Goal: Task Accomplishment & Management: Manage account settings

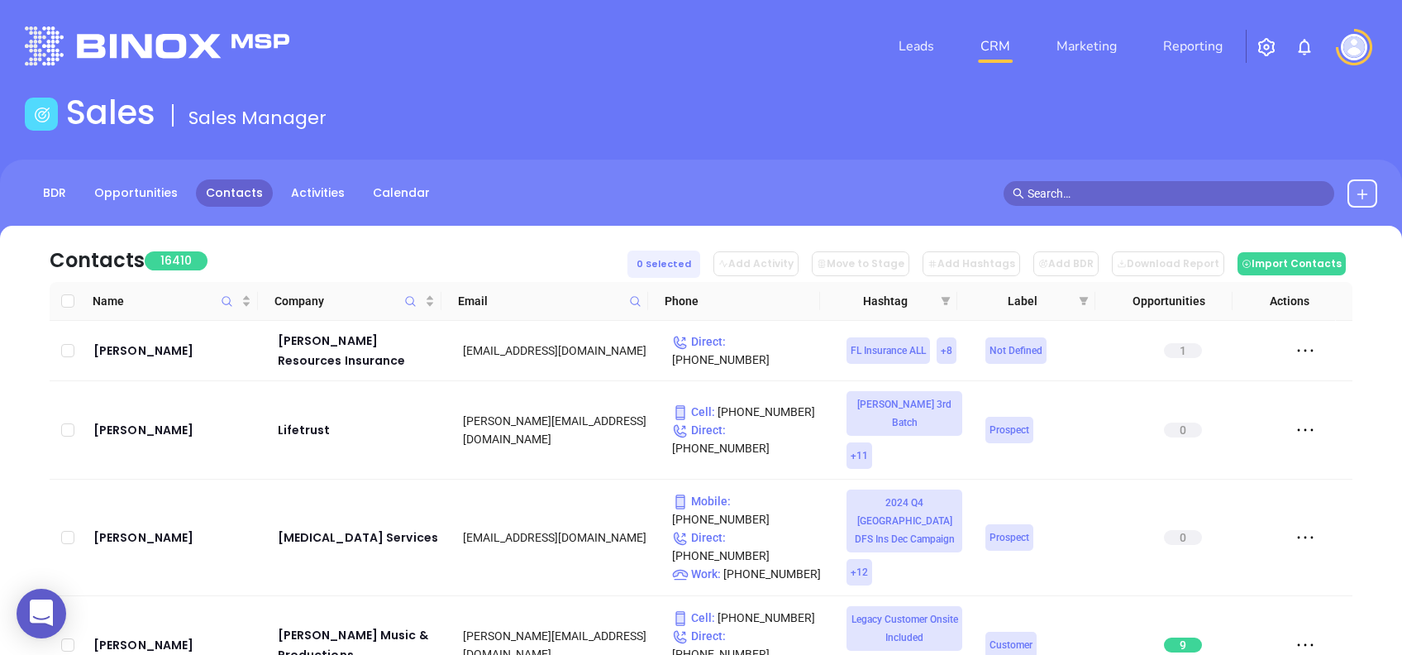
click at [636, 291] on span at bounding box center [635, 301] width 19 height 25
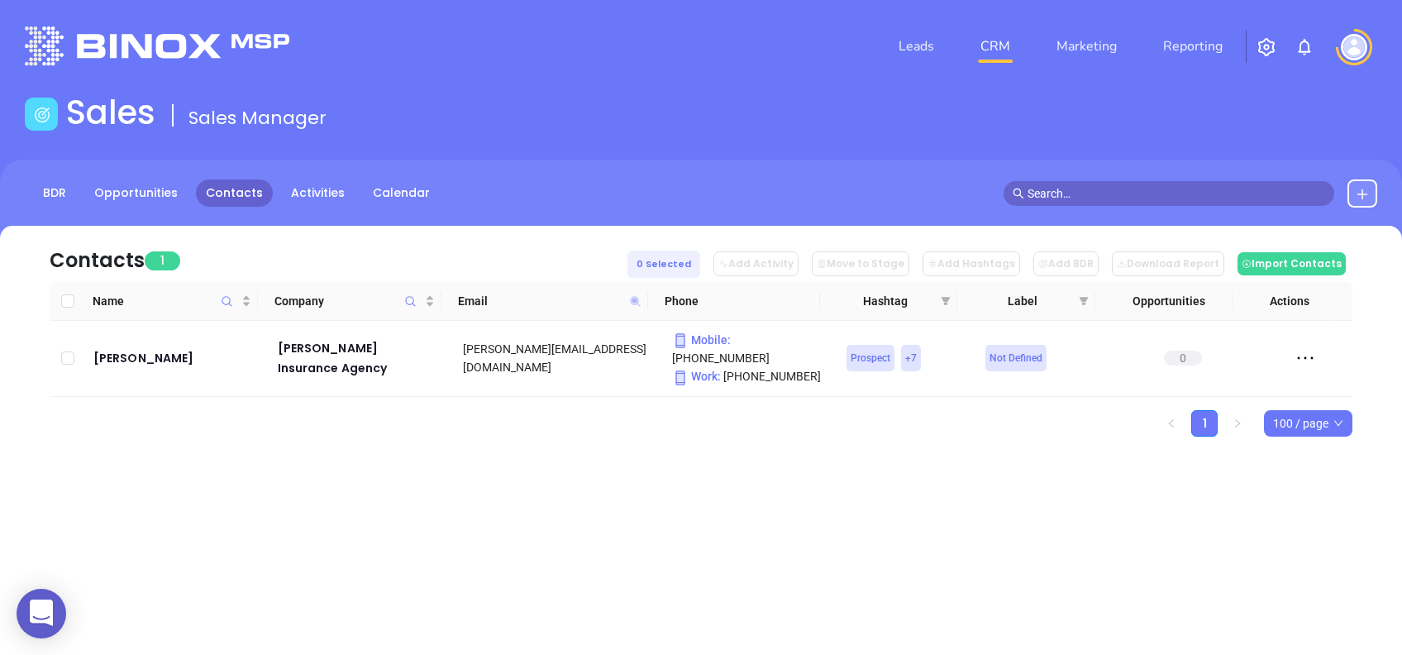
click at [634, 304] on icon at bounding box center [635, 301] width 12 height 12
paste input "[PERSON_NAME]"
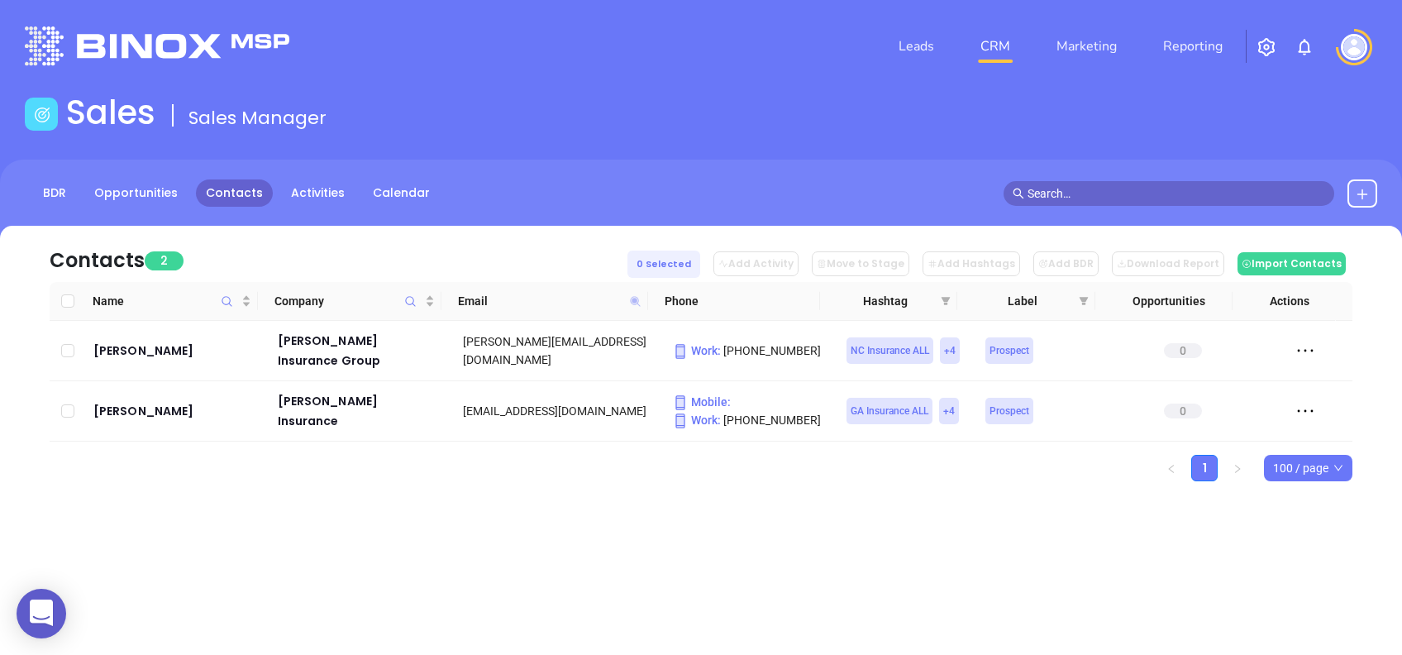
click at [633, 299] on icon at bounding box center [635, 301] width 10 height 10
paste input "insurancegroup"
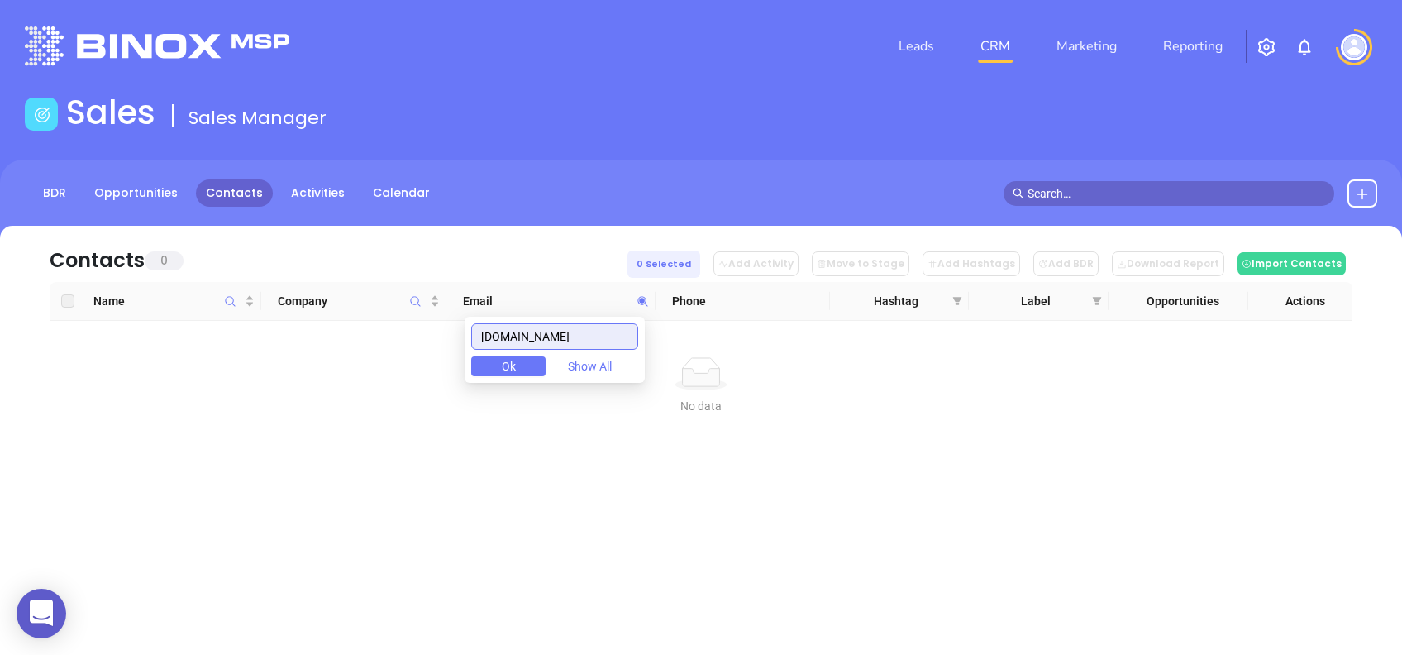
drag, startPoint x: 635, startPoint y: 342, endPoint x: 409, endPoint y: 348, distance: 226.7
click at [411, 348] on body "0 Leads CRM Marketing Reporting Financial Leads Leads Sales Sales Manager BDR O…" at bounding box center [701, 327] width 1402 height 655
paste input "agency"
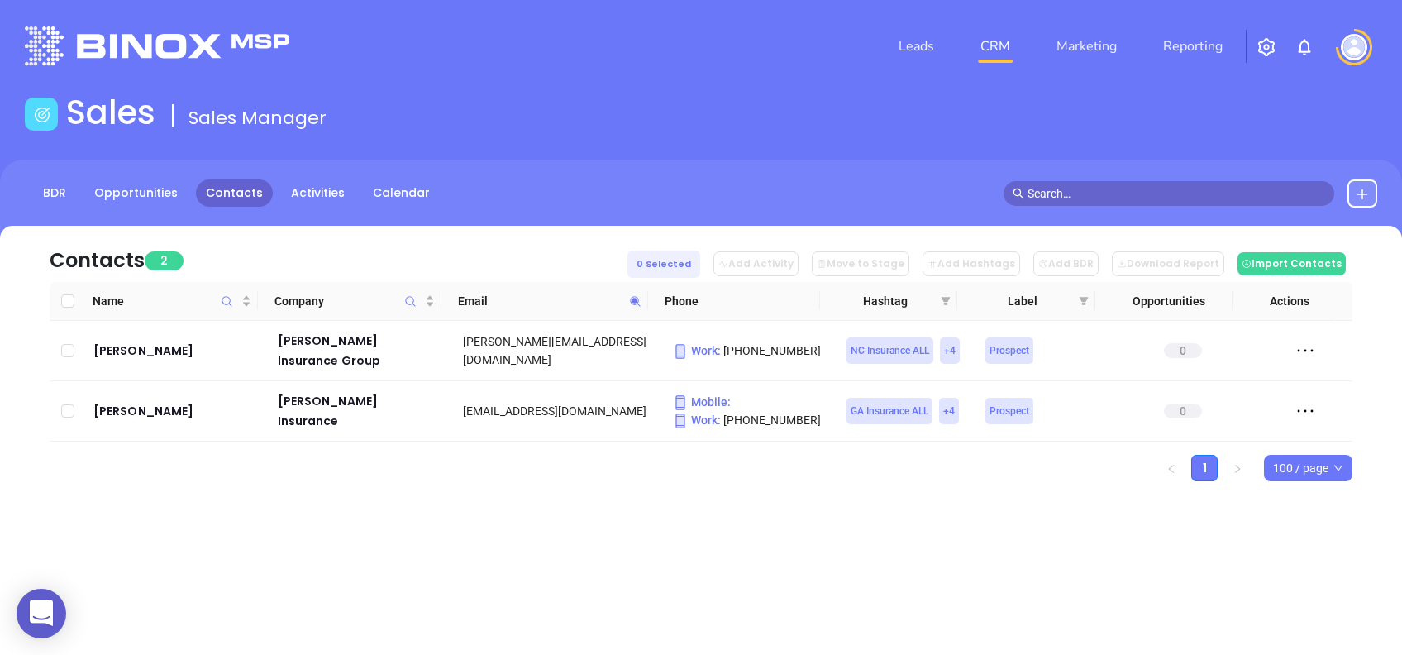
click at [822, 618] on div "Leads CRM Marketing Reporting Financial Leads Leads Sales Sales Manager BDR Opp…" at bounding box center [701, 327] width 1402 height 655
drag, startPoint x: 133, startPoint y: 341, endPoint x: 480, endPoint y: 548, distance: 403.9
click at [480, 548] on div "Leads CRM Marketing Reporting Financial Leads Leads Sales Sales Manager BDR Opp…" at bounding box center [701, 327] width 1402 height 655
click at [628, 304] on span at bounding box center [635, 301] width 19 height 25
paste input "winsurance"
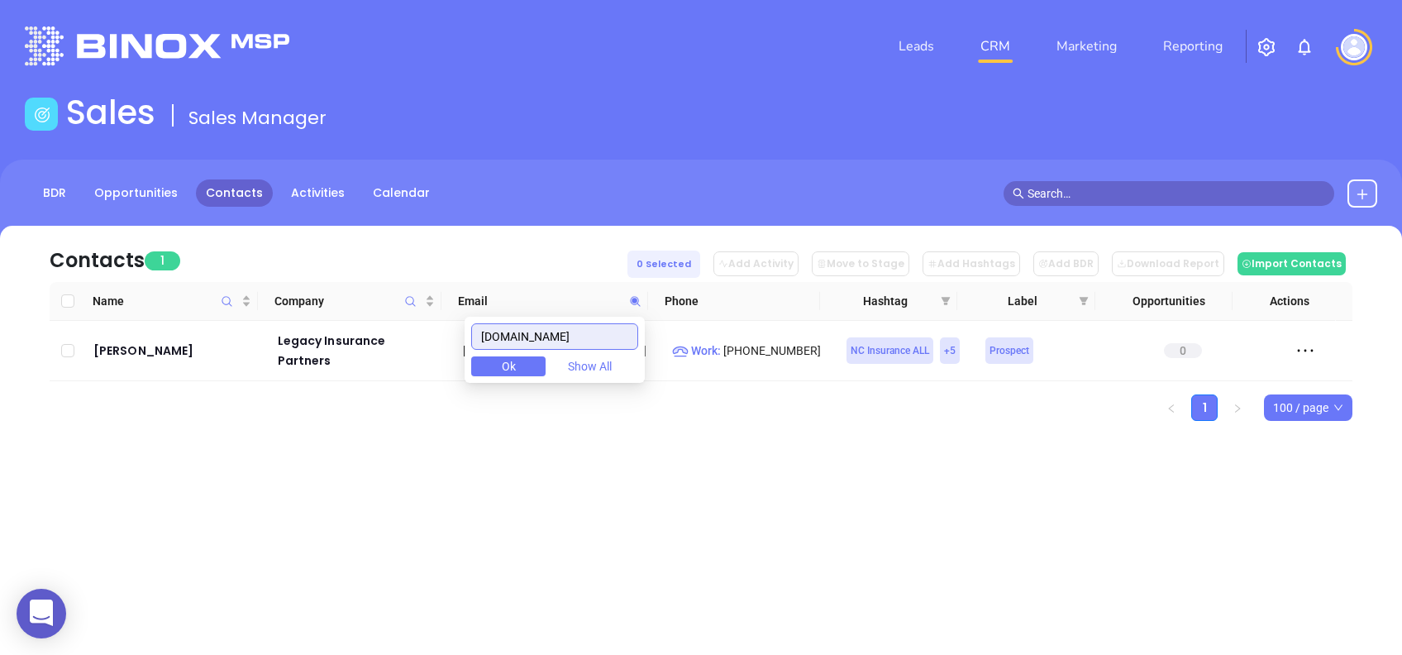
drag, startPoint x: 593, startPoint y: 337, endPoint x: 333, endPoint y: 324, distance: 260.0
click at [342, 321] on body "0 Leads CRM Marketing Reporting Financial Leads Leads Sales Sales Manager BDR O…" at bounding box center [701, 327] width 1402 height 655
click at [631, 301] on icon at bounding box center [635, 301] width 12 height 12
paste input "inpoint"
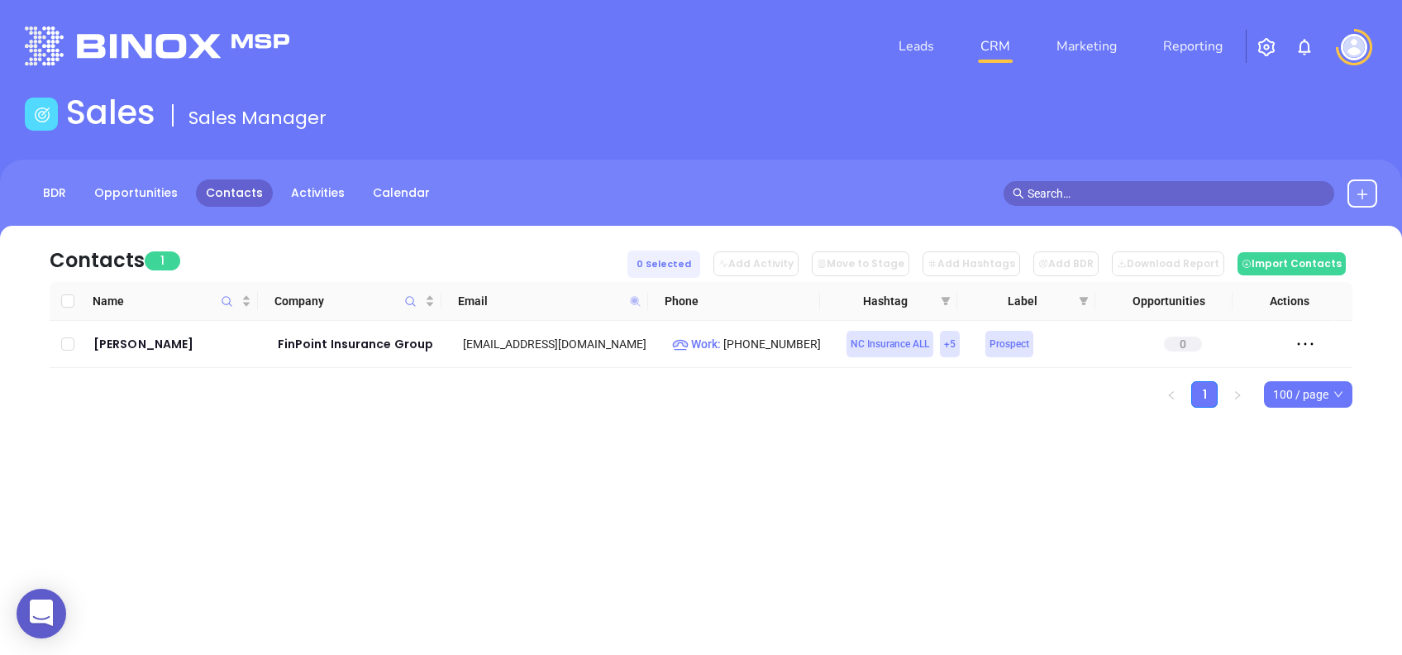
click at [638, 297] on icon at bounding box center [635, 301] width 12 height 12
paste input "myfirstins"
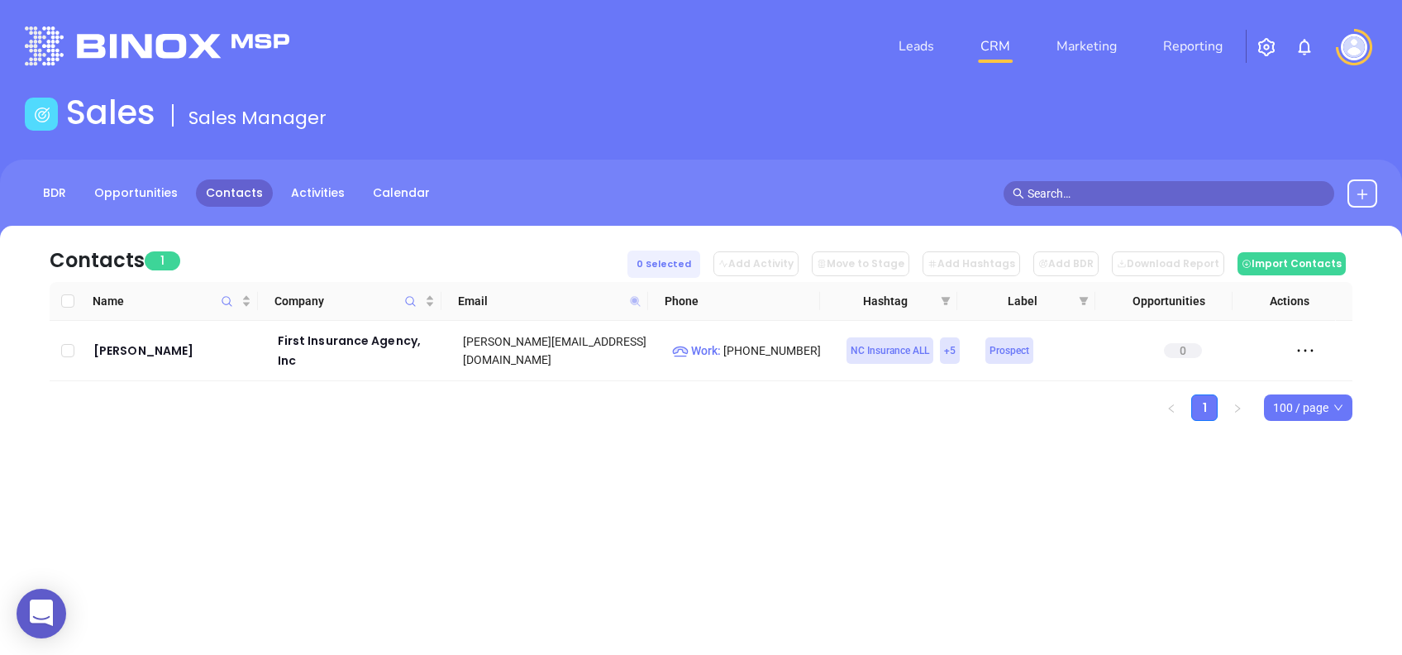
click at [631, 303] on icon at bounding box center [635, 301] width 12 height 12
paste input "first-insurance.net"
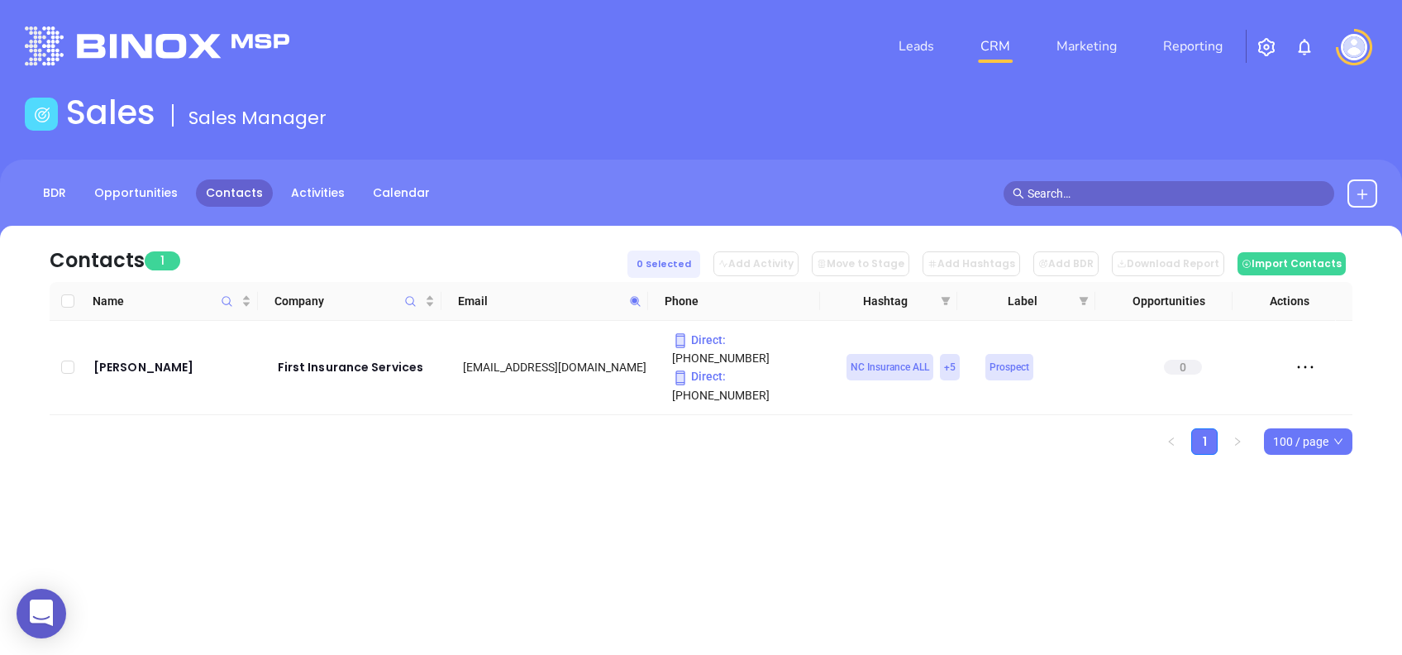
click at [633, 303] on icon at bounding box center [635, 301] width 12 height 12
paste input "latlandsjessup.com"
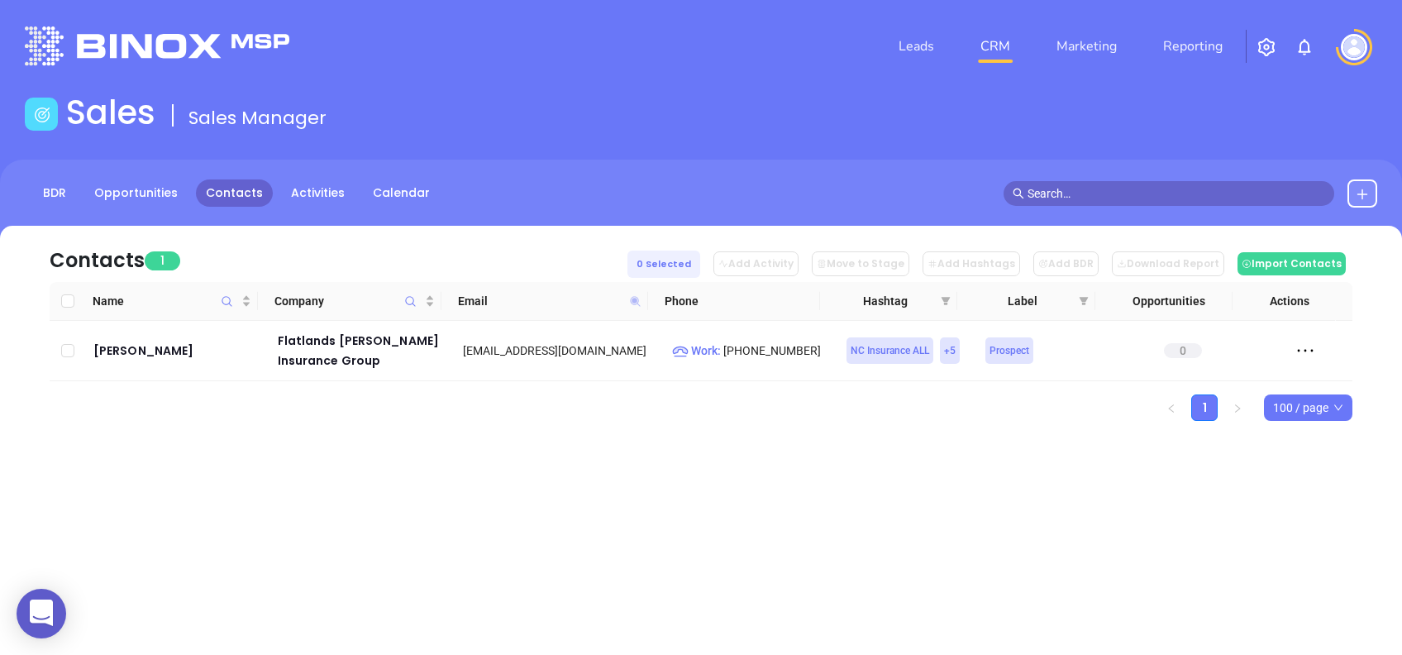
click at [635, 300] on icon at bounding box center [635, 301] width 10 height 10
paste input "oglegro"
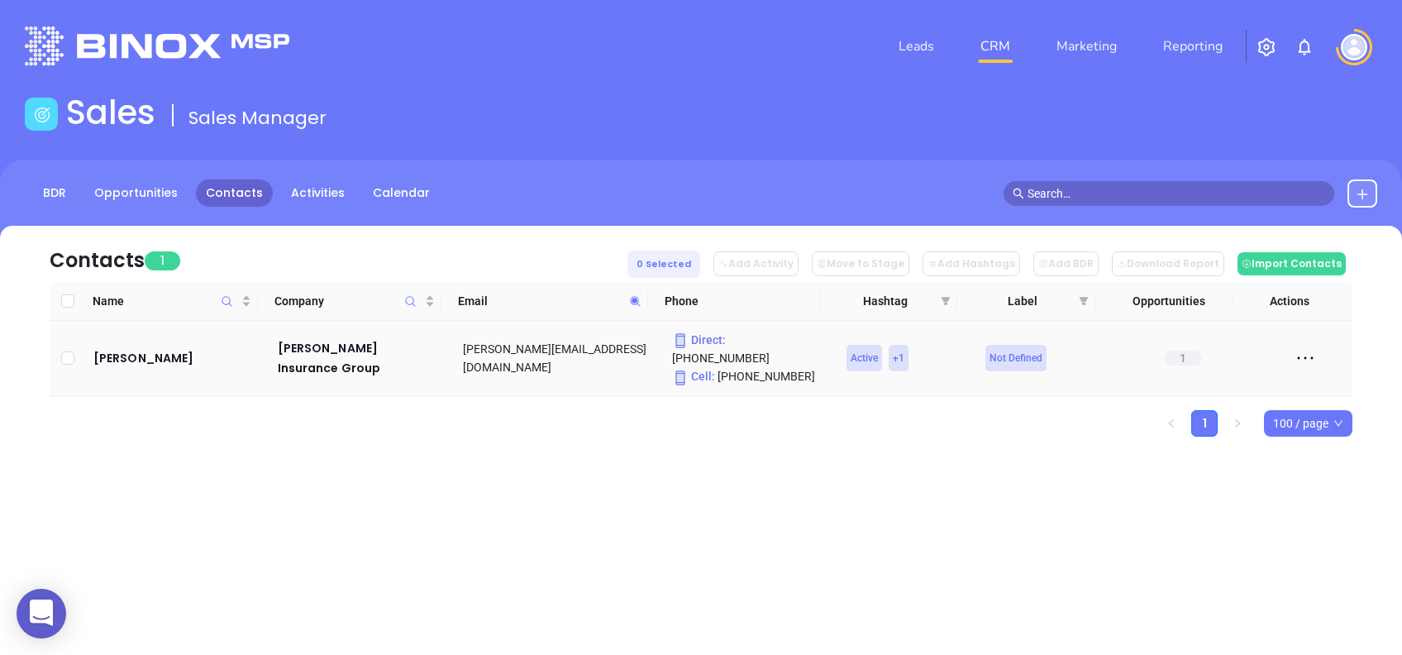
click at [225, 370] on td "George D. Fogle Sr." at bounding box center [174, 359] width 174 height 76
click at [634, 298] on icon at bounding box center [635, 301] width 10 height 10
paste input "restrymutual"
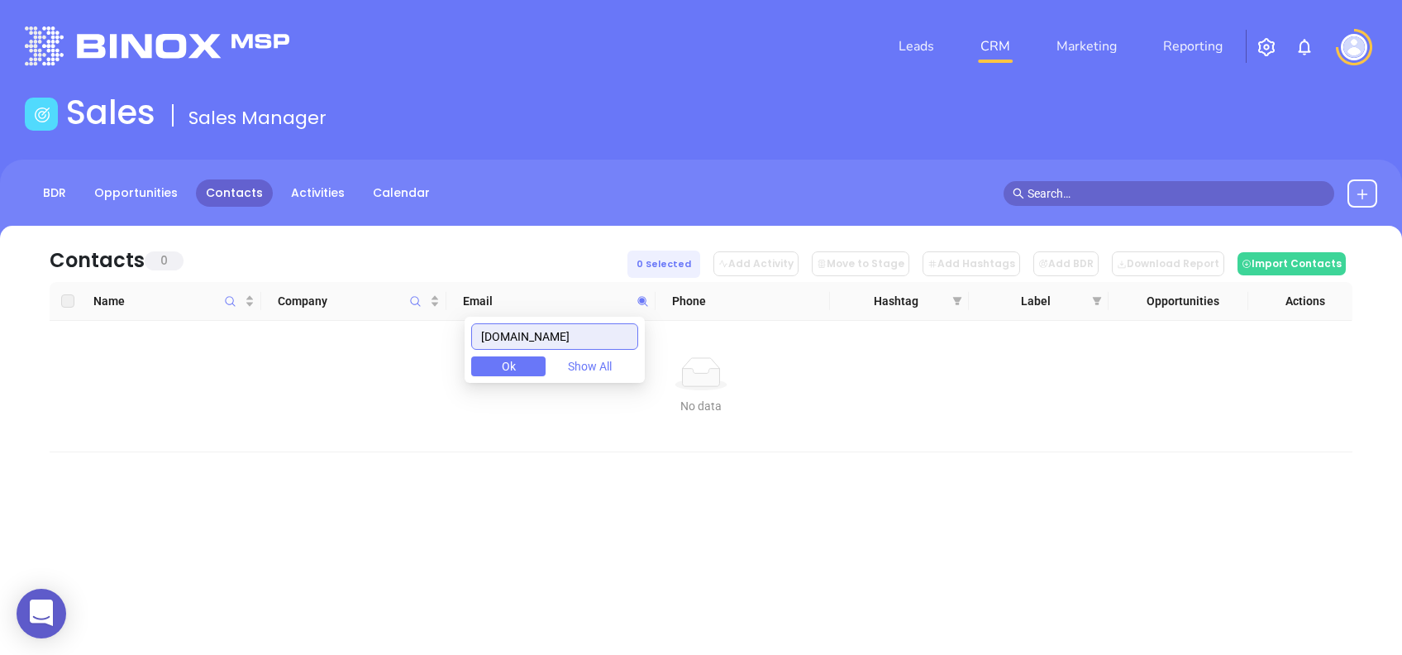
drag, startPoint x: 615, startPoint y: 337, endPoint x: 382, endPoint y: 328, distance: 233.4
click at [382, 328] on body "0 Leads CRM Marketing Reporting Financial Leads Leads Sales Sales Manager BDR O…" at bounding box center [701, 327] width 1402 height 655
paste input "tnerinsurance"
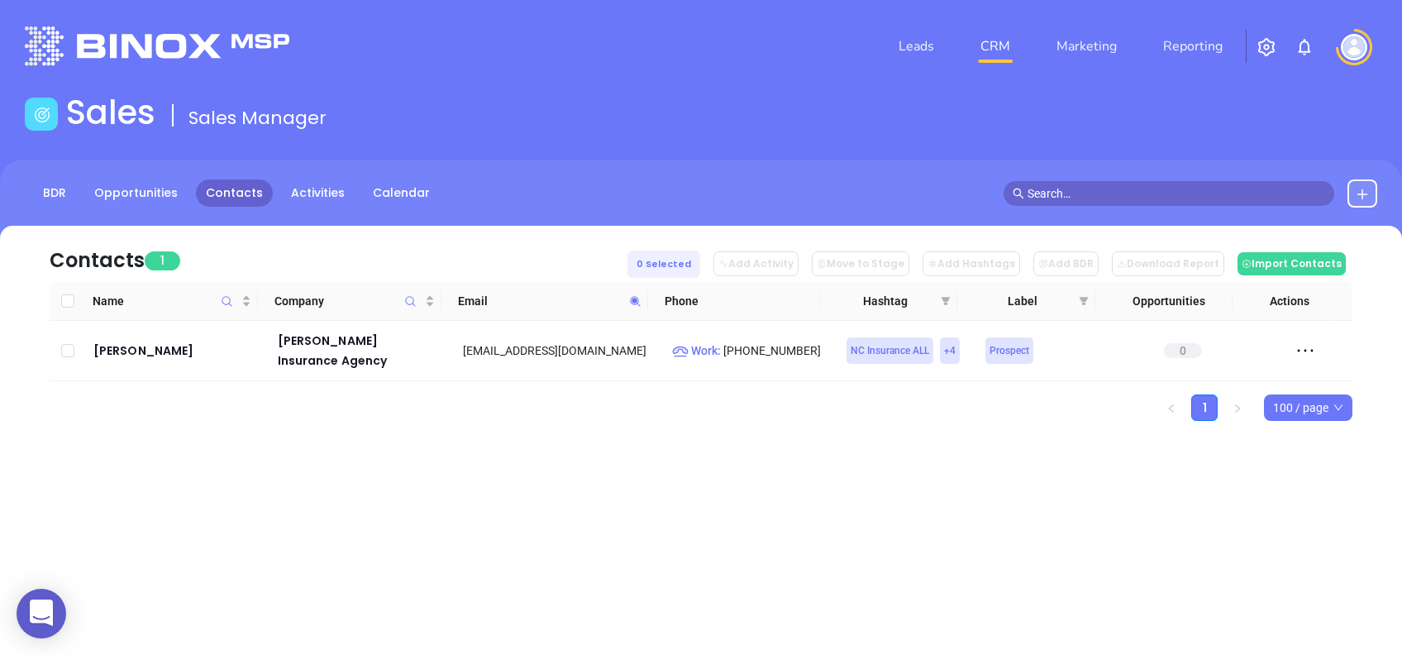
click at [638, 294] on span at bounding box center [635, 301] width 19 height 25
paste input "stergra"
click at [640, 303] on icon at bounding box center [635, 301] width 12 height 12
paste input "ergusonmcguir"
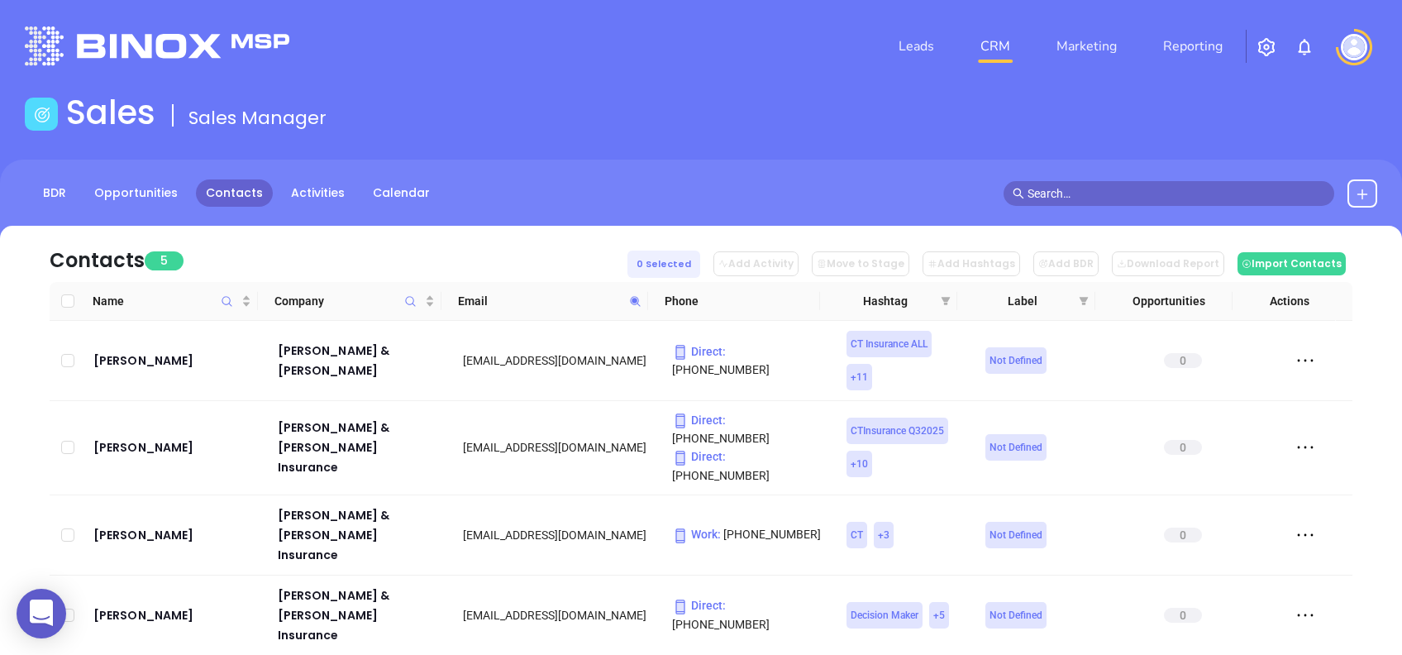
click at [423, 236] on div "Contacts 5 0 Selected Add Activity Move to Stage Add Hashtags Add BDR Download …" at bounding box center [701, 254] width 1303 height 56
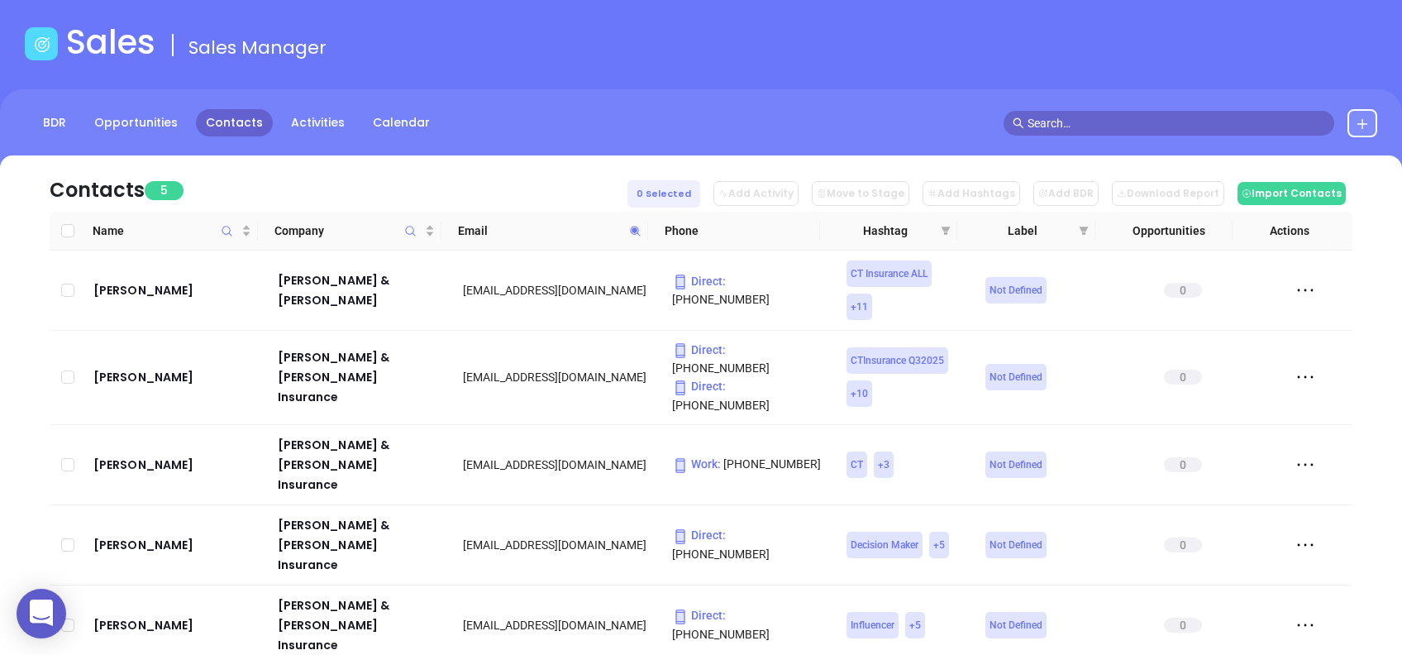
scroll to position [104, 0]
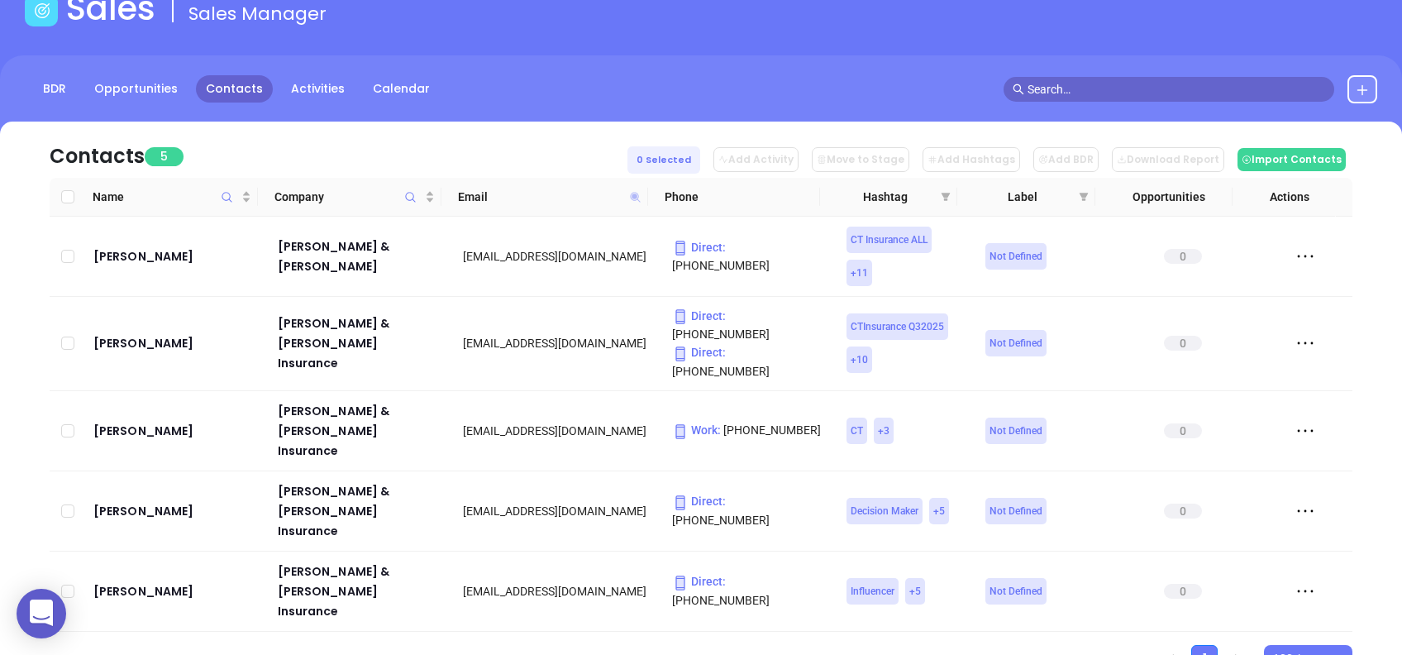
click at [636, 198] on icon at bounding box center [635, 197] width 12 height 12
paste input "kthornton@"
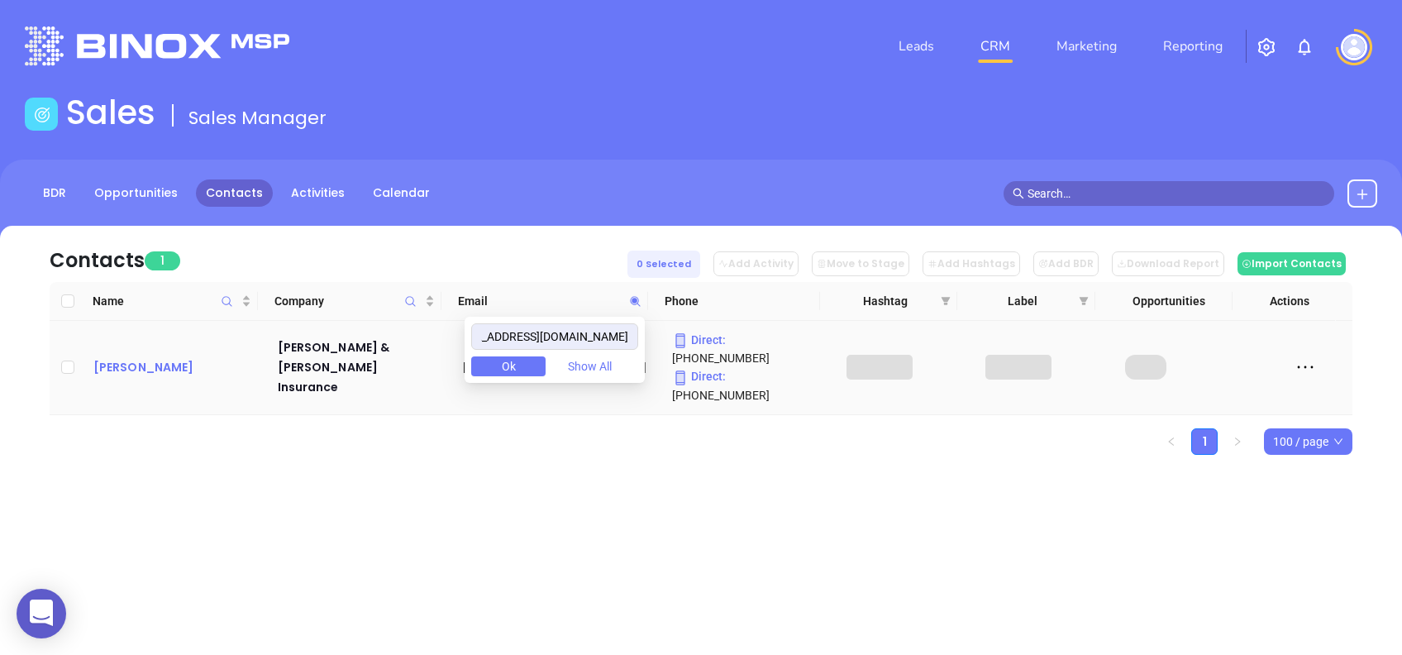
scroll to position [0, 0]
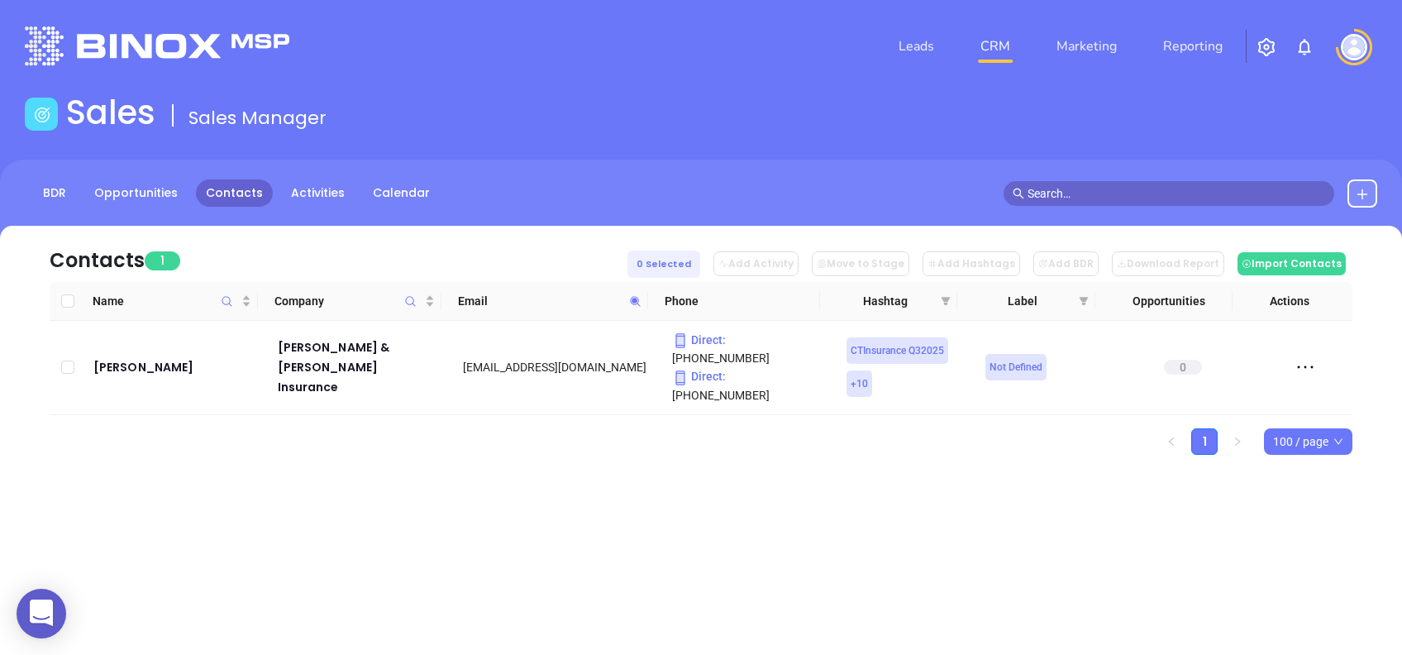
click at [632, 304] on icon at bounding box center [635, 301] width 12 height 12
paste input "dmantz@farmingtonco"
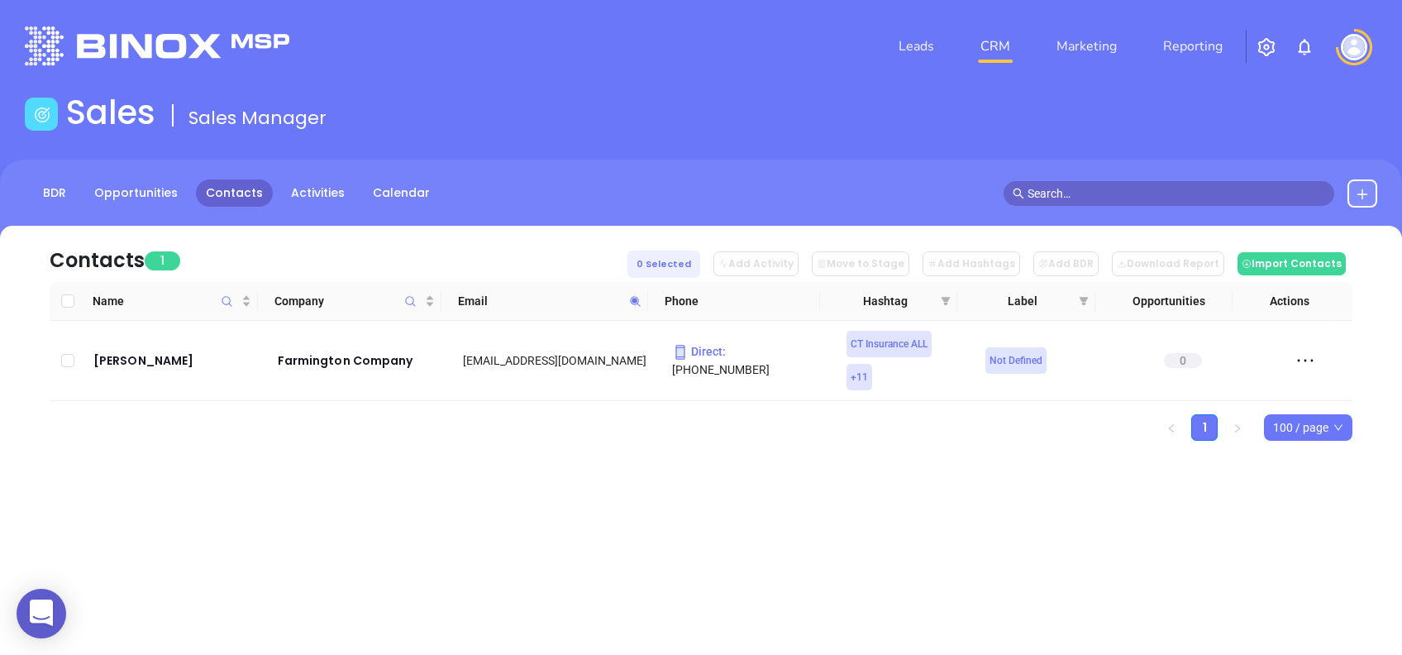
drag, startPoint x: 126, startPoint y: 361, endPoint x: 653, endPoint y: 463, distance: 537.3
click at [653, 463] on div "Contacts 1 0 Selected Add Activity Move to Stage Add Hashtags Add BDR Download …" at bounding box center [701, 362] width 1402 height 273
drag, startPoint x: 124, startPoint y: 375, endPoint x: 103, endPoint y: 357, distance: 27.6
click at [641, 299] on span at bounding box center [635, 301] width 19 height 25
click at [641, 299] on icon at bounding box center [635, 301] width 12 height 12
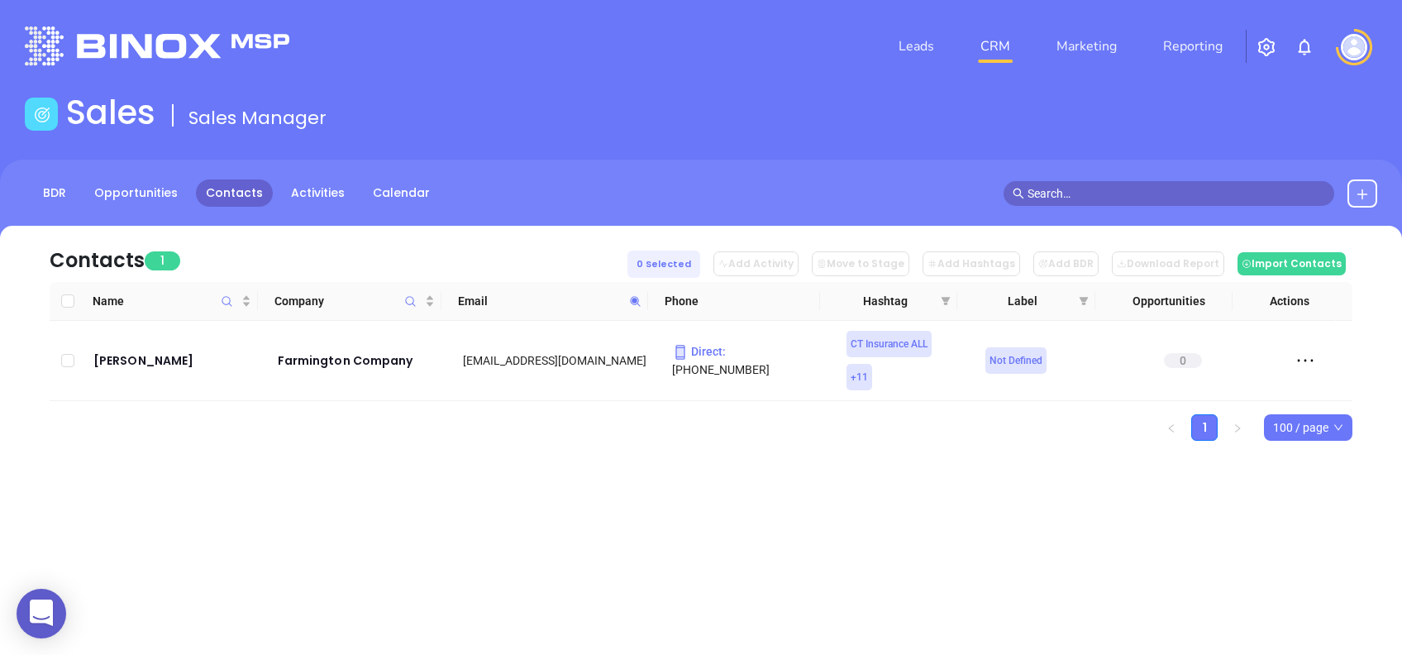
click at [638, 296] on icon at bounding box center [635, 301] width 12 height 12
paste input "twilson@cvmco.c"
click at [632, 302] on icon at bounding box center [635, 301] width 12 height 12
paste input "fostergrace."
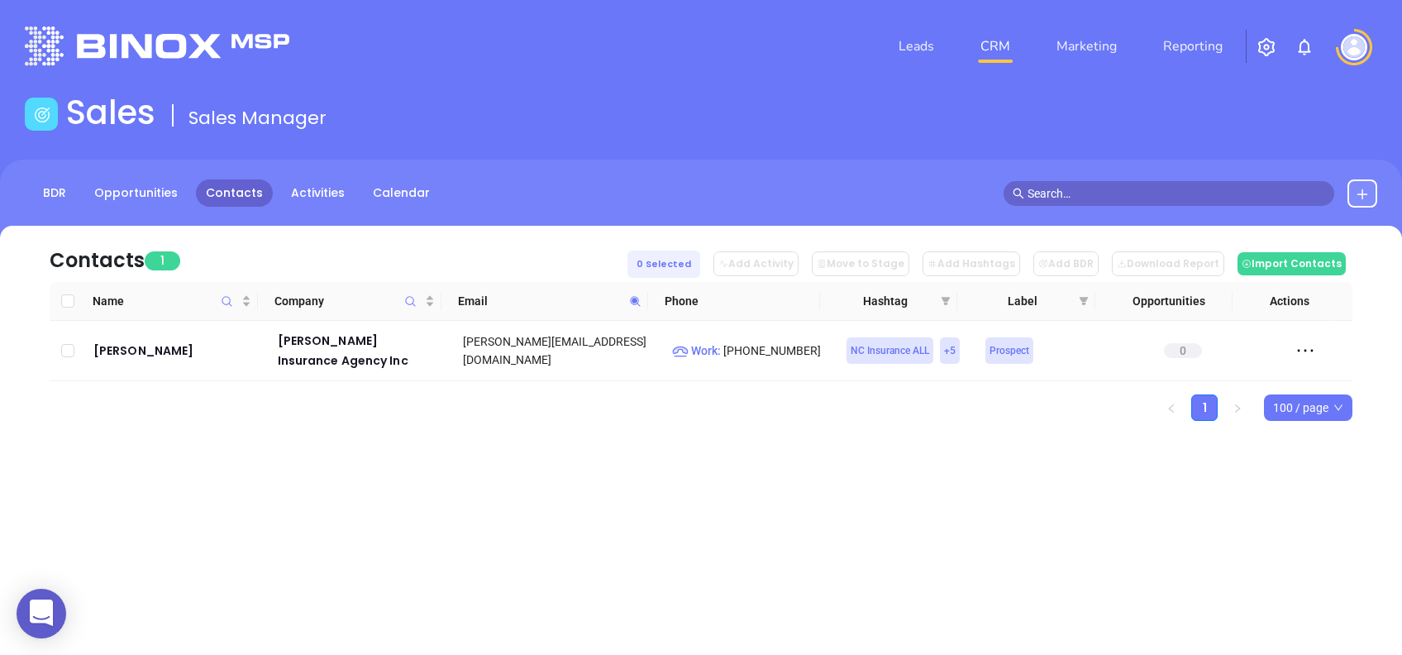
click at [638, 295] on icon at bounding box center [635, 301] width 12 height 12
paste input "rainsuran"
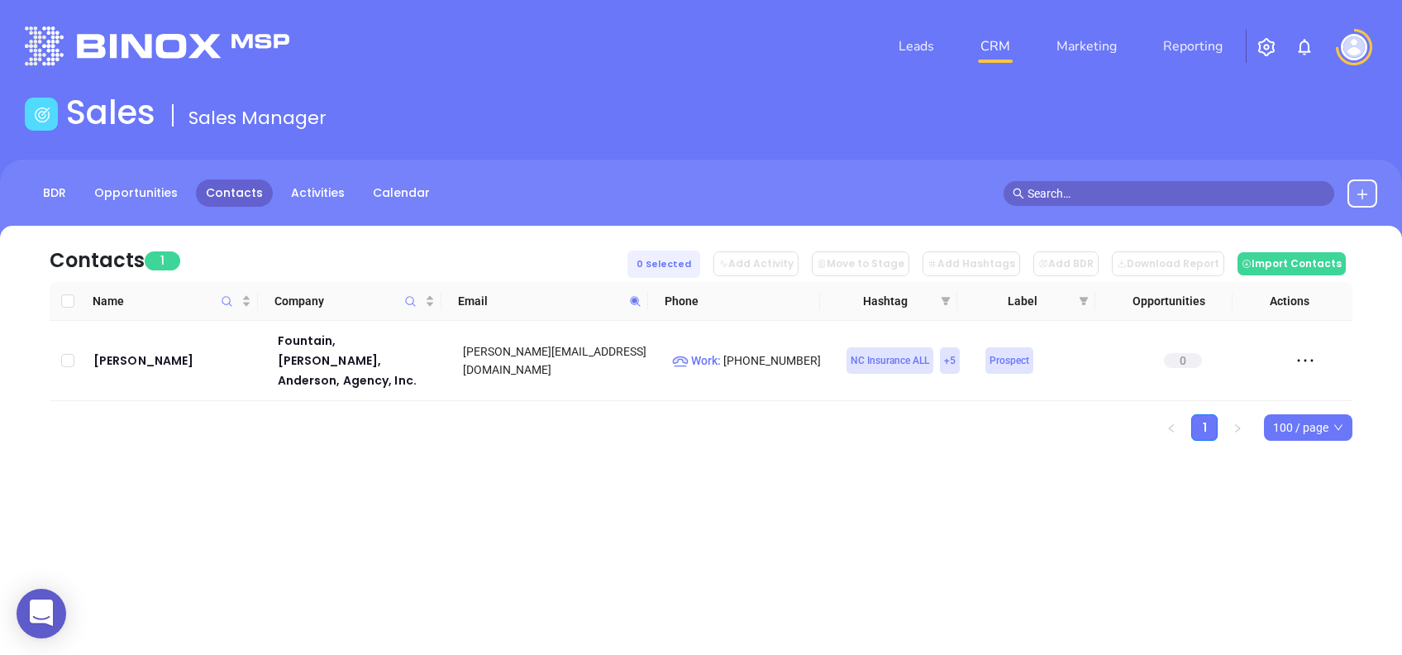
click at [633, 304] on icon at bounding box center [635, 301] width 12 height 12
click at [634, 307] on span at bounding box center [635, 301] width 19 height 25
paste input "giswnc.net"
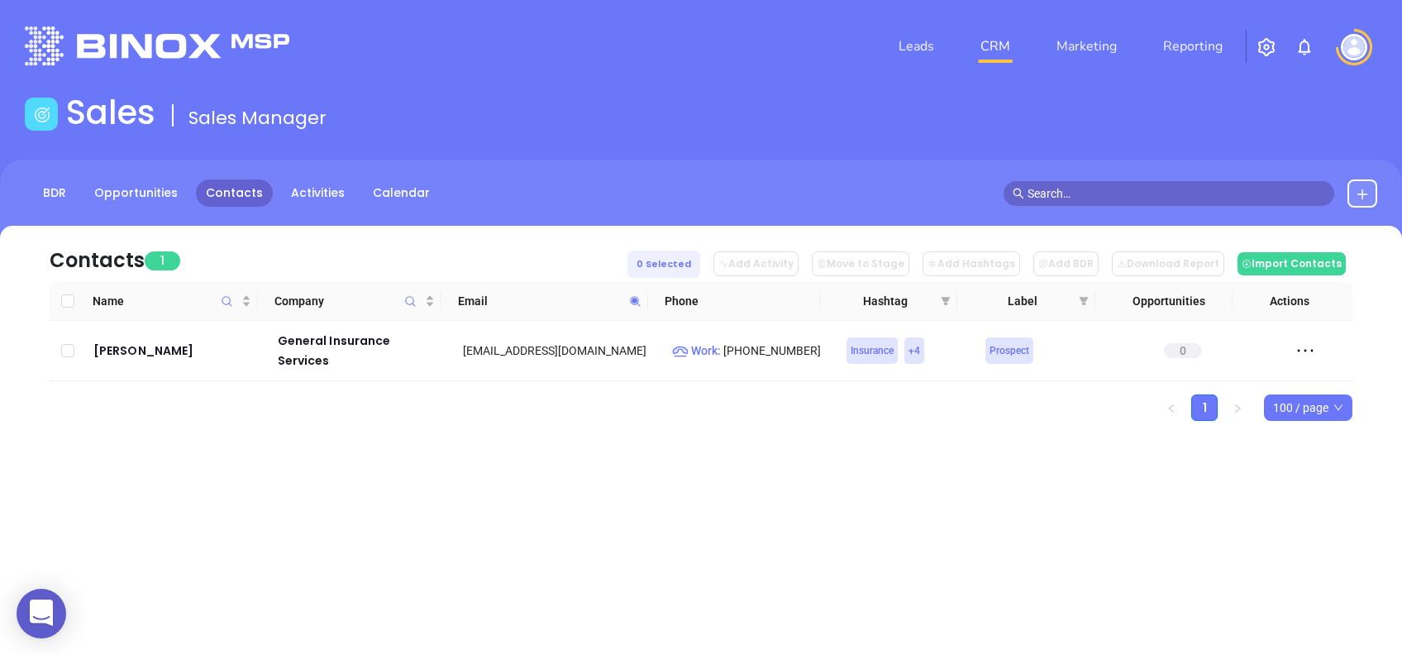
click at [639, 300] on icon at bounding box center [635, 301] width 12 height 12
paste input "ladwellinsurance.com"
click at [604, 503] on div "Leads CRM Marketing Reporting Financial Leads Leads Sales Sales Manager BDR Opp…" at bounding box center [701, 327] width 1402 height 655
click at [635, 299] on icon at bounding box center [635, 301] width 10 height 10
paste input "ennlewis"
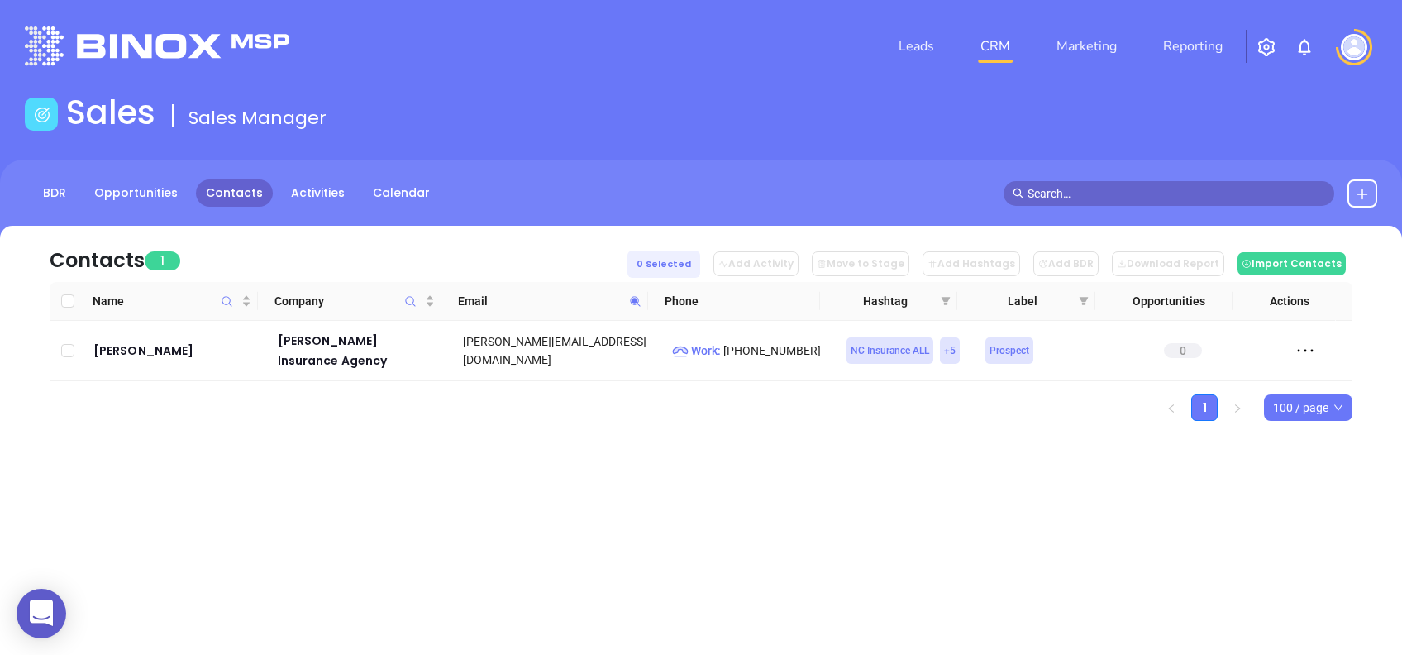
click at [637, 296] on span at bounding box center [635, 301] width 19 height 25
paste input "odwinagency"
click at [640, 302] on icon at bounding box center [635, 301] width 12 height 12
paste input "greatstate"
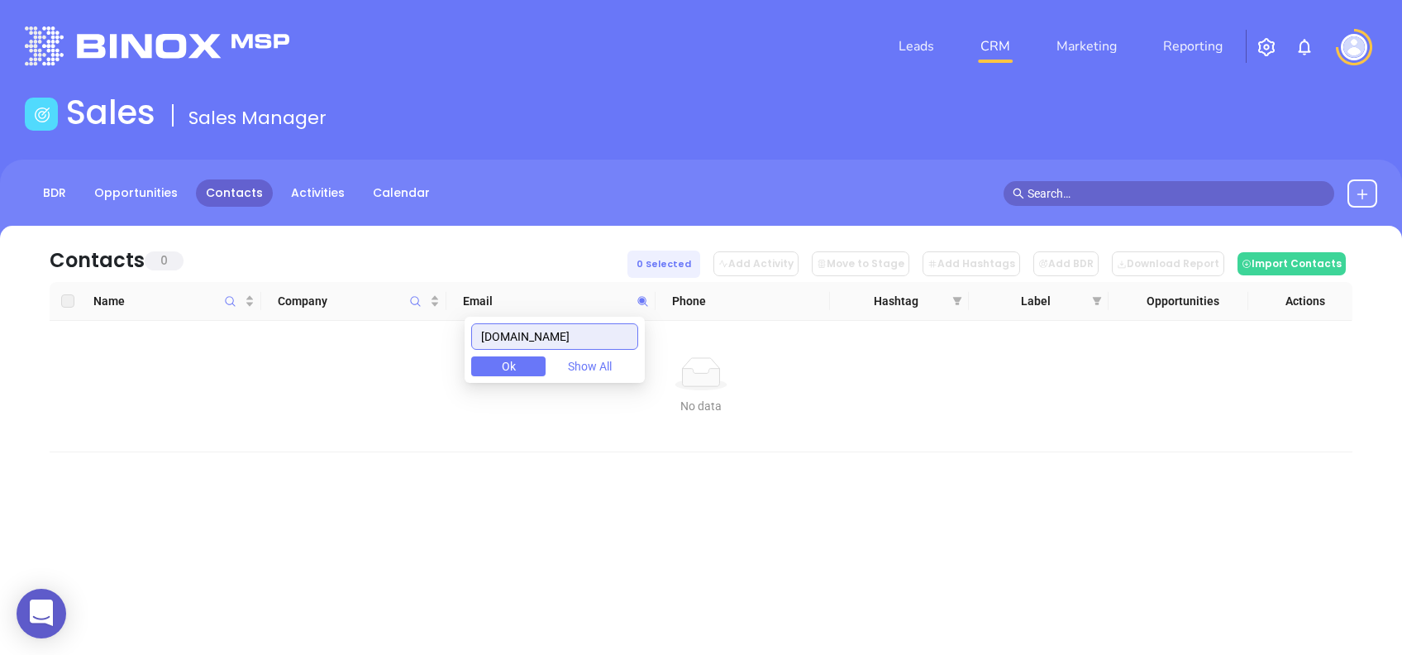
type input "gogreatstate.com"
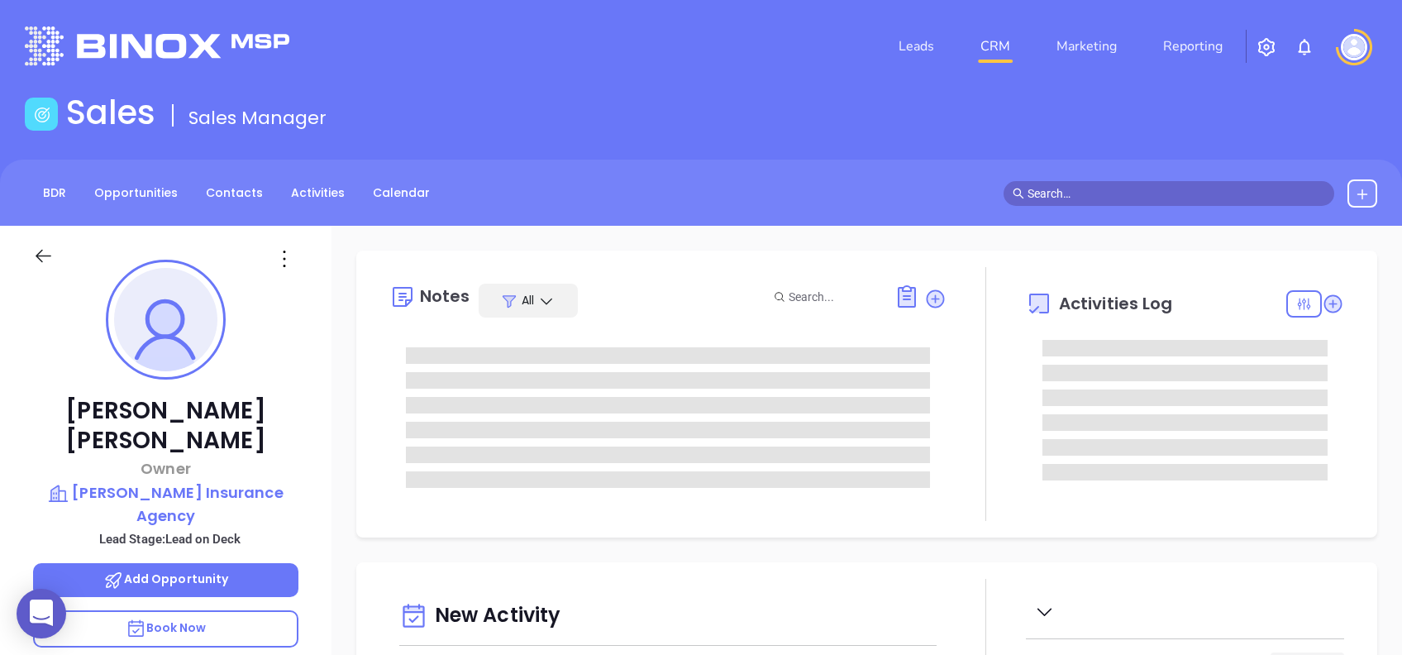
type input "[DATE]"
type input "Alejandra Lara"
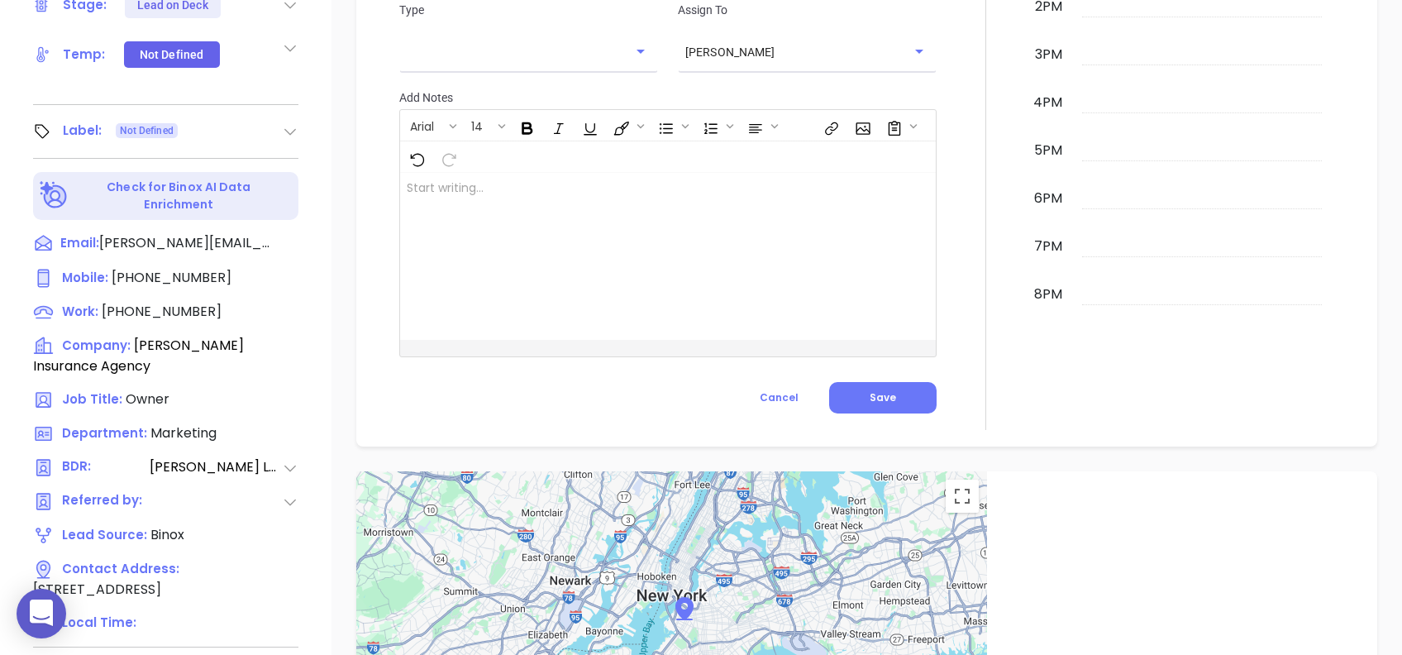
scroll to position [728, 0]
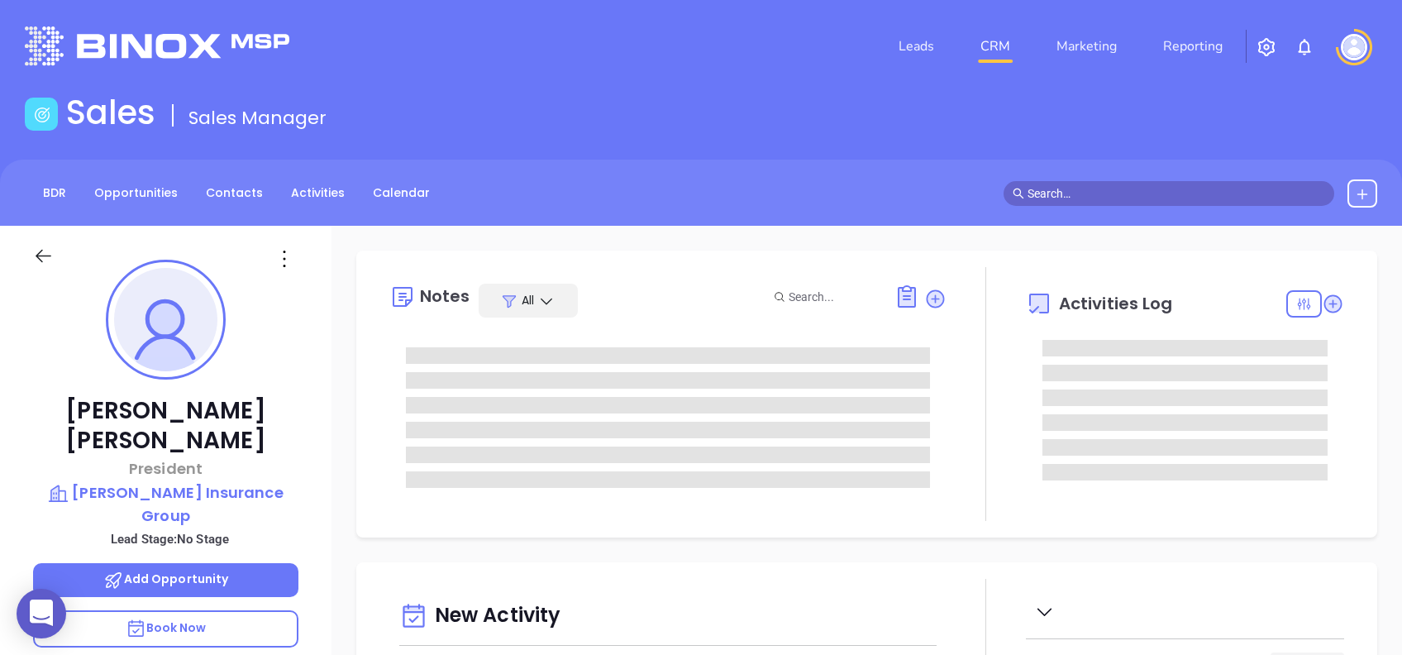
type input "[DATE]"
type input "[PERSON_NAME]"
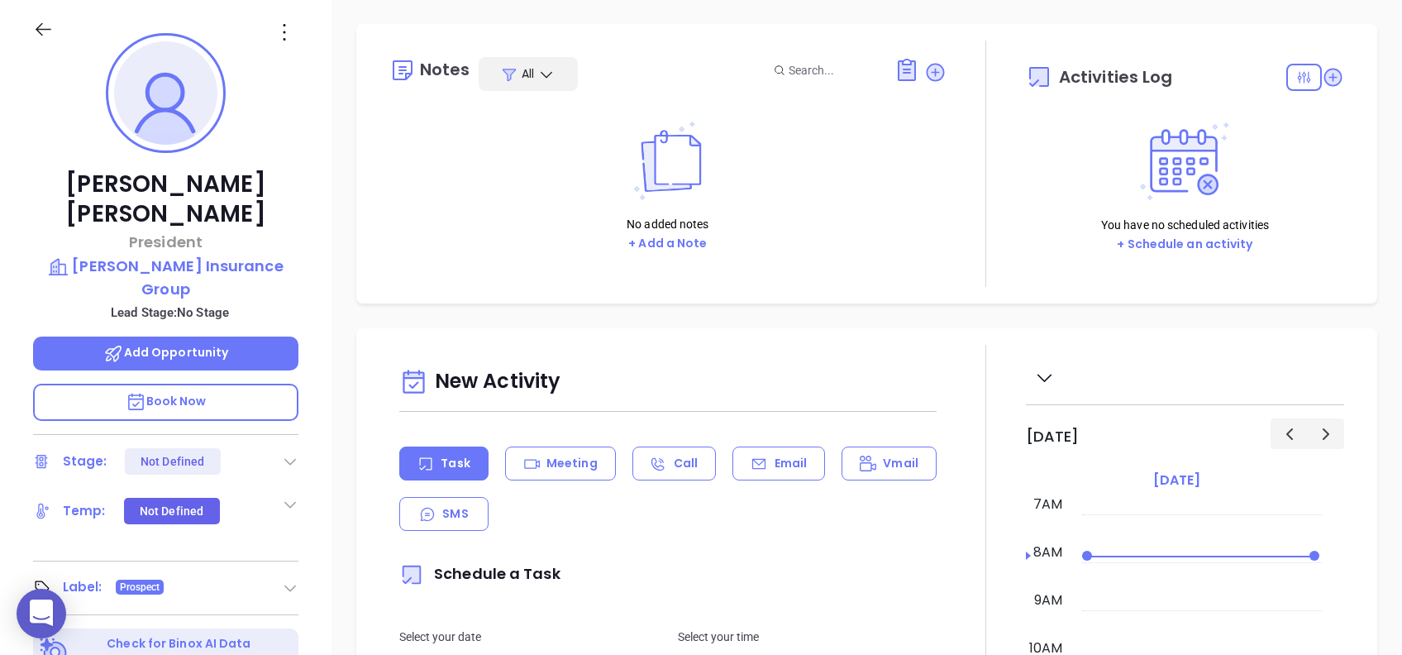
scroll to position [177, 0]
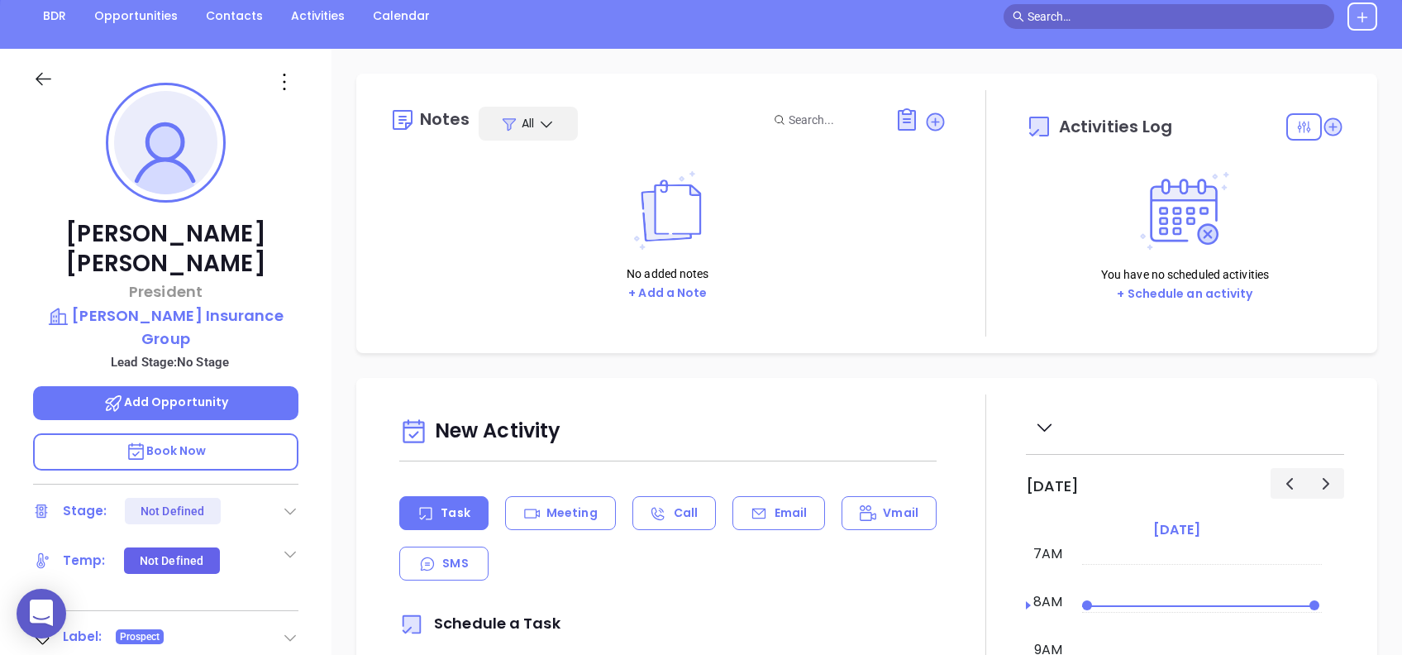
click at [281, 88] on icon at bounding box center [284, 82] width 26 height 26
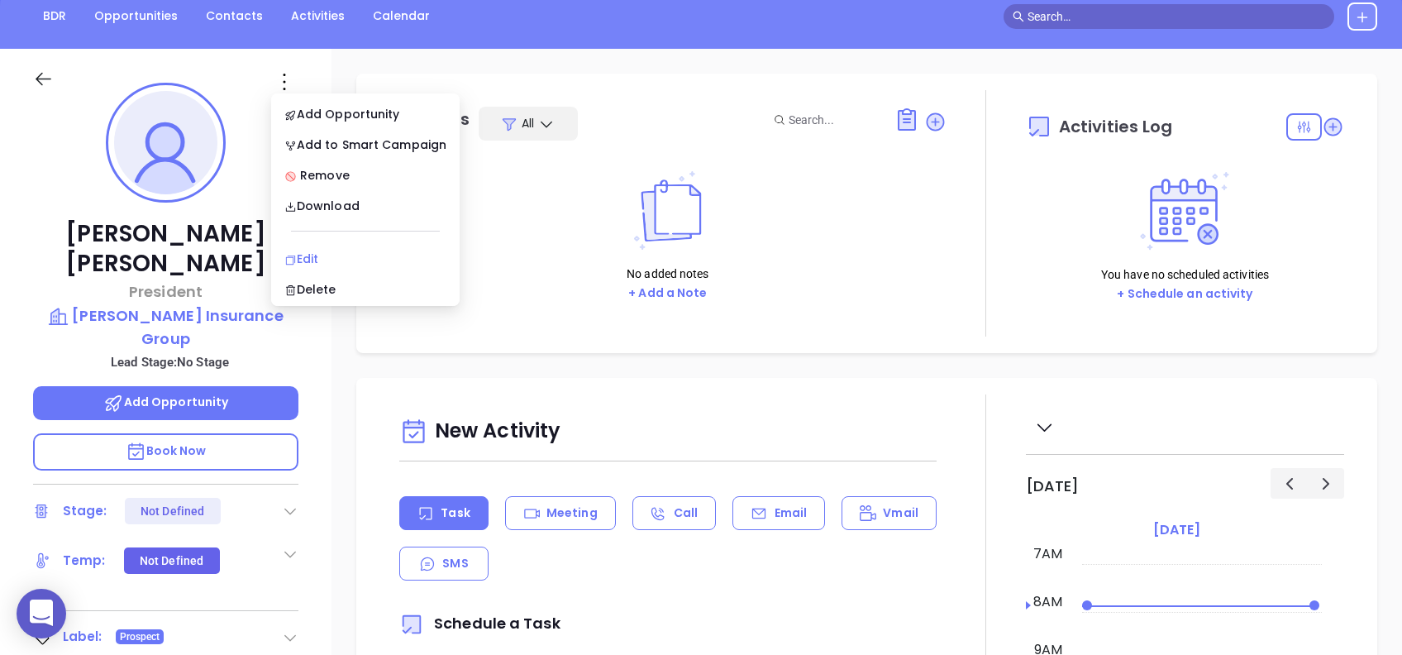
click at [320, 256] on div "Edit" at bounding box center [365, 259] width 162 height 18
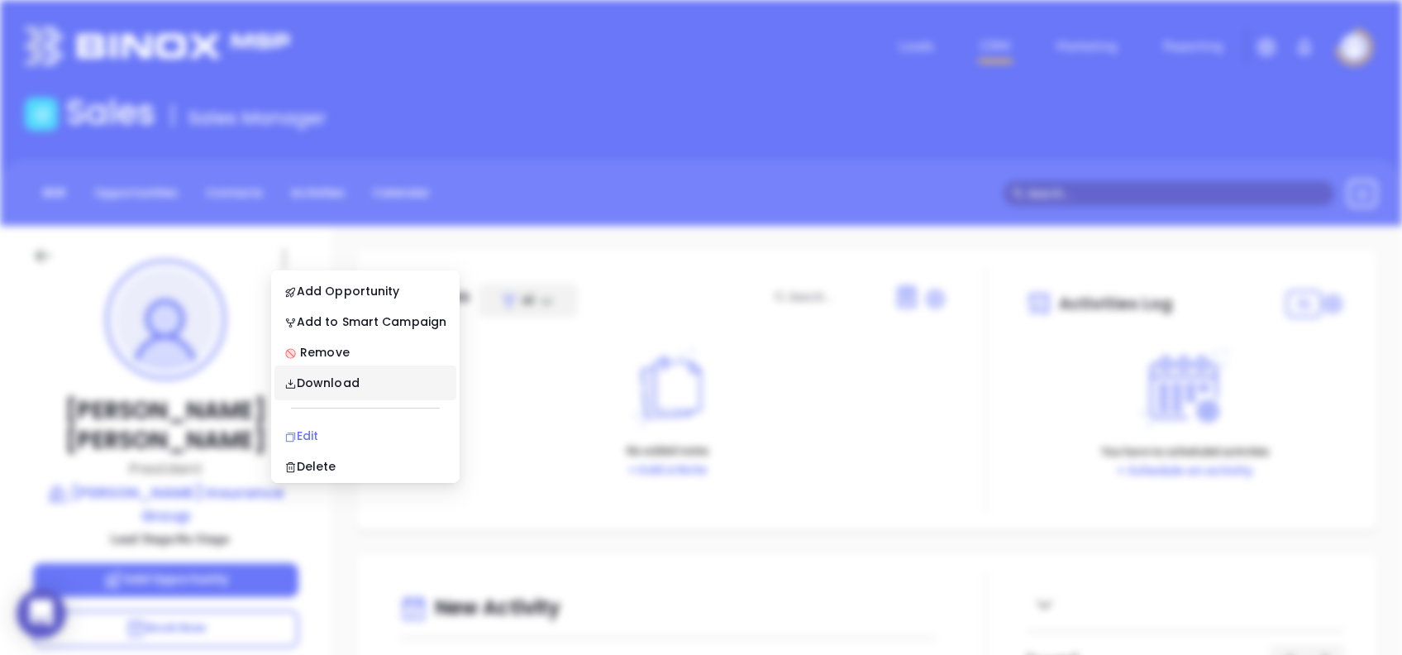
scroll to position [0, 0]
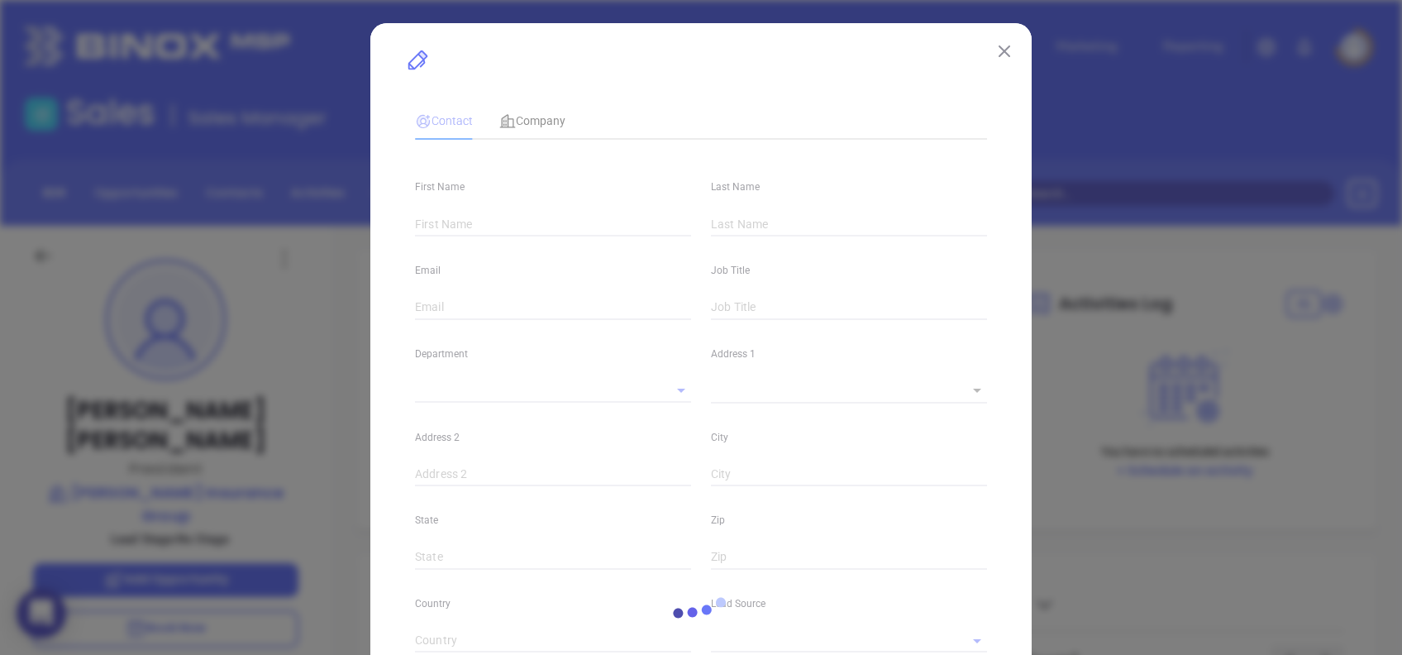
type input "Brent"
type input "Farley"
type input "[PERSON_NAME][EMAIL_ADDRESS][DOMAIN_NAME]"
type input "President"
type input "1"
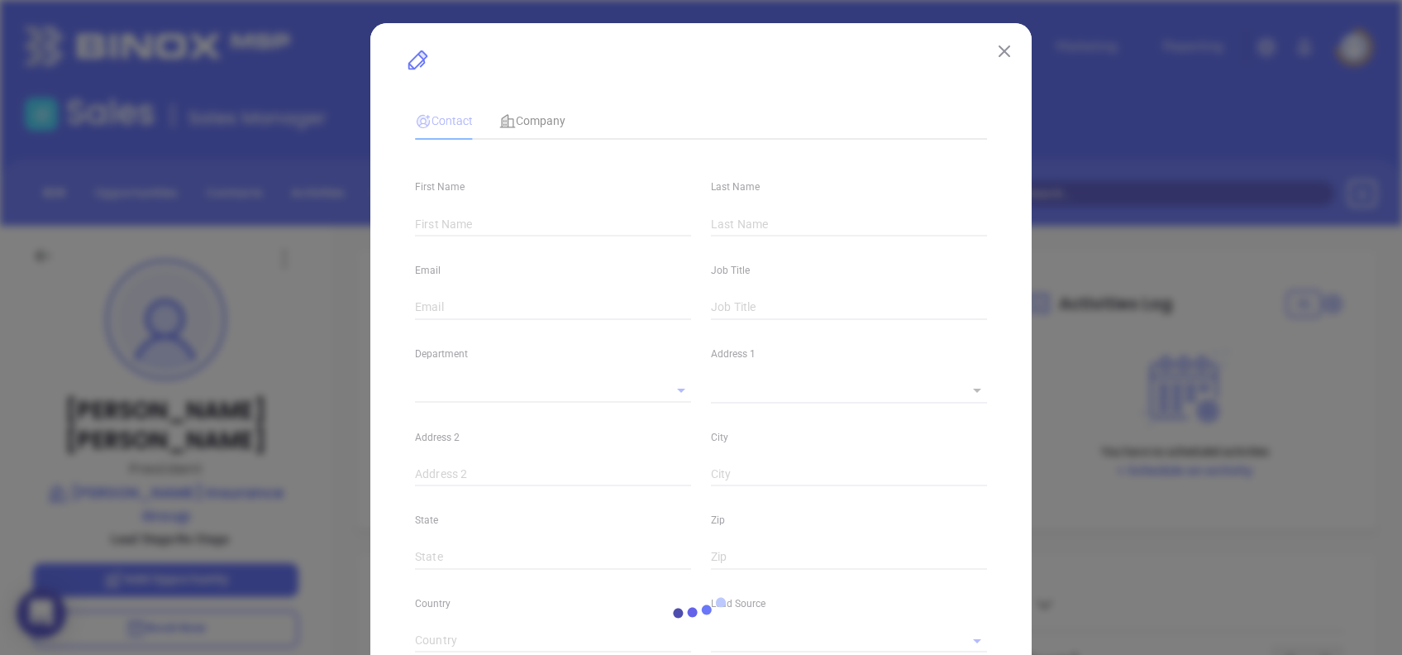
type input "linkedin.com/in/brent-f-71266426"
type input "Marketing"
type input "Other"
type input "undefined undefined"
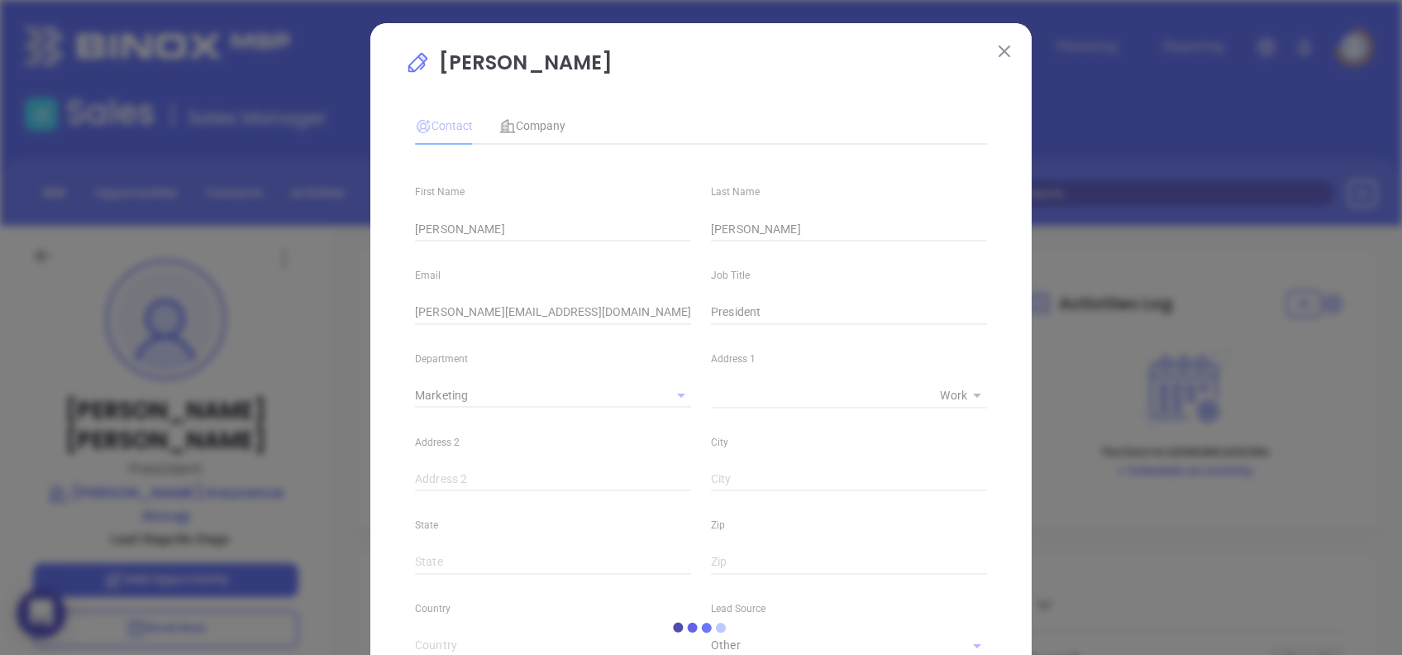
type input "[PHONE_NUMBER]"
type input "1"
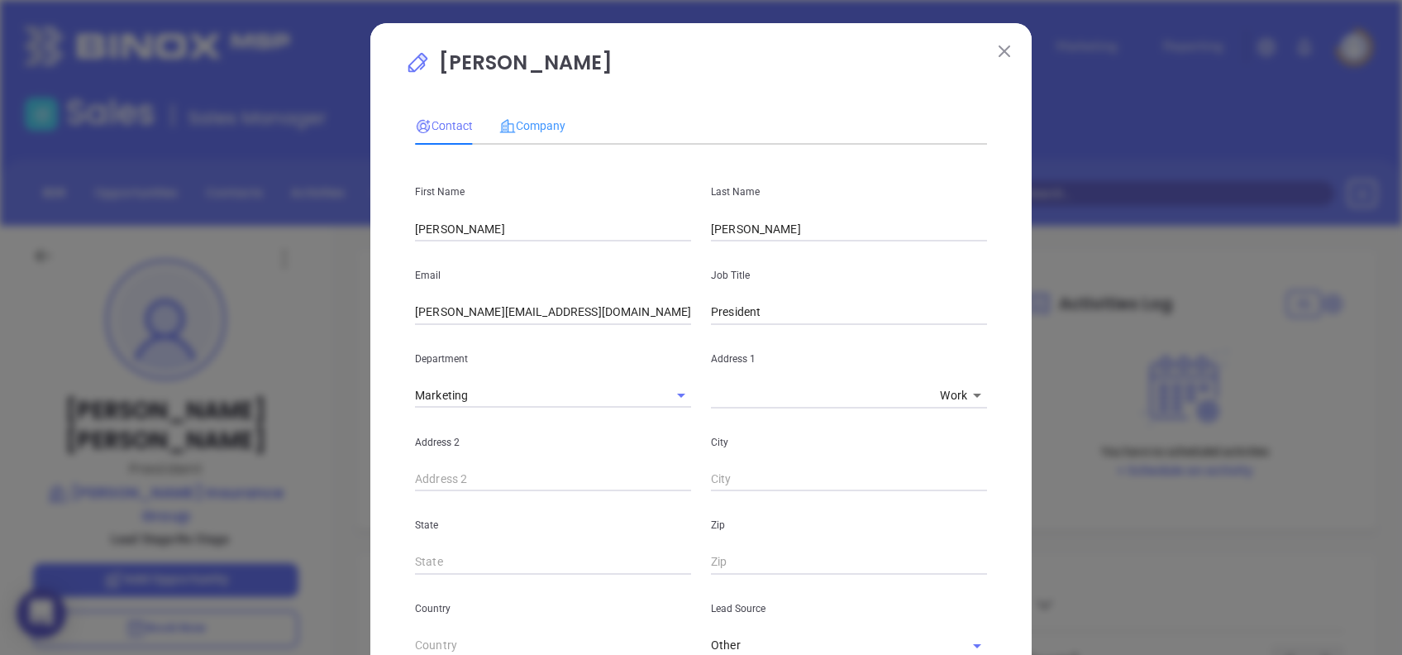
click at [536, 135] on div "Company" at bounding box center [532, 126] width 66 height 38
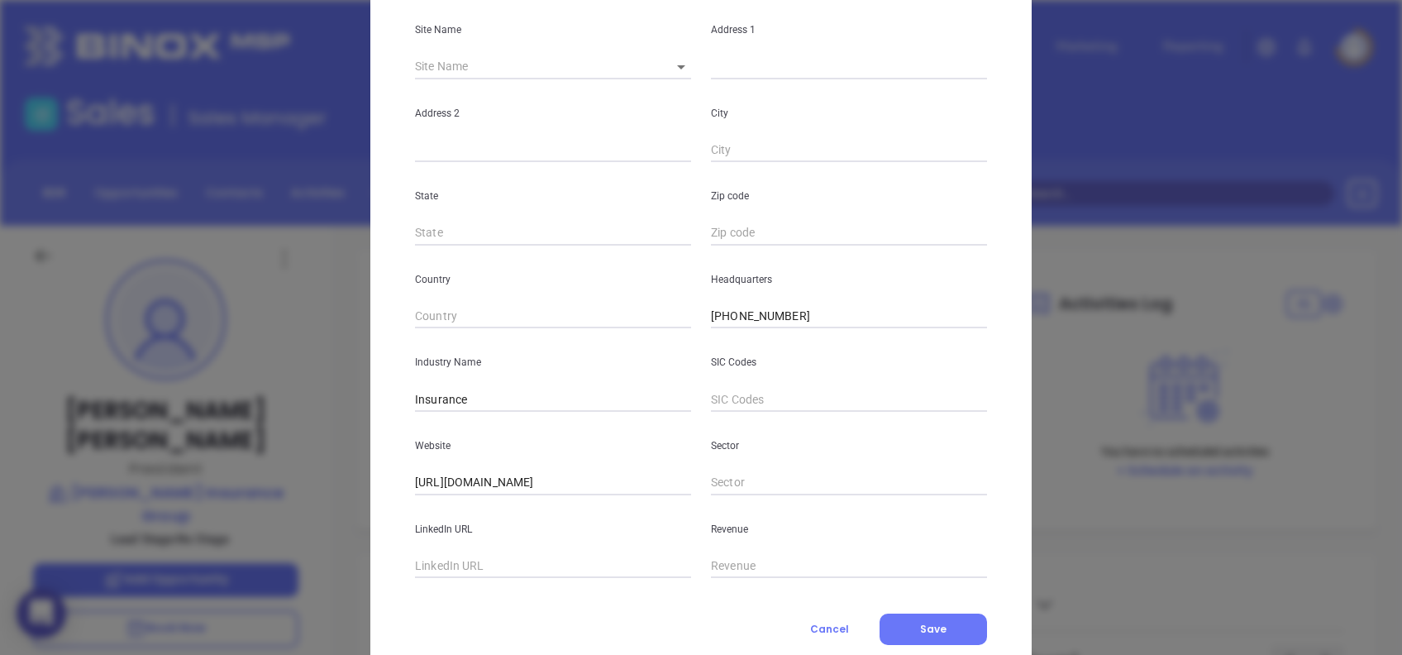
scroll to position [294, 0]
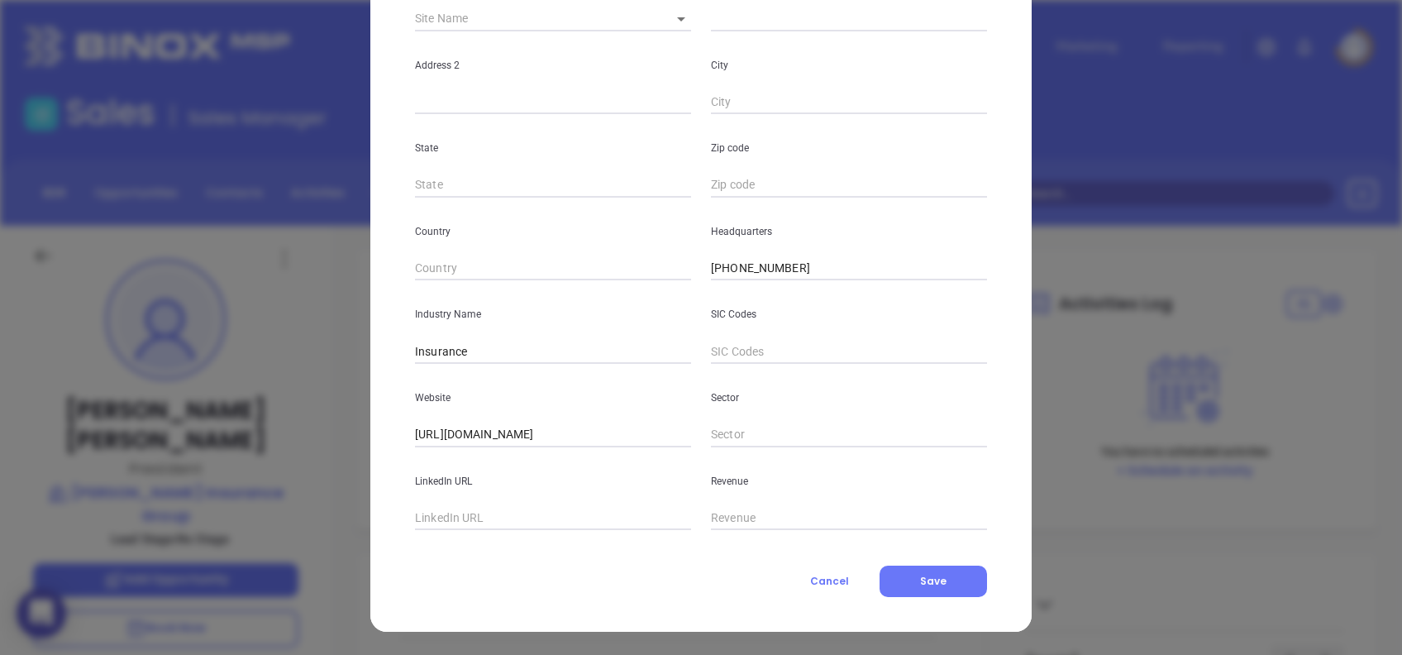
click at [748, 420] on div "Sector" at bounding box center [849, 406] width 296 height 84
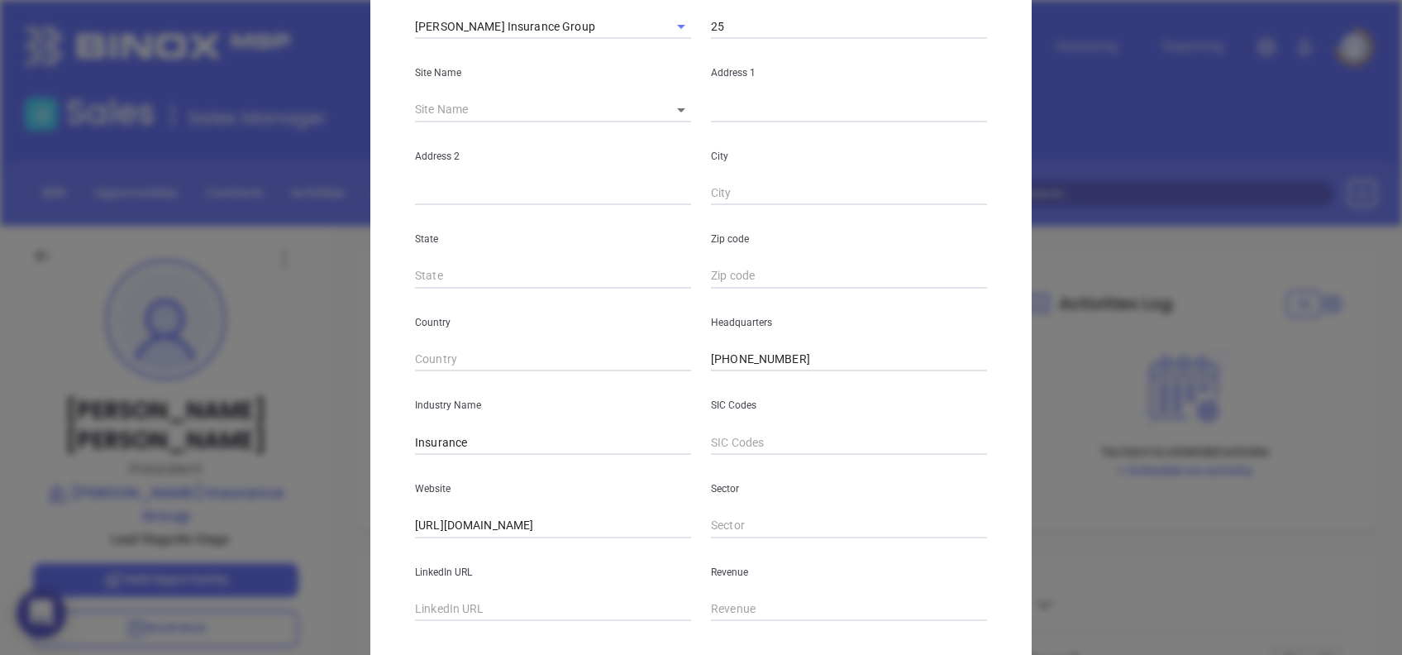
scroll to position [0, 0]
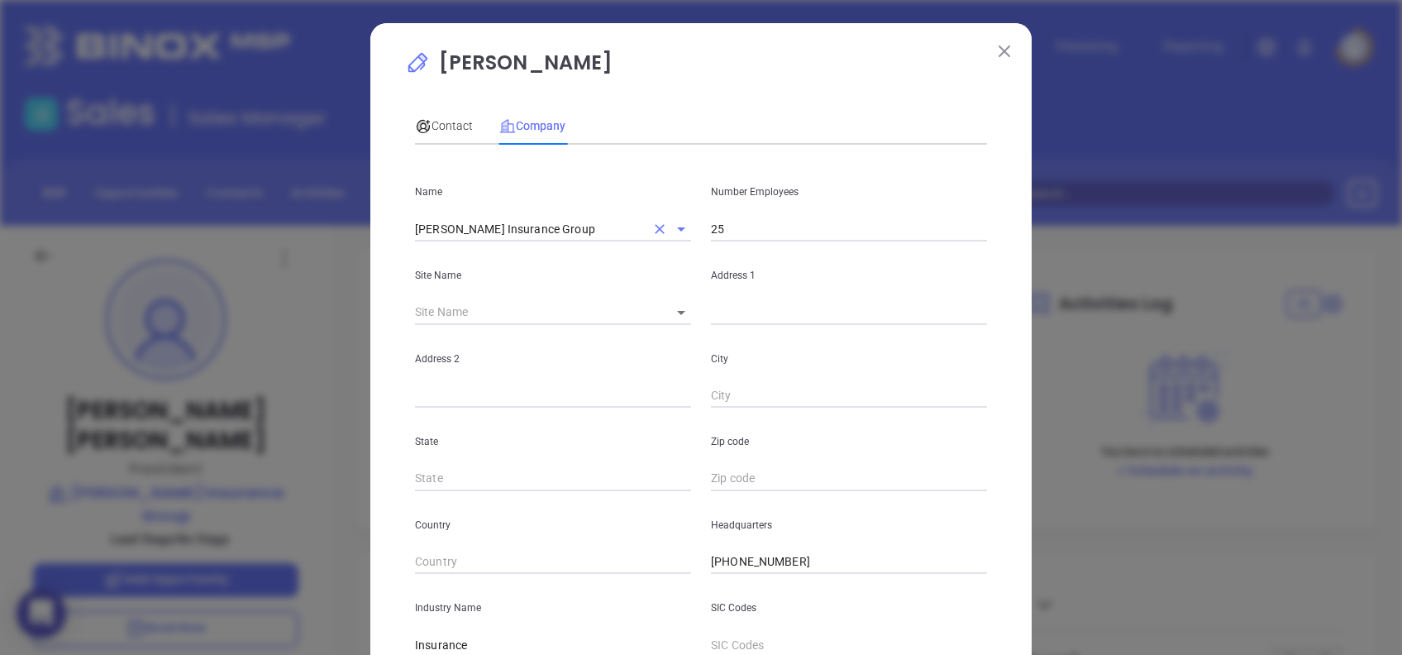
click at [557, 240] on input "[PERSON_NAME] Insurance Group" at bounding box center [530, 229] width 230 height 24
click at [461, 131] on span "Contact" at bounding box center [444, 125] width 58 height 13
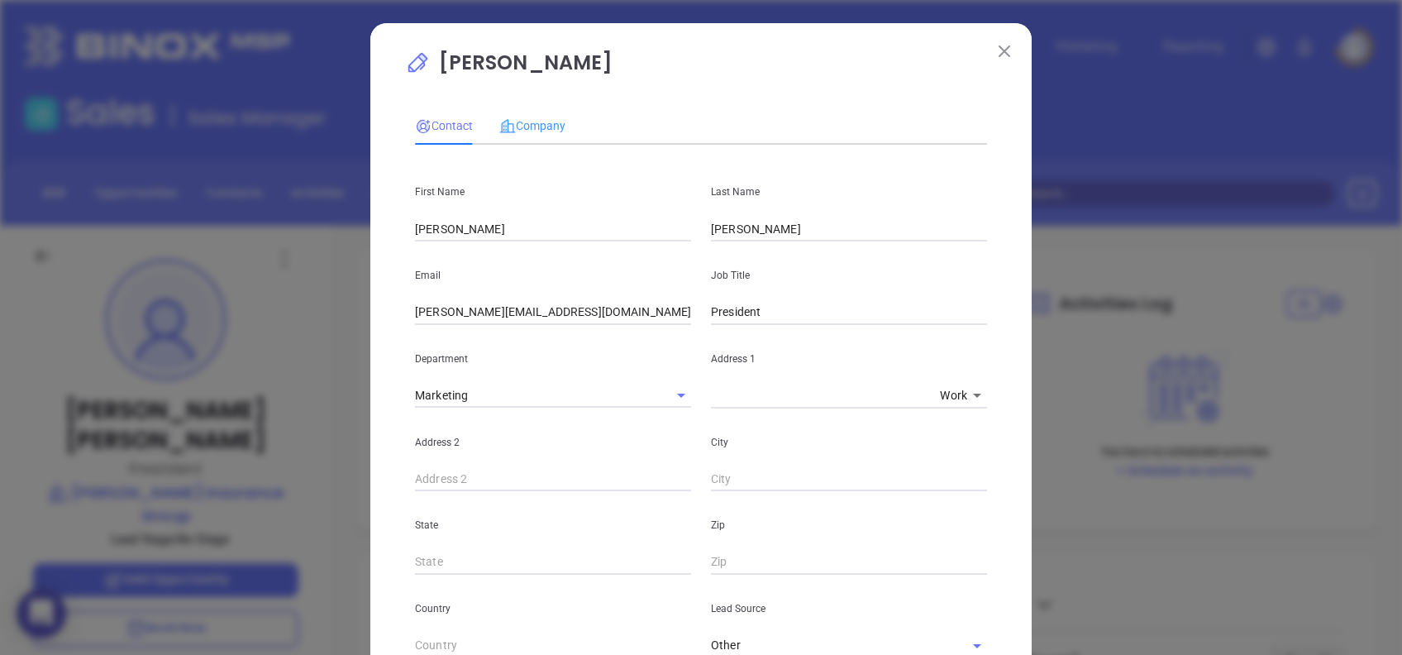
click at [520, 112] on div "Company" at bounding box center [532, 126] width 66 height 38
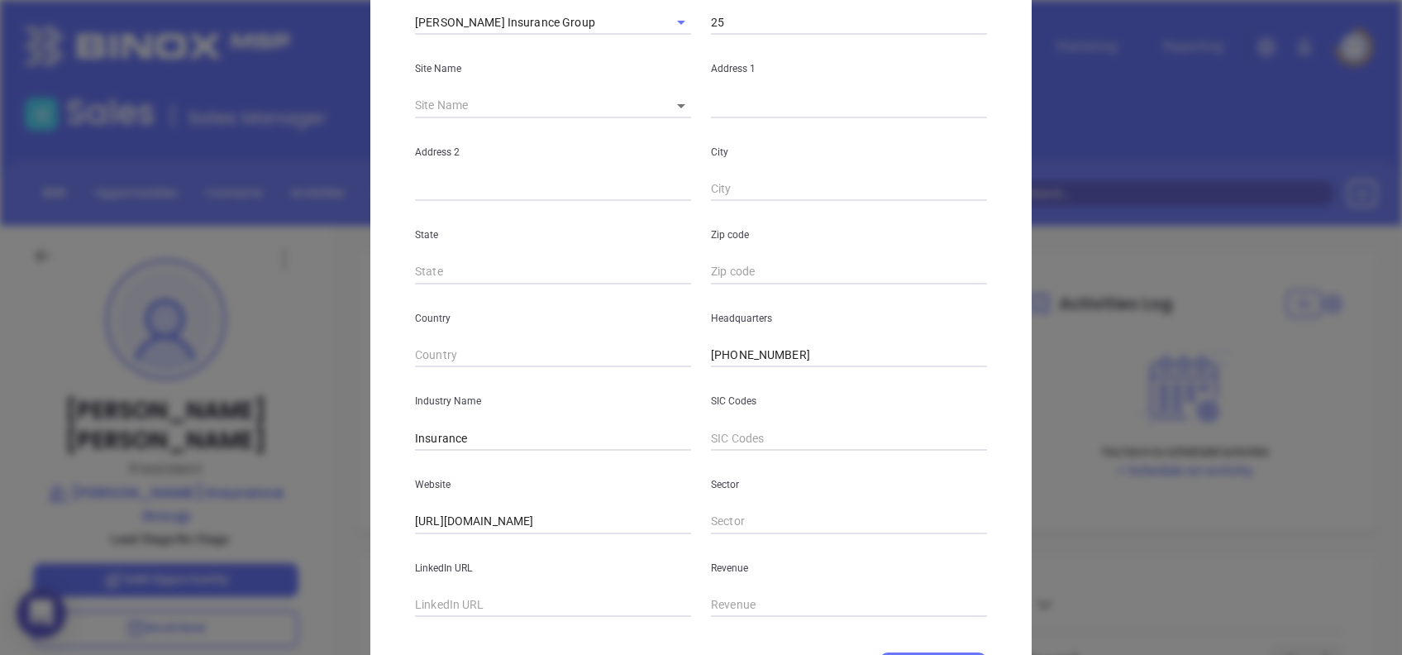
scroll to position [294, 0]
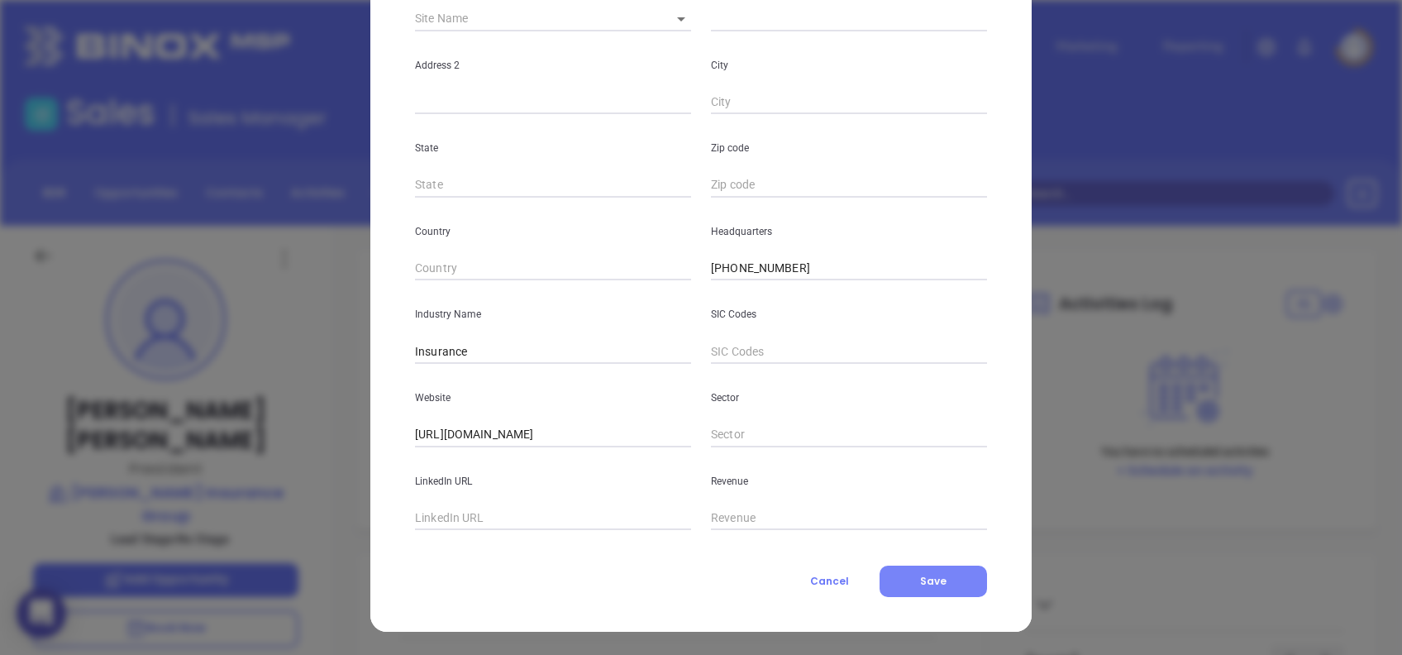
click at [972, 584] on button "Save" at bounding box center [934, 581] width 108 height 31
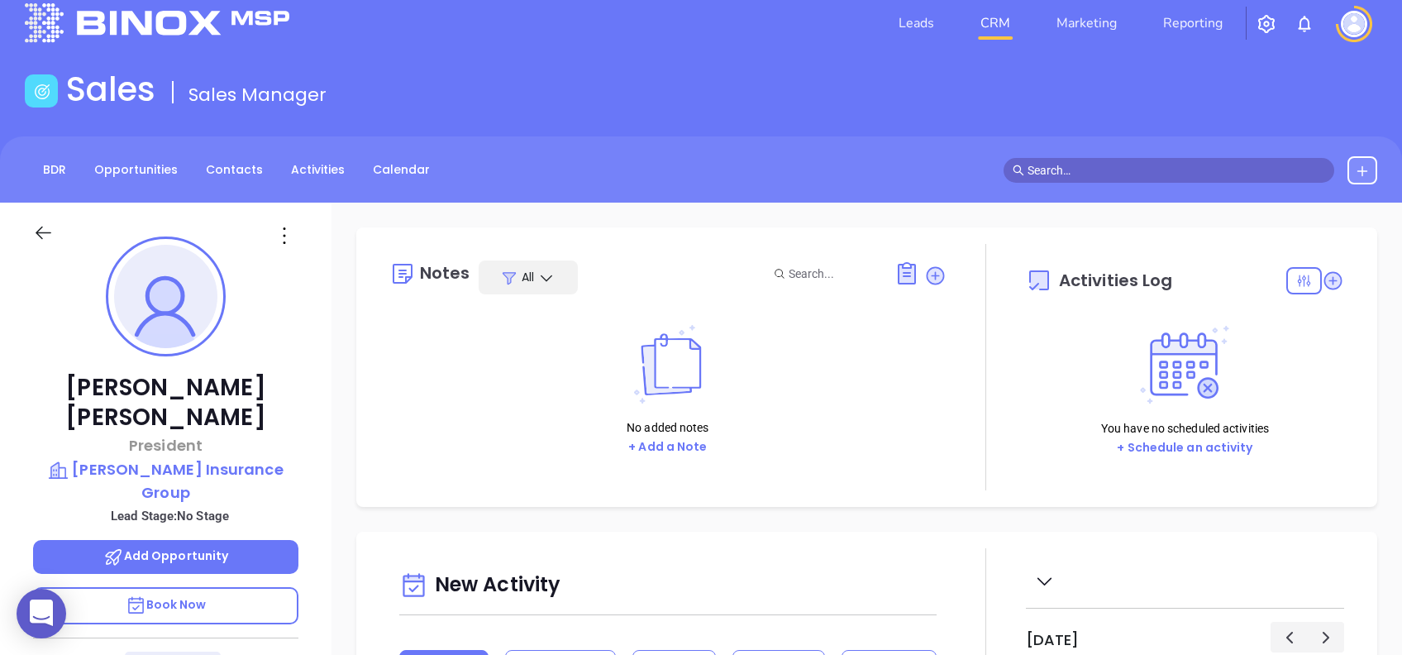
scroll to position [0, 0]
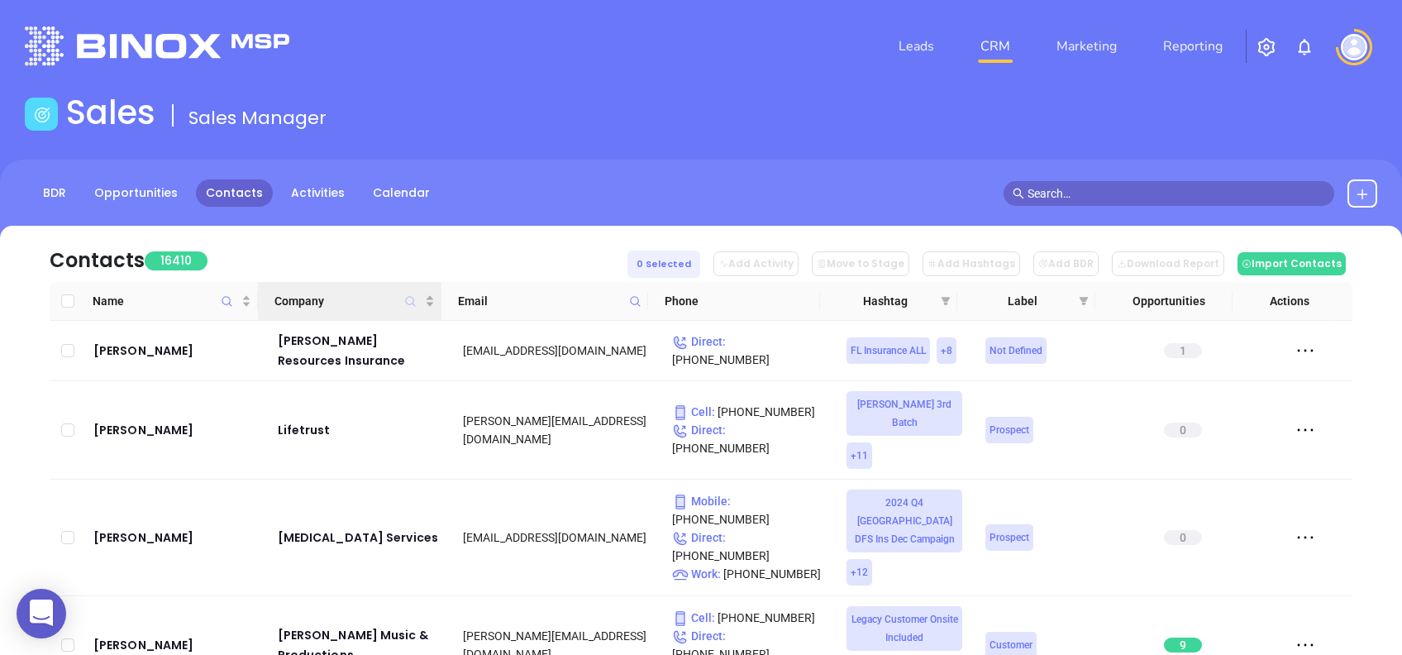
click at [412, 303] on icon "Company" at bounding box center [411, 301] width 10 height 10
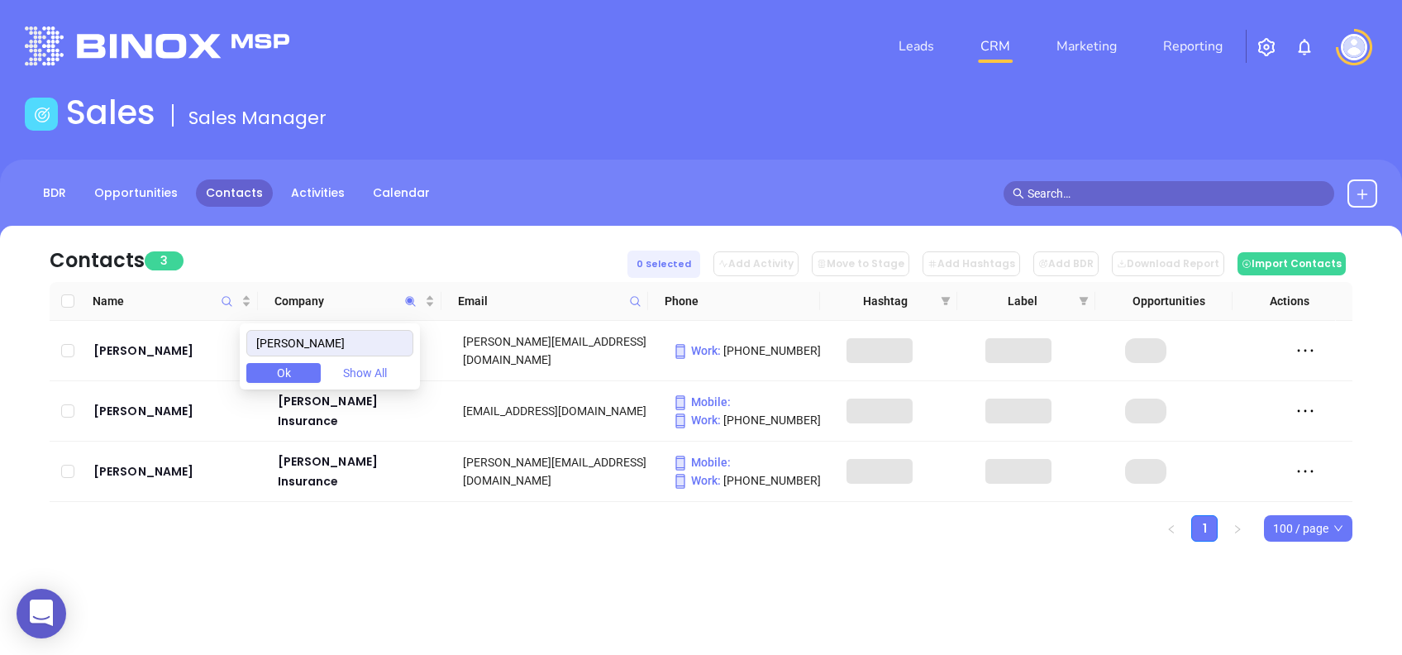
type input "[PERSON_NAME]"
click at [418, 542] on div "Contacts 3 0 Selected Add Activity Move to Stage Add Hashtags Add BDR Download …" at bounding box center [701, 413] width 1402 height 374
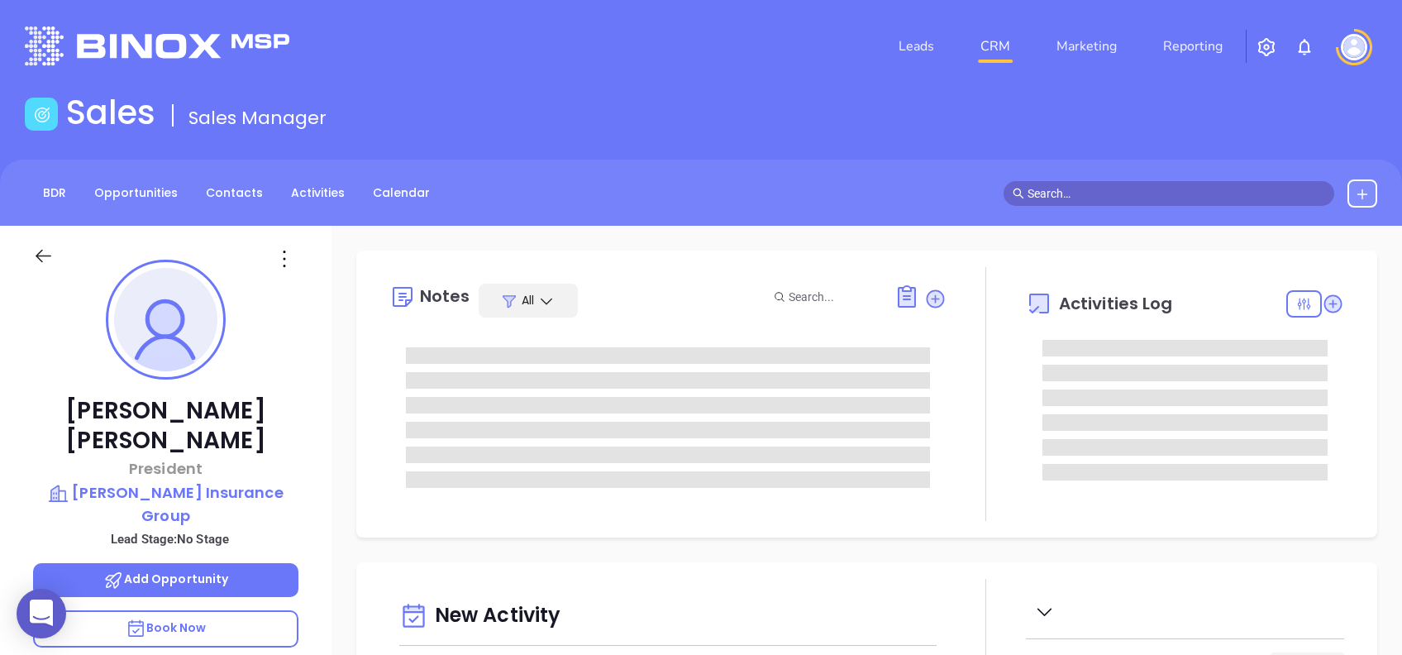
type input "08/16/2025"
type input "[PERSON_NAME]"
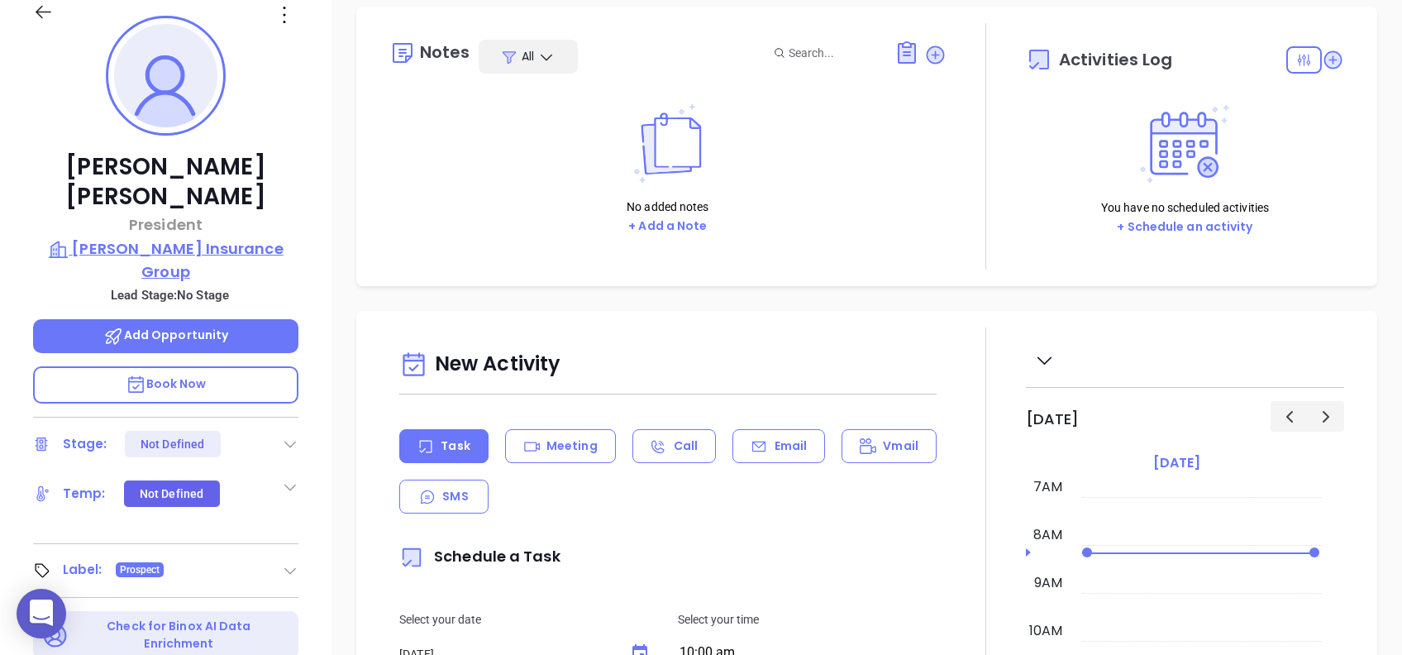
scroll to position [177, 0]
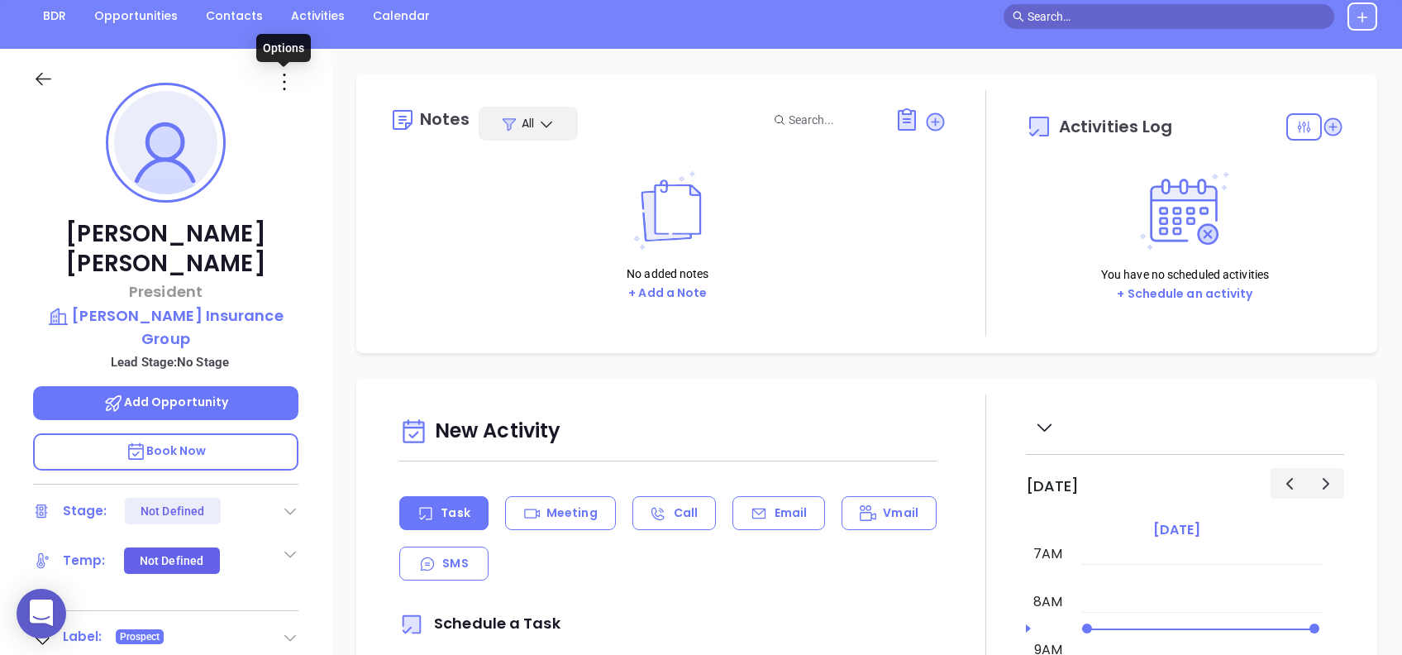
click at [275, 83] on icon at bounding box center [284, 82] width 26 height 26
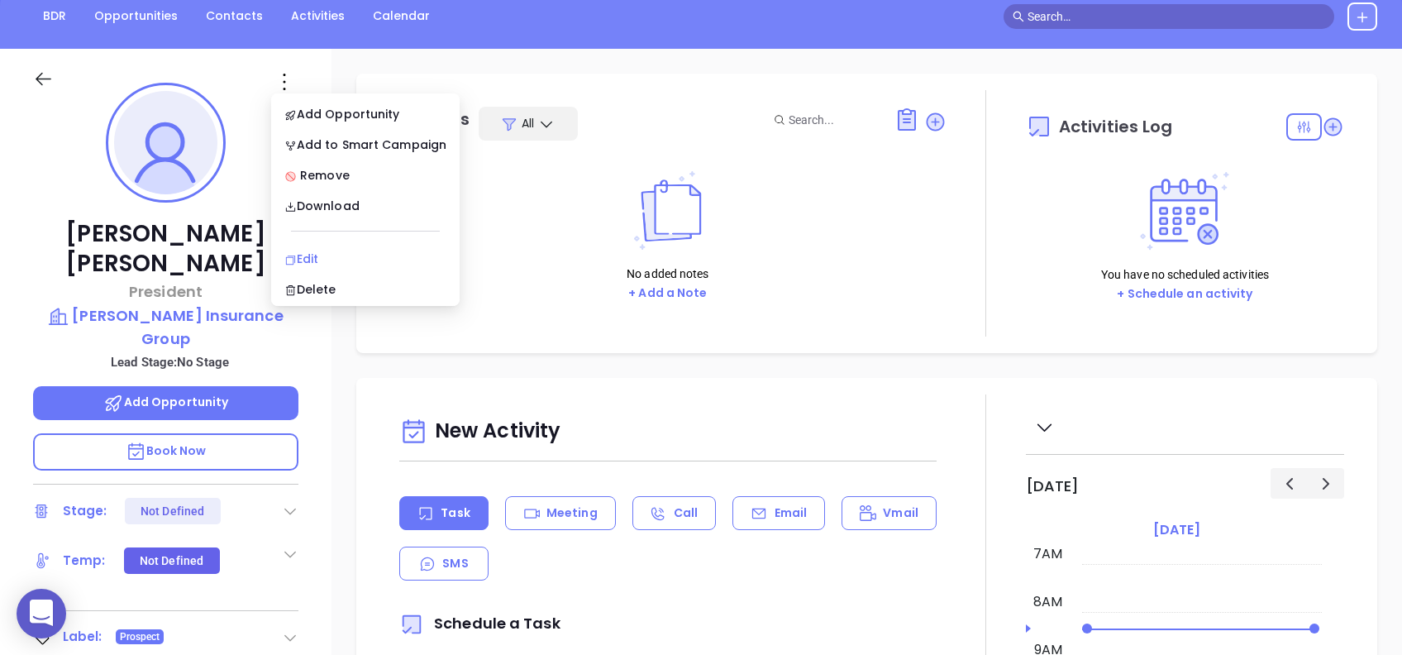
click at [335, 255] on div "Edit" at bounding box center [365, 259] width 162 height 18
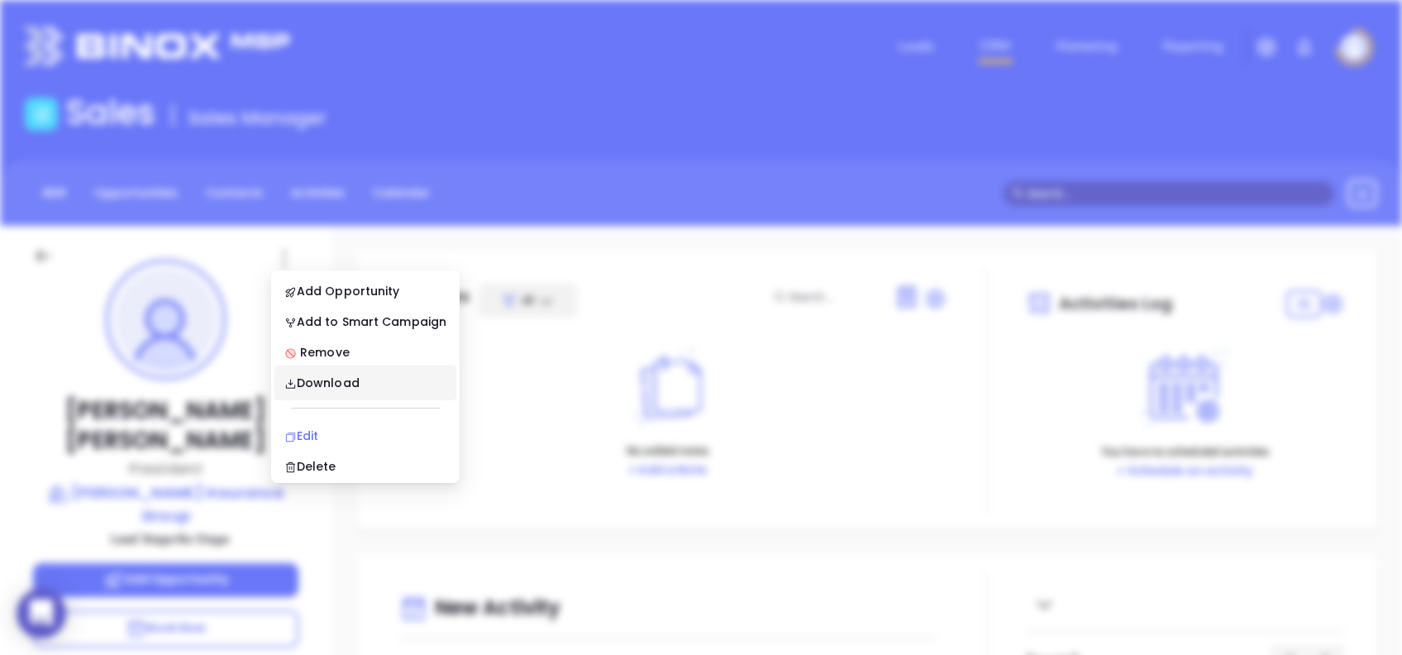
scroll to position [0, 0]
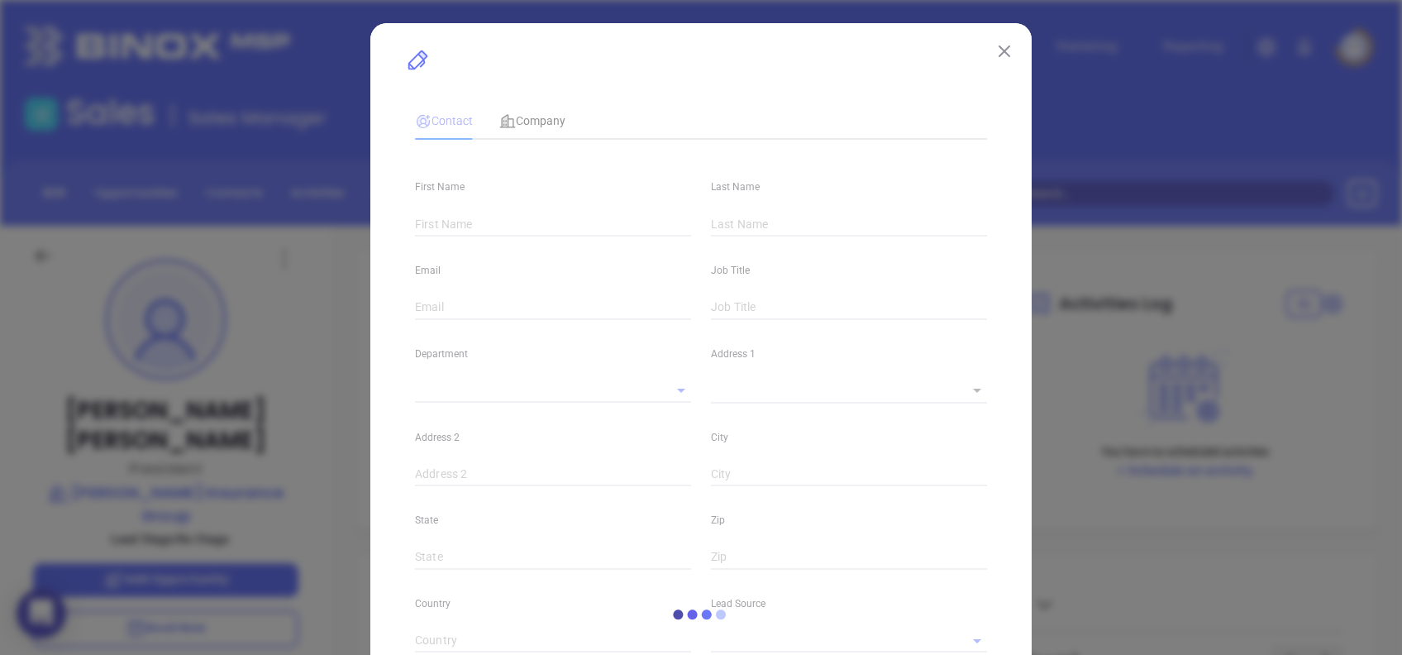
type input "Brent"
type input "Farley"
type input "brent@thefarleyagency.com"
type input "President"
type input "1"
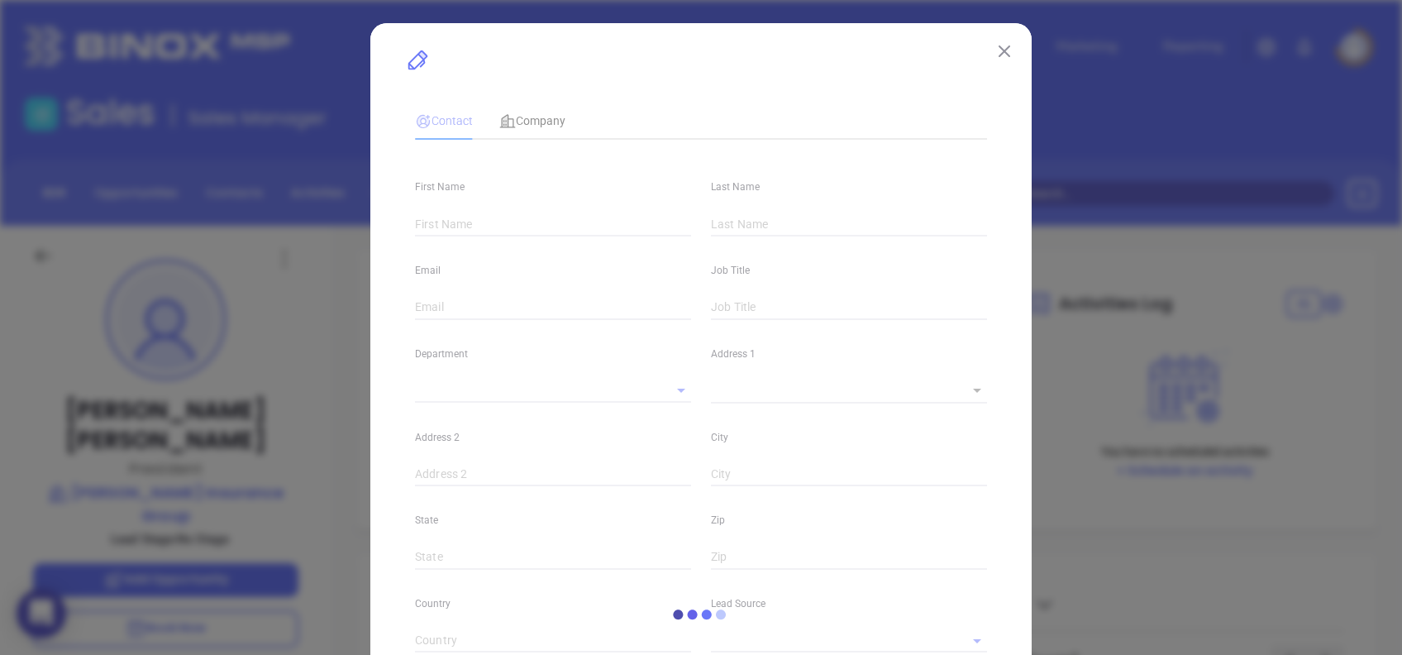
type input "linkedin.com/in/brent-f-71266426"
type input "Marketing"
type input "Other"
type input "undefined undefined"
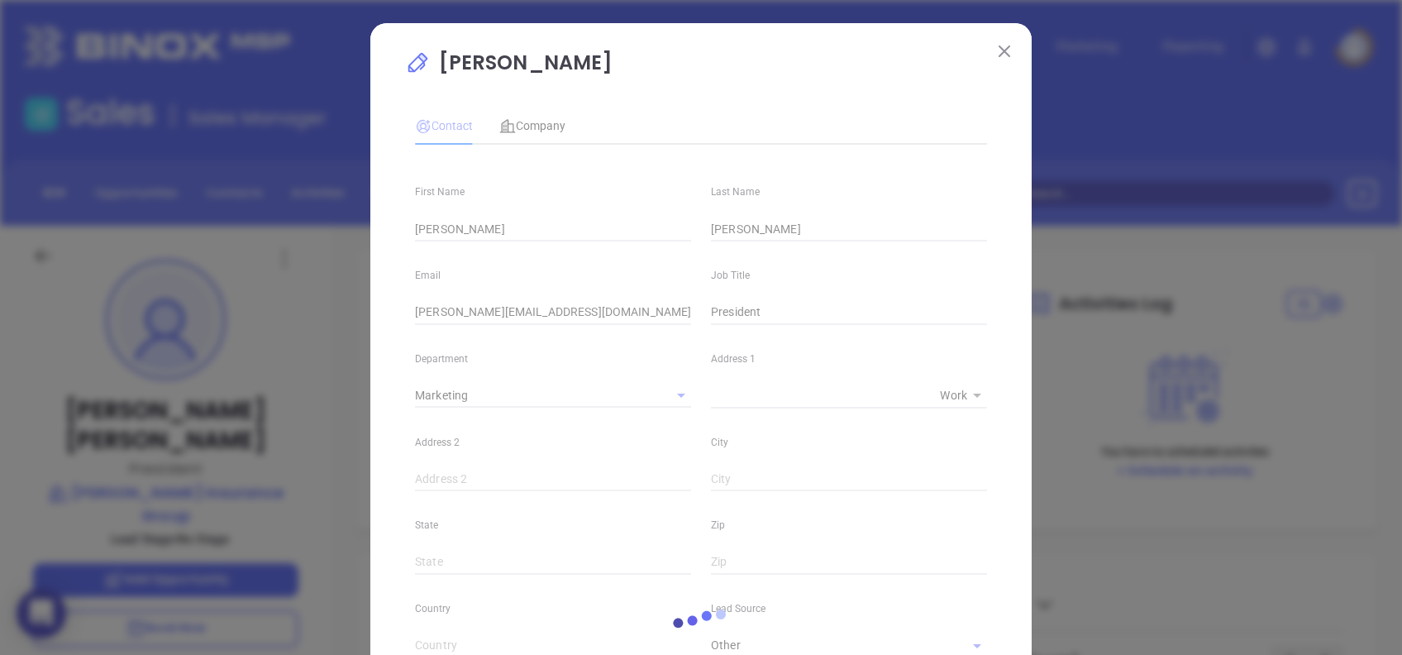
type input "(704) 274-5231"
type input "1"
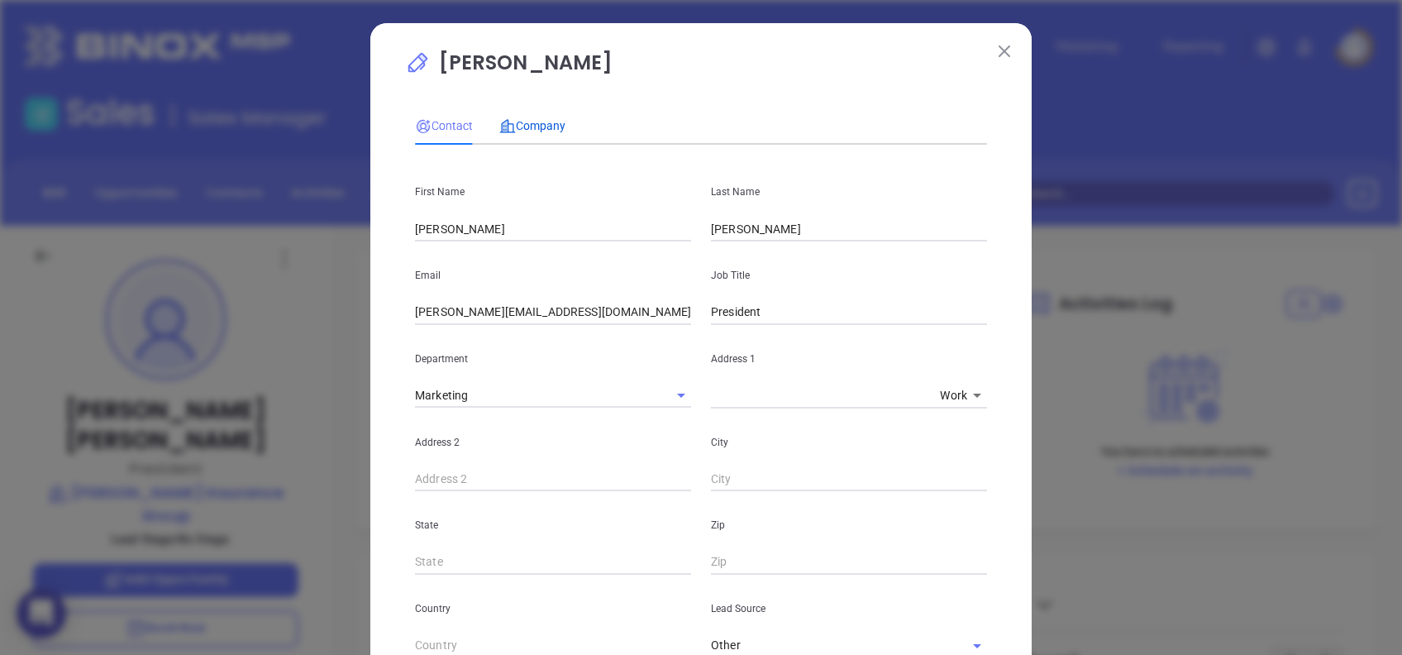
click at [542, 127] on span "Company" at bounding box center [532, 125] width 66 height 13
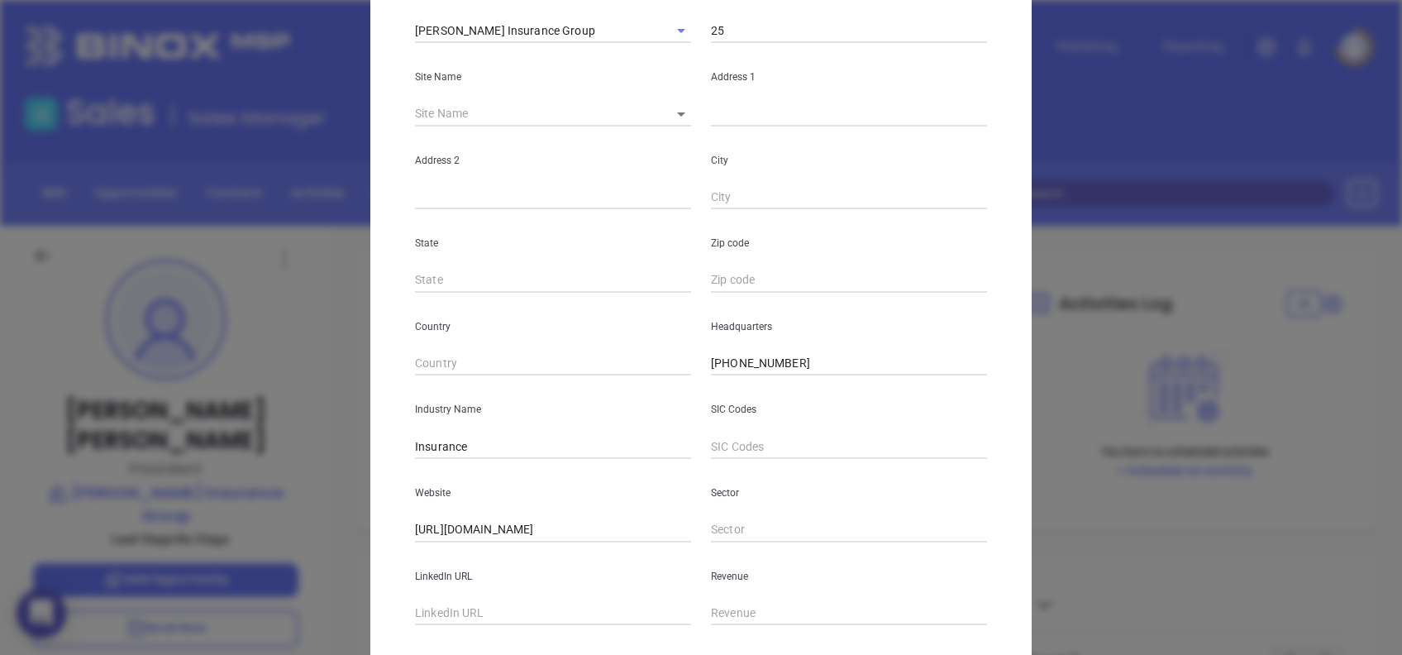
scroll to position [294, 0]
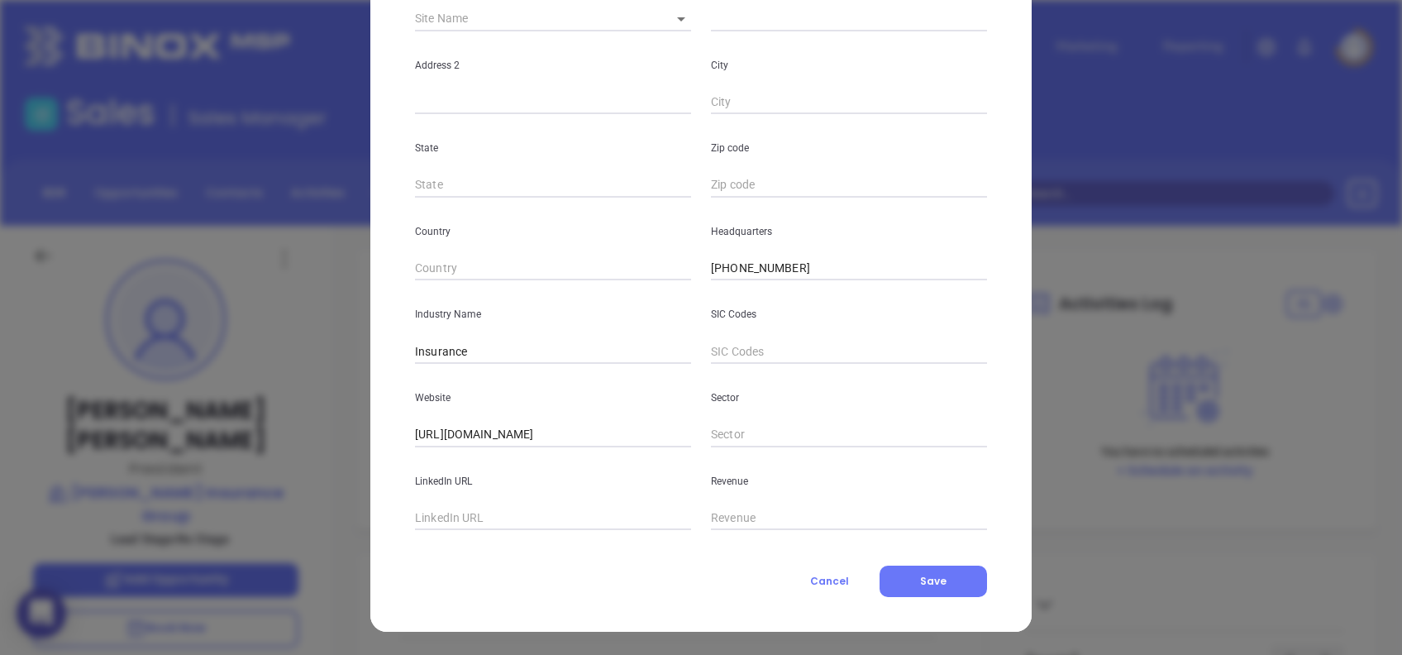
click at [514, 500] on div "LinkedIn URL" at bounding box center [553, 489] width 296 height 84
click at [508, 518] on input "text" at bounding box center [553, 518] width 276 height 25
paste input "https://farleyinsurancegroup.com/"
type input "https://farleyinsurancegroup.com/"
drag, startPoint x: 610, startPoint y: 515, endPoint x: 337, endPoint y: 572, distance: 278.8
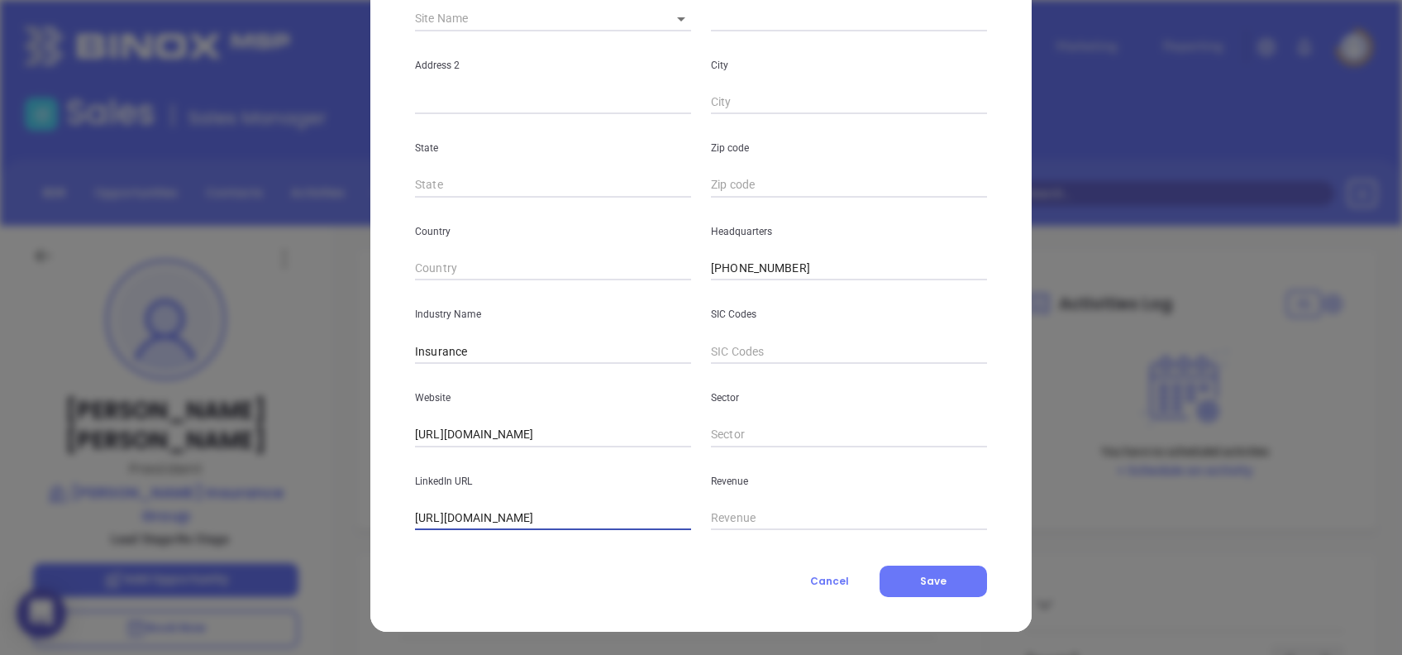
click at [337, 572] on div "Brent Farley Contact Company First Name Brent Last Name Farley Email brent@thef…" at bounding box center [701, 327] width 1402 height 655
drag, startPoint x: 557, startPoint y: 431, endPoint x: 392, endPoint y: 443, distance: 165.0
click at [392, 443] on div "Brent Farley Contact Company First Name Brent Last Name Farley Email brent@thef…" at bounding box center [701, 181] width 662 height 902
paste input "insurancegroup"
type input "https://farleyinsurancegroup.com/"
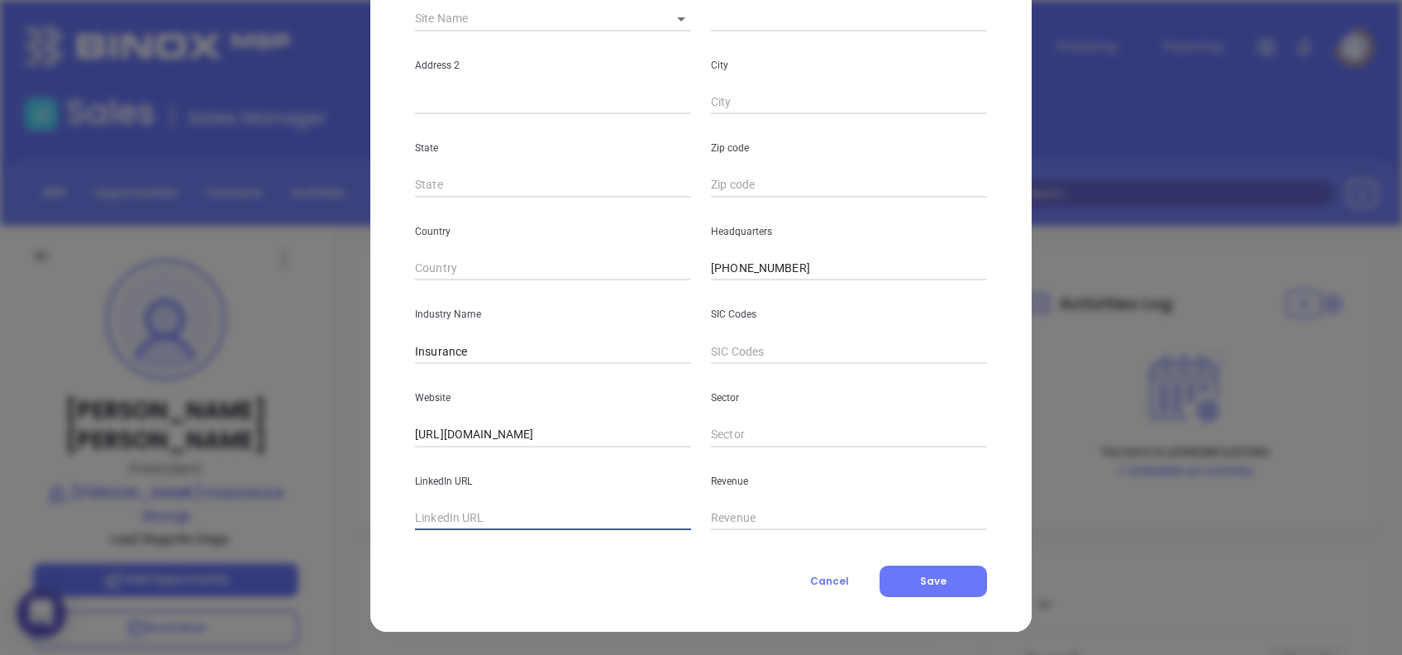
click at [579, 514] on input "text" at bounding box center [553, 518] width 276 height 25
paste input "www.linkedin.com/company/farley-insurance-group-cornelius-nc-auto-home-business…"
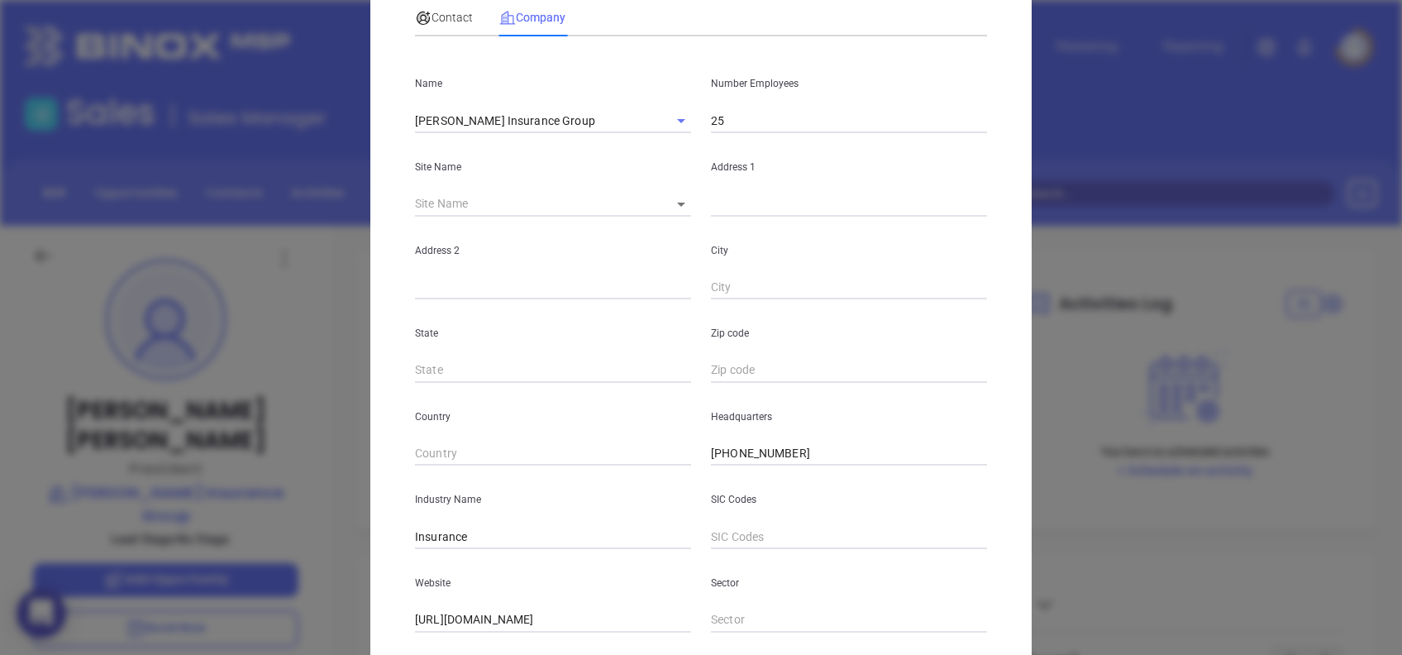
scroll to position [0, 0]
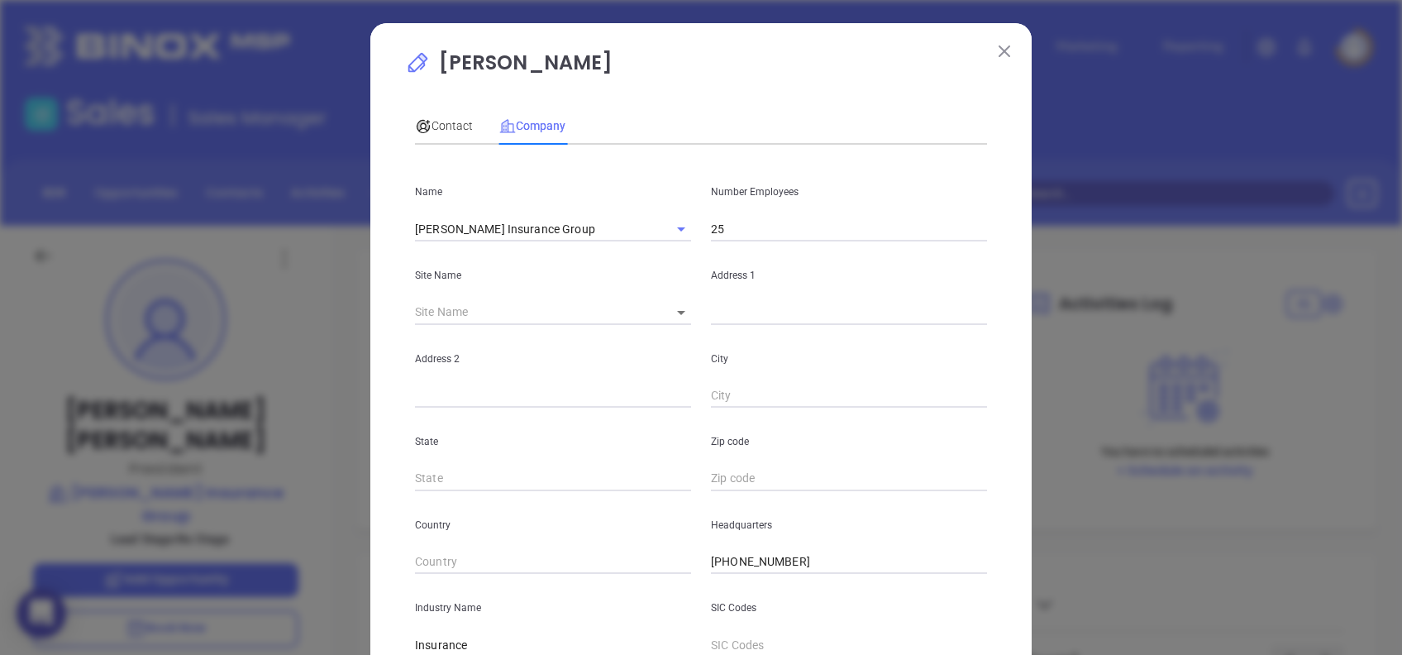
type input "www.linkedin.com/company/farley-insurance-group-cornelius-nc-auto-home-business…"
click at [742, 232] on input "25" at bounding box center [849, 229] width 276 height 25
type input "2"
type input "5"
click at [430, 130] on span "Contact" at bounding box center [444, 125] width 58 height 13
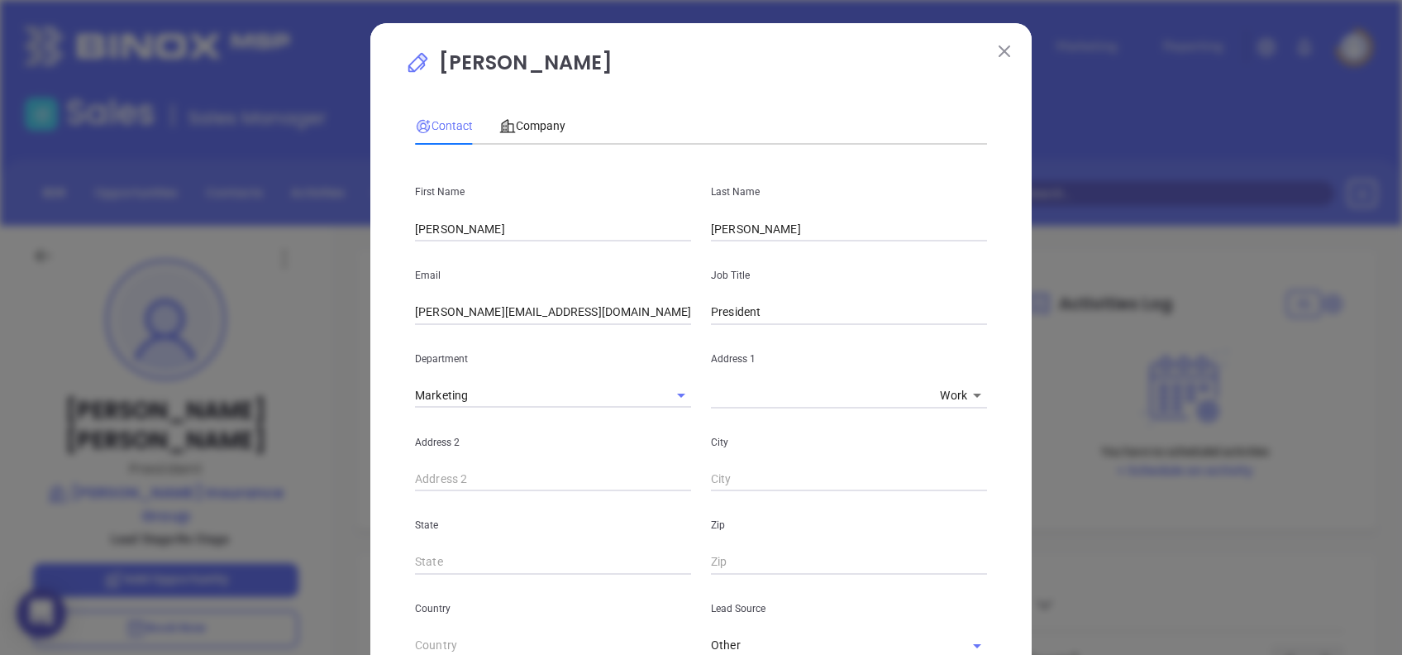
scroll to position [559, 0]
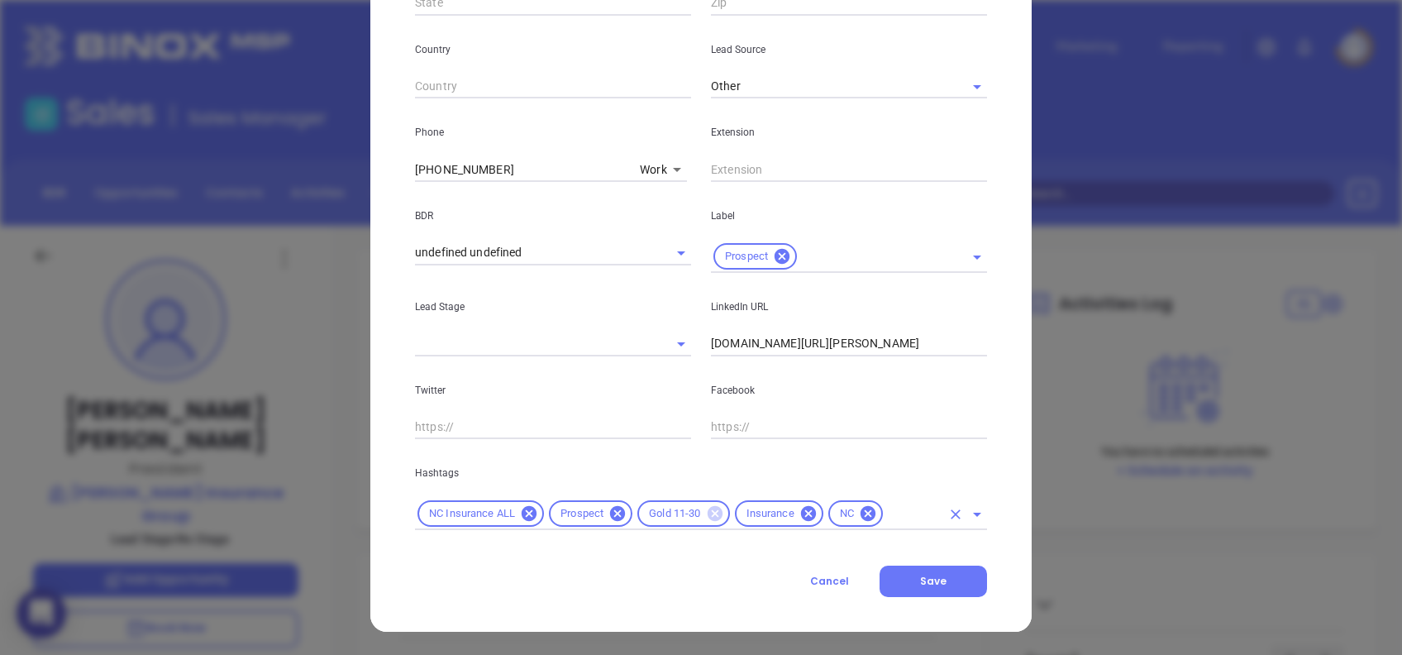
click at [711, 511] on icon at bounding box center [714, 513] width 15 height 15
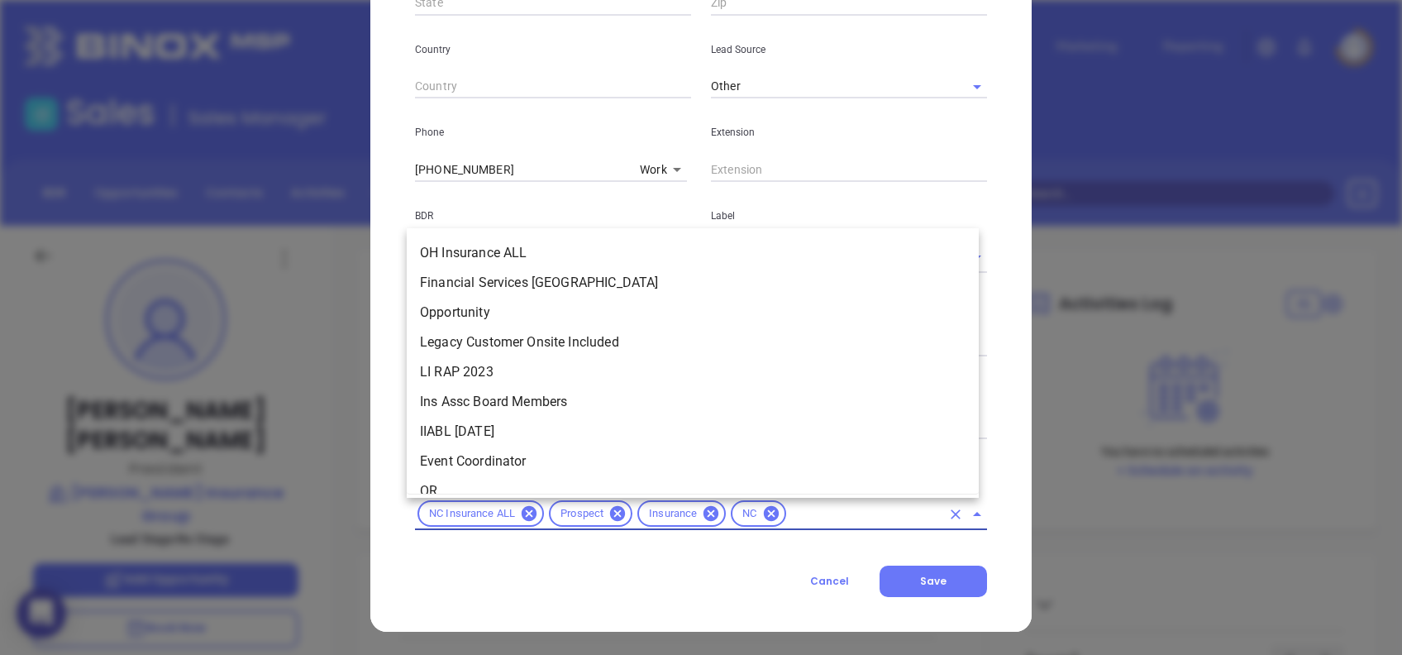
click at [796, 510] on input "text" at bounding box center [865, 514] width 152 height 21
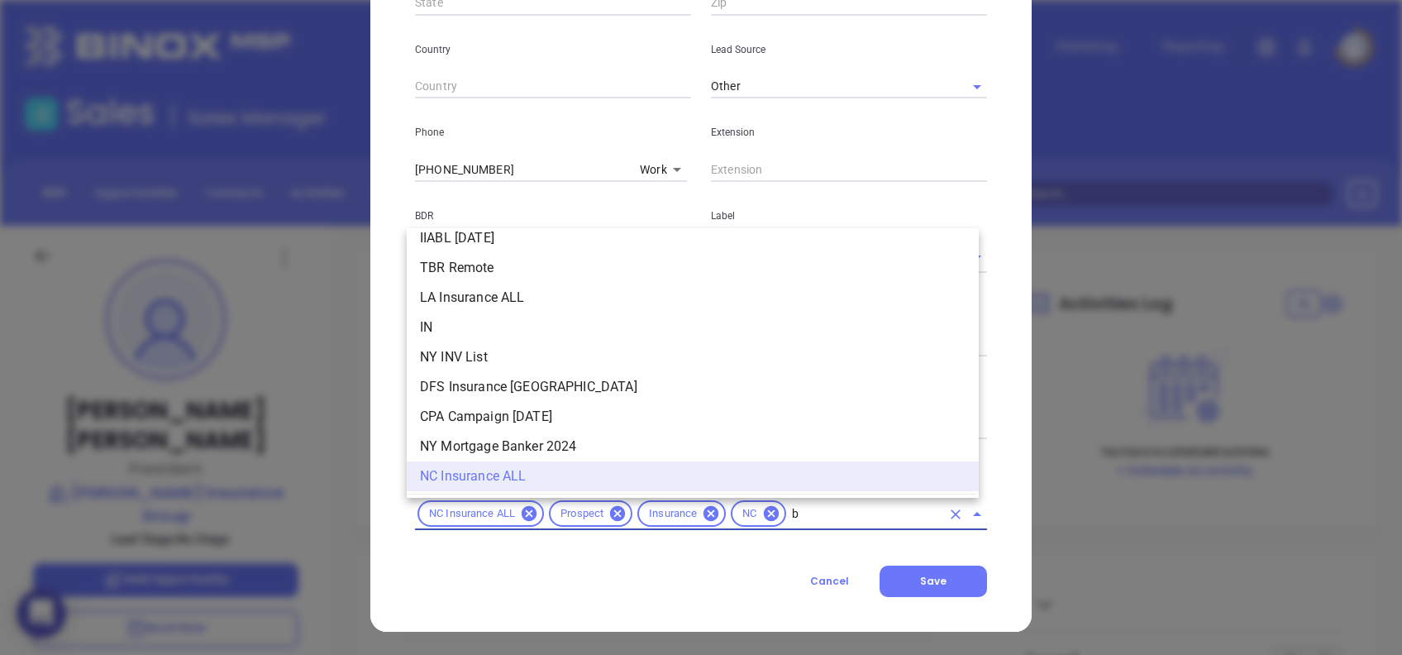
scroll to position [0, 0]
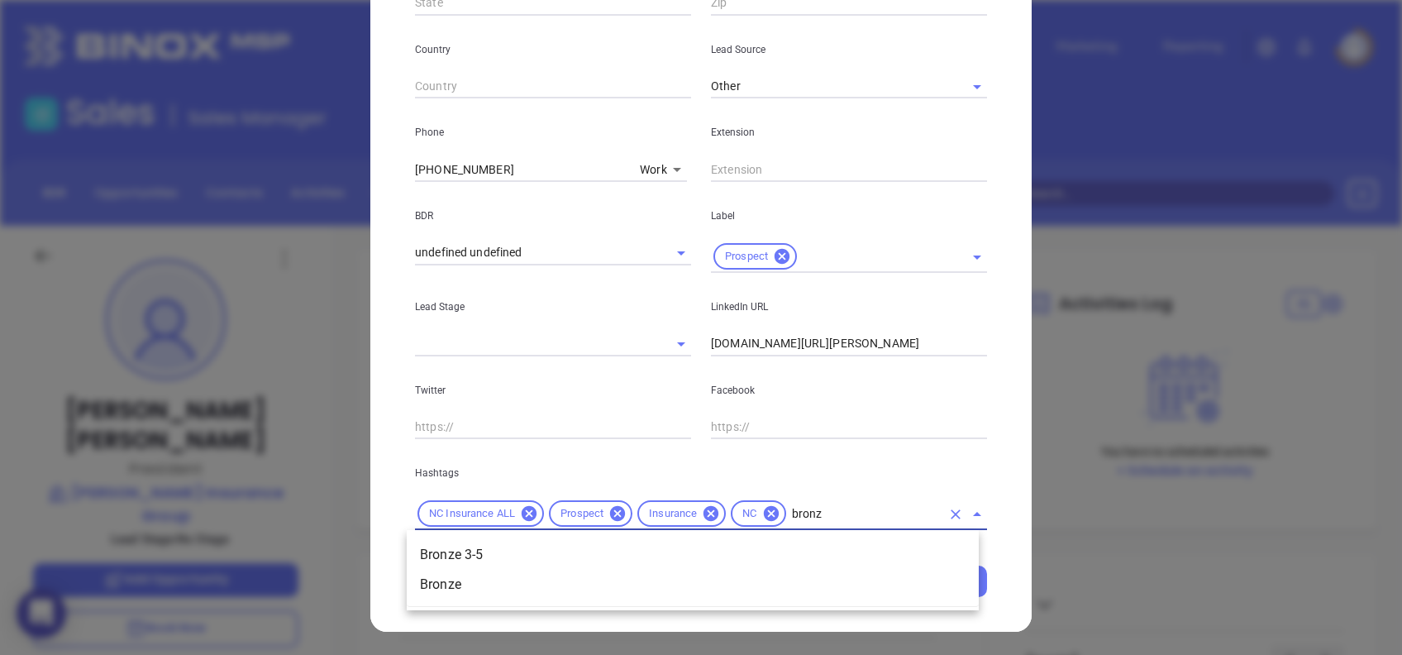
type input "bronze"
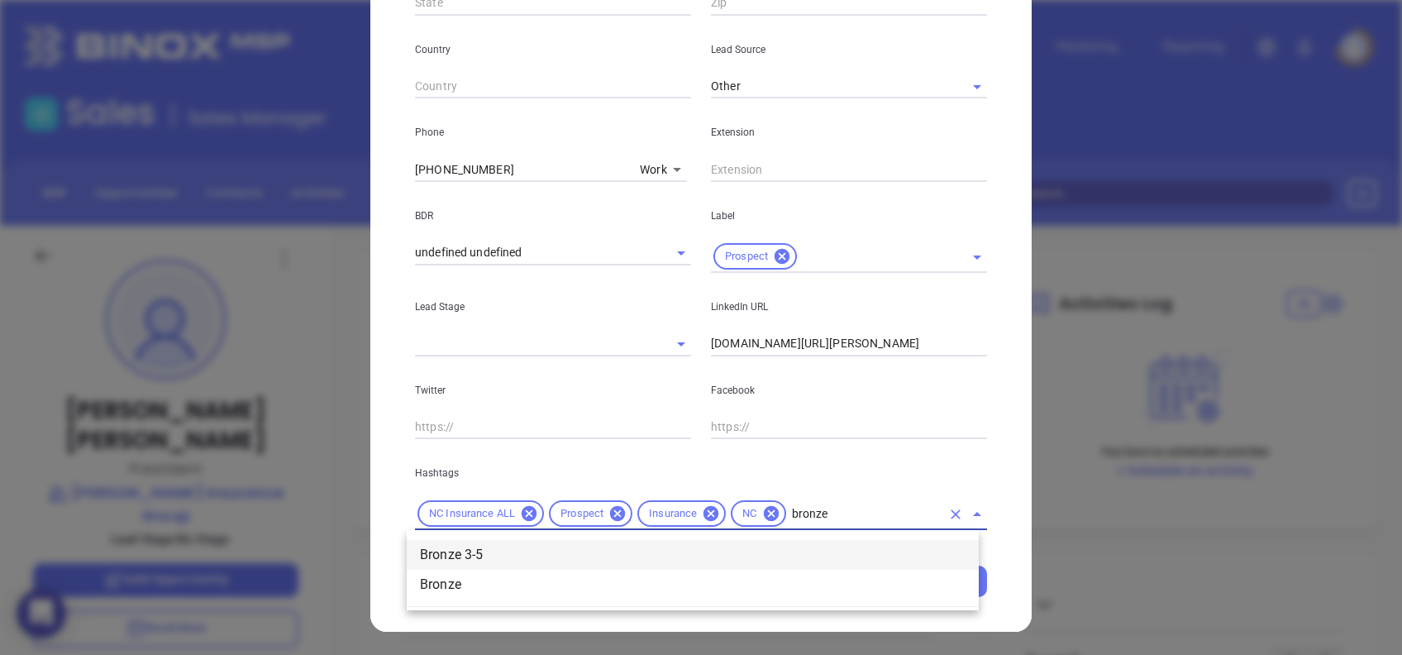
click at [763, 549] on li "Bronze 3-5" at bounding box center [693, 555] width 572 height 30
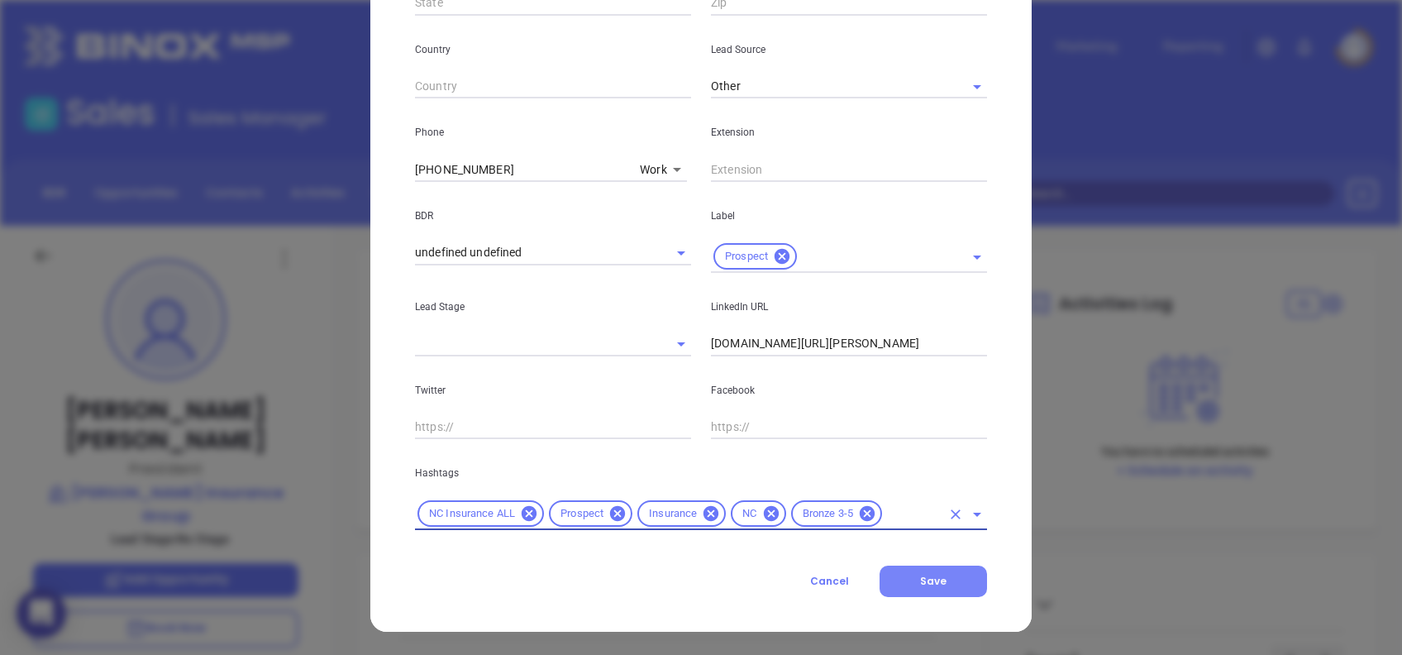
click at [946, 595] on button "Save" at bounding box center [934, 581] width 108 height 31
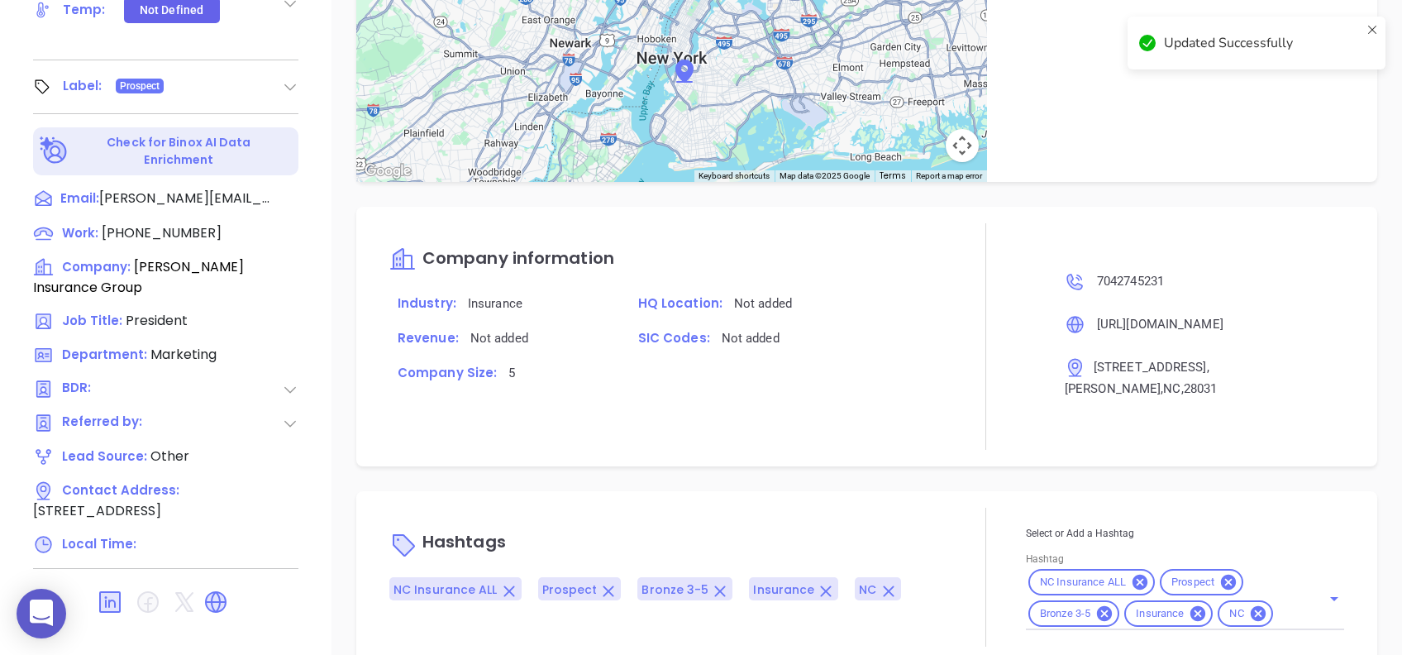
scroll to position [882, 0]
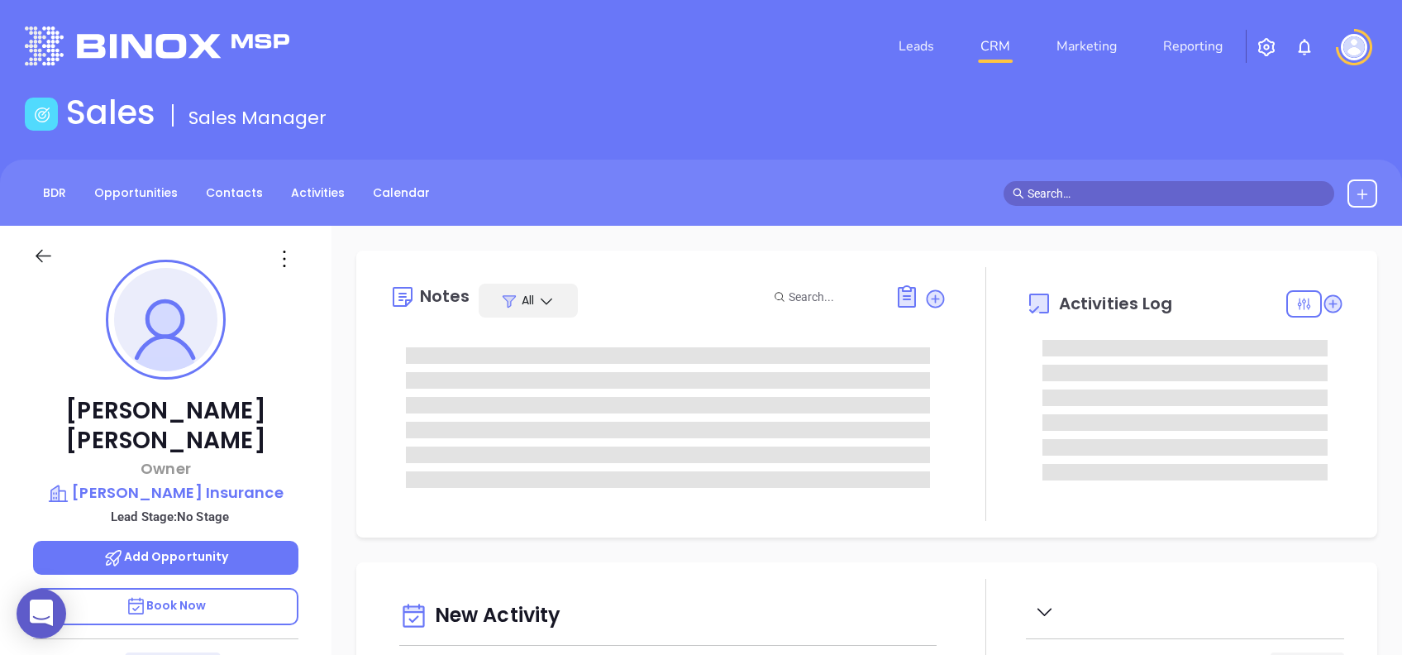
type input "[DATE]"
type input "[PERSON_NAME]"
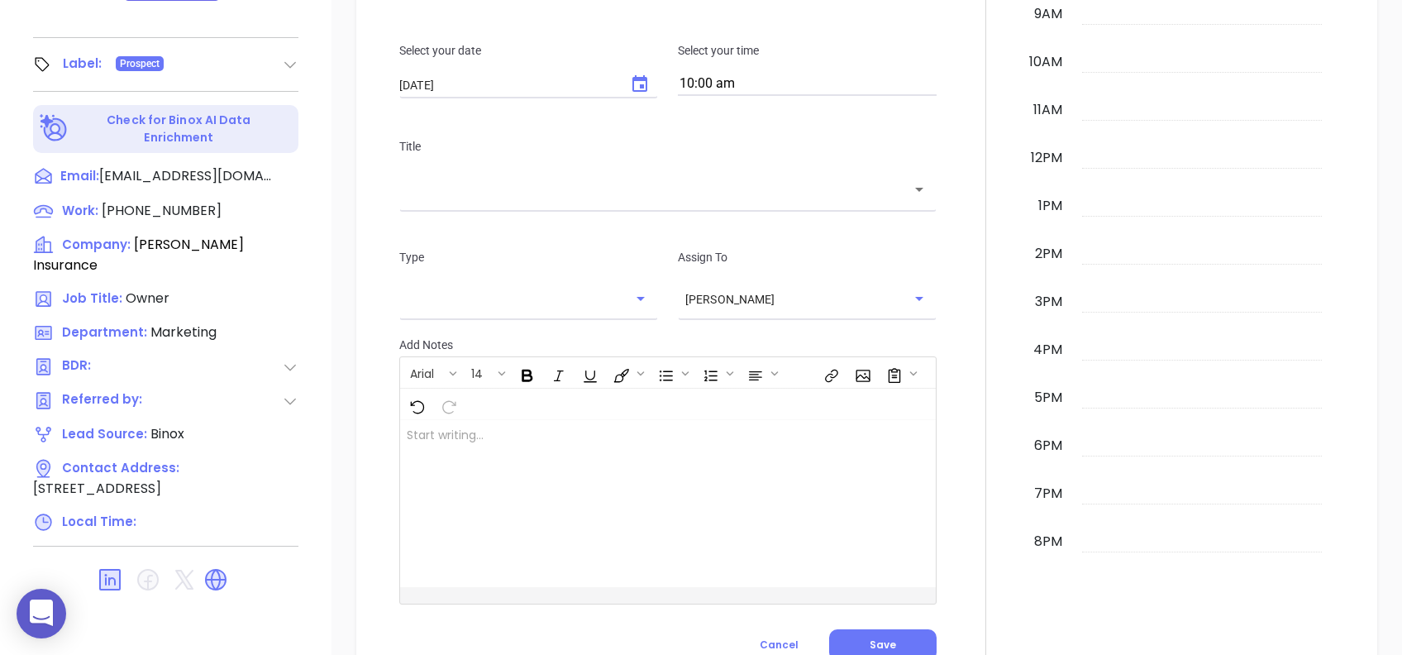
scroll to position [826, 0]
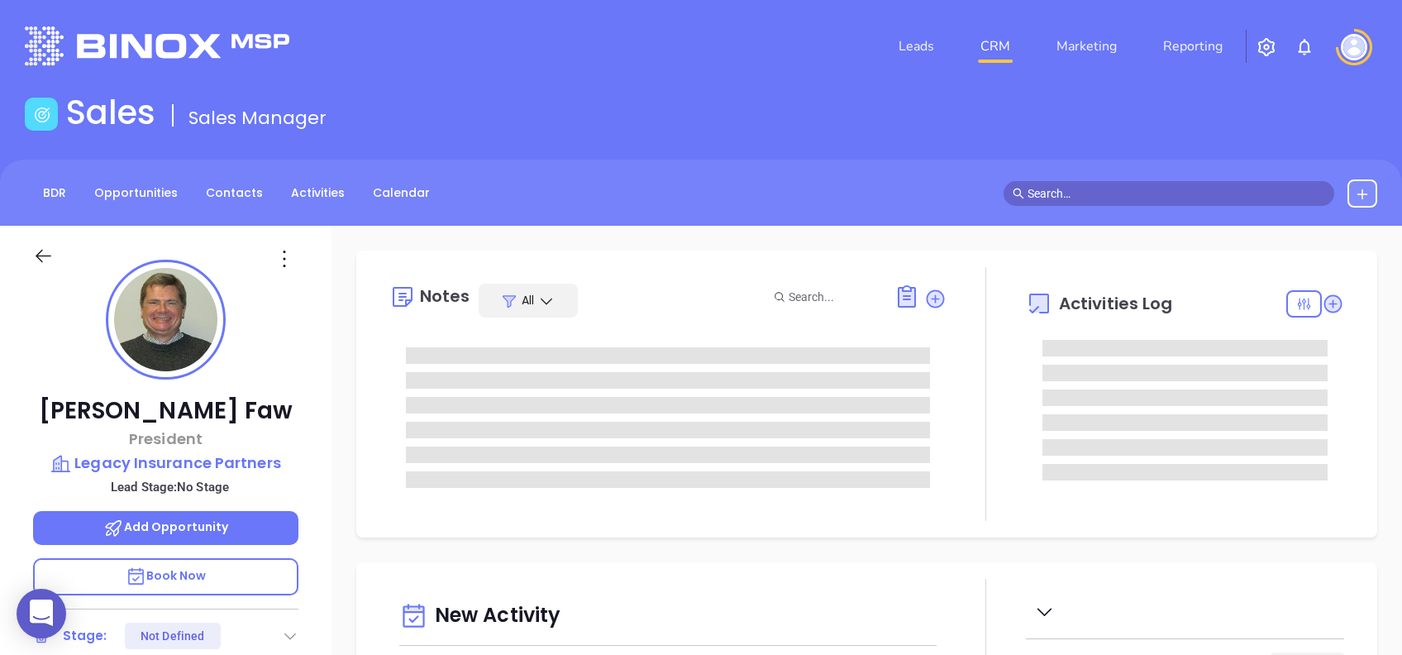
type input "[DATE]"
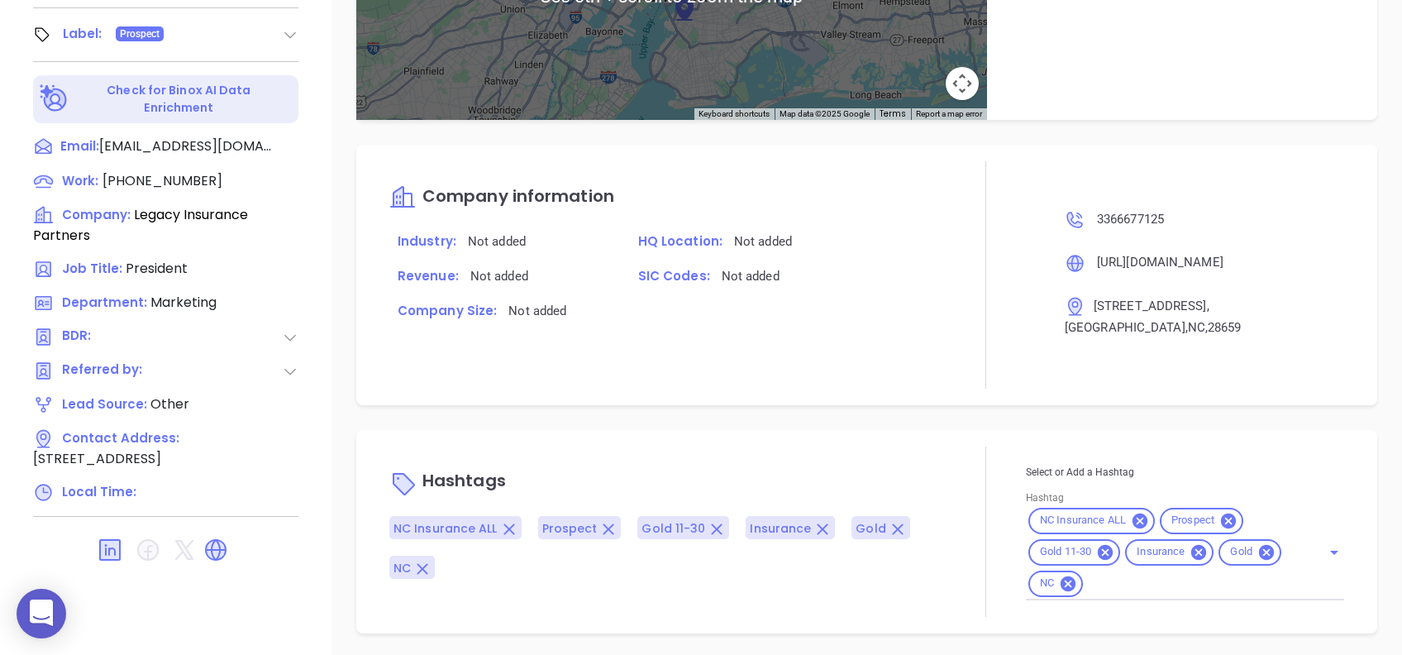
scroll to position [940, 0]
type input "[PERSON_NAME]"
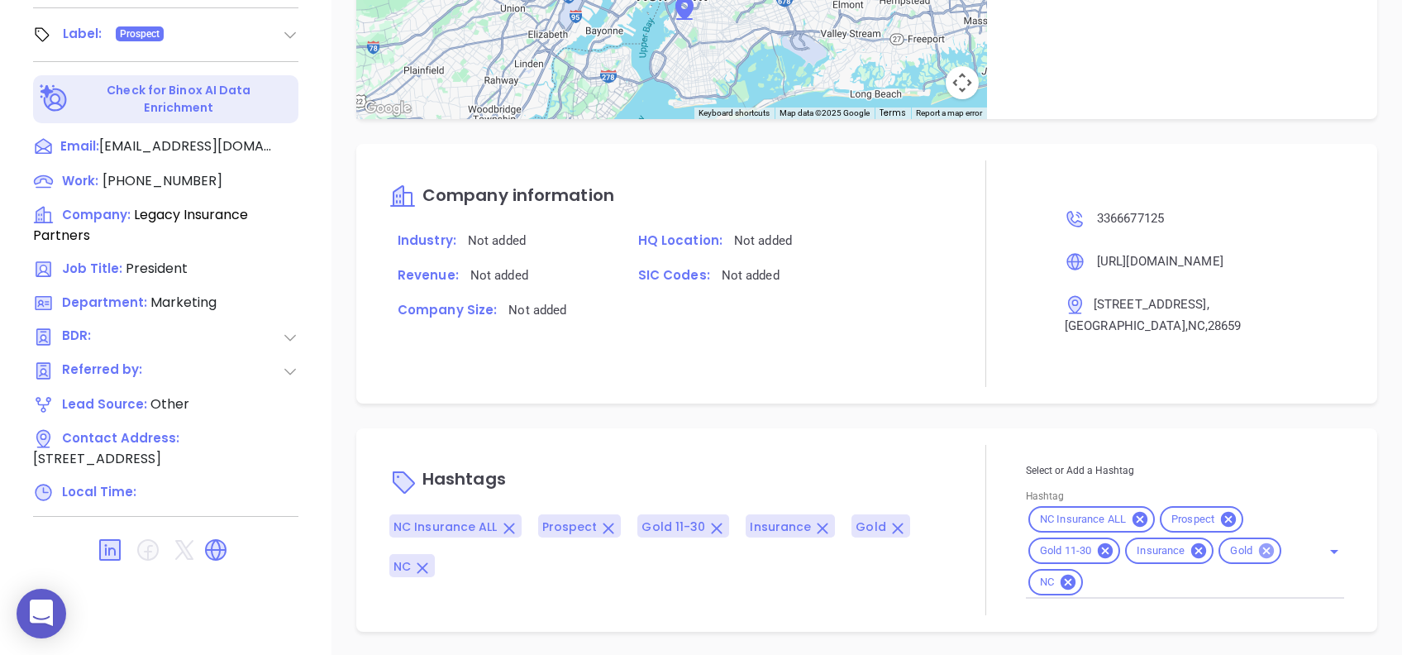
click at [1262, 556] on icon at bounding box center [1267, 551] width 18 height 18
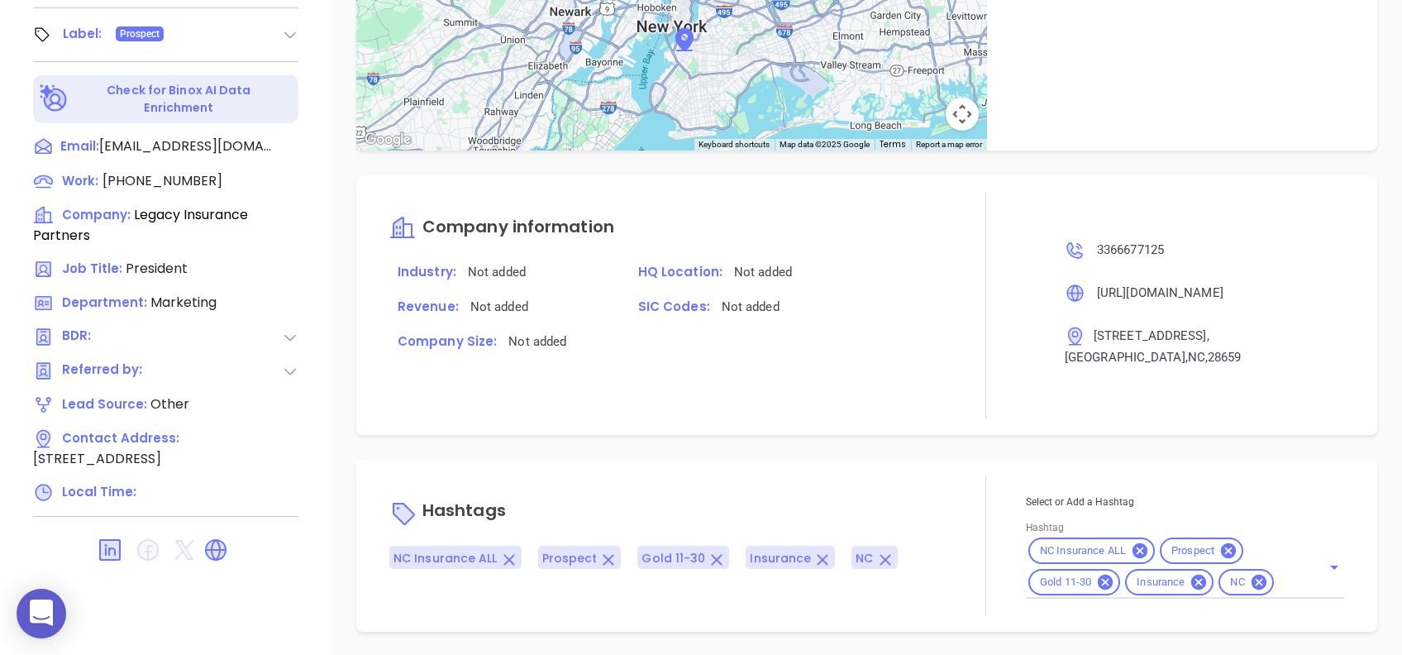
click at [1016, 460] on div "Hashtags NC Insurance ALL Prospect Gold 11-30 Insurance NC Select or Add a Hash…" at bounding box center [866, 546] width 1021 height 172
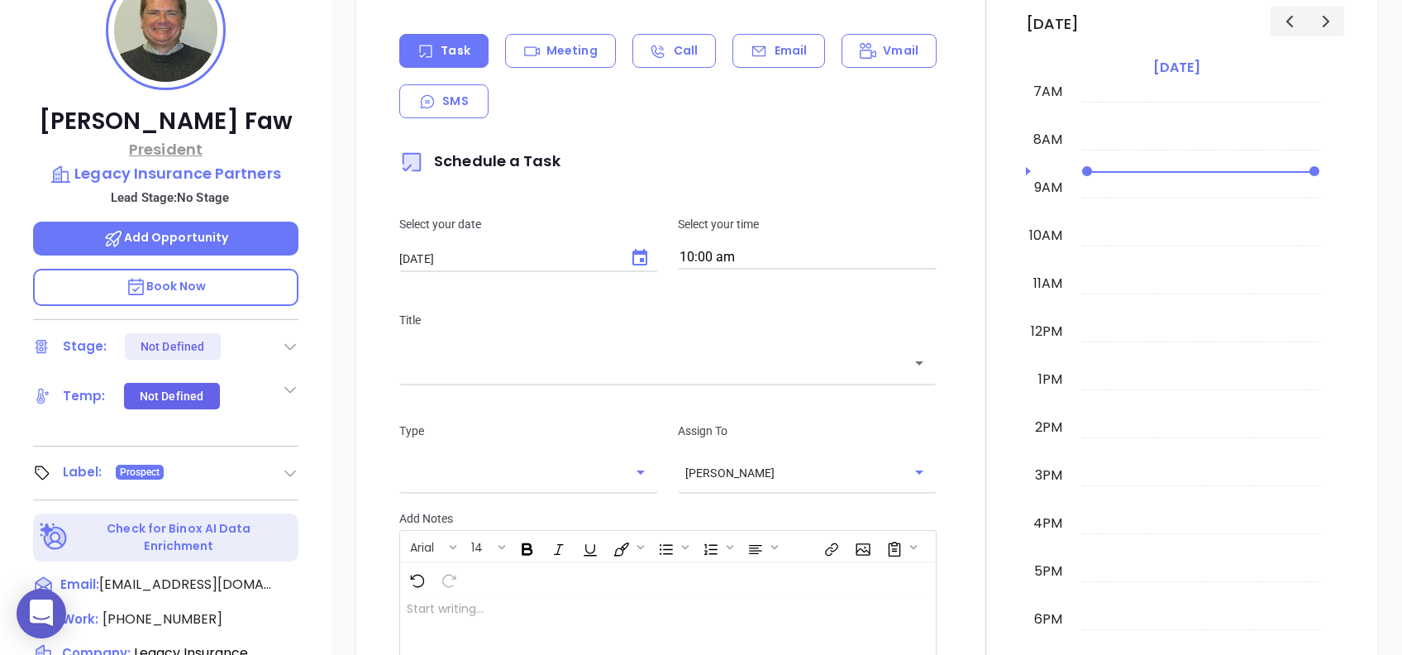
scroll to position [177, 0]
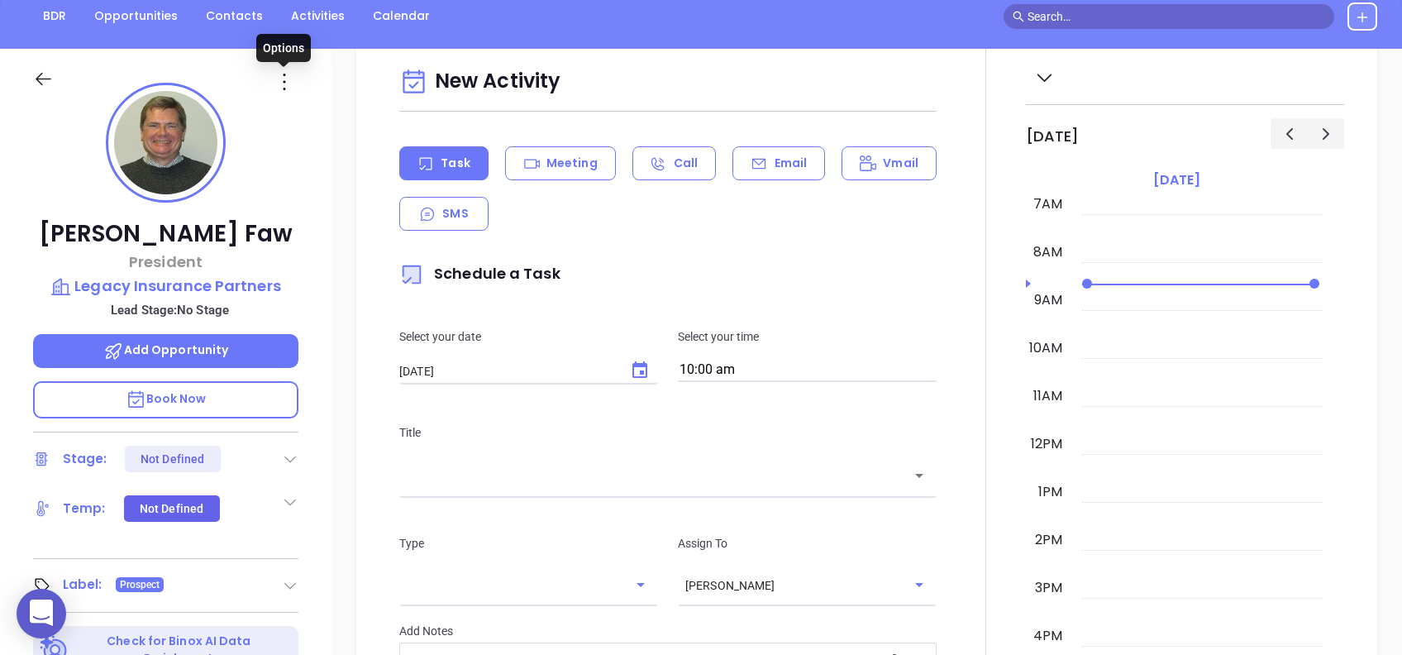
click at [272, 79] on icon at bounding box center [284, 82] width 26 height 26
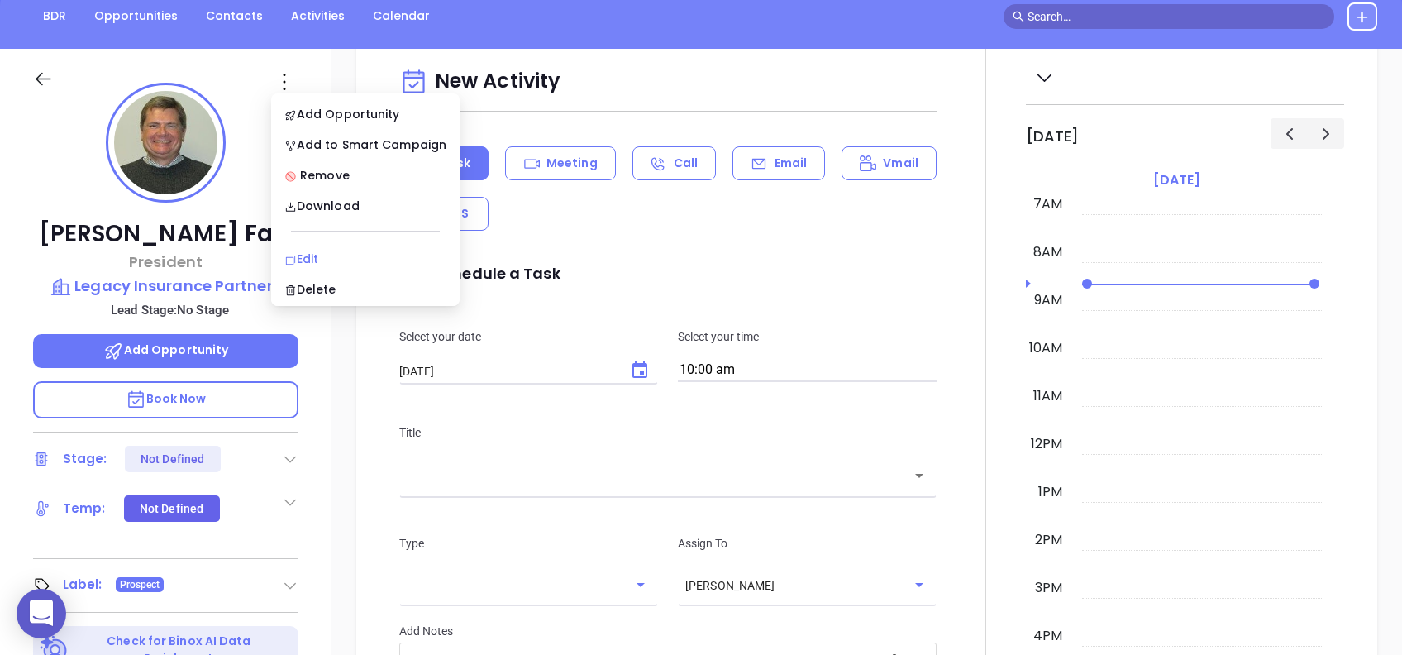
click at [313, 255] on div "Edit" at bounding box center [365, 259] width 162 height 18
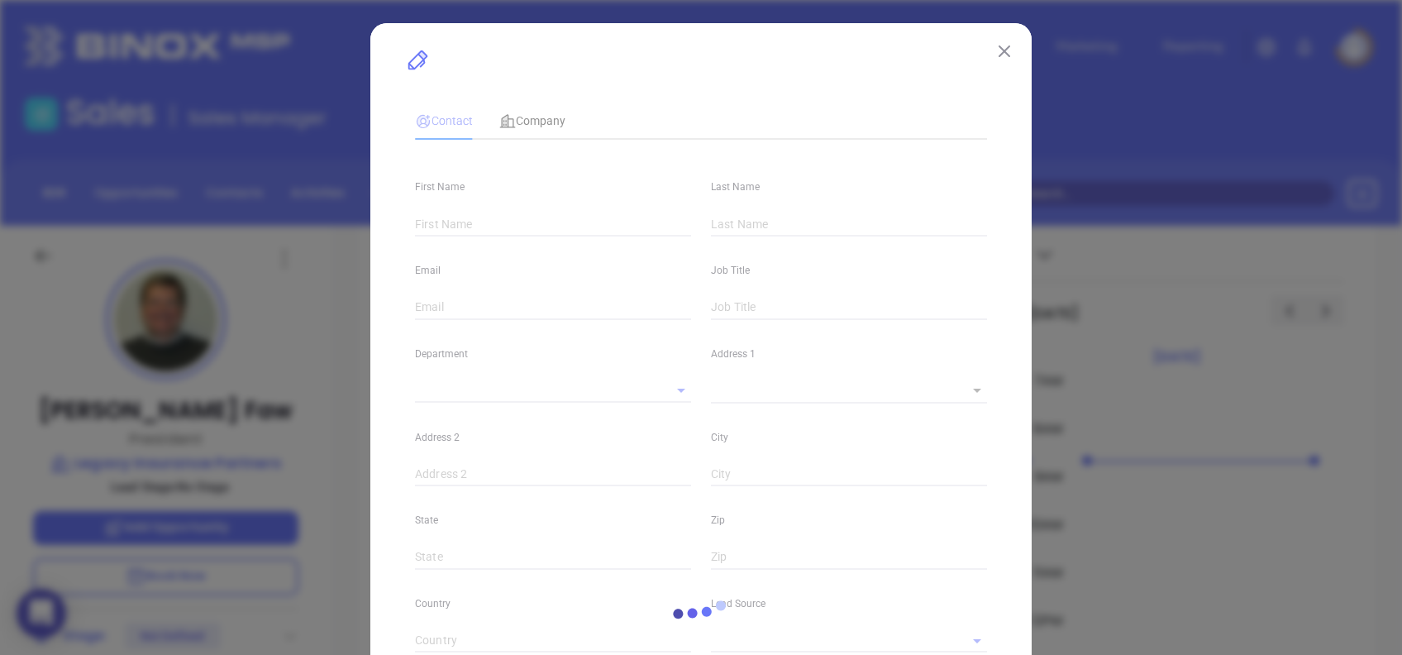
type input "[PERSON_NAME]"
type input "Faw"
type input "[EMAIL_ADDRESS][DOMAIN_NAME]"
type input "President"
type input "1"
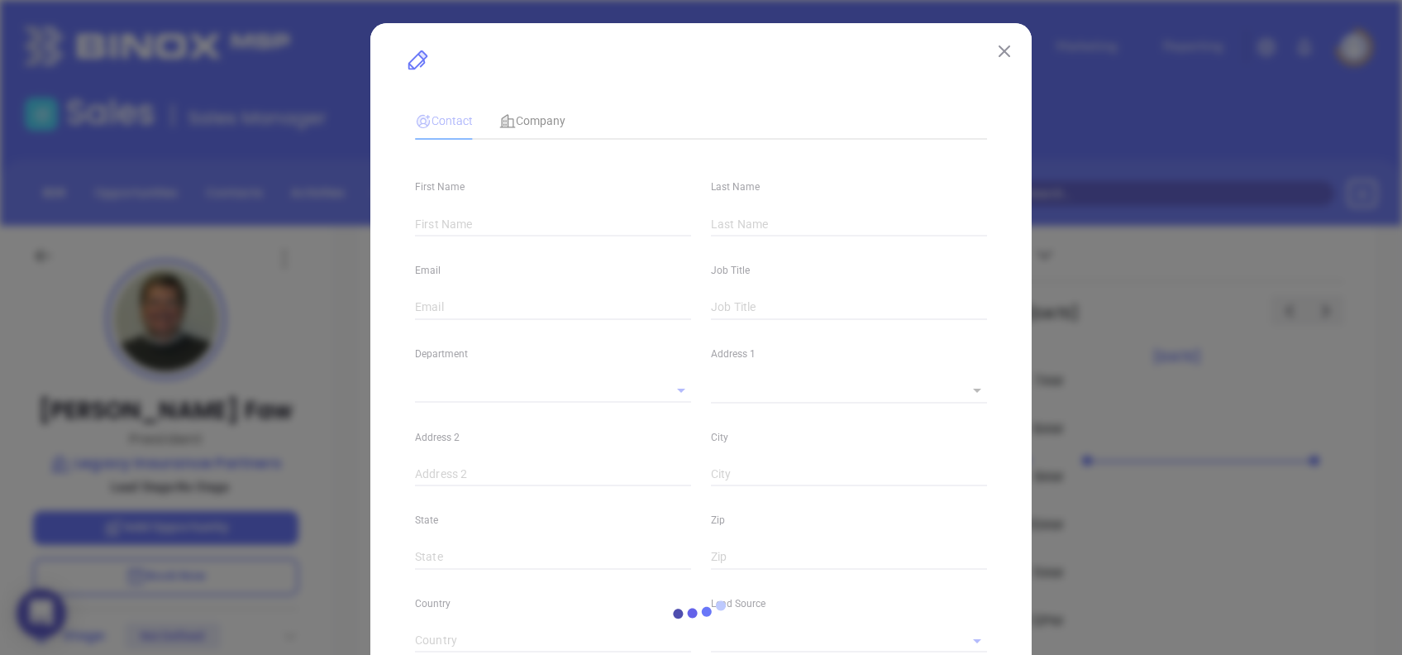
type input "www.linkedin.com/in/claude-faw-0603b78a"
type input "Marketing"
type input "Other"
type input "undefined undefined"
type input "(336) 667-7125"
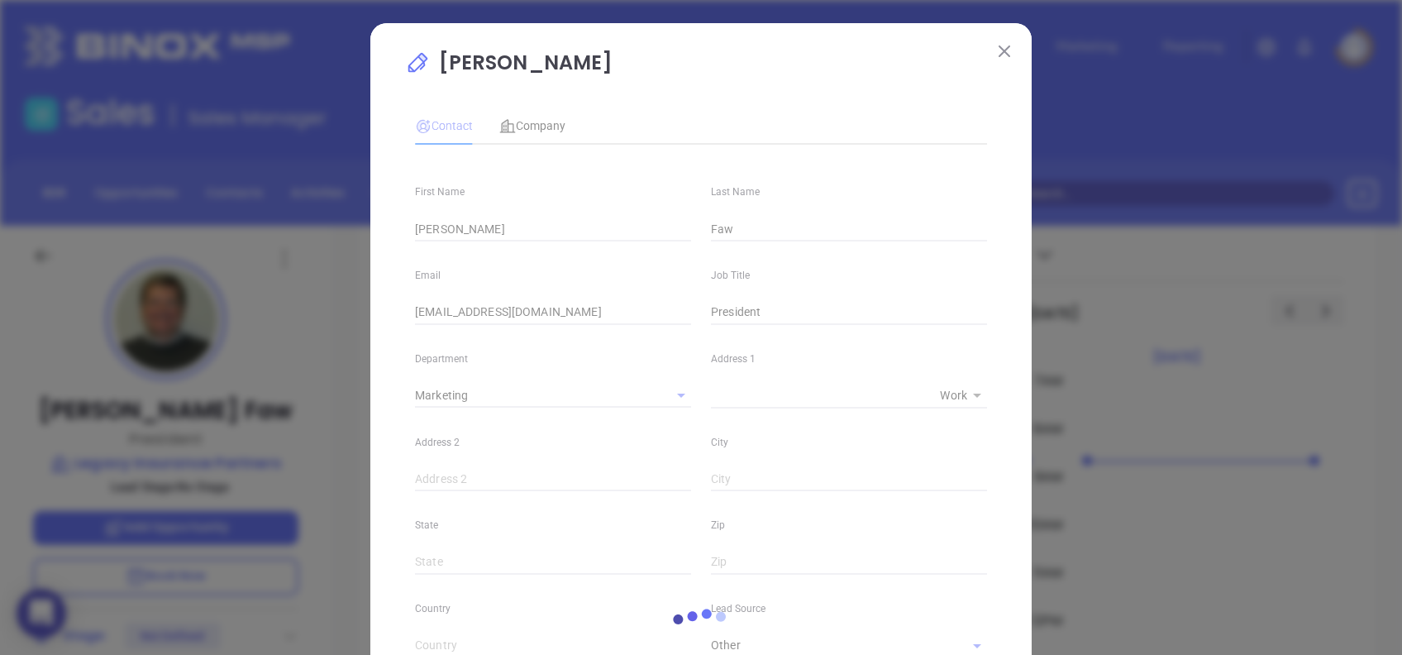
type input "1"
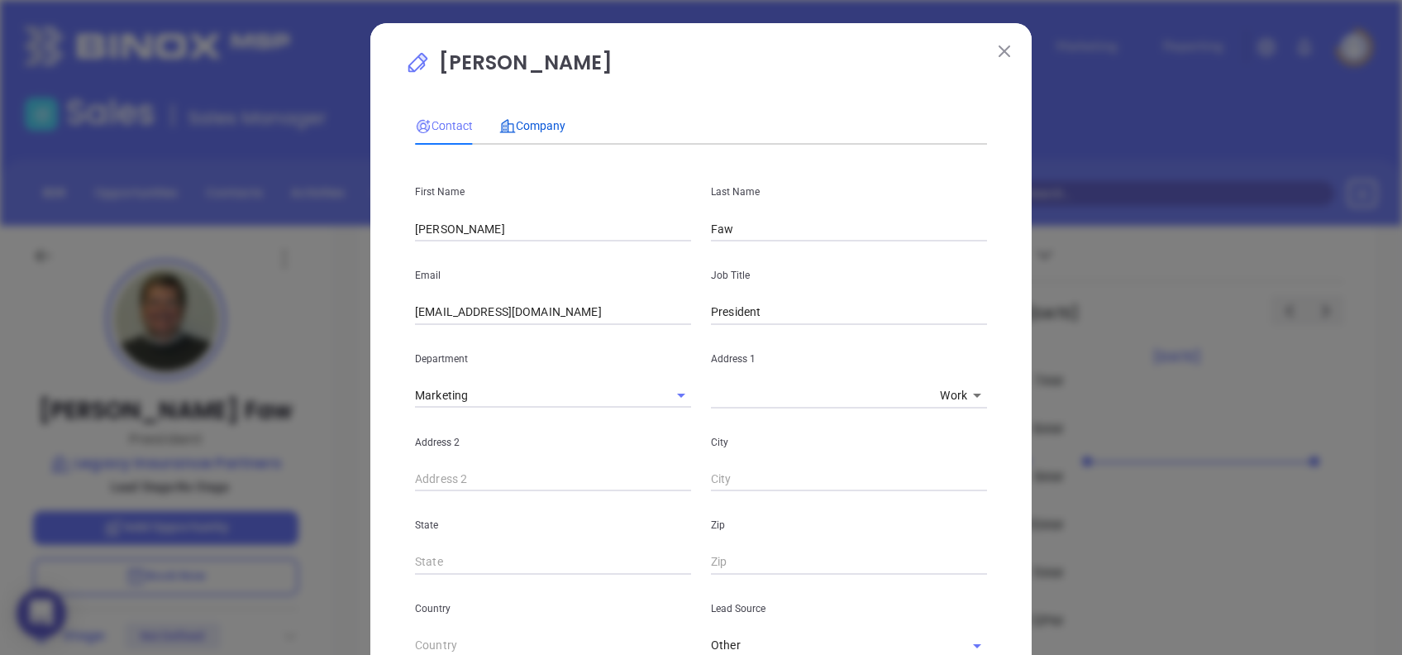
drag, startPoint x: 539, startPoint y: 128, endPoint x: 529, endPoint y: 146, distance: 20.0
click at [539, 127] on span "Company" at bounding box center [532, 125] width 66 height 13
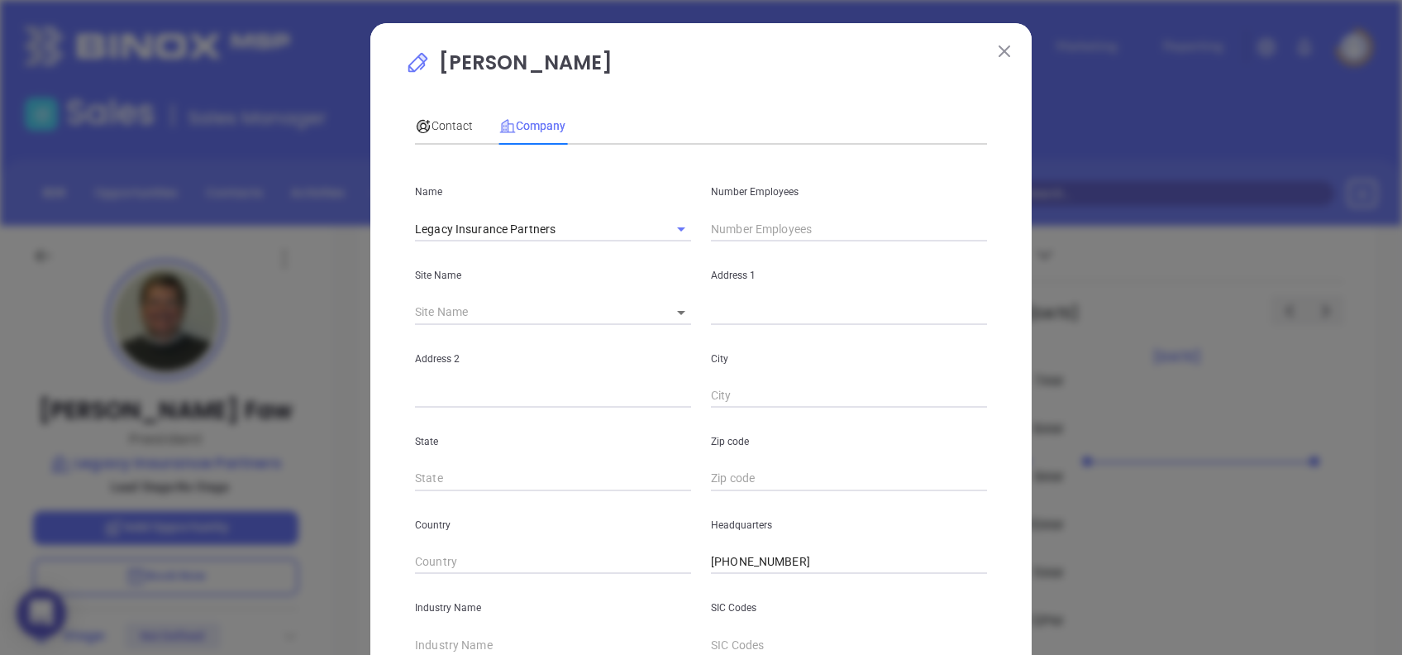
scroll to position [294, 0]
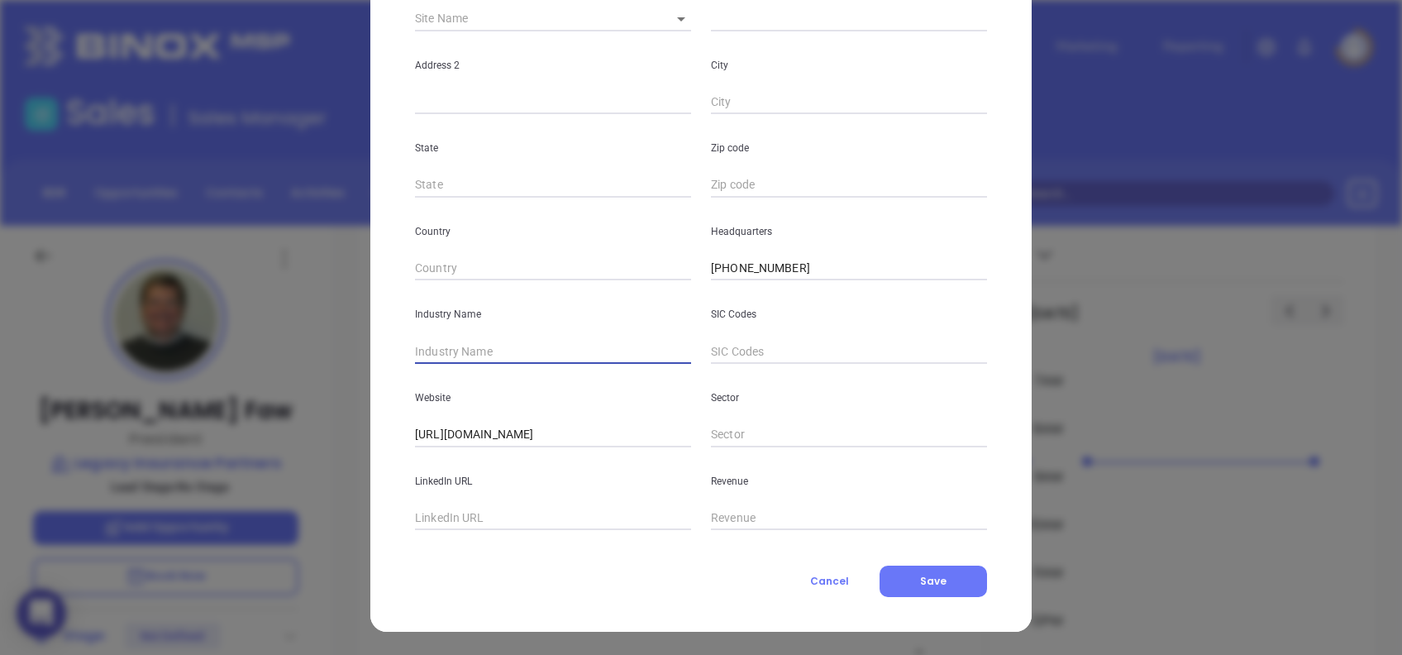
click at [514, 351] on input "text" at bounding box center [553, 351] width 276 height 25
type input "Insurance"
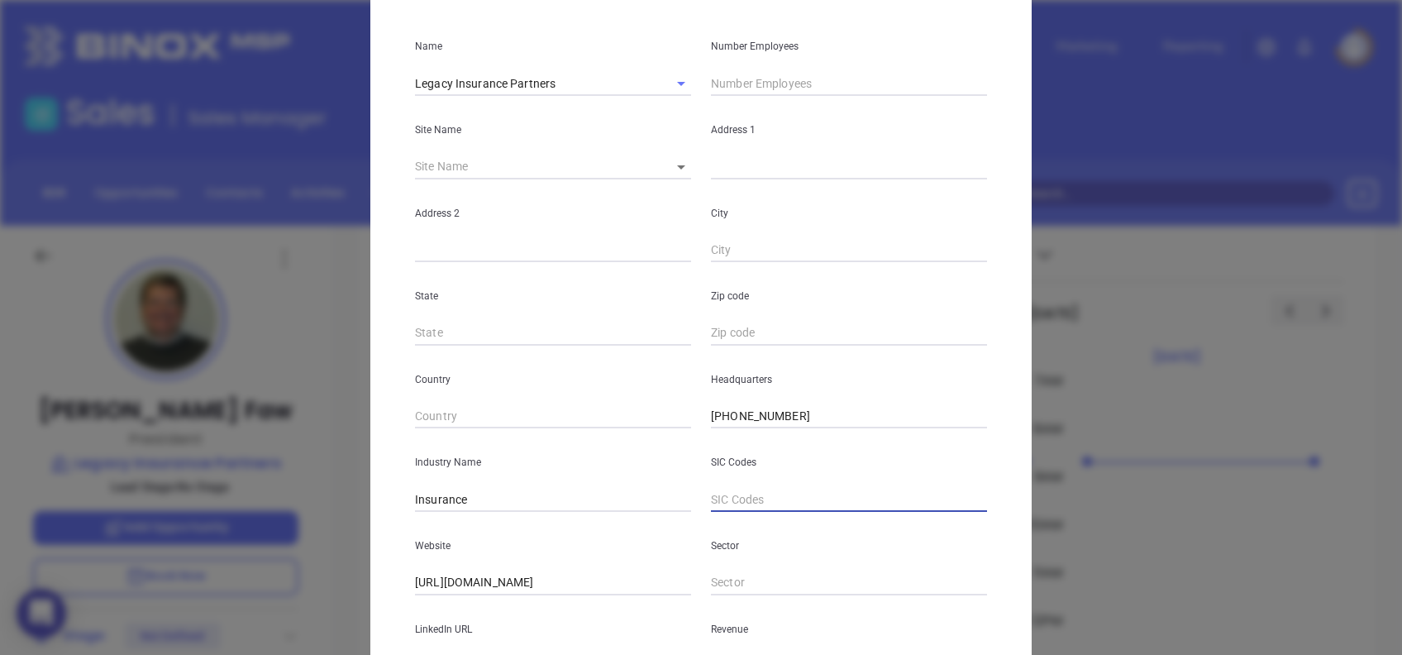
scroll to position [0, 0]
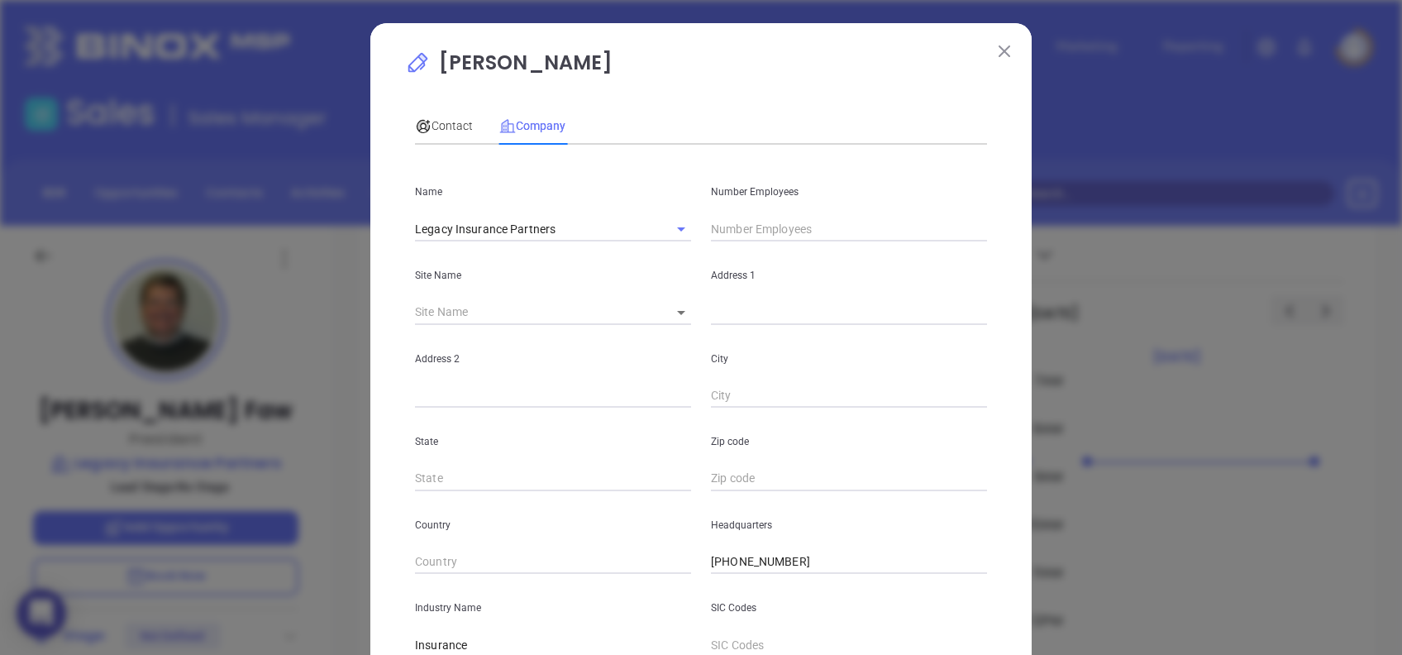
click at [721, 229] on input "text" at bounding box center [849, 229] width 276 height 25
type input "15"
click at [700, 110] on div "Contact Company" at bounding box center [701, 126] width 572 height 38
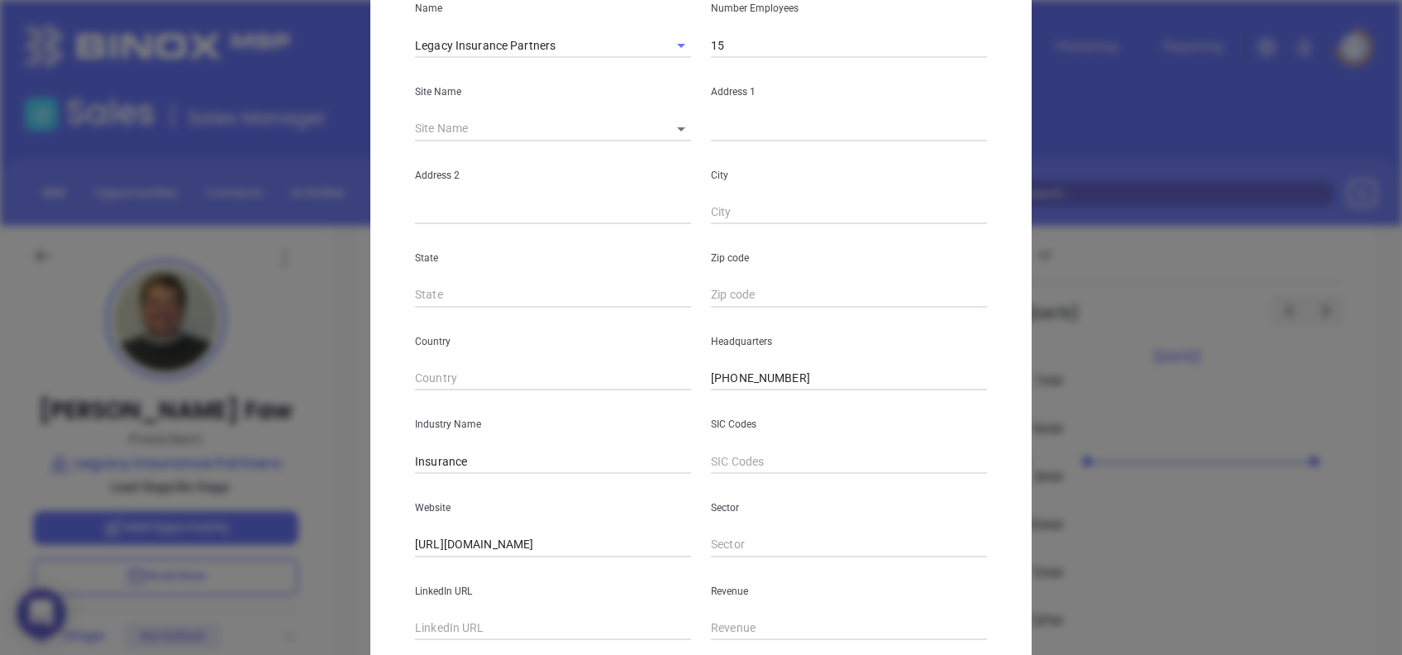
scroll to position [294, 0]
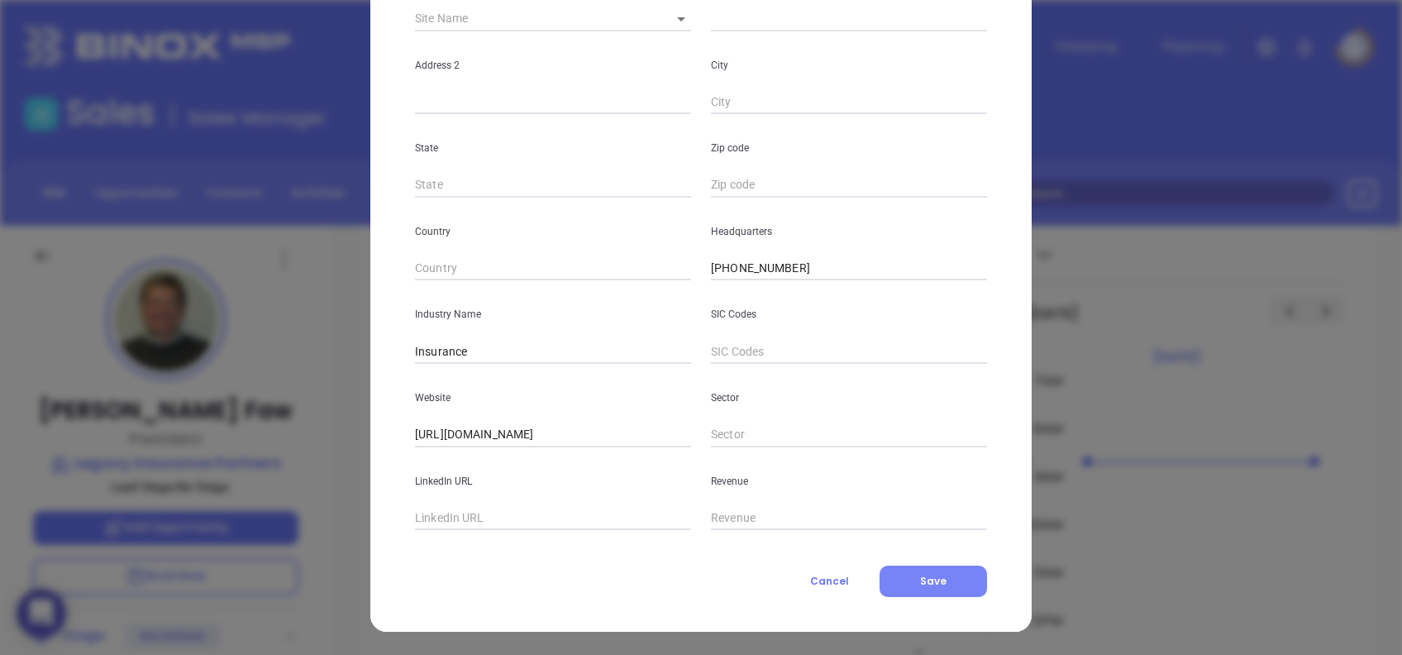
click at [924, 579] on span "Save" at bounding box center [933, 581] width 26 height 14
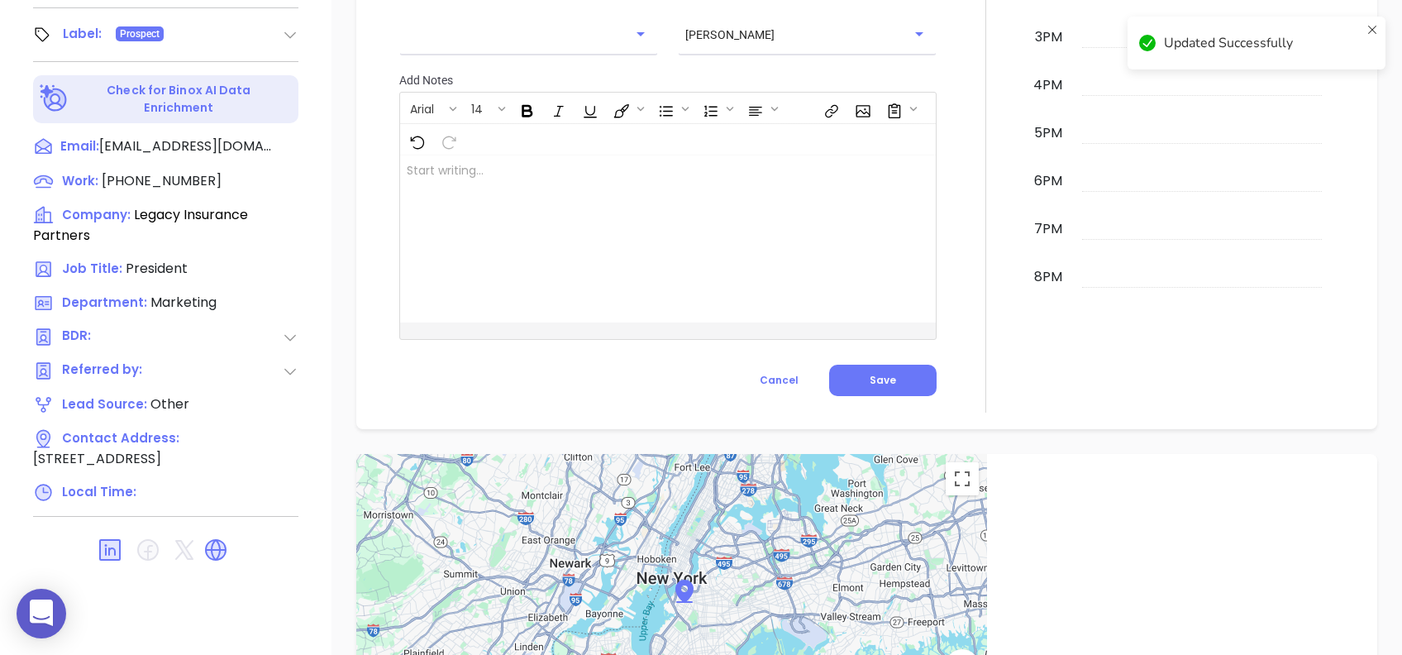
scroll to position [816, 0]
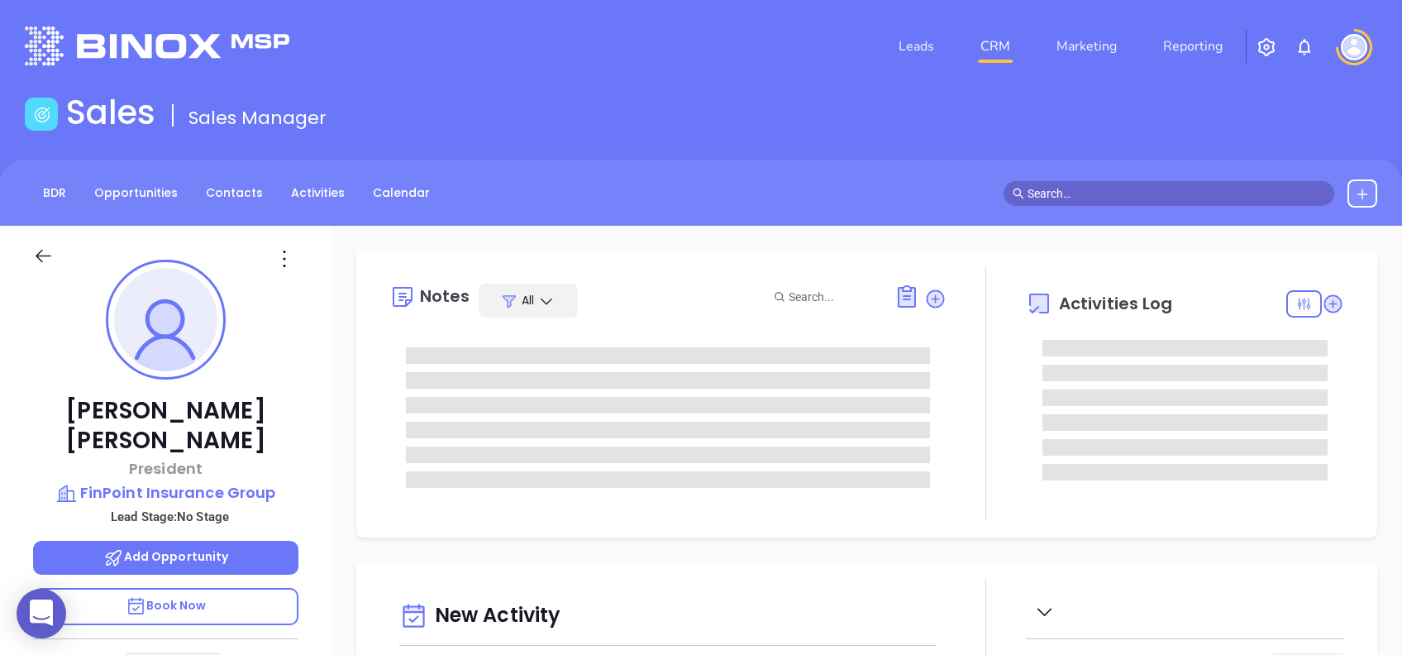
type input "[DATE]"
type input "[PERSON_NAME]"
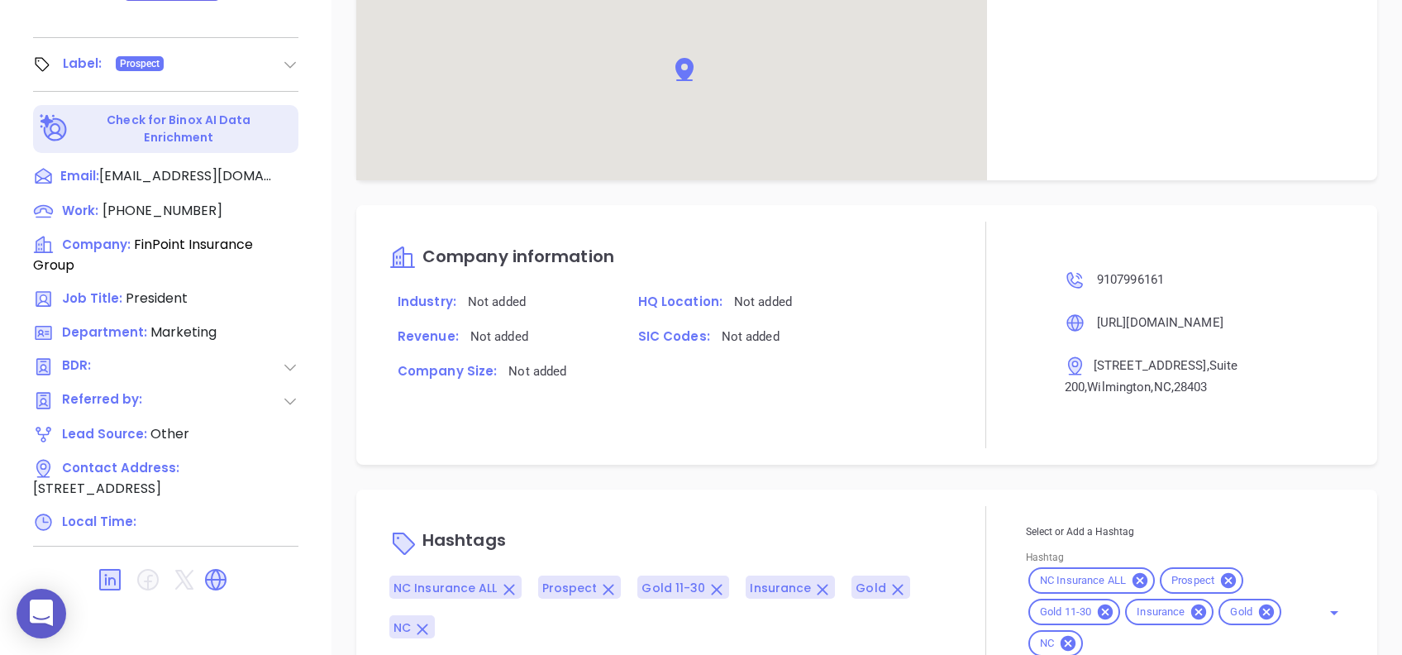
scroll to position [848, 0]
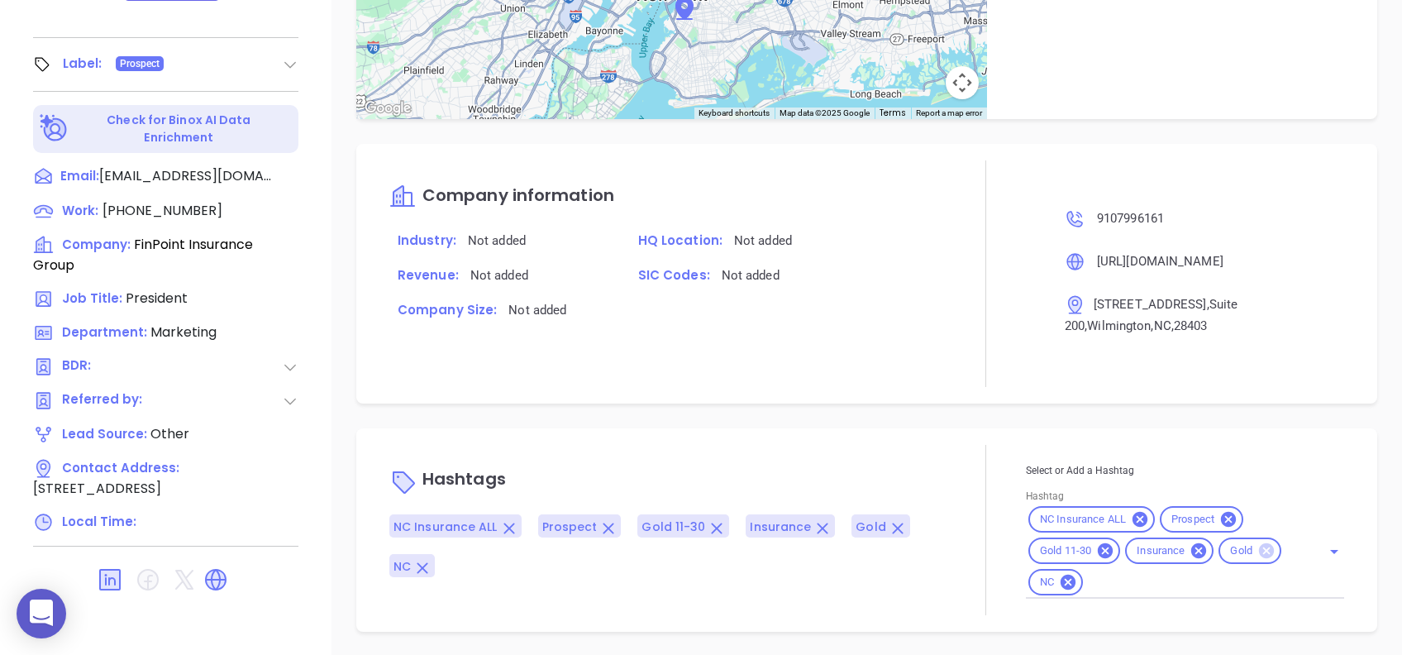
click at [1259, 553] on icon at bounding box center [1266, 550] width 15 height 15
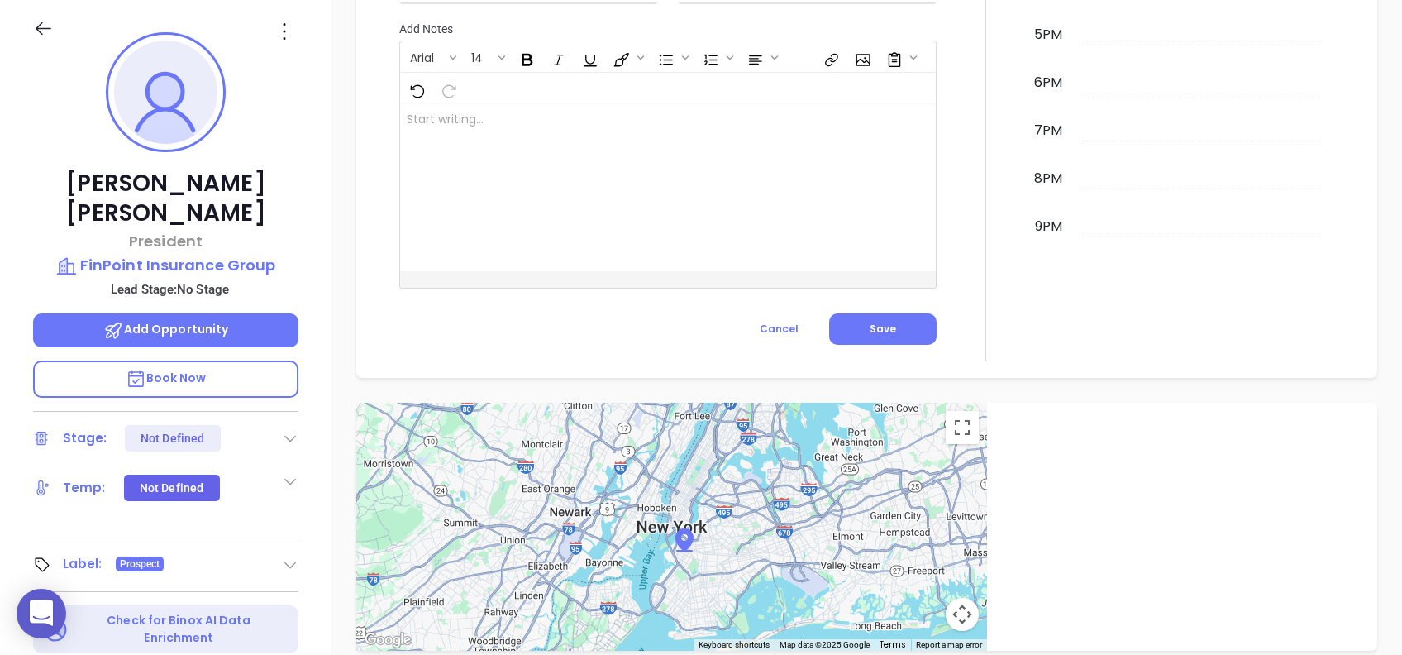
scroll to position [177, 0]
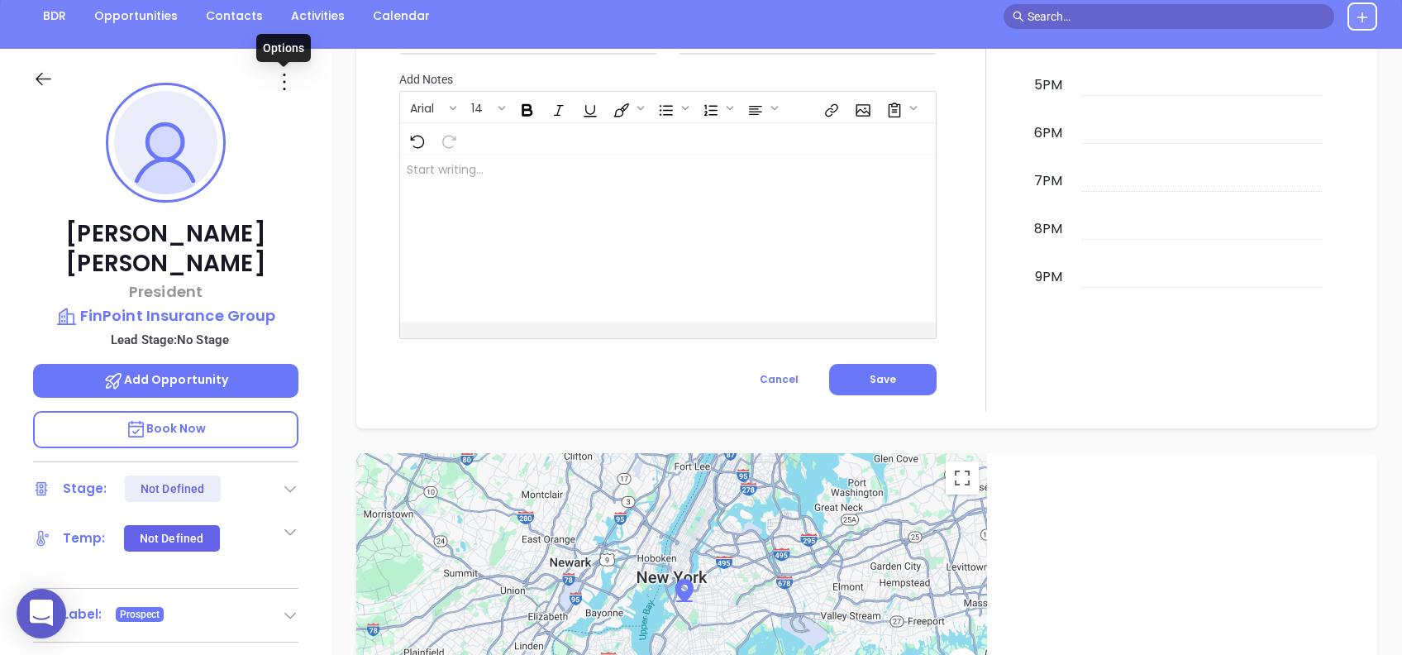
click at [282, 86] on icon at bounding box center [284, 82] width 26 height 26
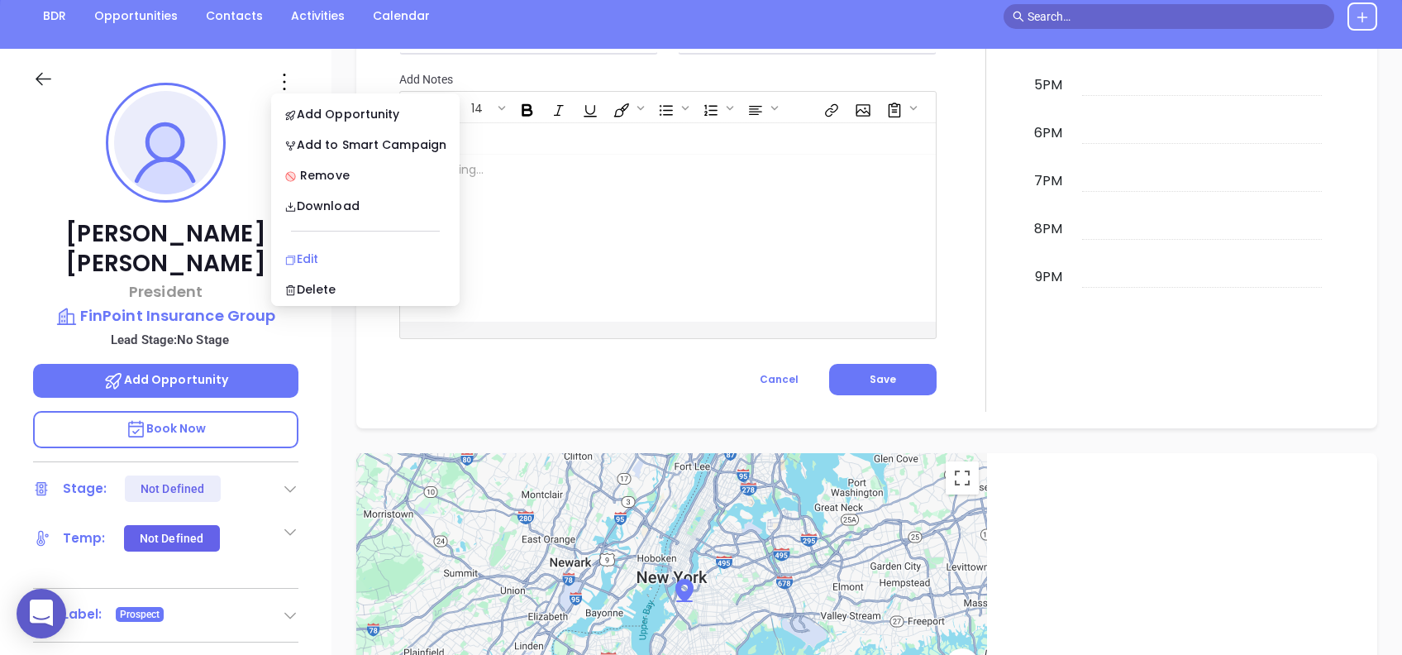
click at [332, 250] on div "Edit" at bounding box center [365, 259] width 162 height 18
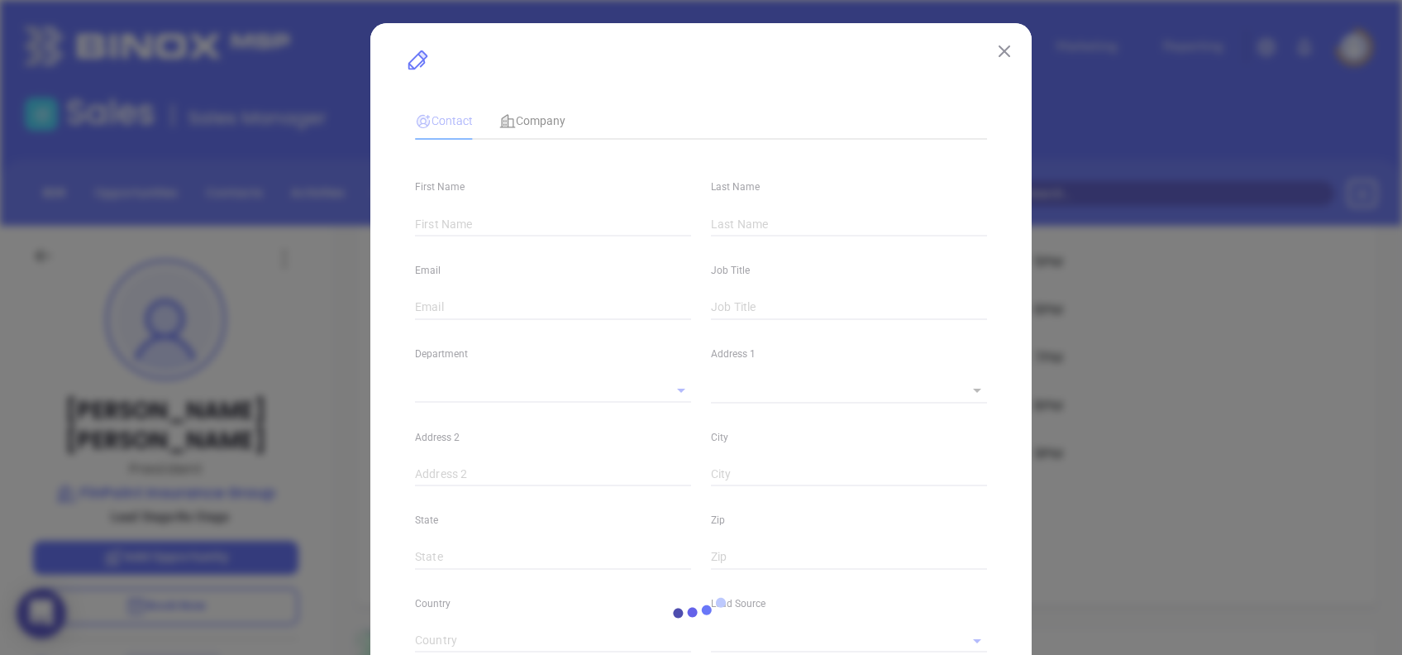
type input "Adam"
type input "Litton"
type input "aklitton@finpointinsurance.com"
type input "President"
type input "1"
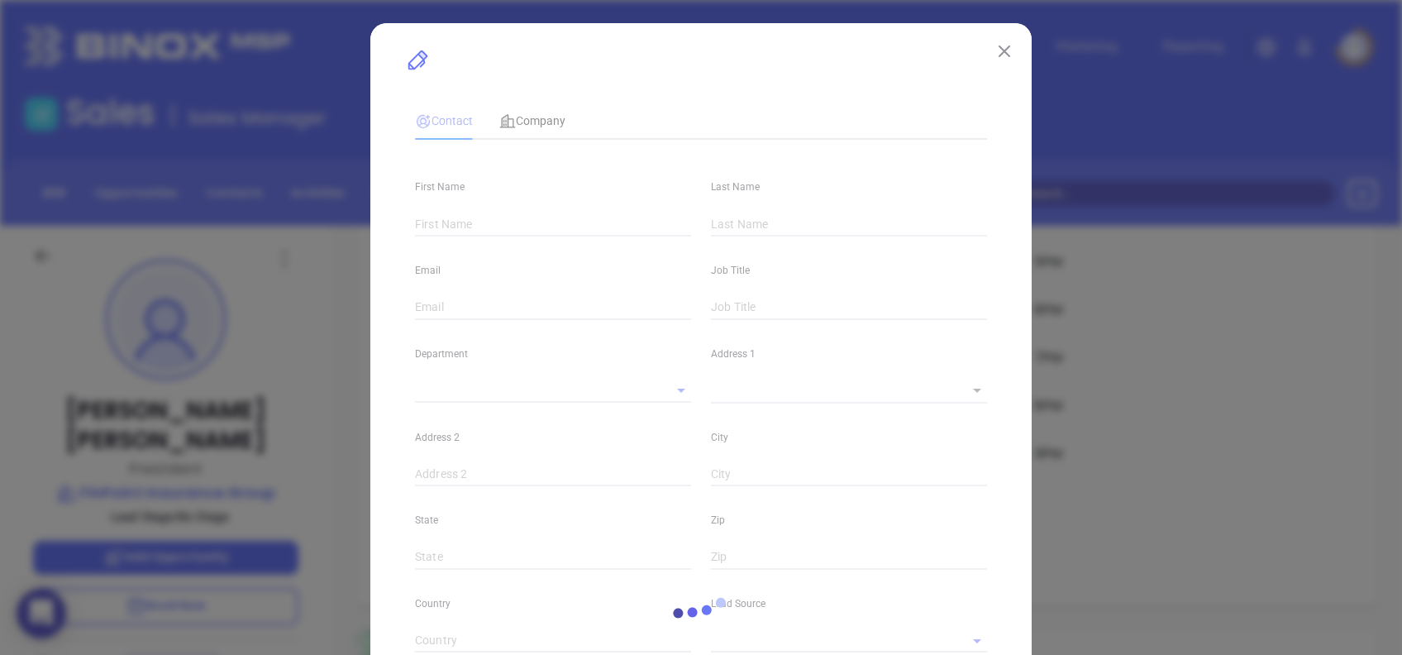
type input "www.linkedin.com/in/adam-litton-7723742"
type input "Marketing"
type input "Other"
type input "undefined undefined"
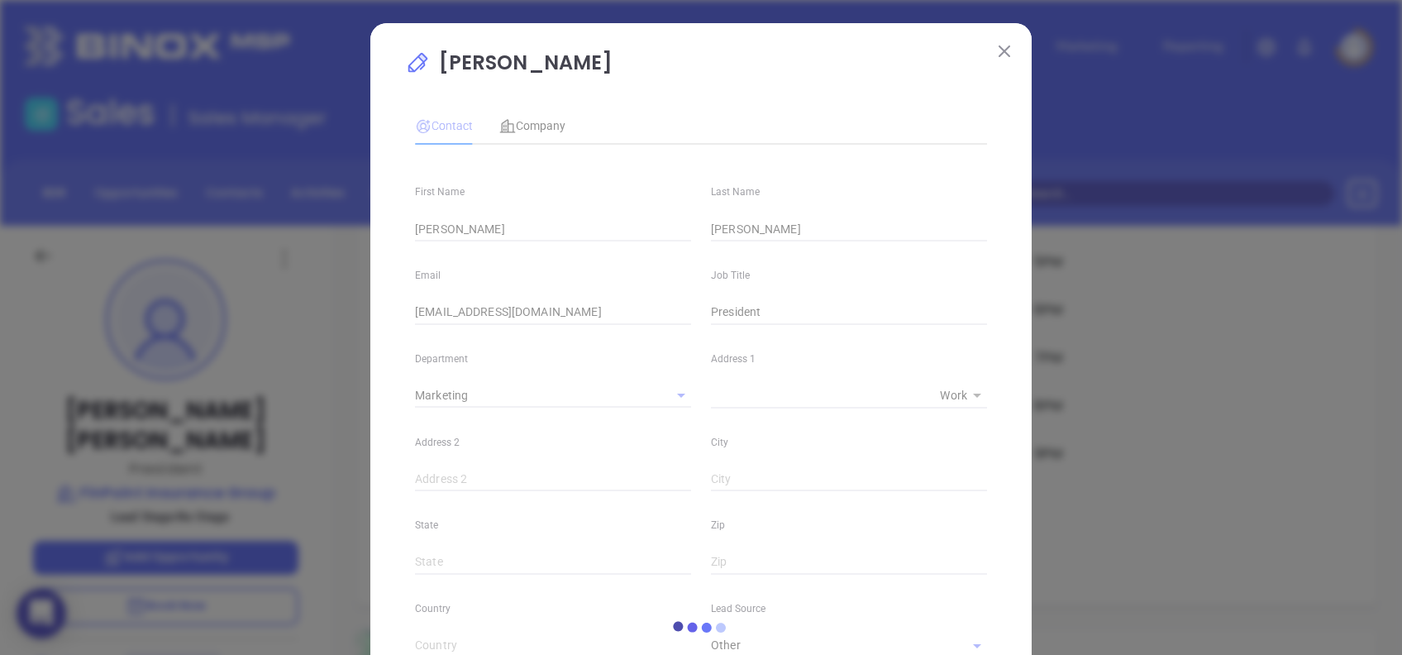
type input "(910) 799-6161"
type input "1"
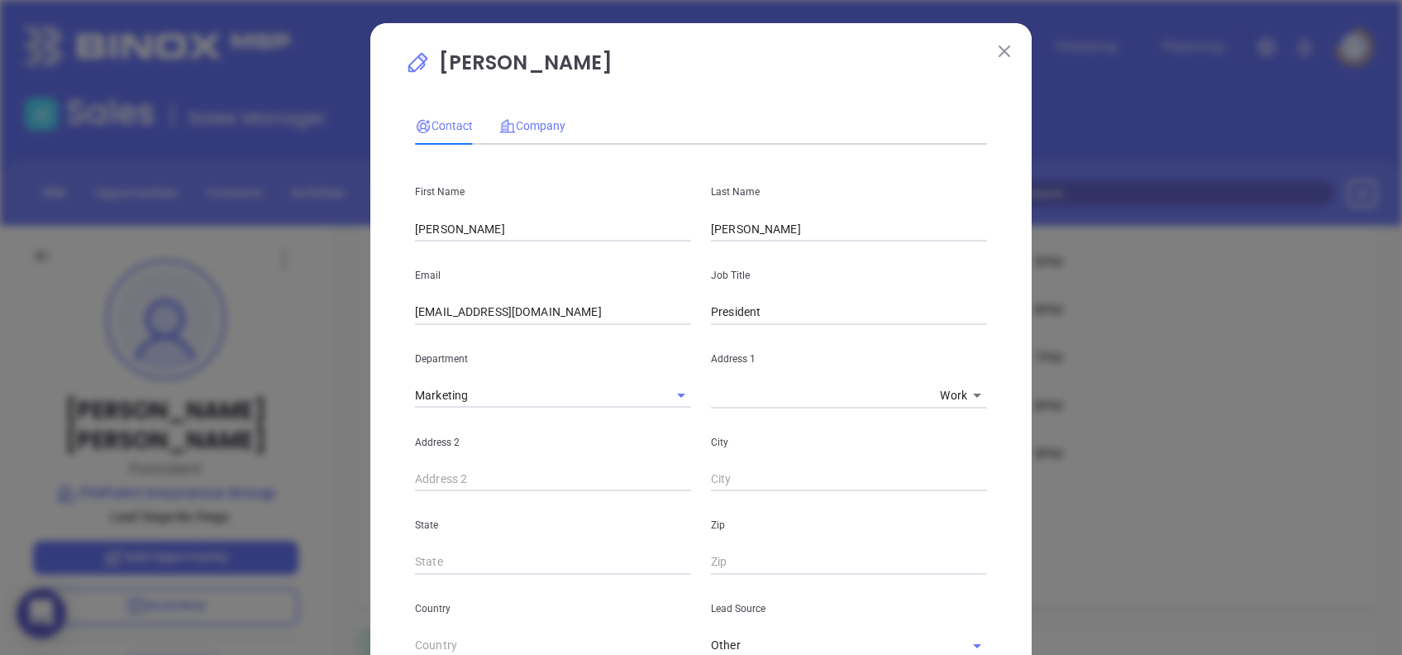
click at [530, 117] on div "Company" at bounding box center [532, 126] width 66 height 38
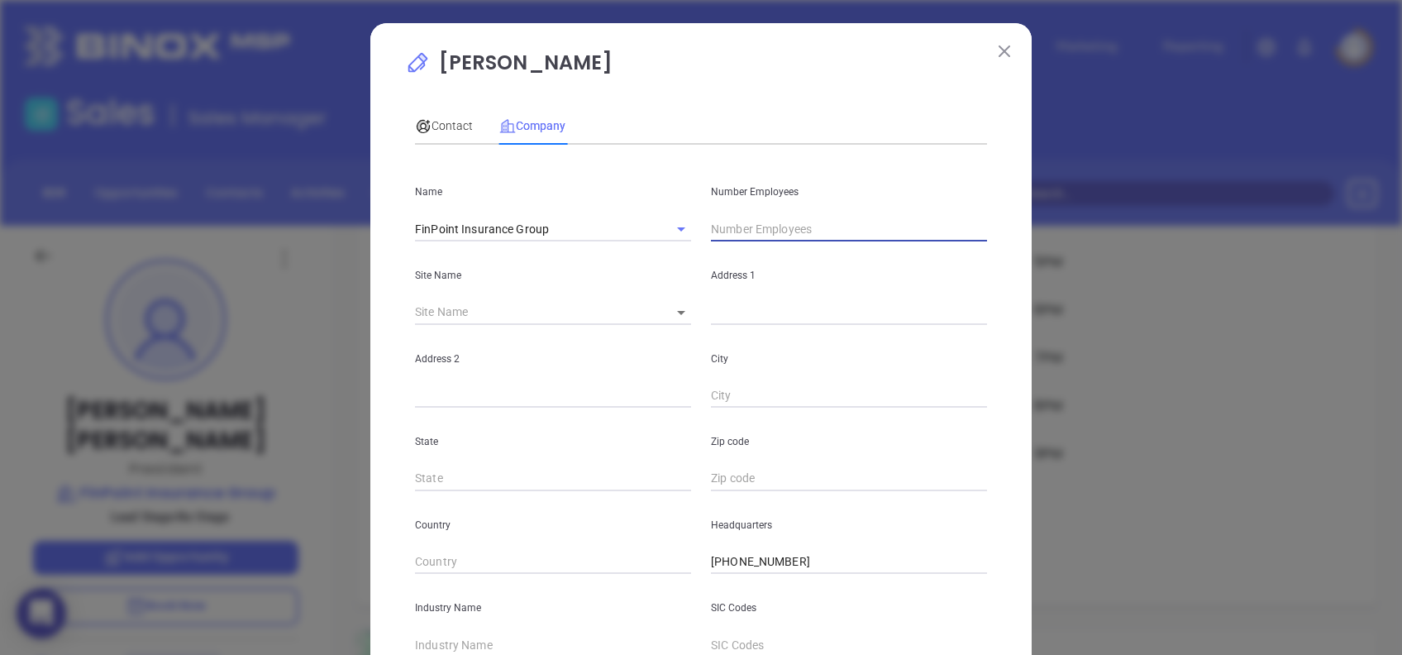
click at [734, 238] on input "text" at bounding box center [849, 229] width 276 height 25
type input "21"
click at [705, 89] on div "Adam Litton Contact Company First Name Adam Last Name Litton Email aklitton@fin…" at bounding box center [701, 469] width 592 height 843
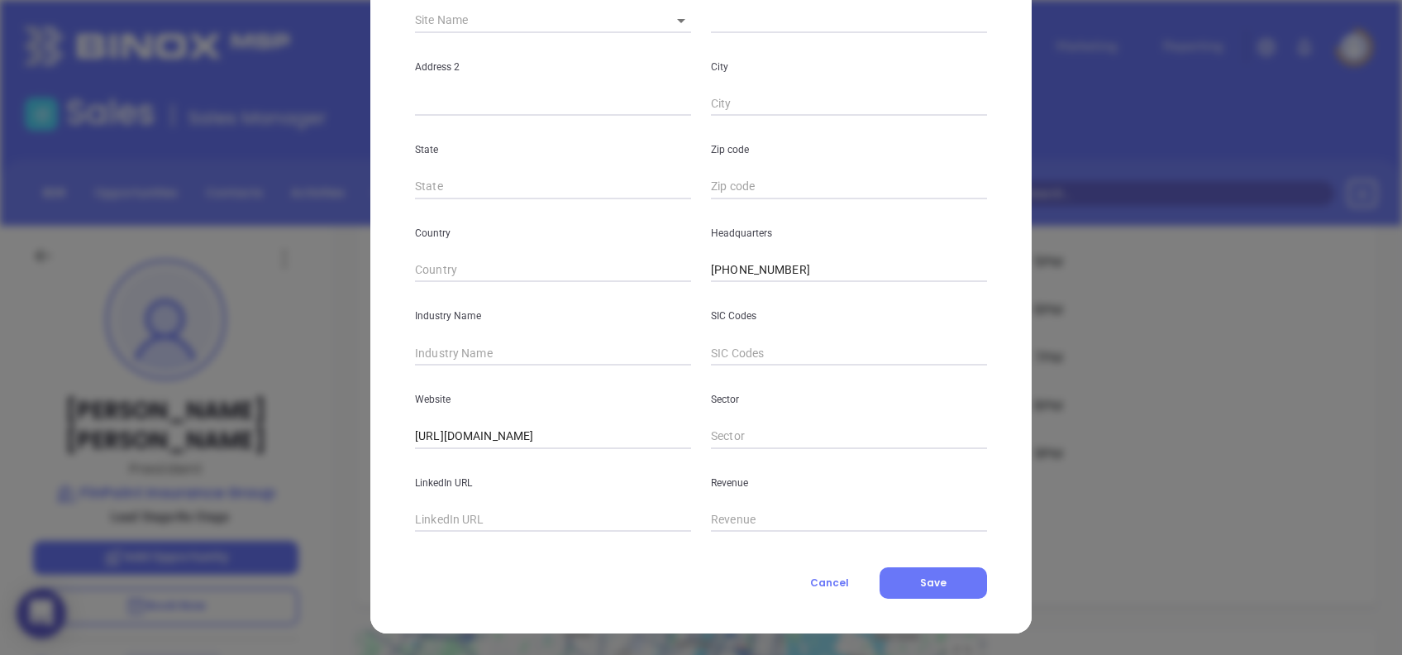
scroll to position [294, 0]
click at [450, 347] on input "text" at bounding box center [553, 351] width 276 height 25
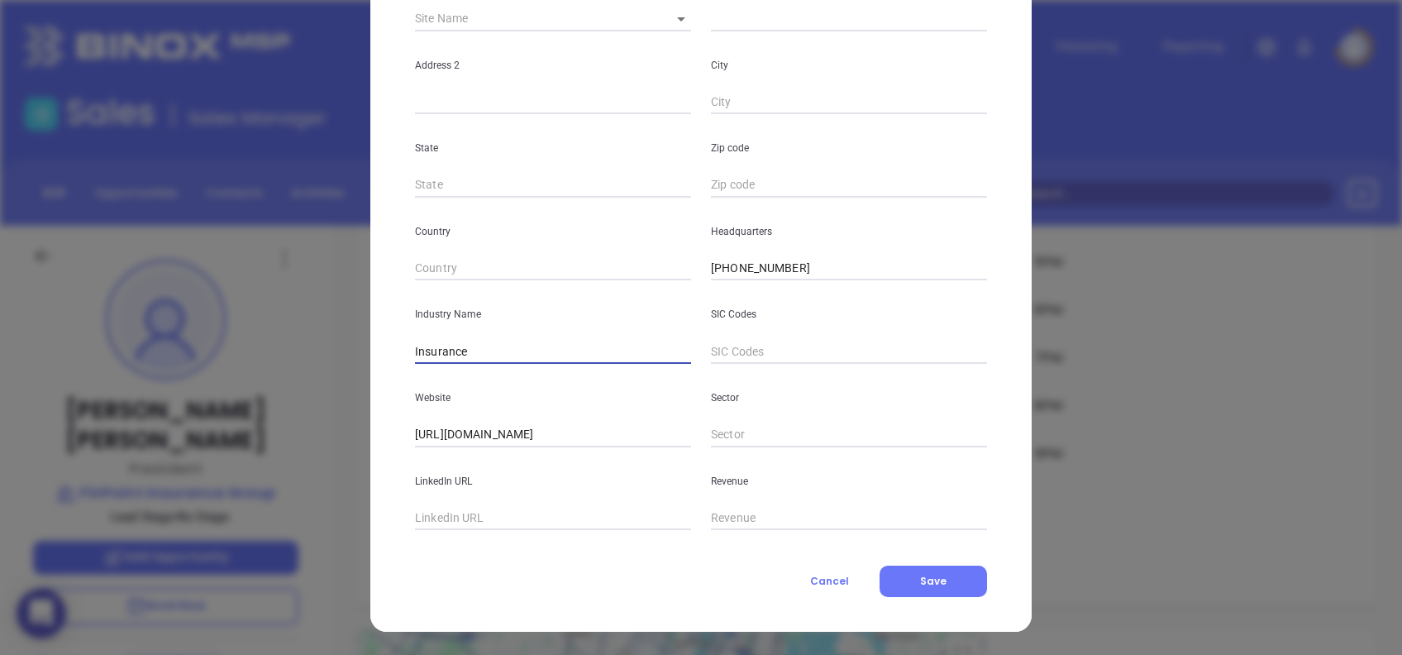
type input "Insurance"
click at [536, 520] on input "text" at bounding box center [553, 518] width 276 height 25
paste input "www.linkedin.com/company/finpointins/"
type input "www.linkedin.com/company/finpointins/"
click at [928, 578] on span "Save" at bounding box center [933, 581] width 26 height 14
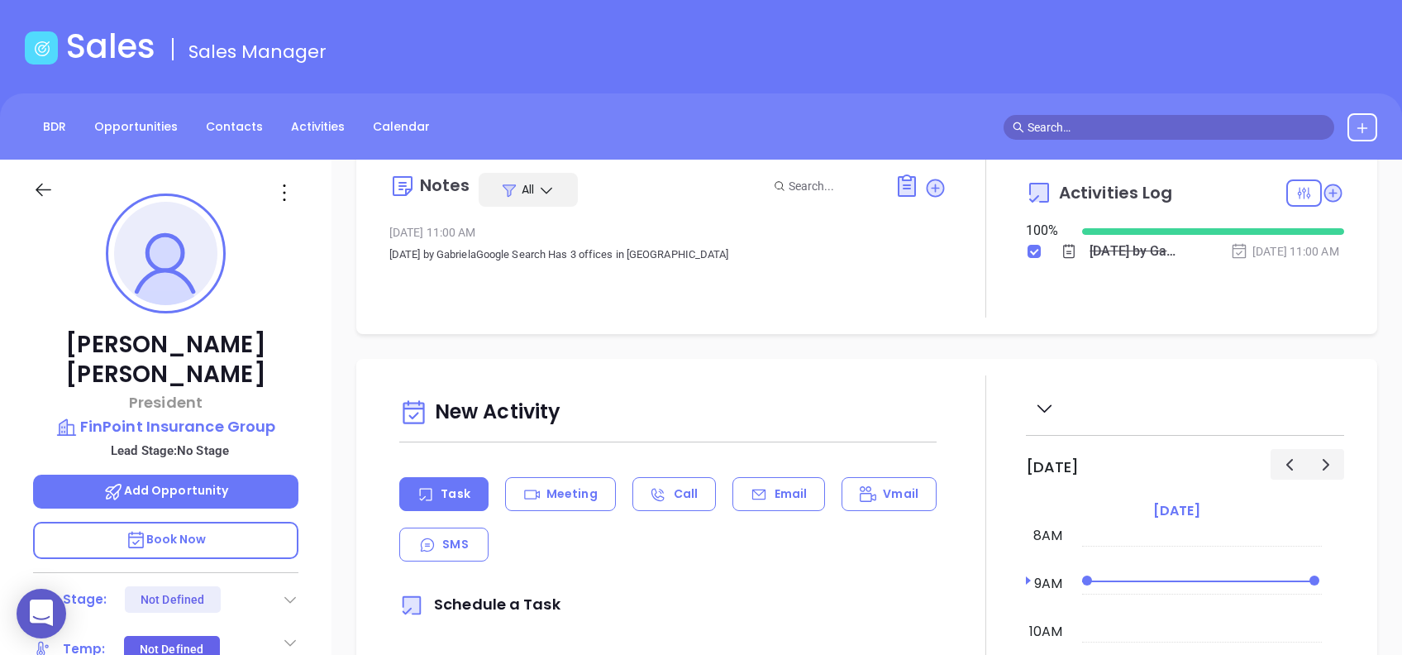
scroll to position [0, 0]
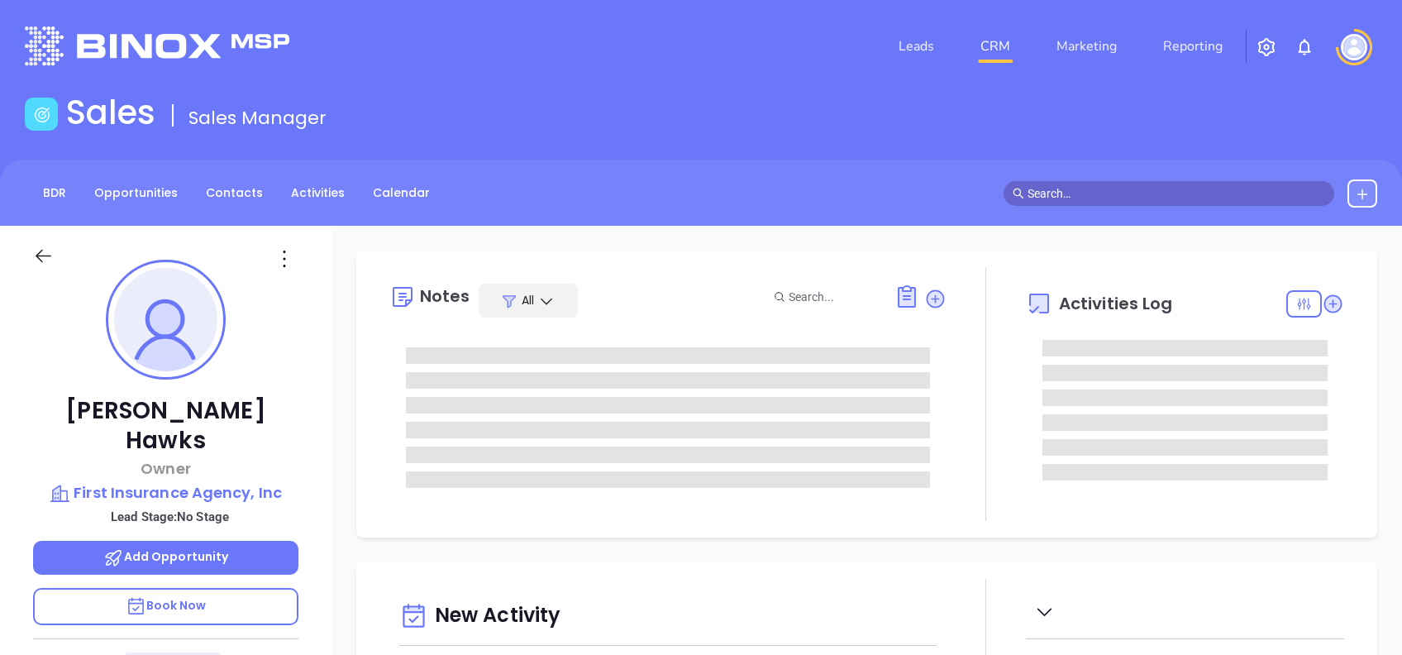
type input "10:00 am"
type input "[DATE]"
type input "[PERSON_NAME]"
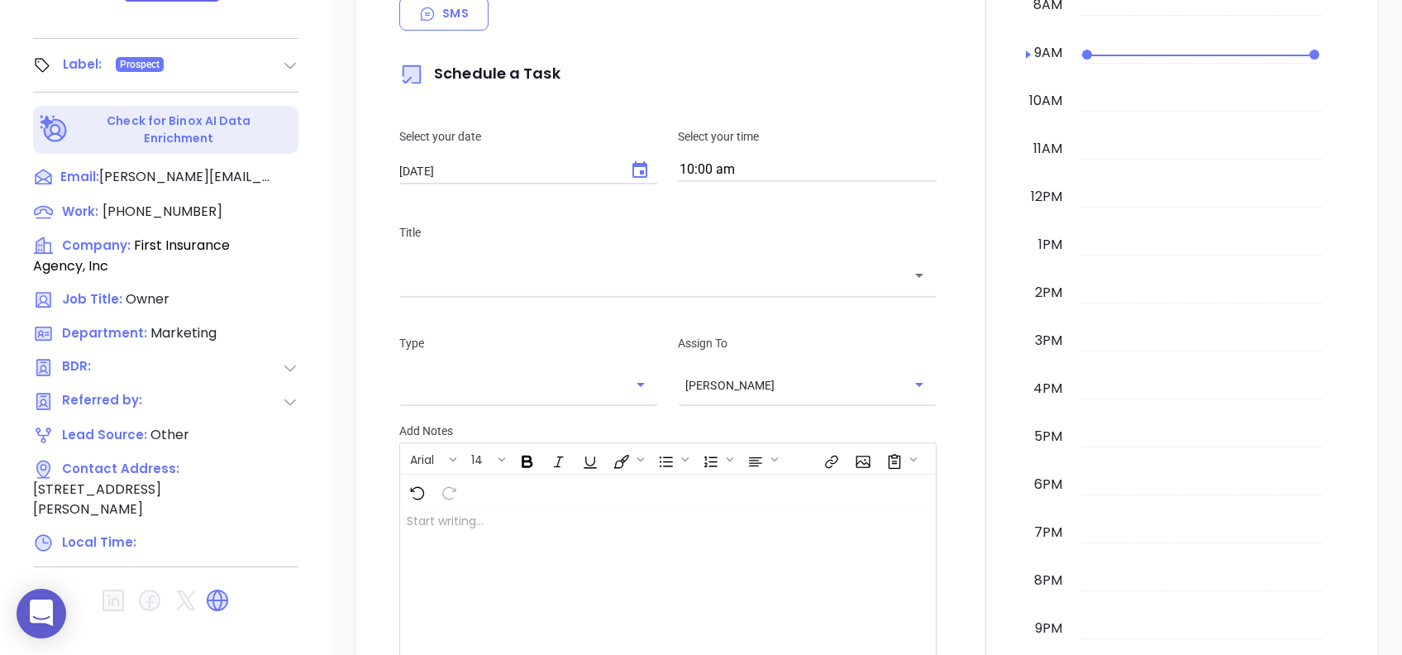
scroll to position [728, 0]
drag, startPoint x: 227, startPoint y: 550, endPoint x: 212, endPoint y: 542, distance: 17.0
drag, startPoint x: 212, startPoint y: 542, endPoint x: 288, endPoint y: 595, distance: 93.2
click at [220, 589] on icon at bounding box center [218, 600] width 22 height 22
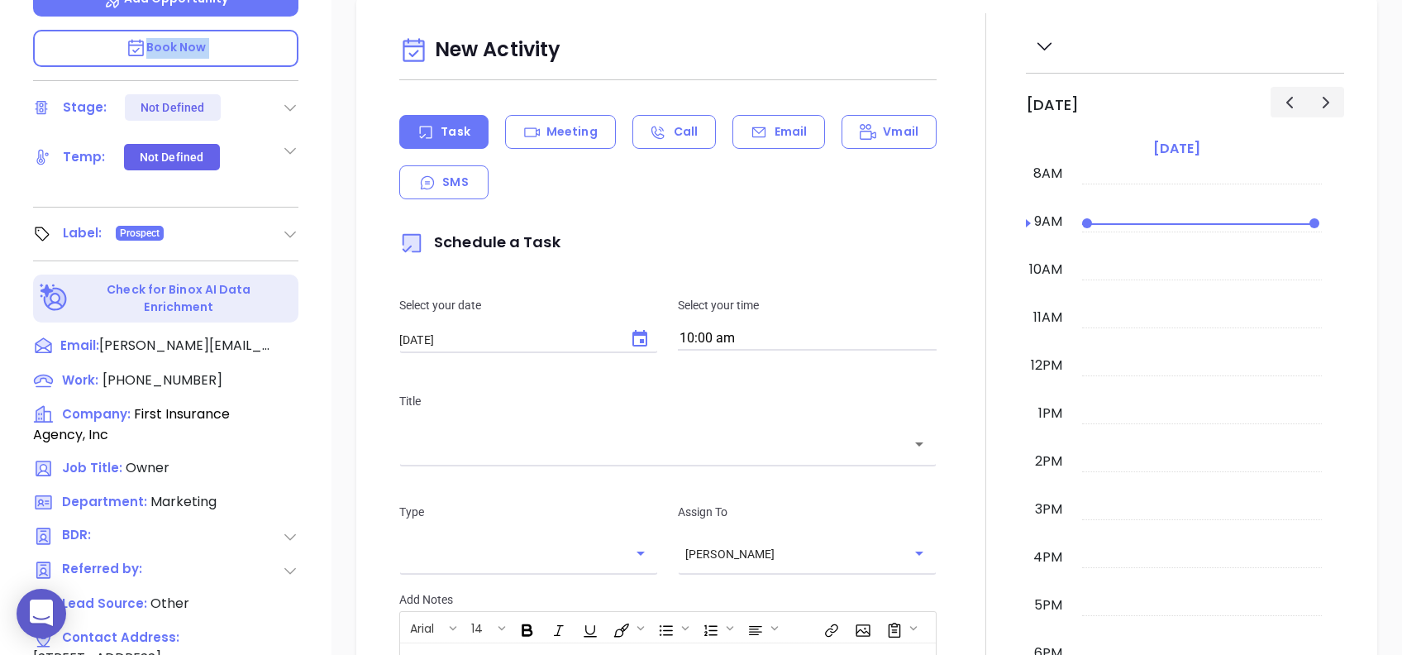
scroll to position [508, 0]
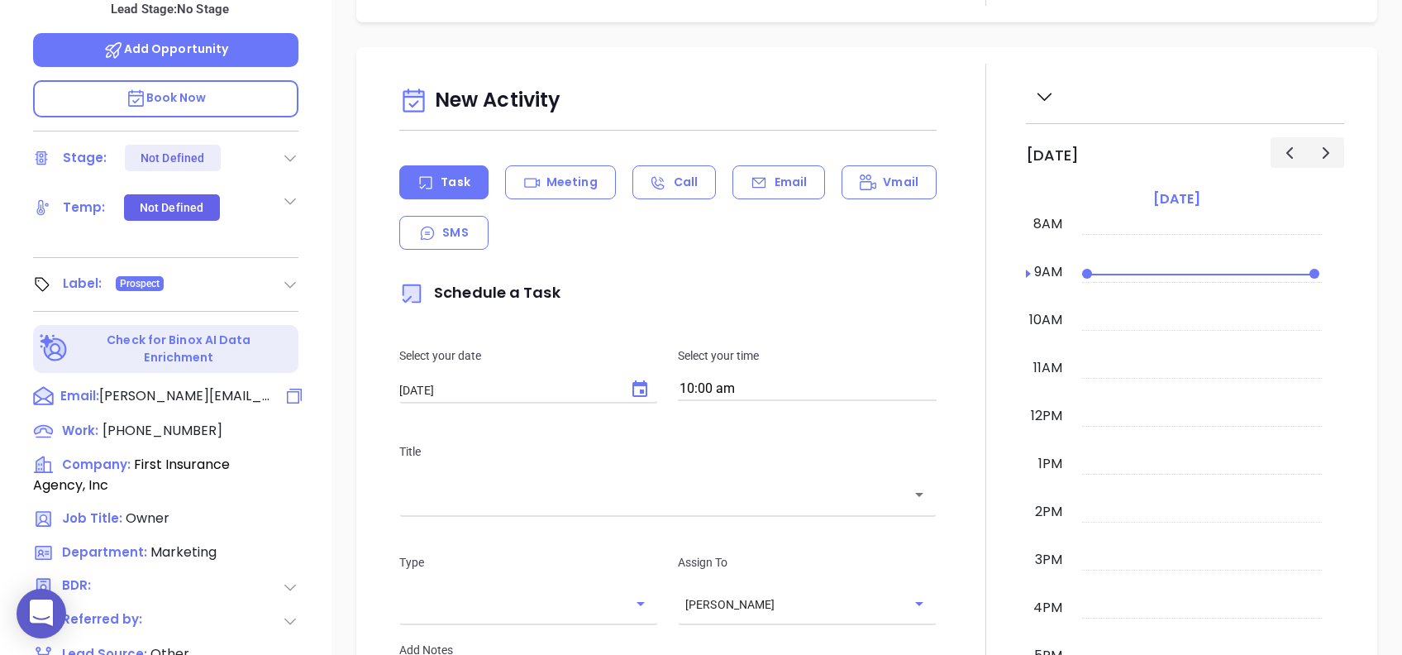
click at [286, 386] on icon at bounding box center [294, 396] width 20 height 20
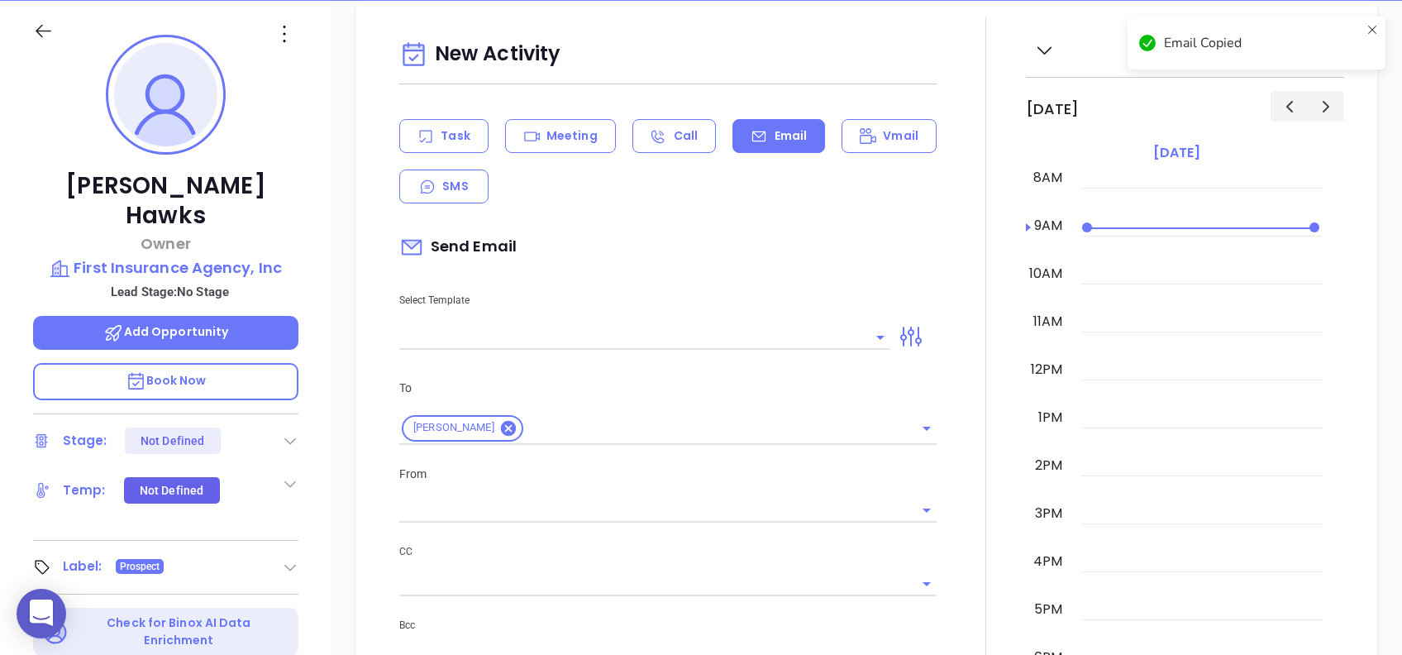
scroll to position [556, 0]
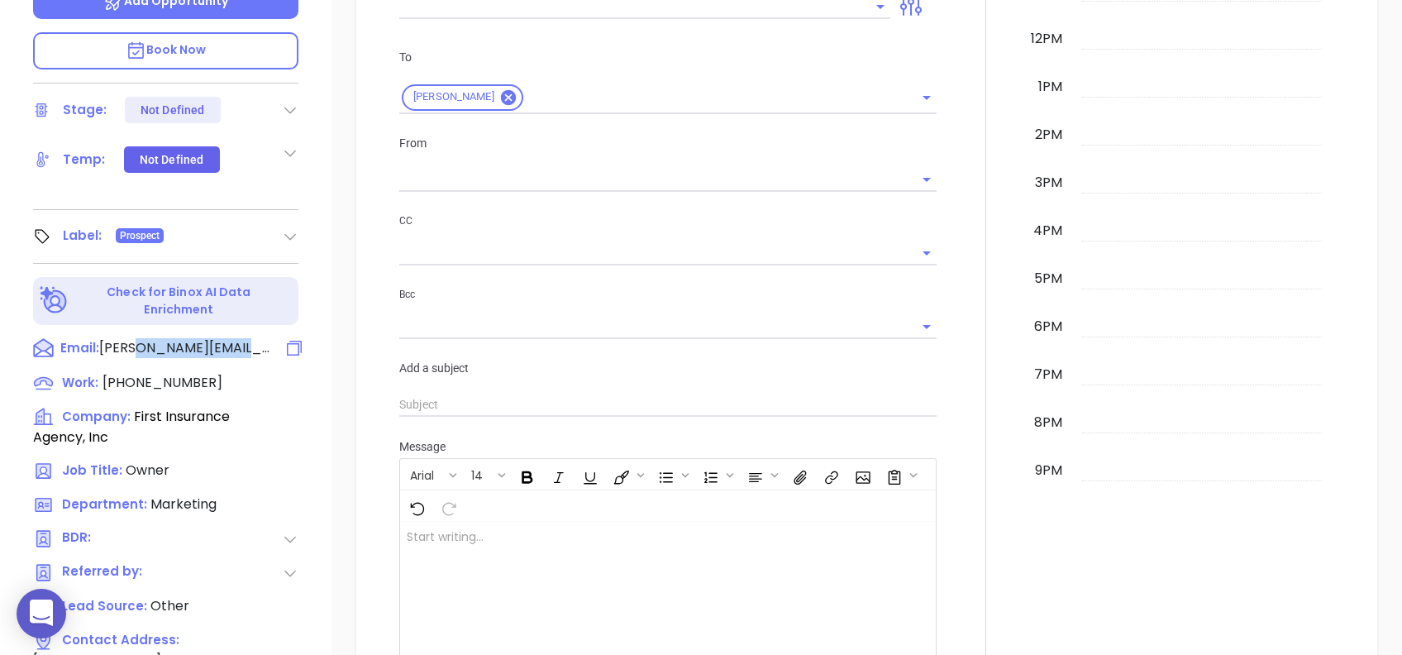
drag, startPoint x: 263, startPoint y: 311, endPoint x: 166, endPoint y: 310, distance: 96.8
click at [166, 338] on div "Email: [PERSON_NAME][EMAIL_ADDRESS][DOMAIN_NAME]" at bounding box center [165, 349] width 265 height 22
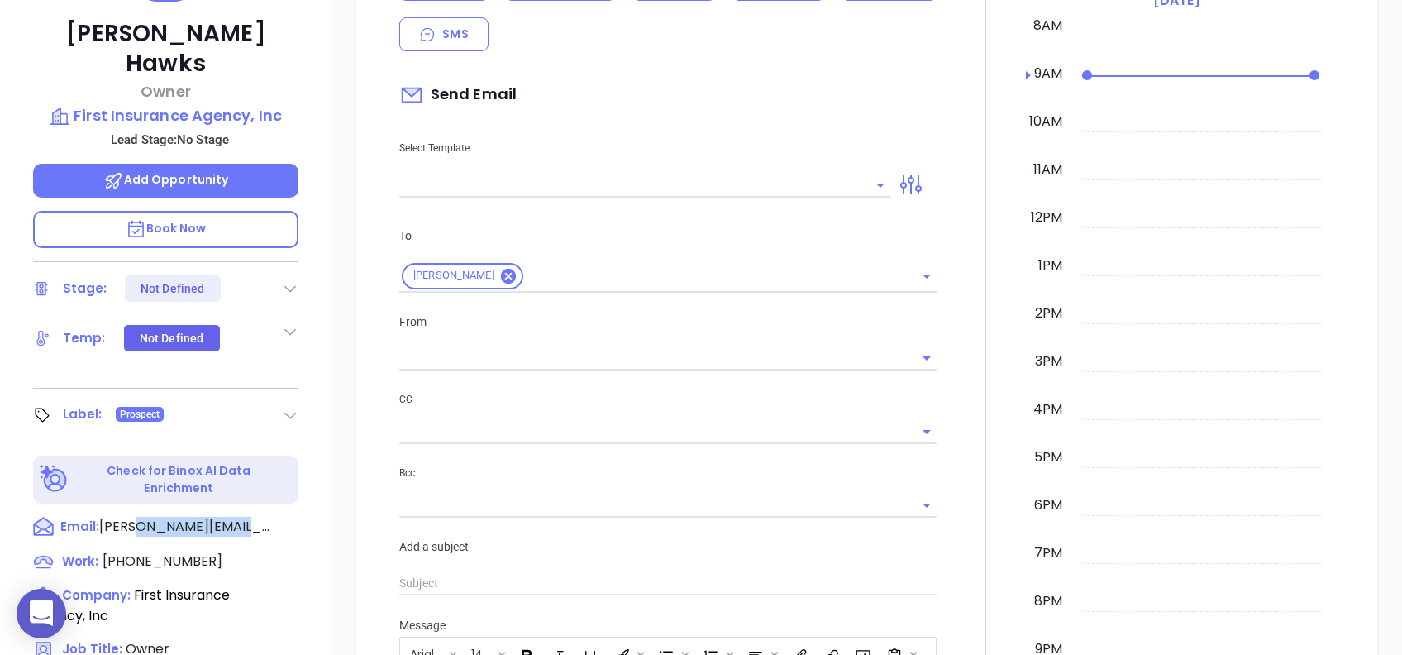
copy span "[DOMAIN_NAME]"
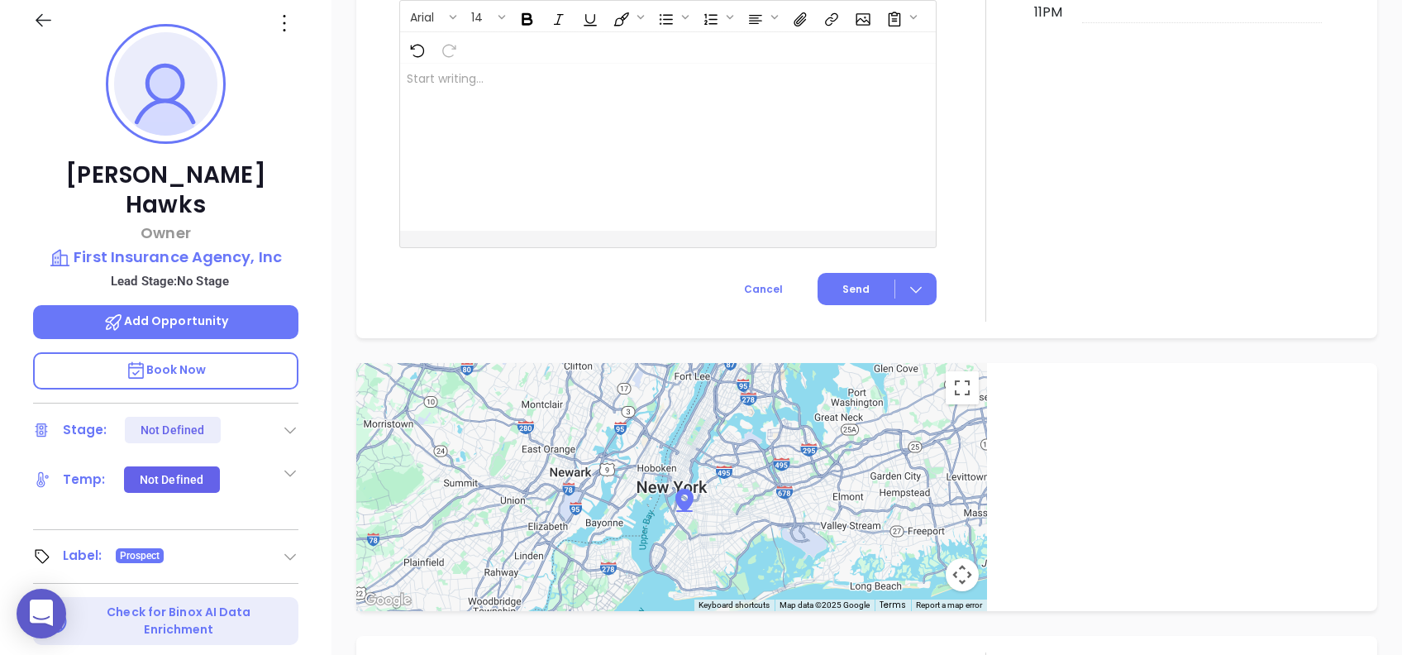
scroll to position [66, 0]
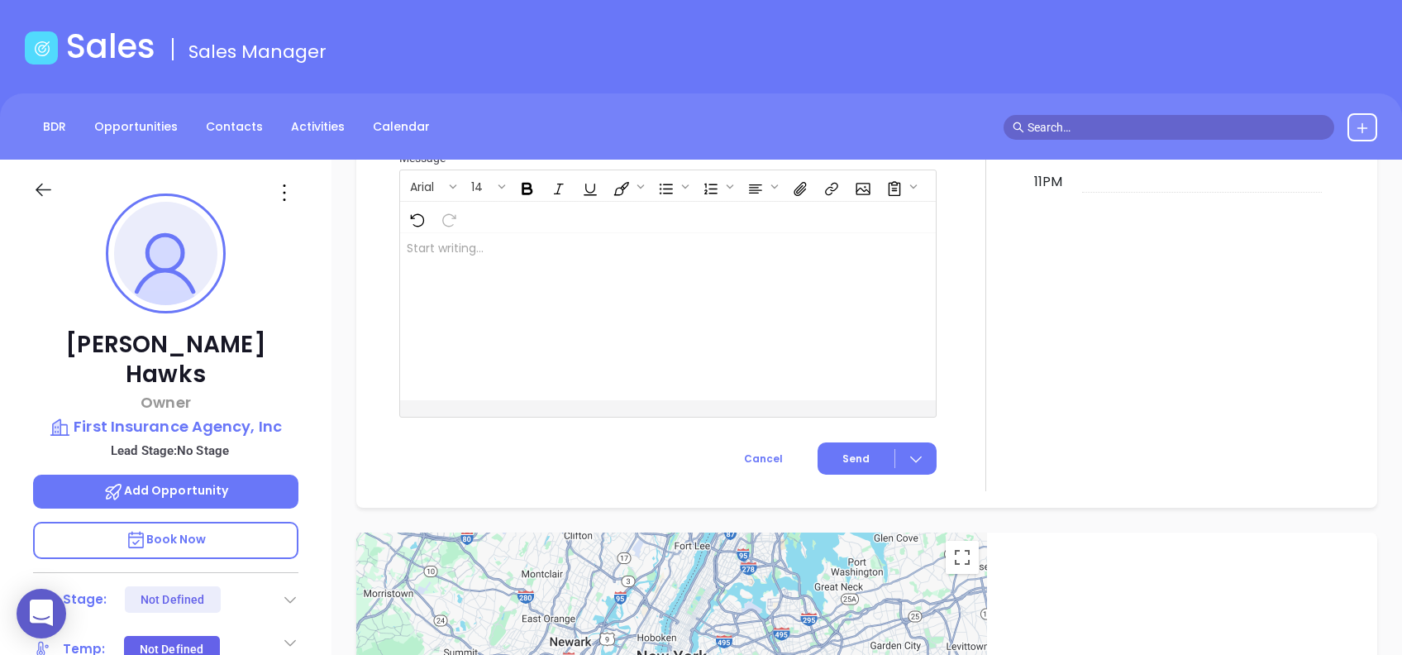
click at [286, 193] on icon at bounding box center [284, 192] width 26 height 26
click at [353, 361] on div "Edit" at bounding box center [365, 370] width 162 height 18
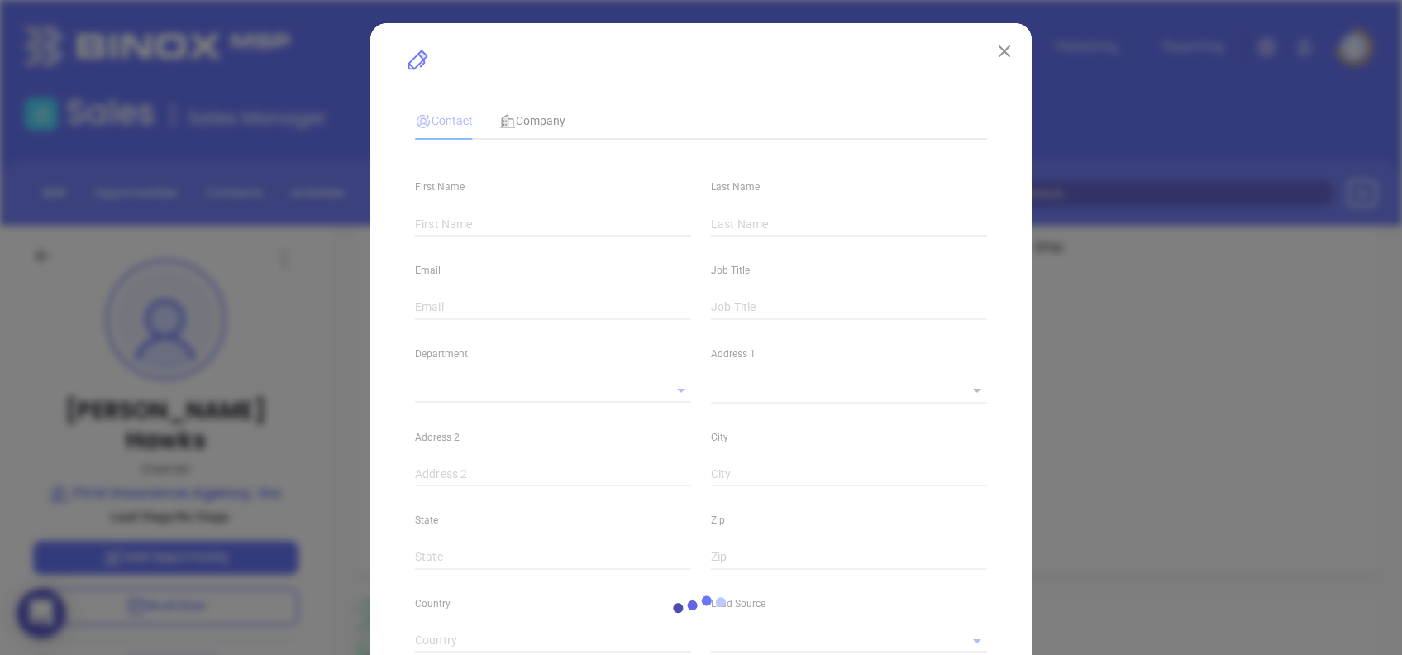
type input "Lisa"
type input "Hawks"
type input "Lisa@myfirstins.com"
type input "Owner"
type input "1"
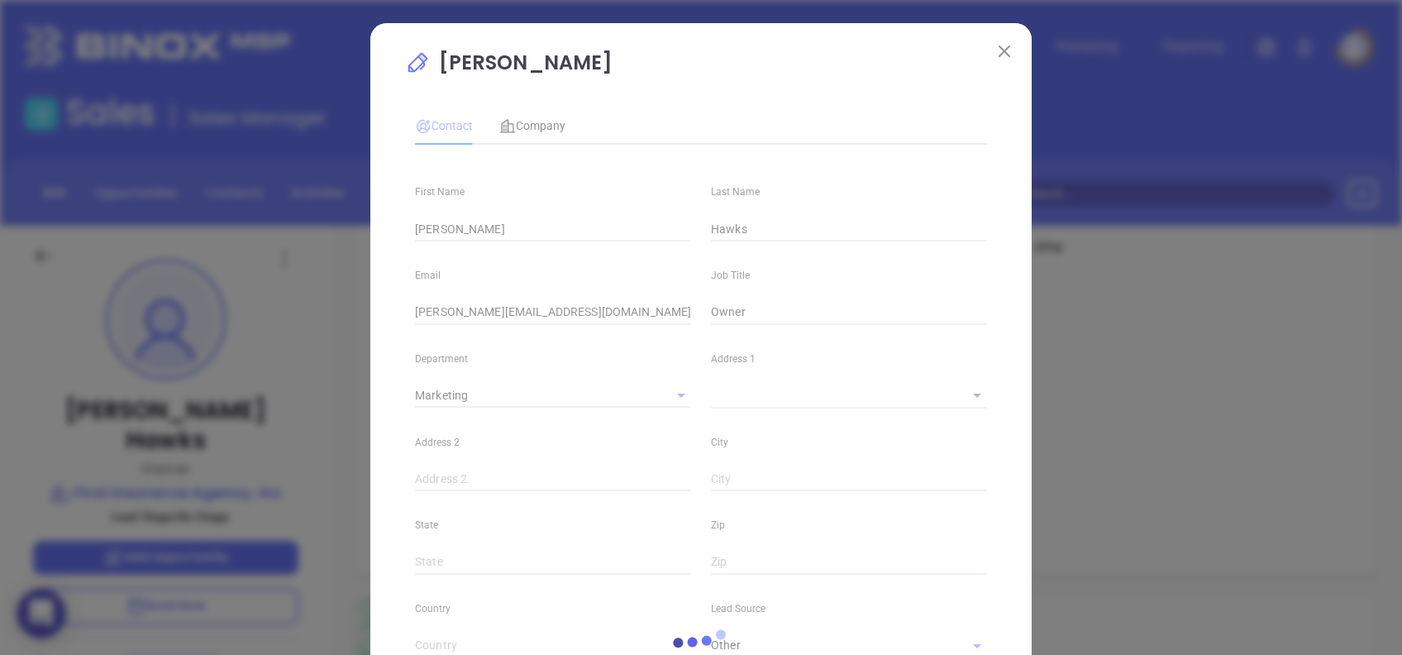
type input "Marketing"
type input "Other"
type input "undefined undefined"
type input "(336) 755-2160"
type input "1"
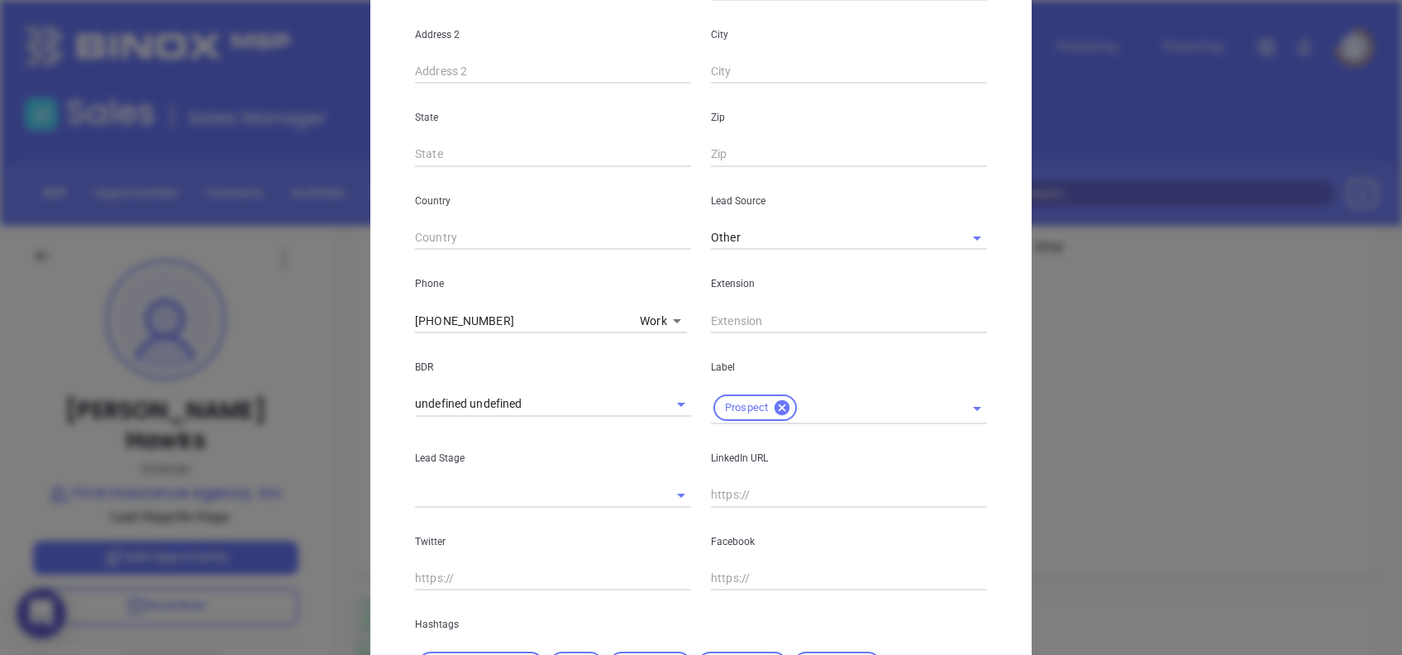
scroll to position [590, 0]
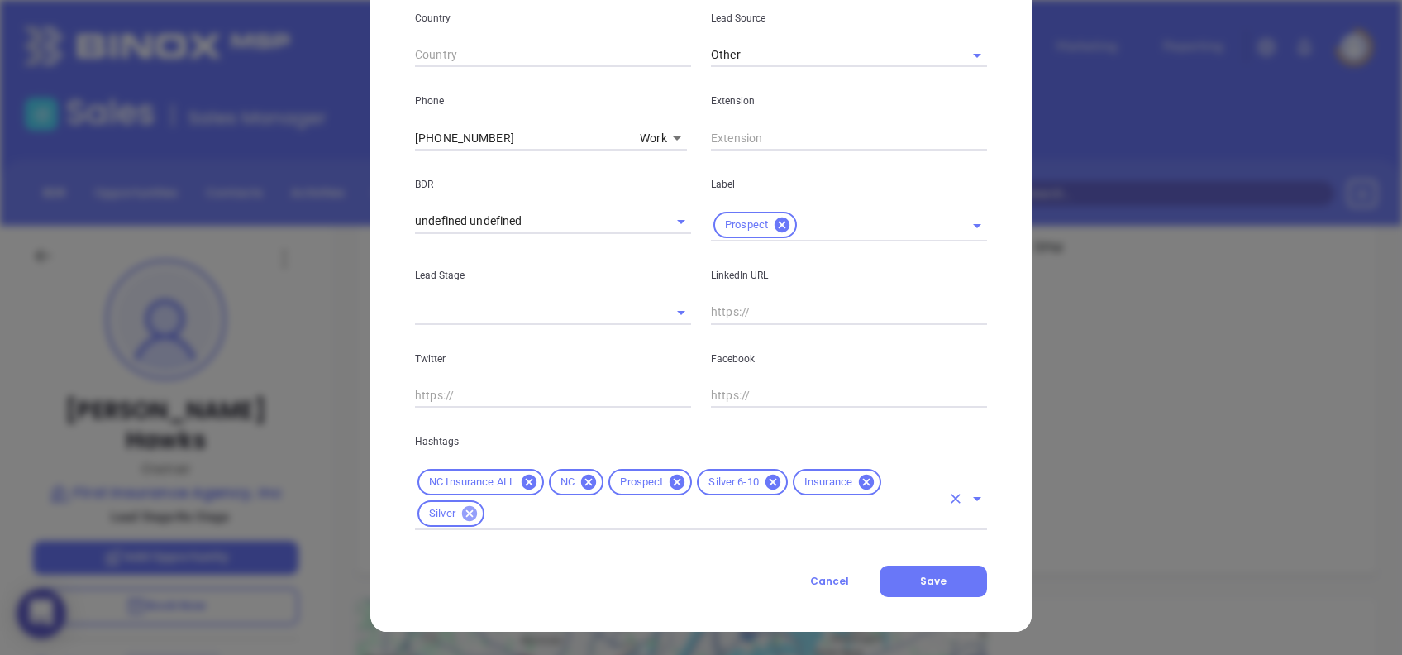
click at [467, 521] on icon at bounding box center [470, 513] width 18 height 18
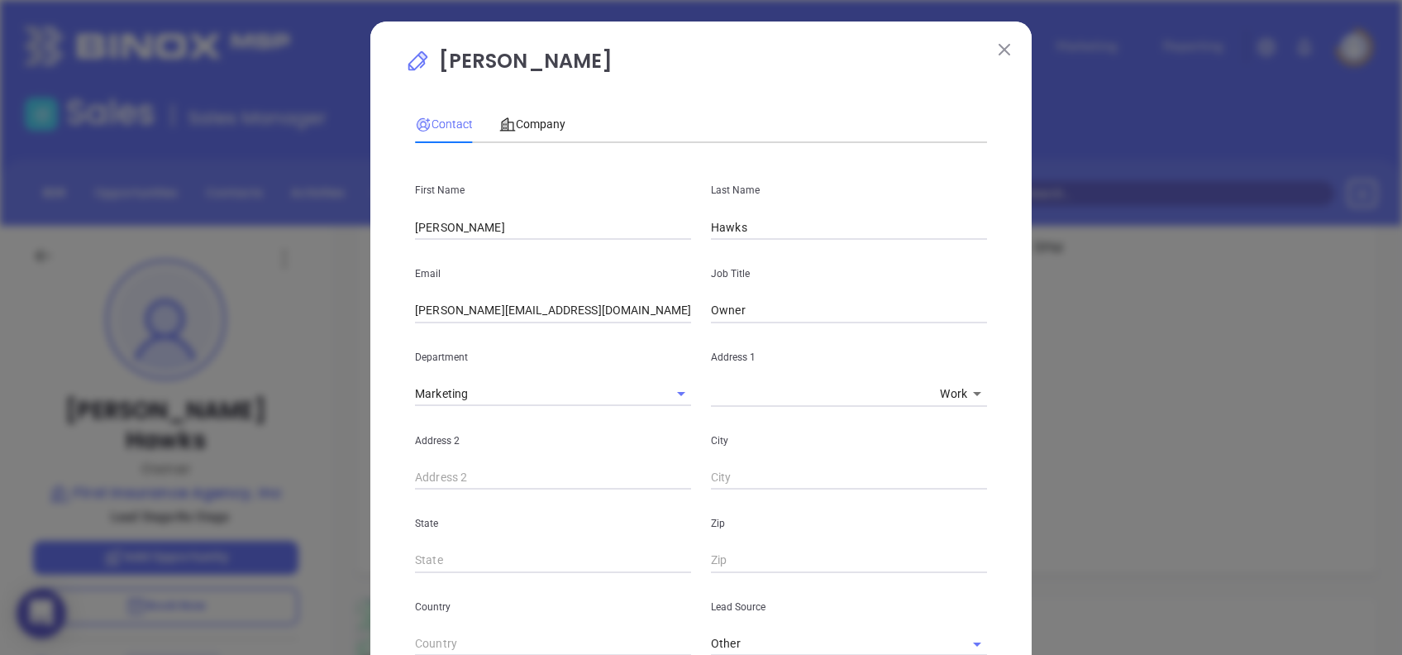
scroll to position [0, 0]
drag, startPoint x: 547, startPoint y: 117, endPoint x: 600, endPoint y: 156, distance: 65.7
click at [547, 126] on span "Company" at bounding box center [532, 125] width 66 height 13
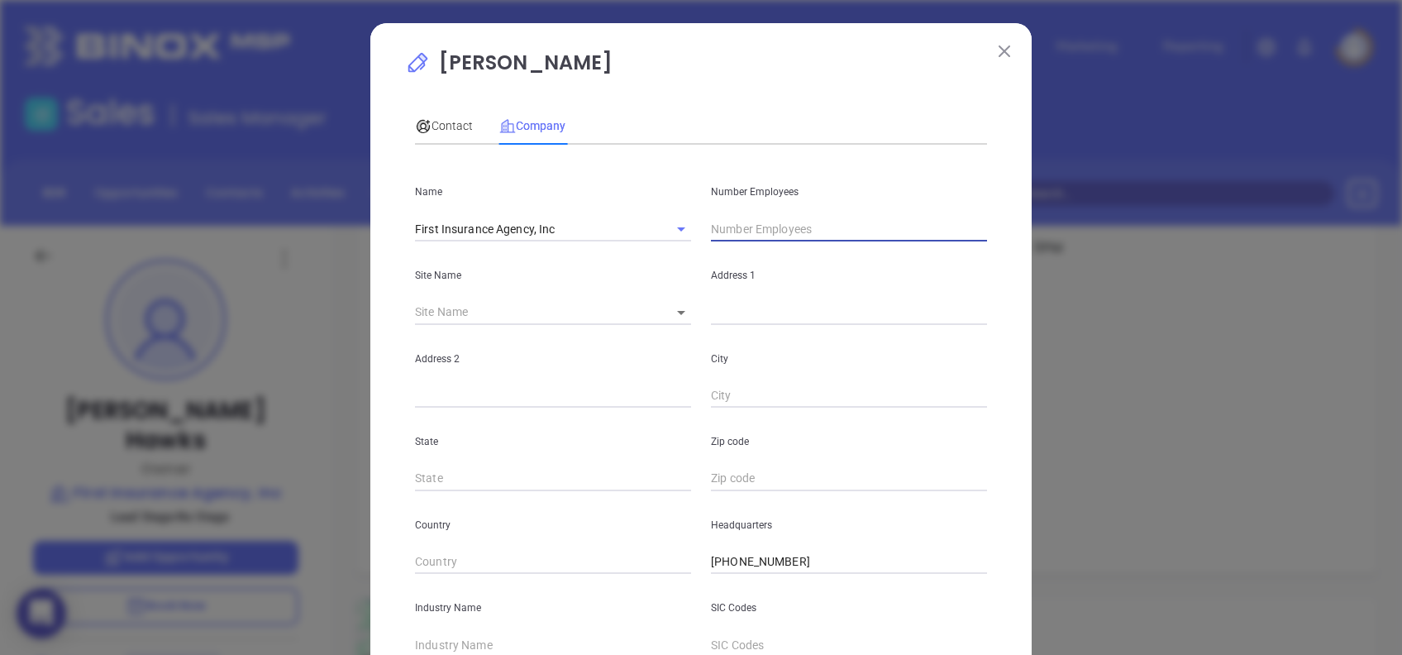
click at [757, 232] on input "text" at bounding box center [849, 229] width 276 height 25
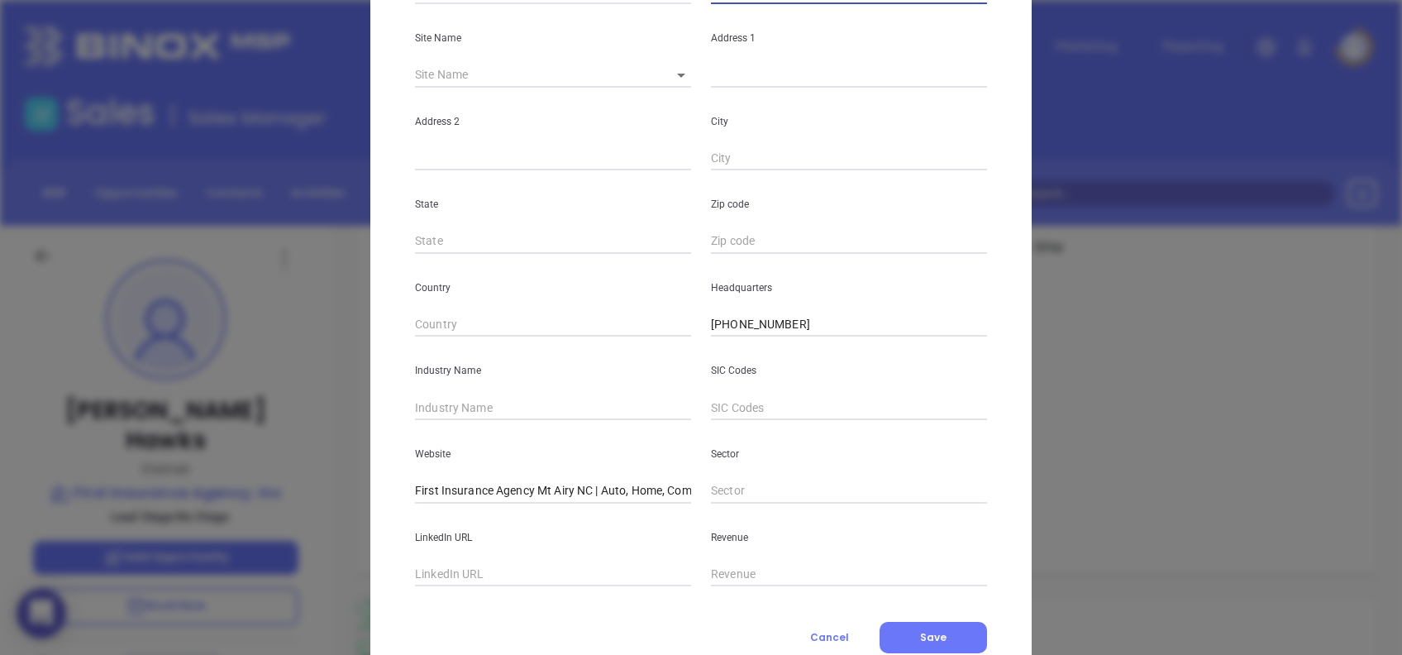
scroll to position [294, 0]
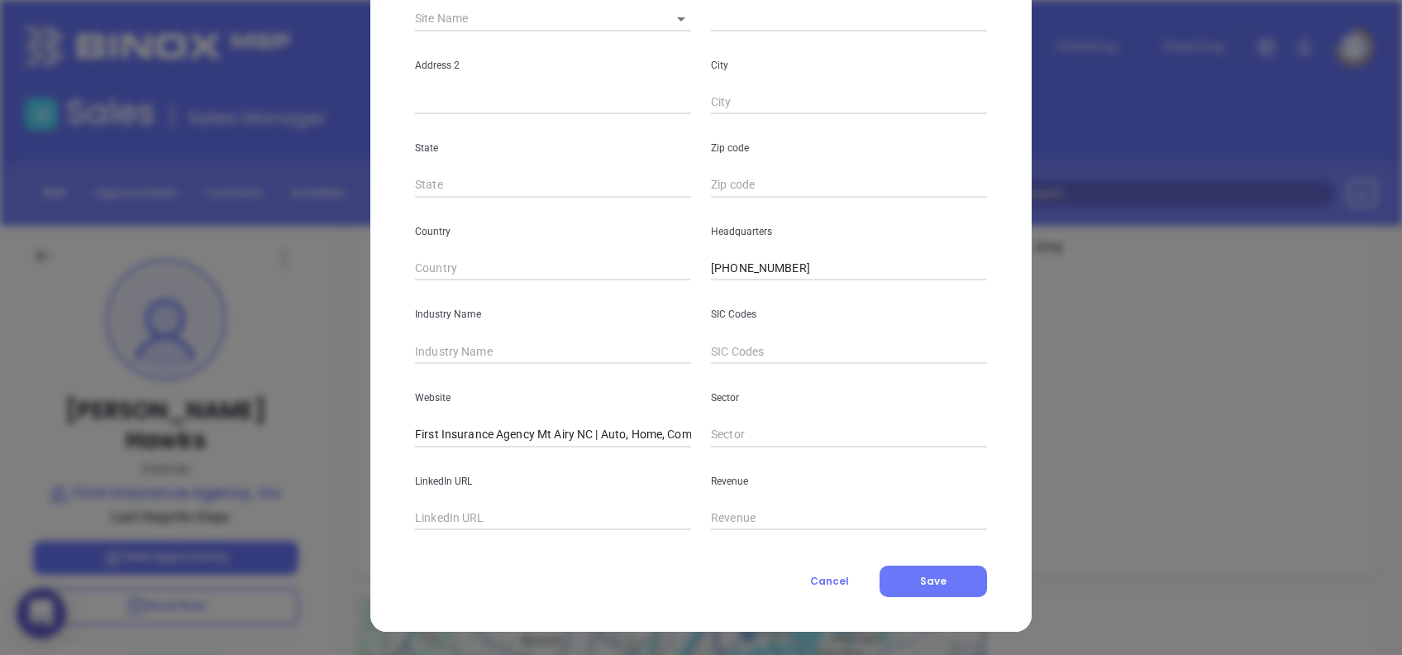
type input "8"
click at [503, 351] on input "text" at bounding box center [553, 351] width 276 height 25
type input "Insurance"
click at [538, 430] on input "First Insurance Agency Mt Airy NC | Auto, Home, Commercial Insurance (myfirstin…" at bounding box center [553, 435] width 276 height 25
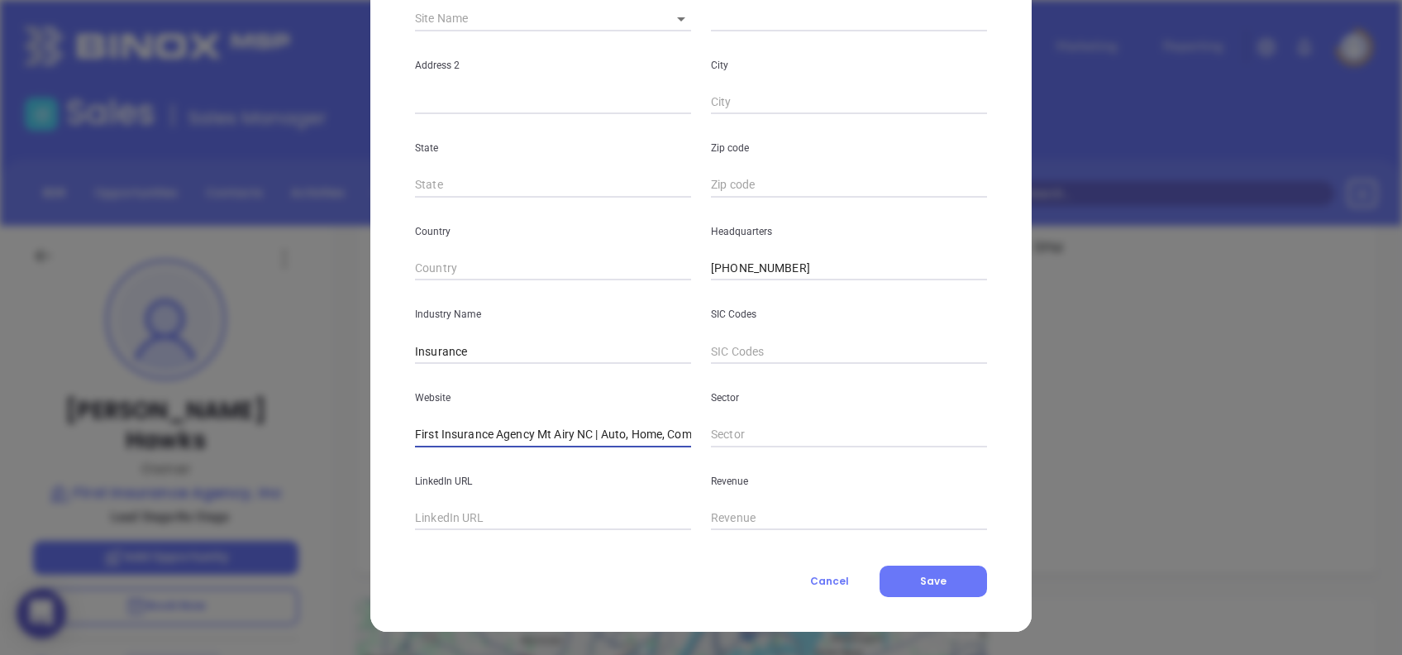
click at [538, 430] on input "First Insurance Agency Mt Airy NC | Auto, Home, Commercial Insurance (myfirstin…" at bounding box center [553, 435] width 276 height 25
paste input "https://www.myfirstins.com/"
type input "https://www.myfirstins.com/"
click at [952, 577] on button "Save" at bounding box center [934, 581] width 108 height 31
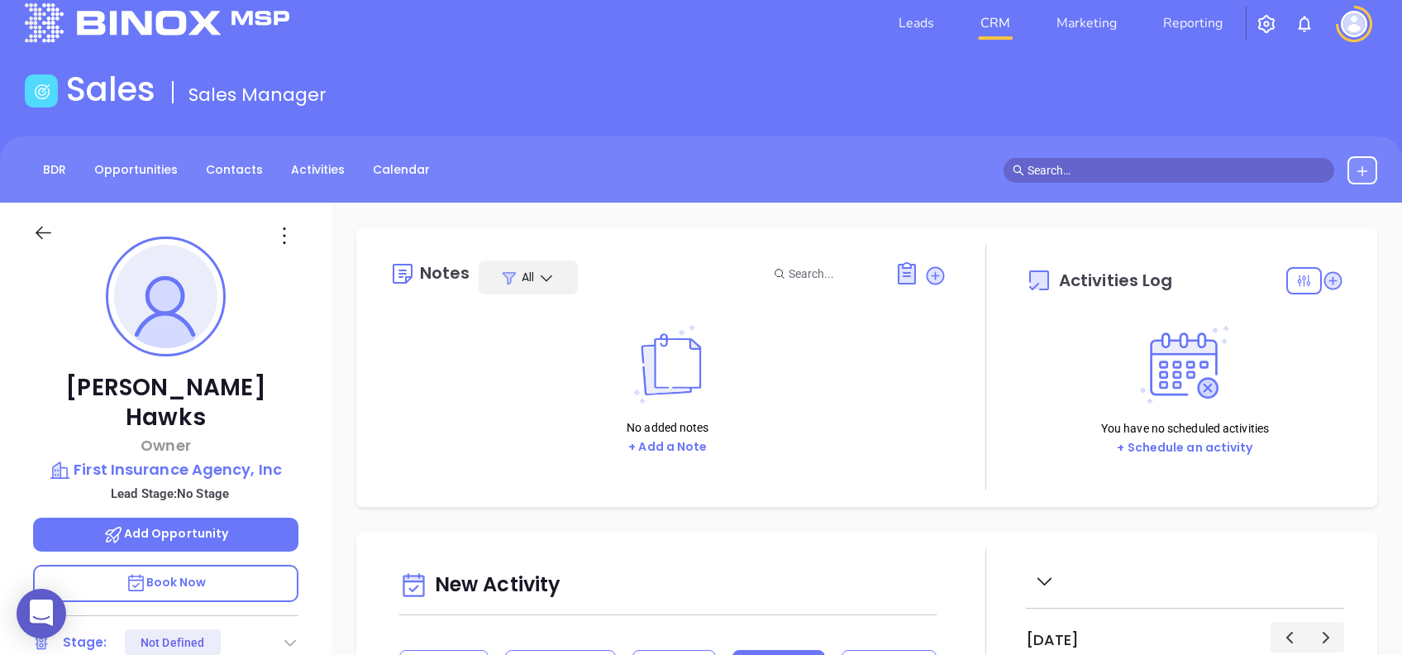
scroll to position [0, 0]
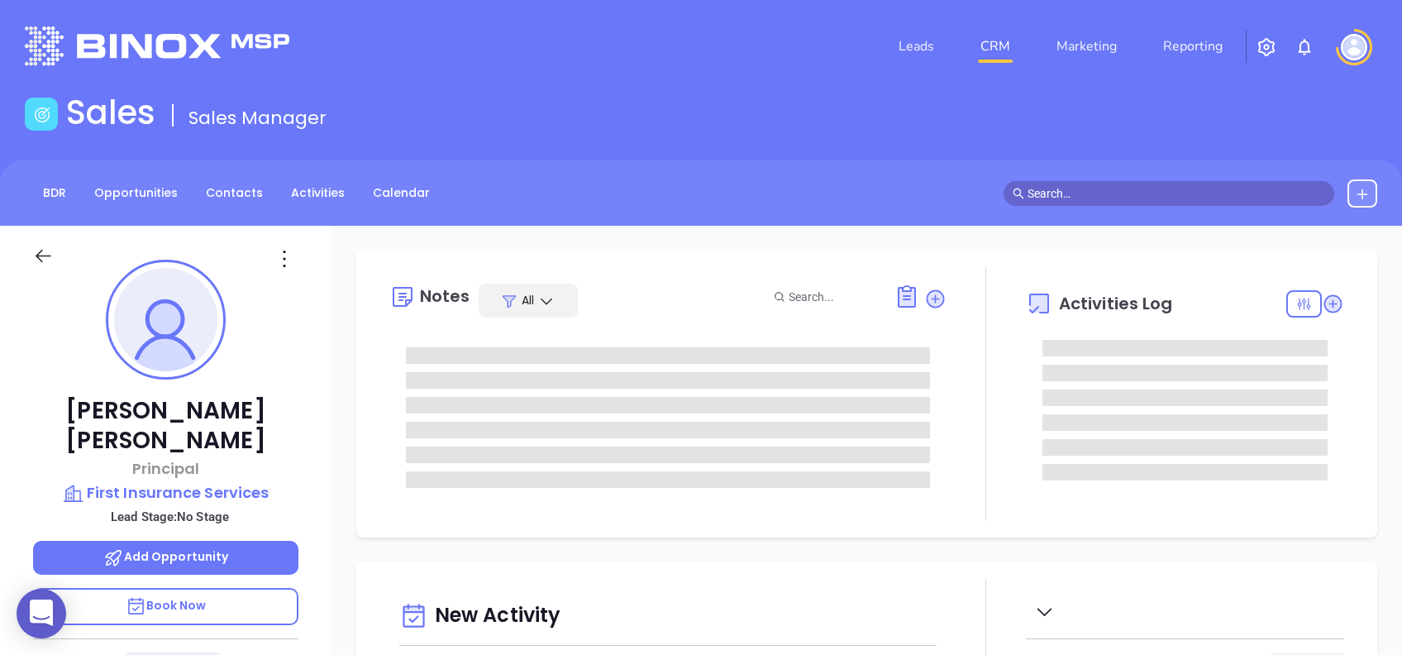
type input "[DATE]"
type input "[PERSON_NAME]"
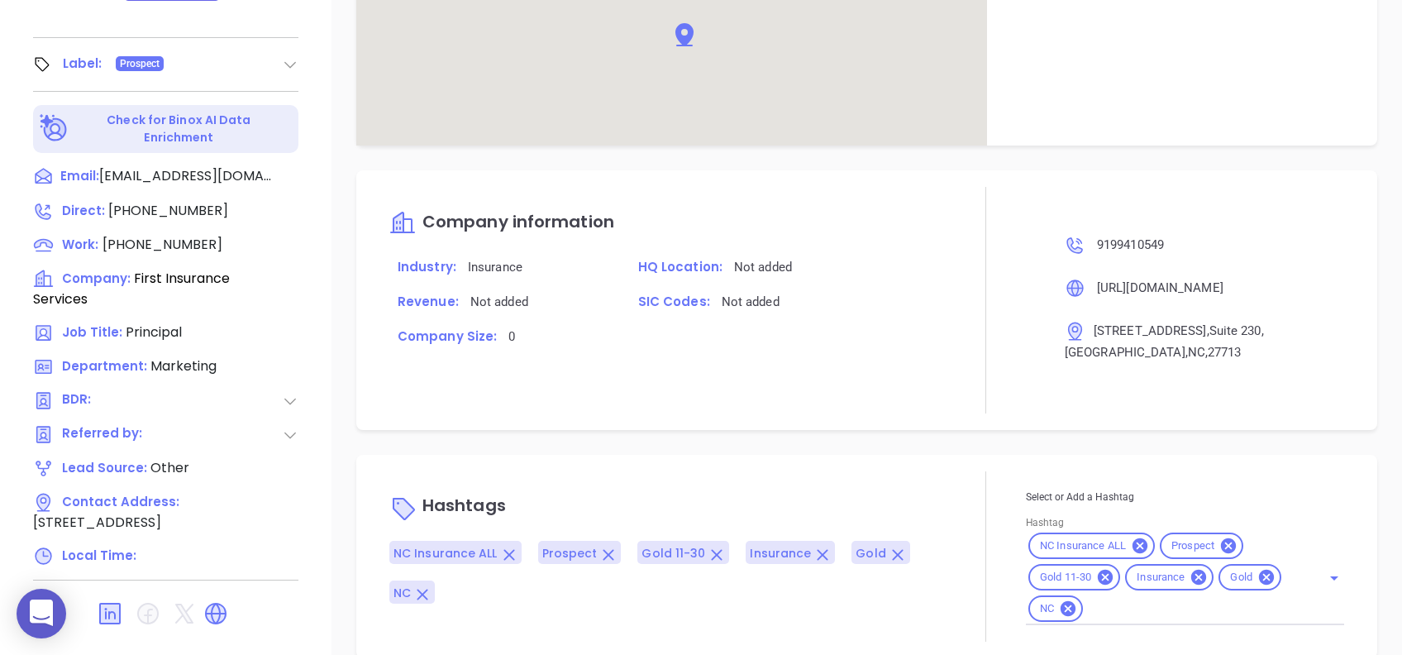
scroll to position [848, 0]
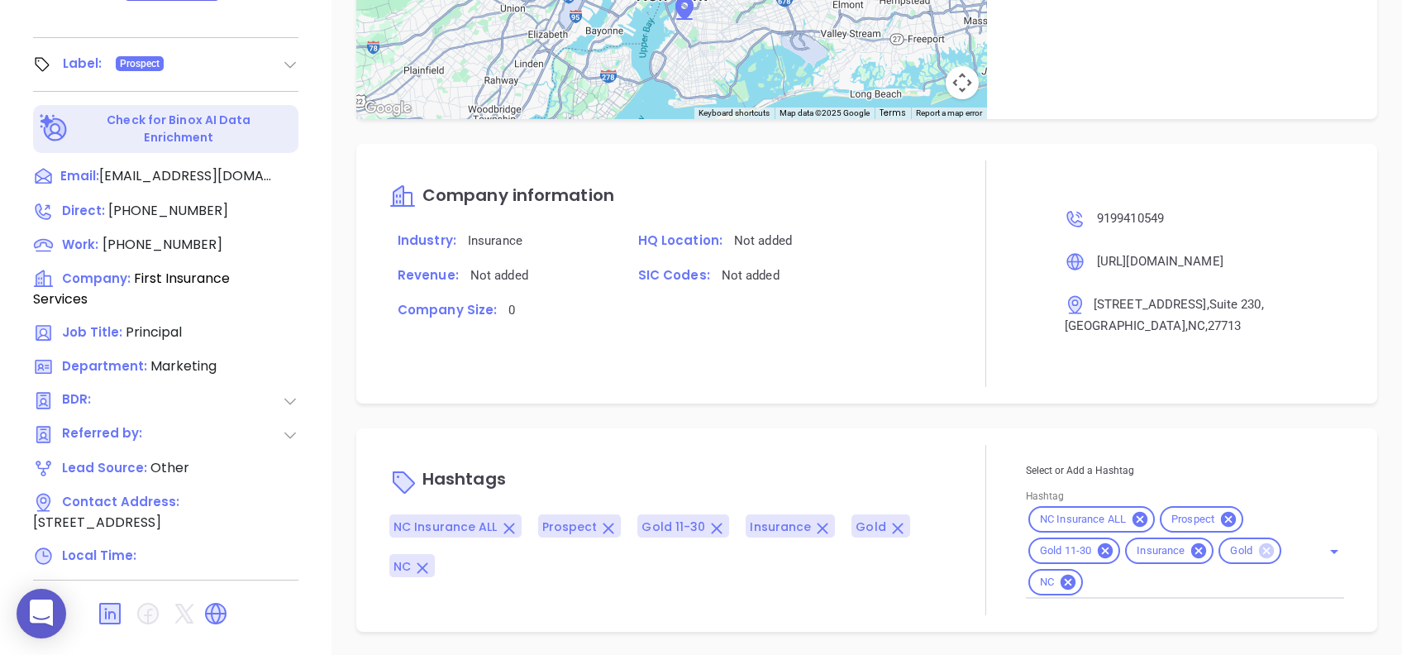
click at [1259, 555] on icon at bounding box center [1266, 550] width 15 height 15
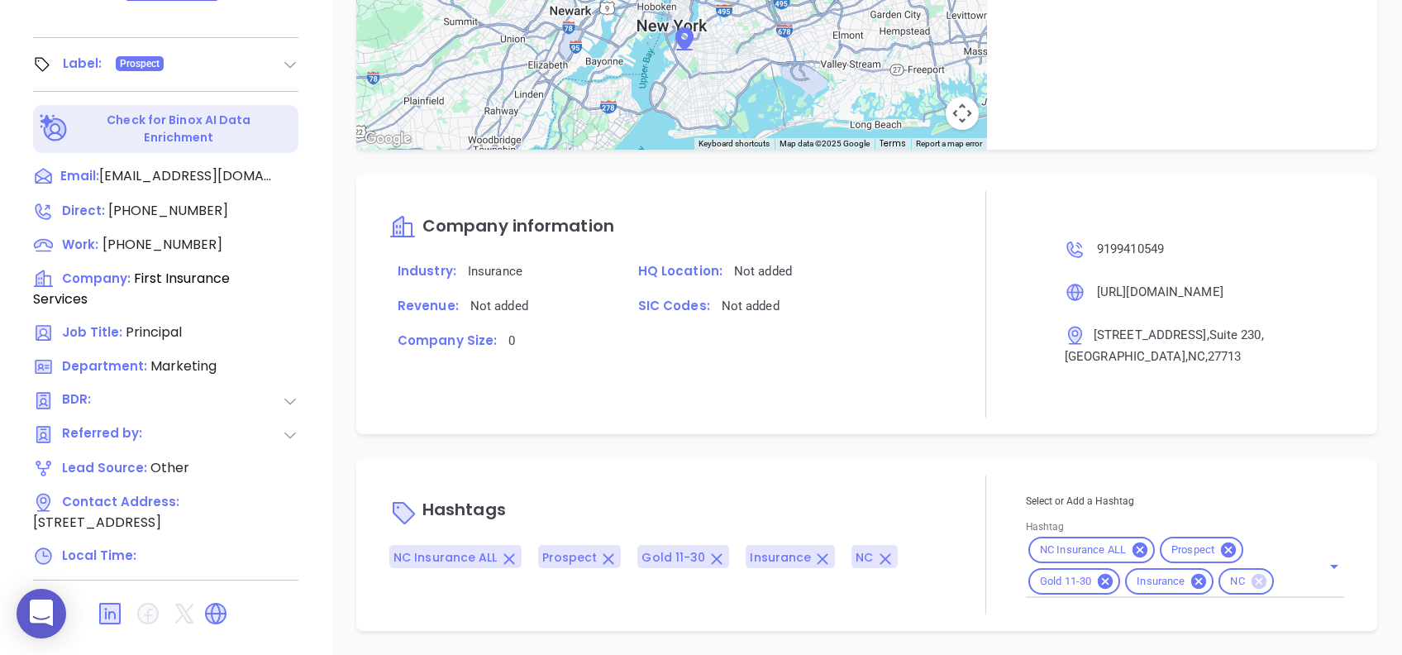
scroll to position [816, 0]
click at [1084, 476] on div "Select or Add a Hashtag Hashtag NC Insurance ALL Prospect Gold 11-30 Insurance …" at bounding box center [1185, 545] width 318 height 139
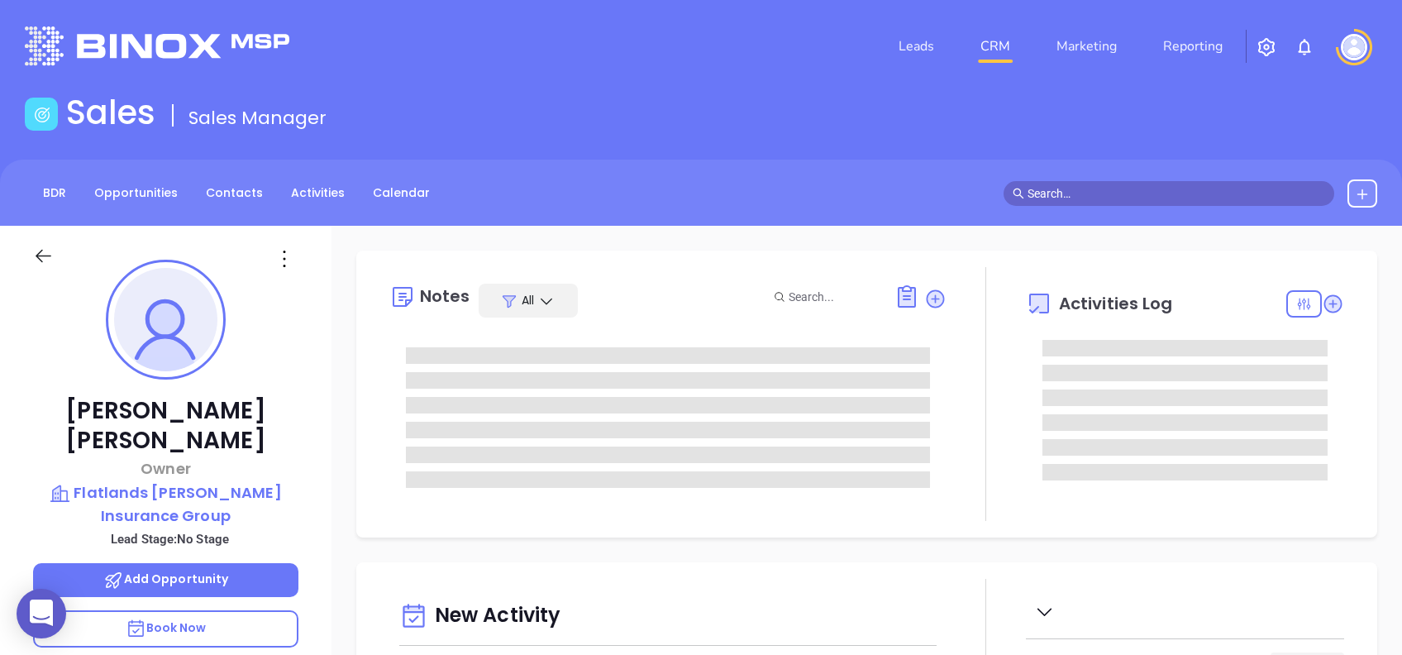
type input "[DATE]"
type input "[PERSON_NAME]"
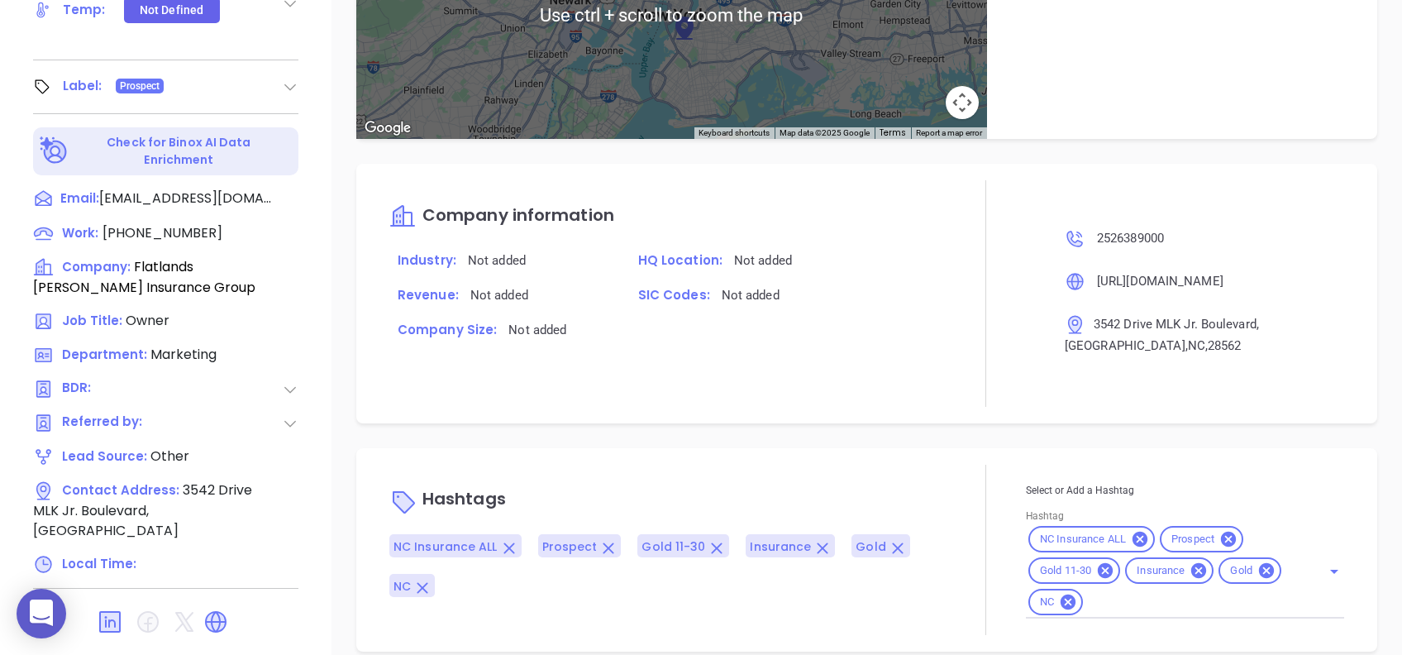
scroll to position [848, 0]
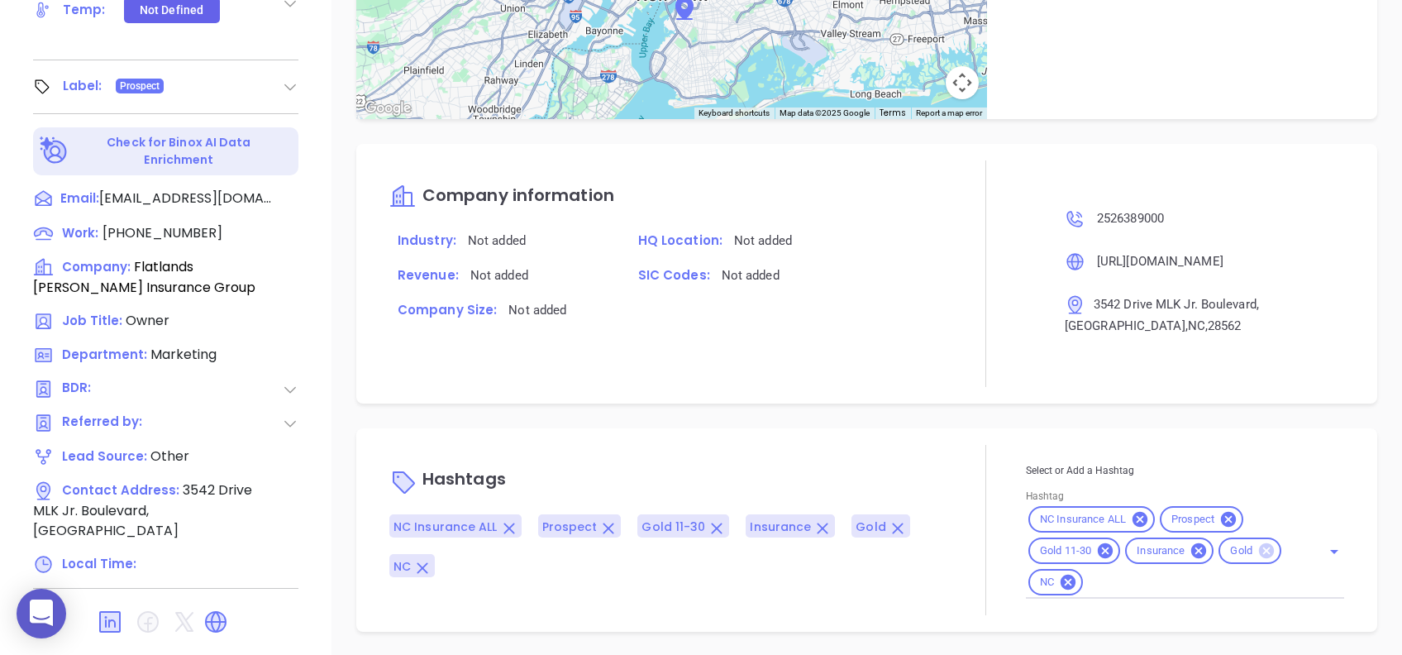
click at [1259, 552] on icon at bounding box center [1266, 550] width 15 height 15
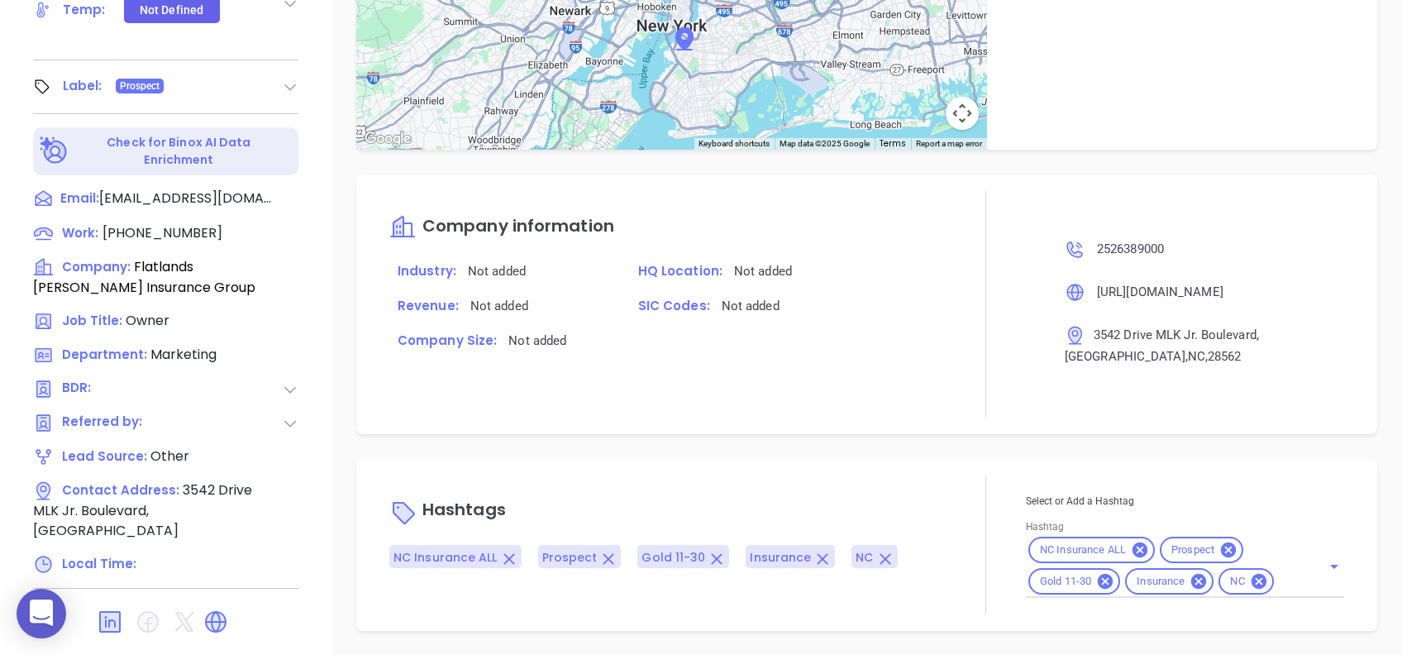
scroll to position [816, 0]
click at [862, 461] on div "Hashtags NC Insurance ALL Prospect Gold 11-30 Insurance NC Select or Add a Hash…" at bounding box center [866, 546] width 1021 height 172
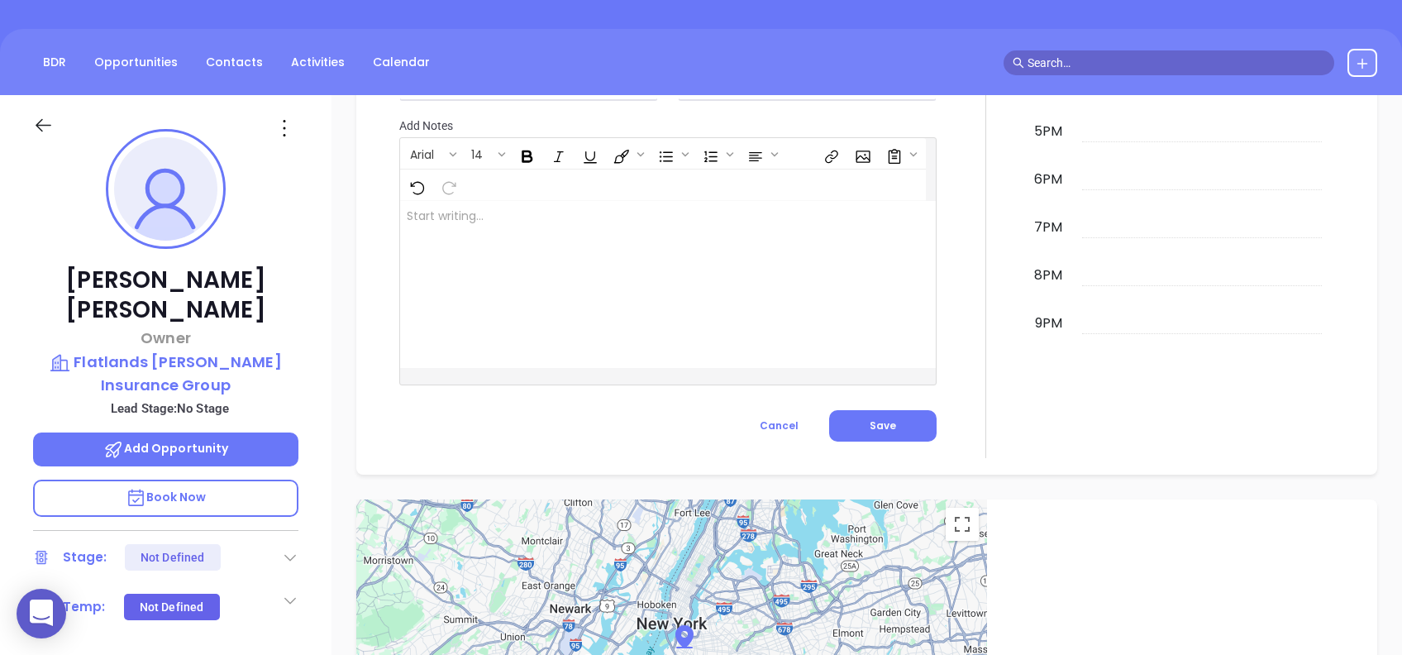
scroll to position [66, 0]
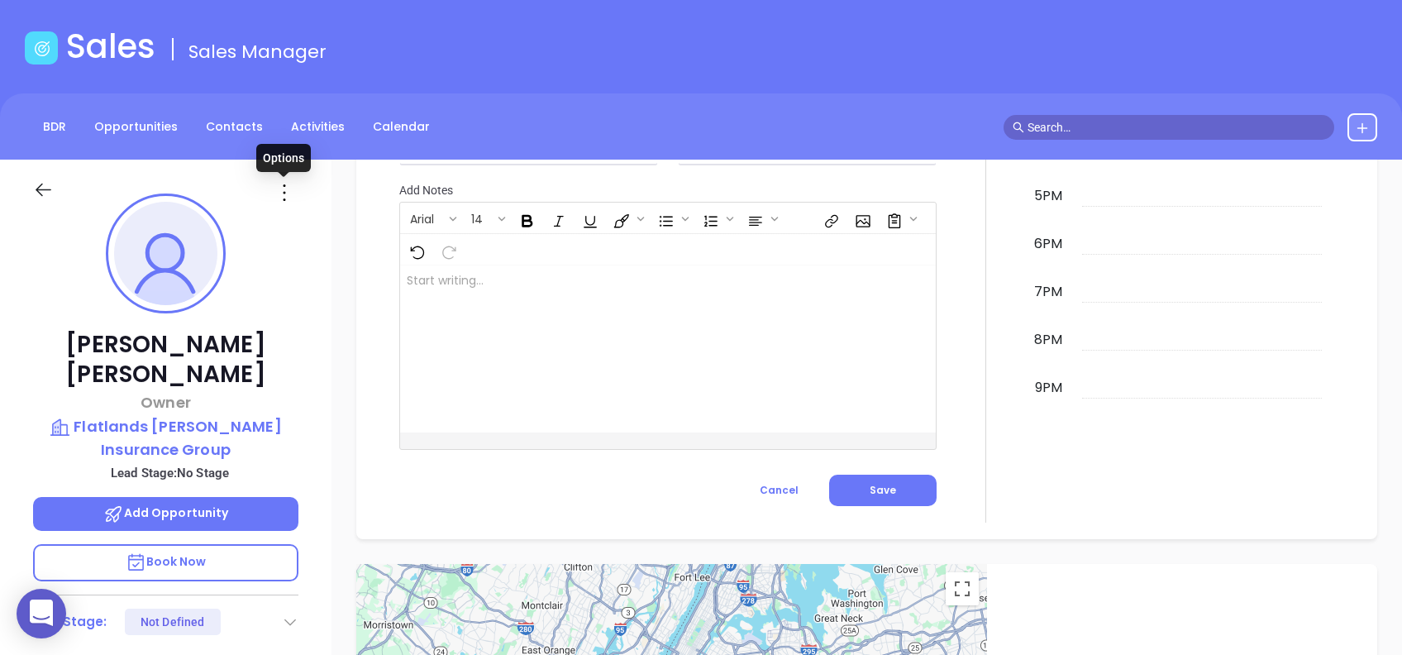
click at [289, 194] on icon at bounding box center [284, 192] width 26 height 26
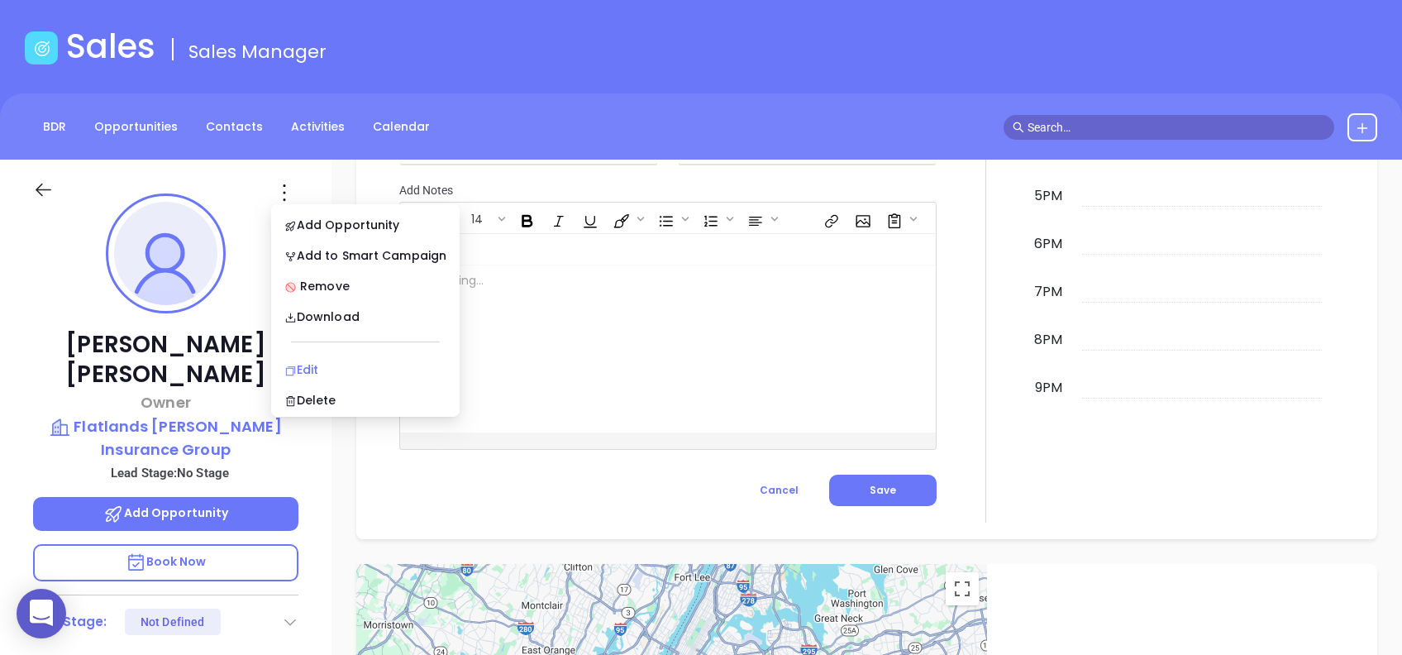
click at [339, 364] on div "Edit" at bounding box center [365, 370] width 162 height 18
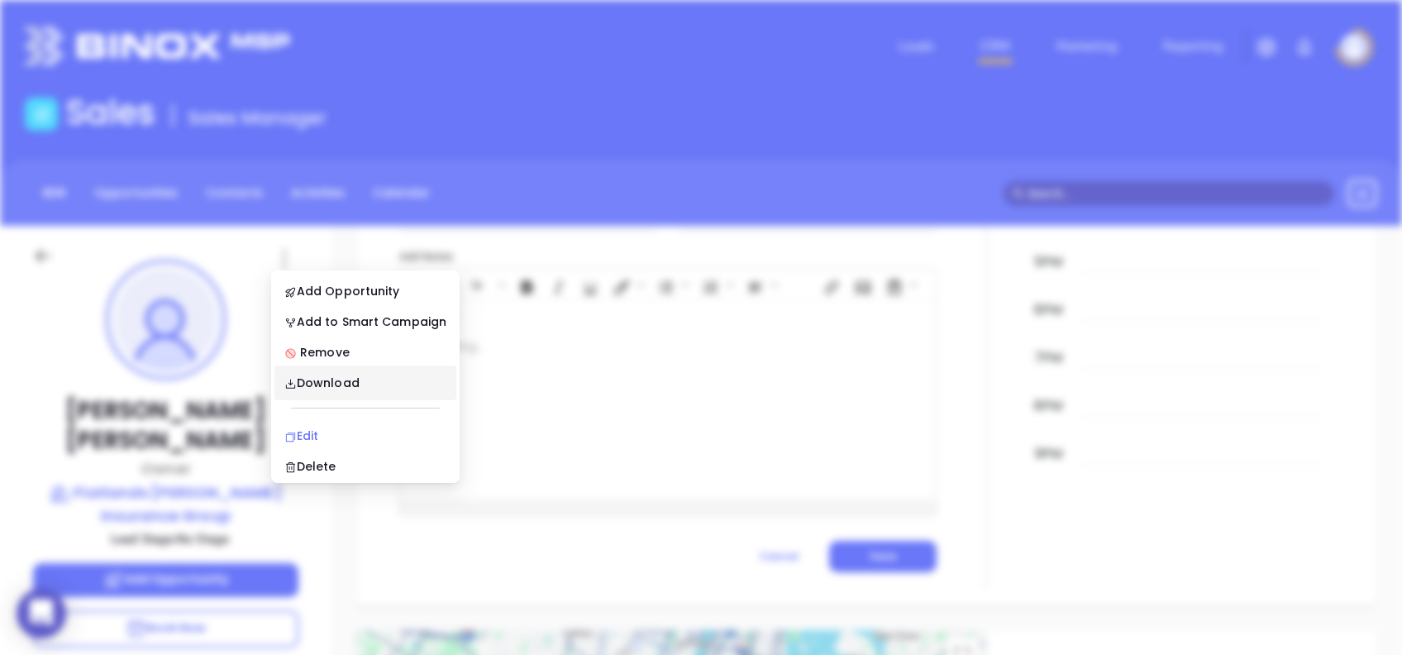
scroll to position [0, 0]
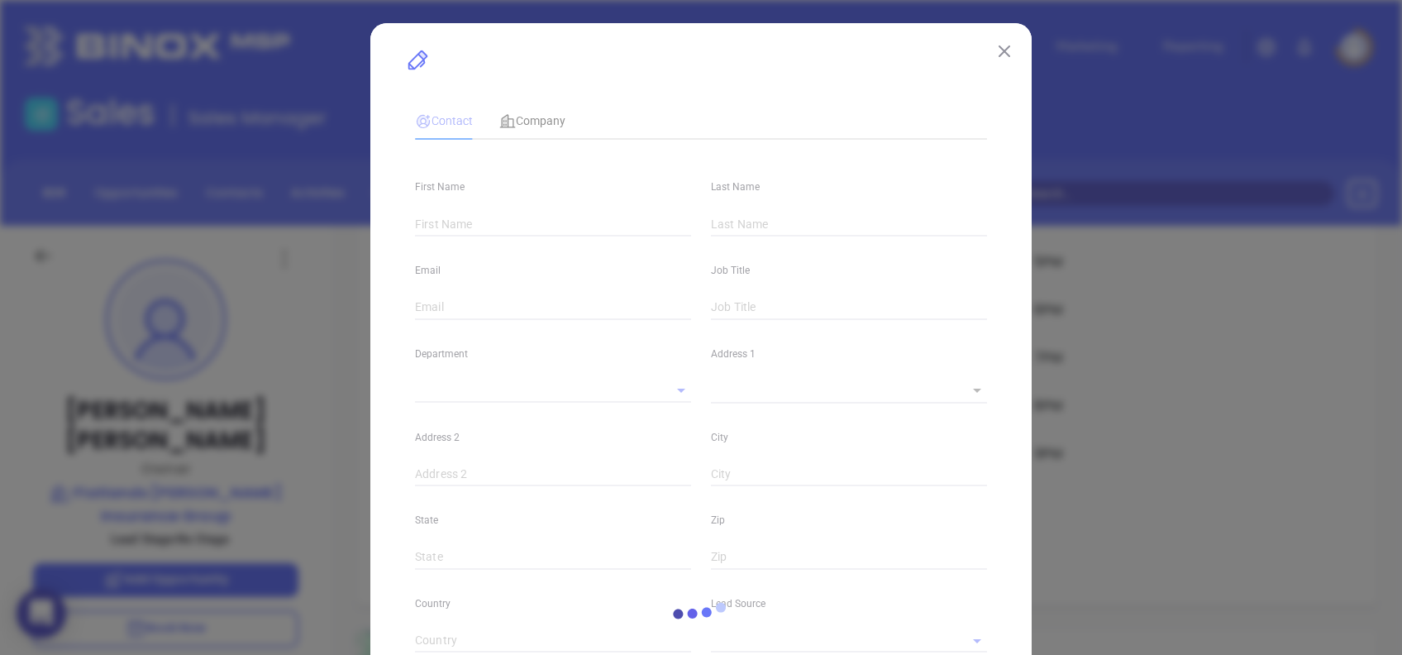
type input "[PERSON_NAME]"
type input "[EMAIL_ADDRESS][DOMAIN_NAME]"
type input "Owner"
type input "1"
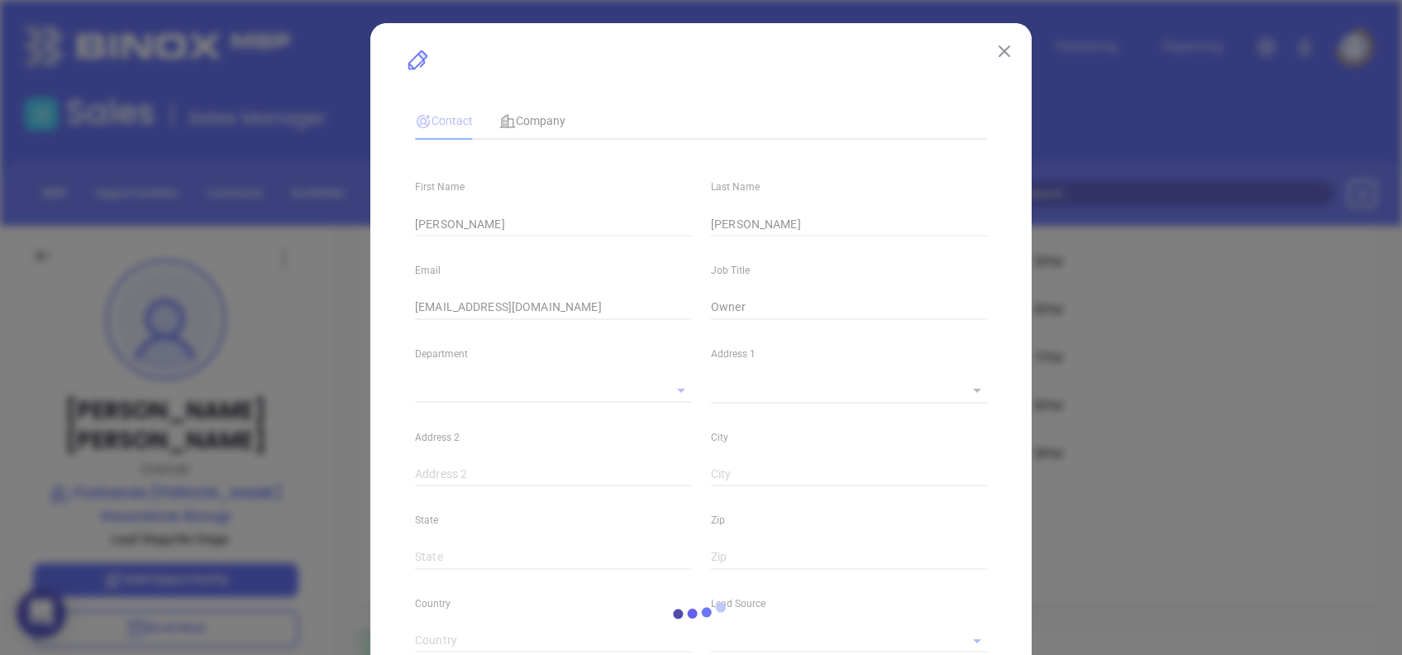
type input "[DOMAIN_NAME][URL]"
type input "Marketing"
type input "Other"
type input "undefined undefined"
type input "[PHONE_NUMBER]"
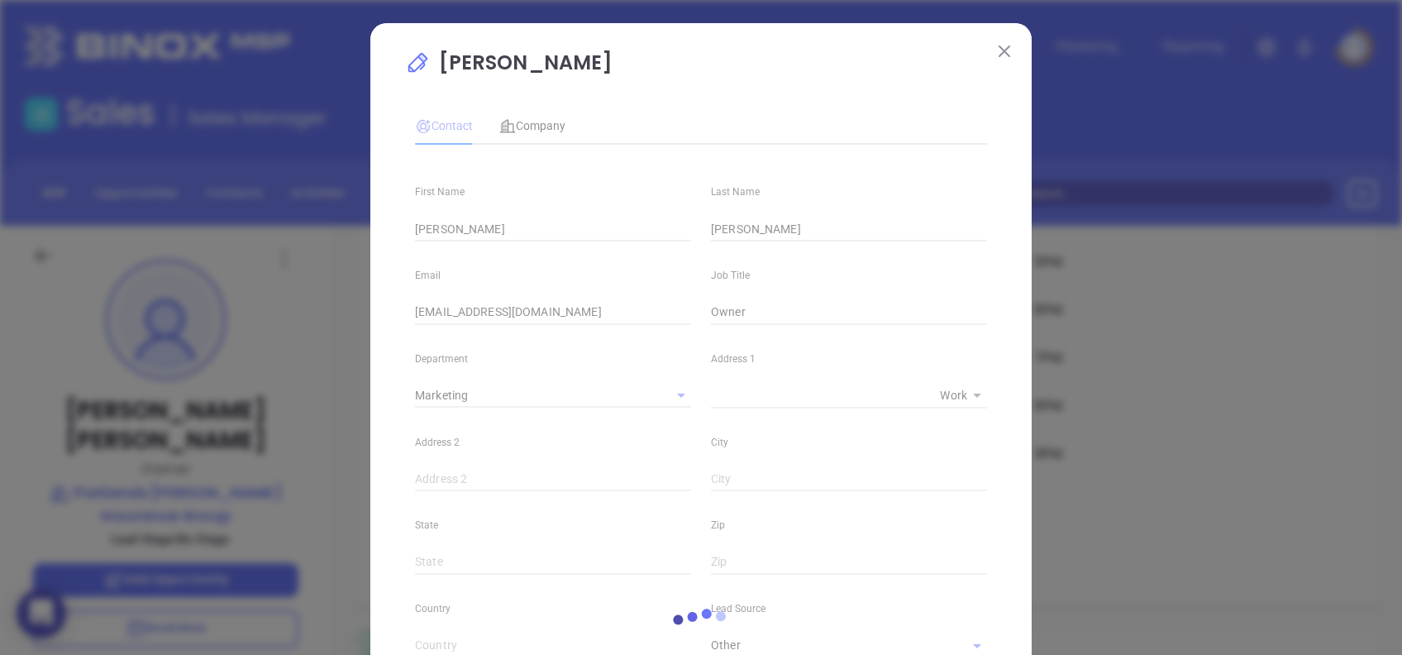
type input "1"
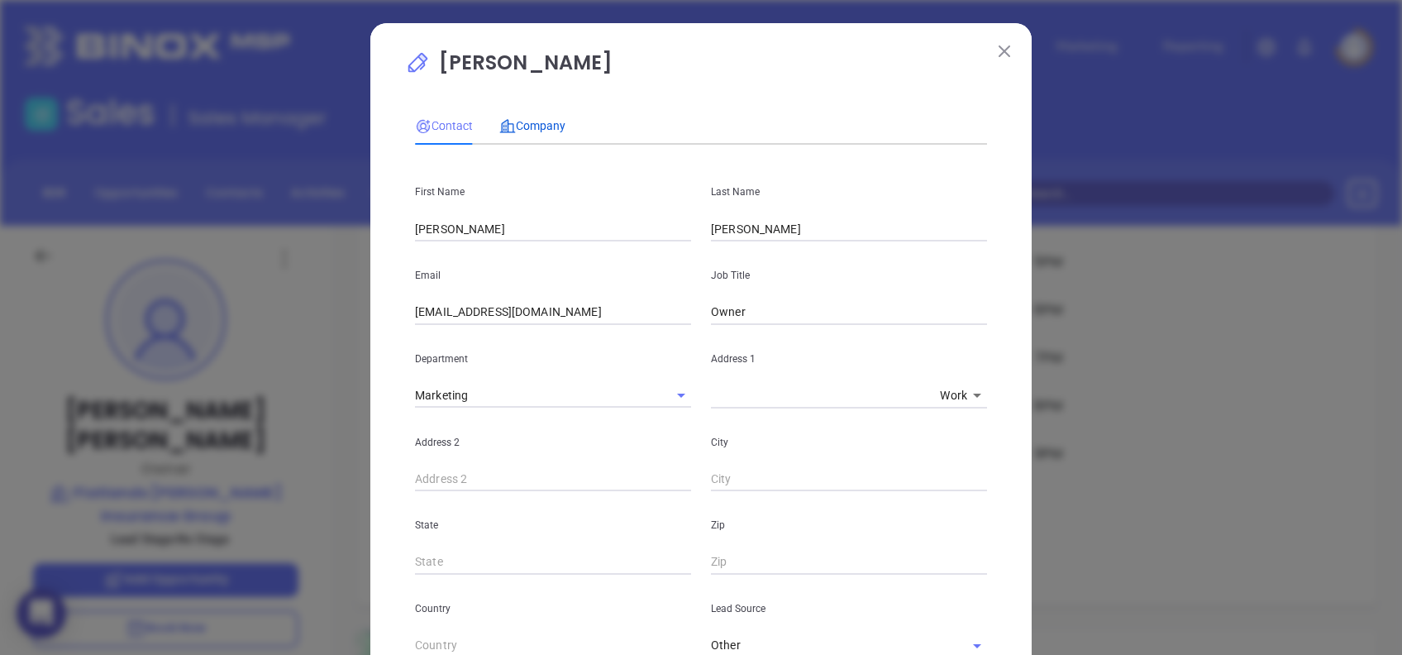
click at [530, 127] on span "Company" at bounding box center [532, 125] width 66 height 13
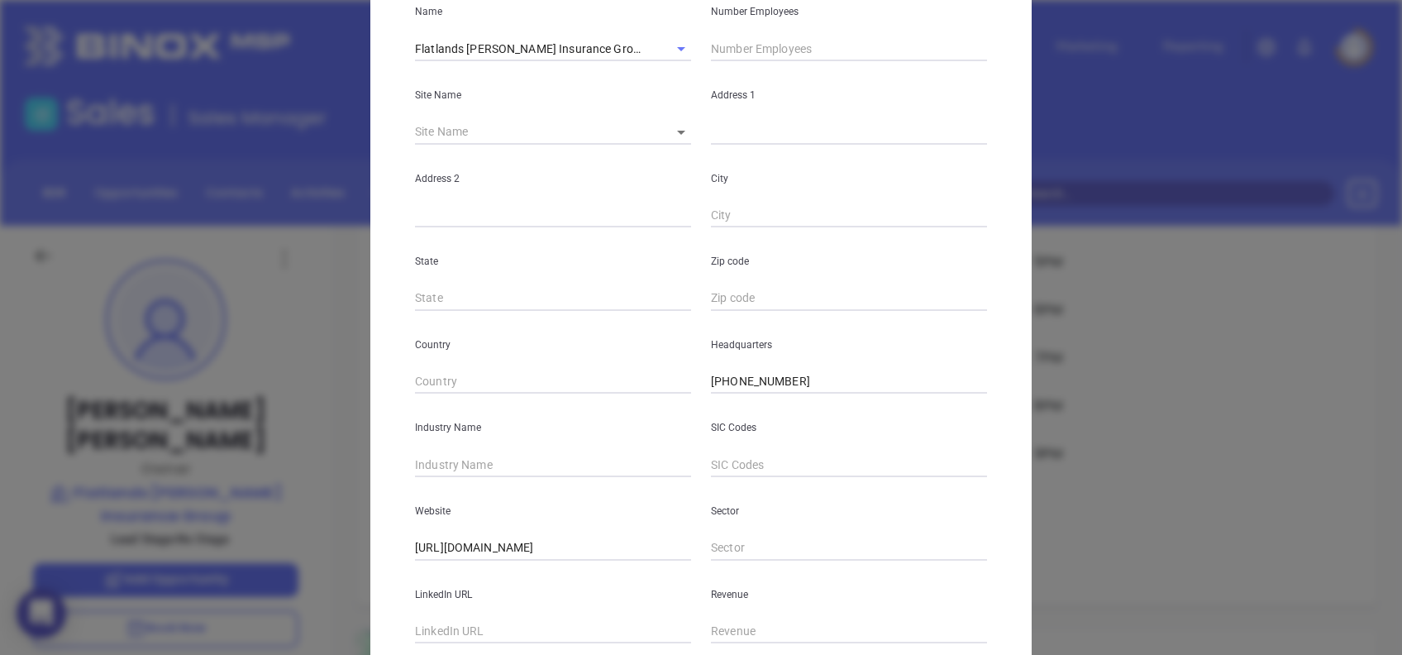
scroll to position [294, 0]
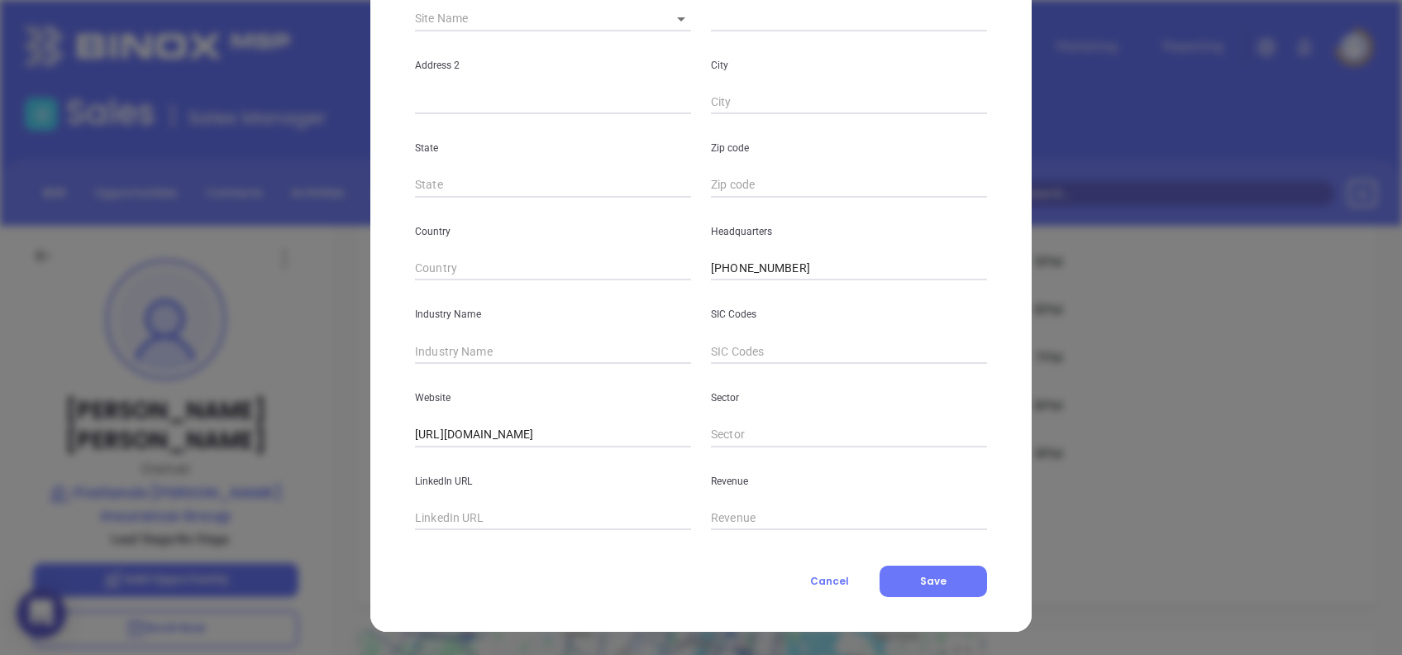
click at [507, 351] on input "text" at bounding box center [553, 351] width 276 height 25
type input "Insurance"
click at [453, 520] on input "text" at bounding box center [553, 518] width 276 height 25
paste input "[DOMAIN_NAME][URL]"
type input "[DOMAIN_NAME][URL]"
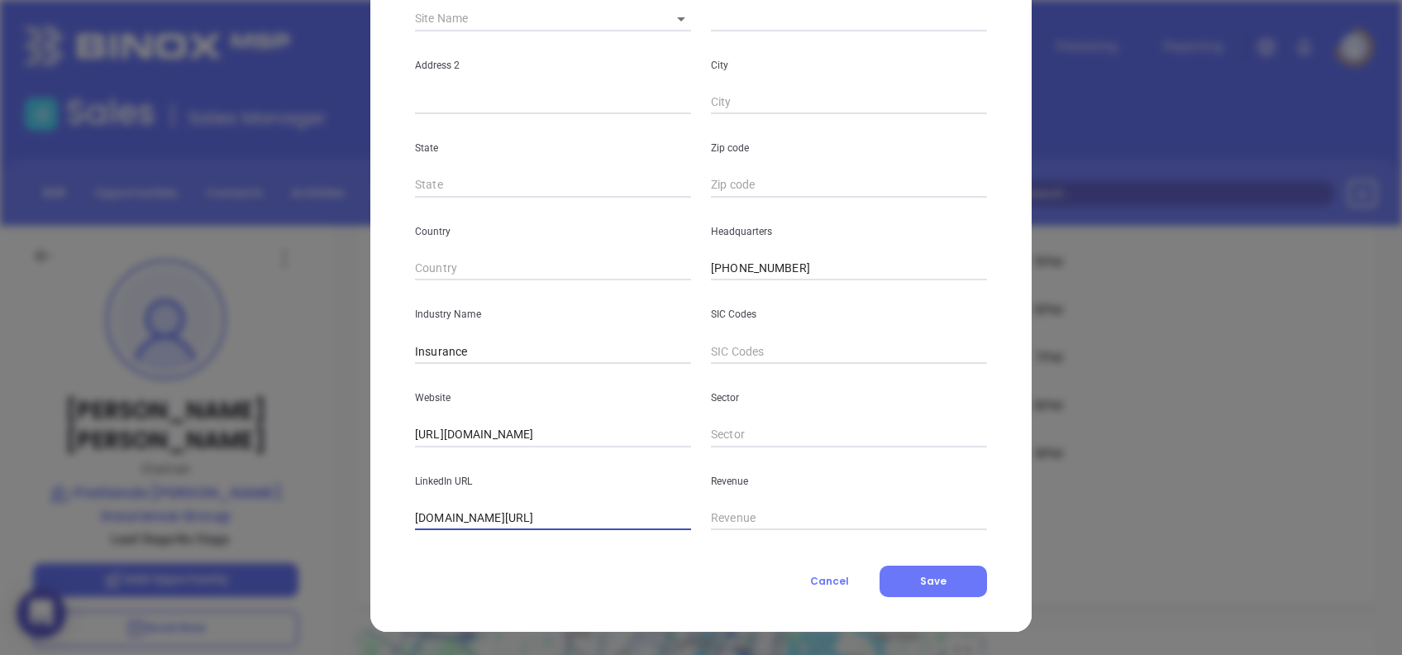
click at [495, 556] on div "Contact Company First Name [PERSON_NAME] Last Name [PERSON_NAME] Email [PERSON_…" at bounding box center [701, 201] width 572 height 792
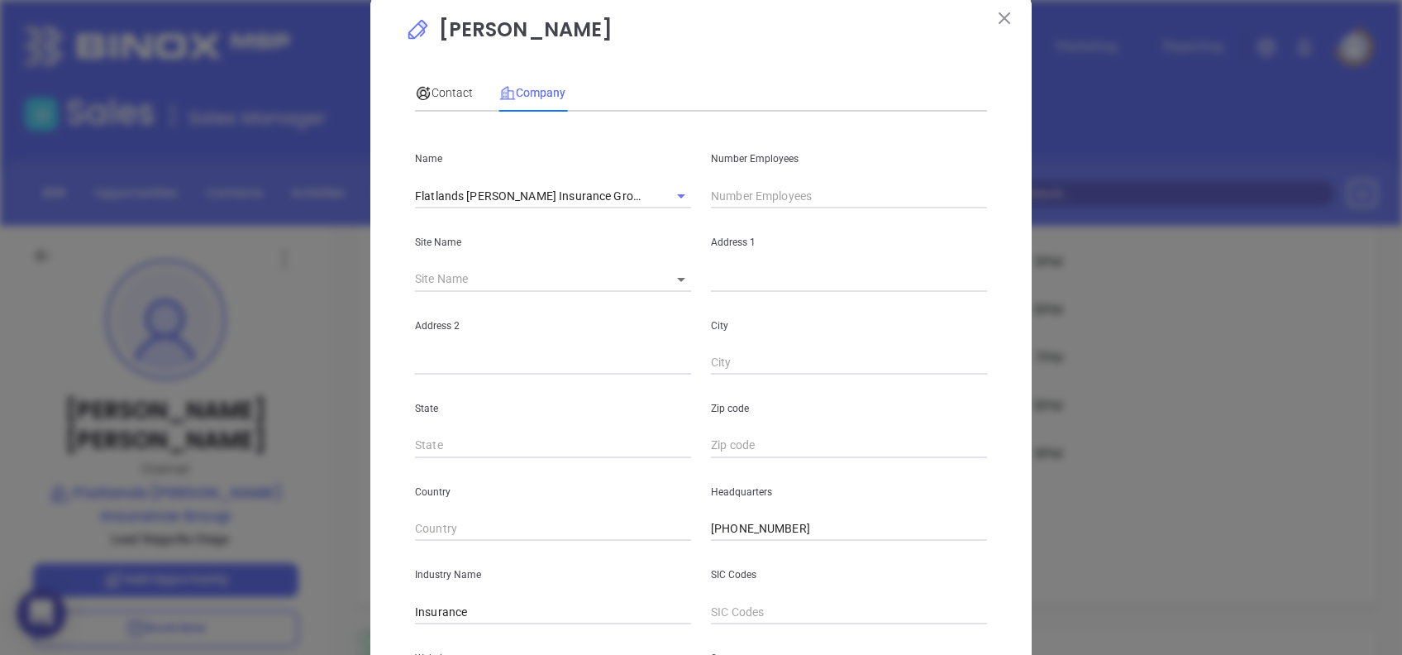
scroll to position [0, 0]
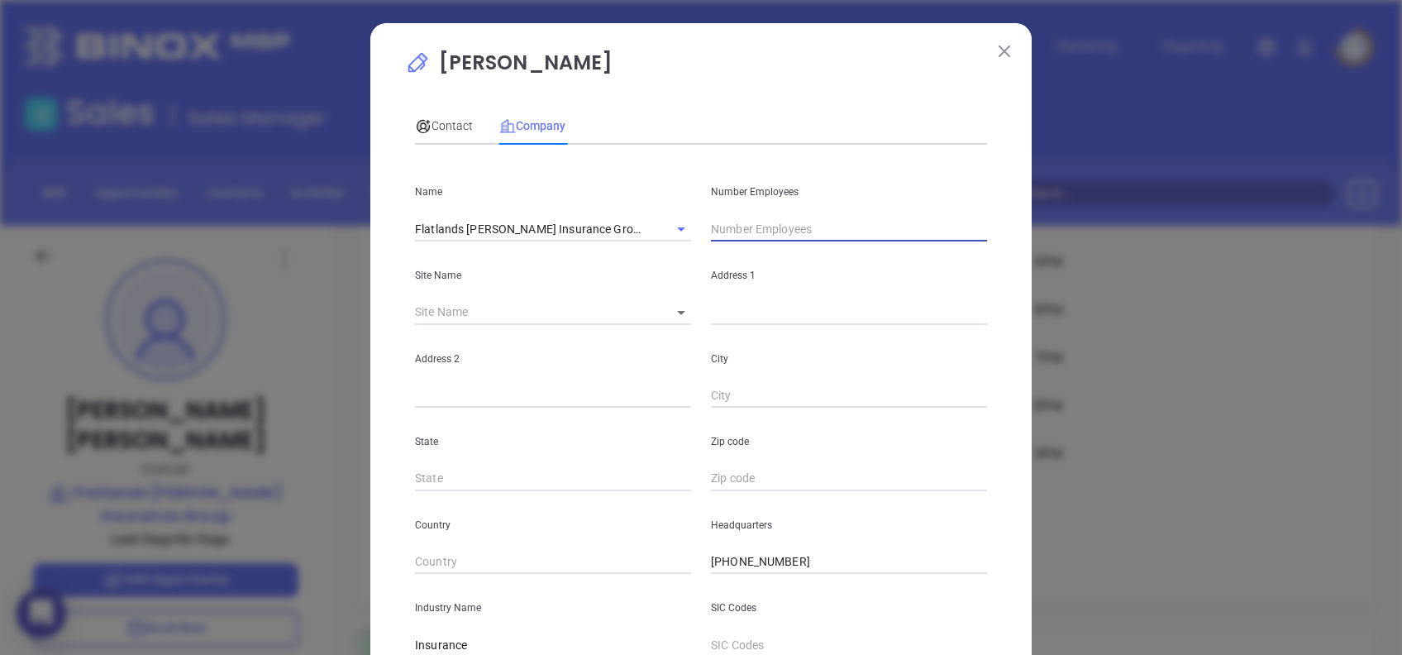
click at [767, 222] on input "text" at bounding box center [849, 229] width 276 height 25
type input "41"
click at [447, 122] on span "Contact" at bounding box center [444, 125] width 58 height 13
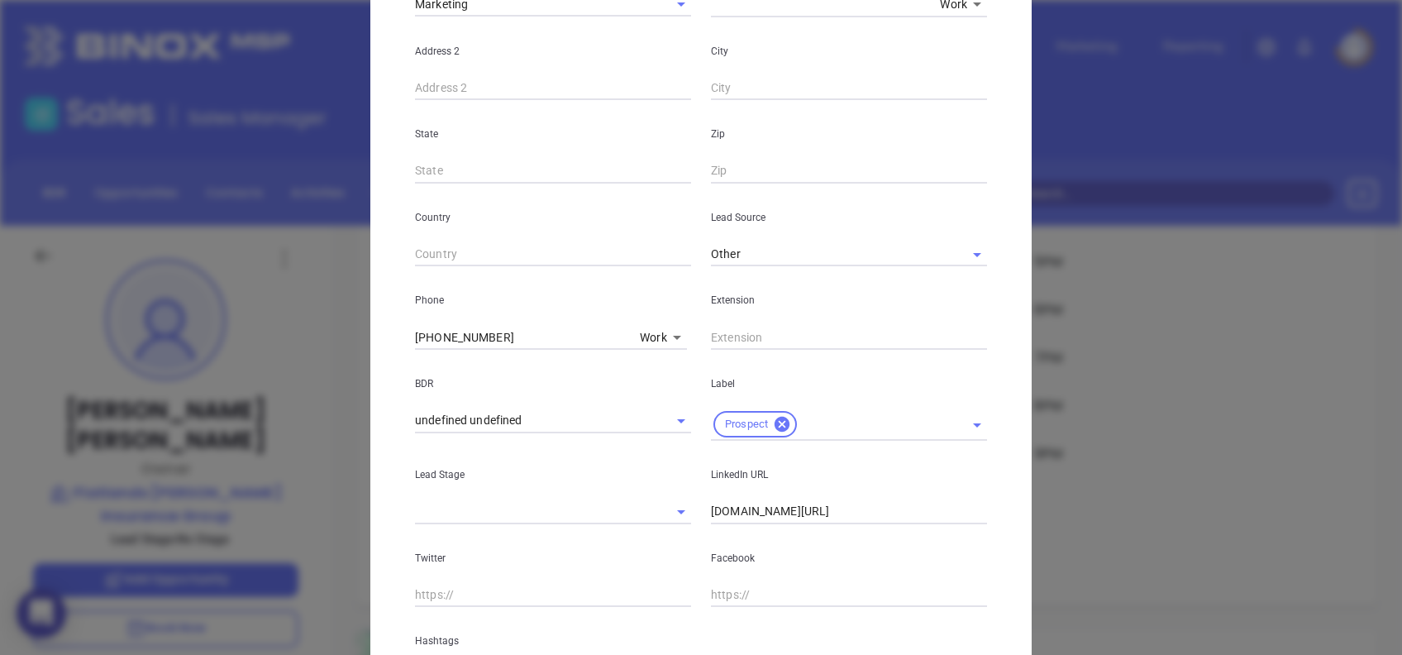
scroll to position [559, 0]
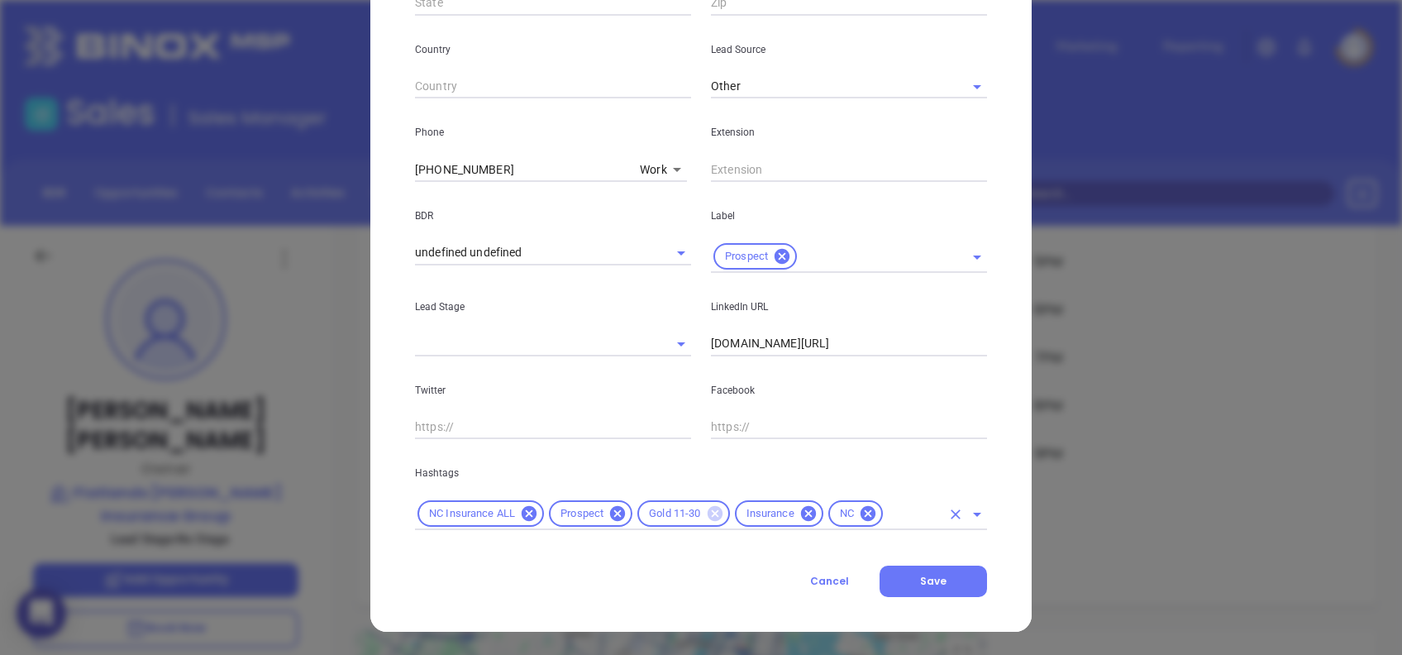
click at [713, 516] on icon at bounding box center [714, 513] width 15 height 15
click at [831, 510] on input "text" at bounding box center [865, 514] width 152 height 21
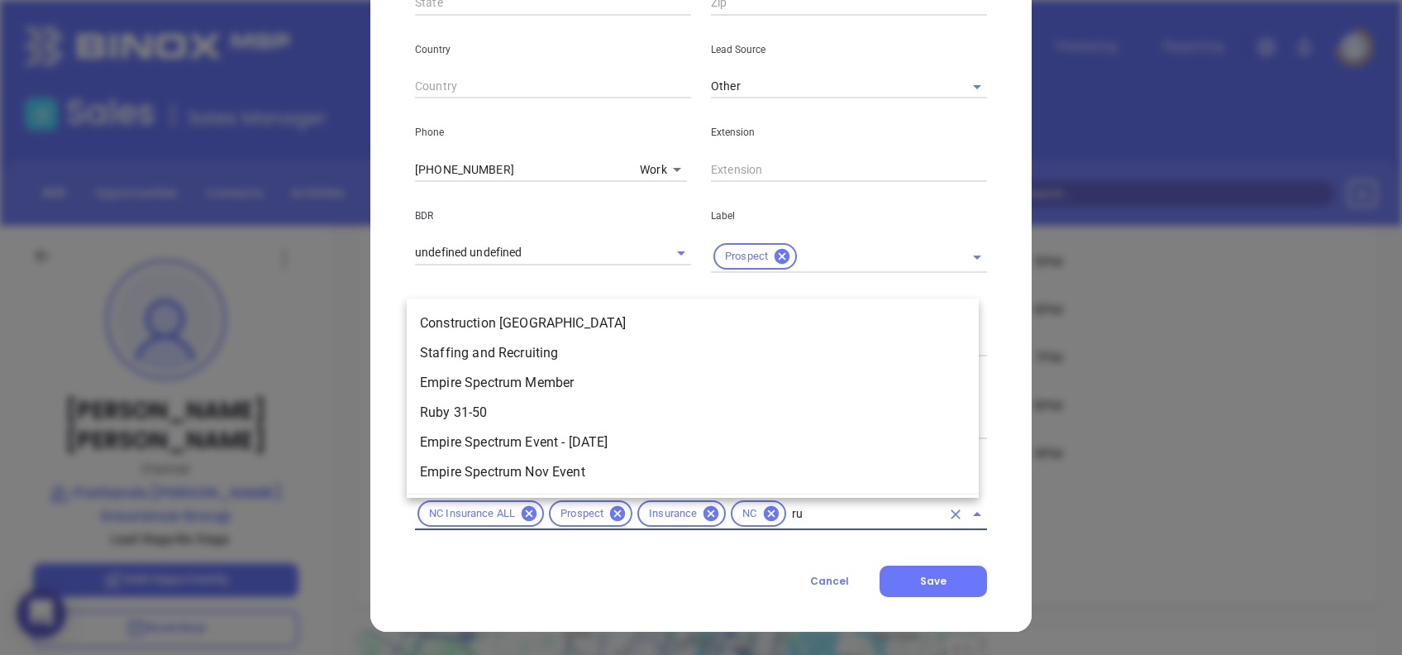
scroll to position [0, 0]
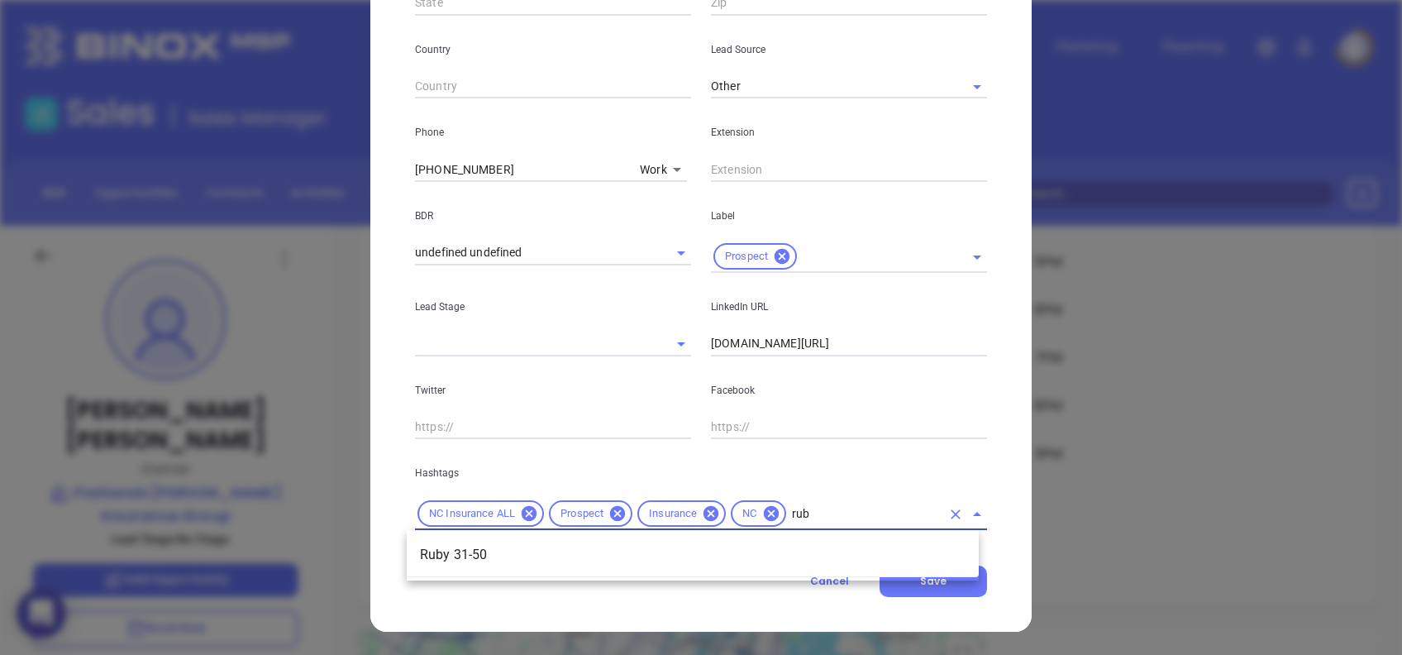
type input "ruby"
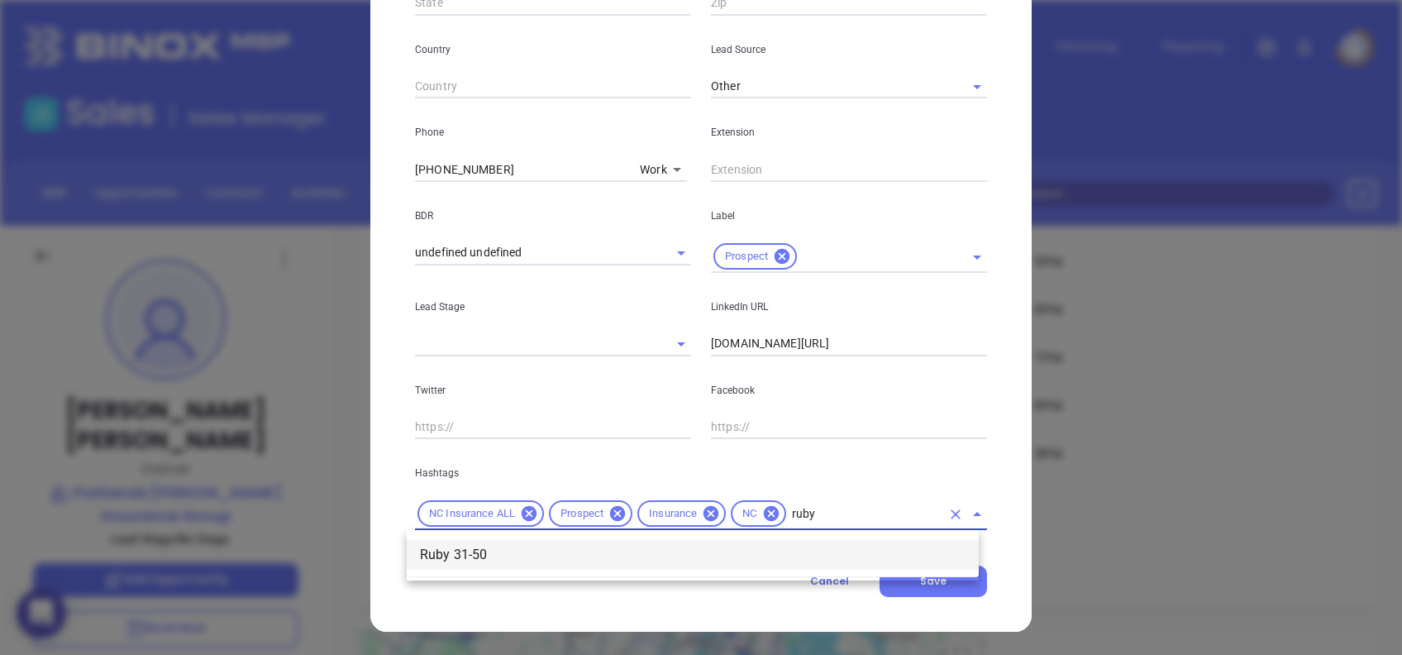
drag, startPoint x: 509, startPoint y: 552, endPoint x: 563, endPoint y: 551, distance: 53.8
click at [509, 552] on li "Ruby 31-50" at bounding box center [693, 555] width 572 height 30
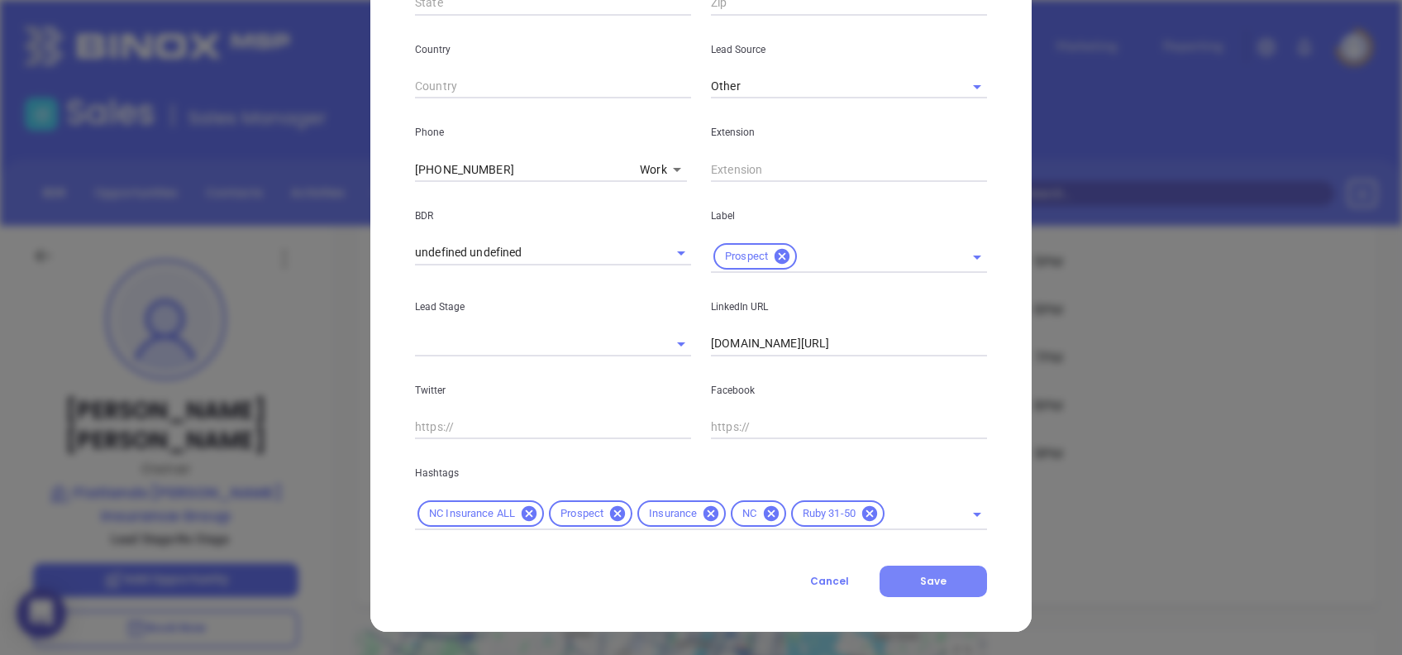
click at [937, 578] on span "Save" at bounding box center [933, 581] width 26 height 14
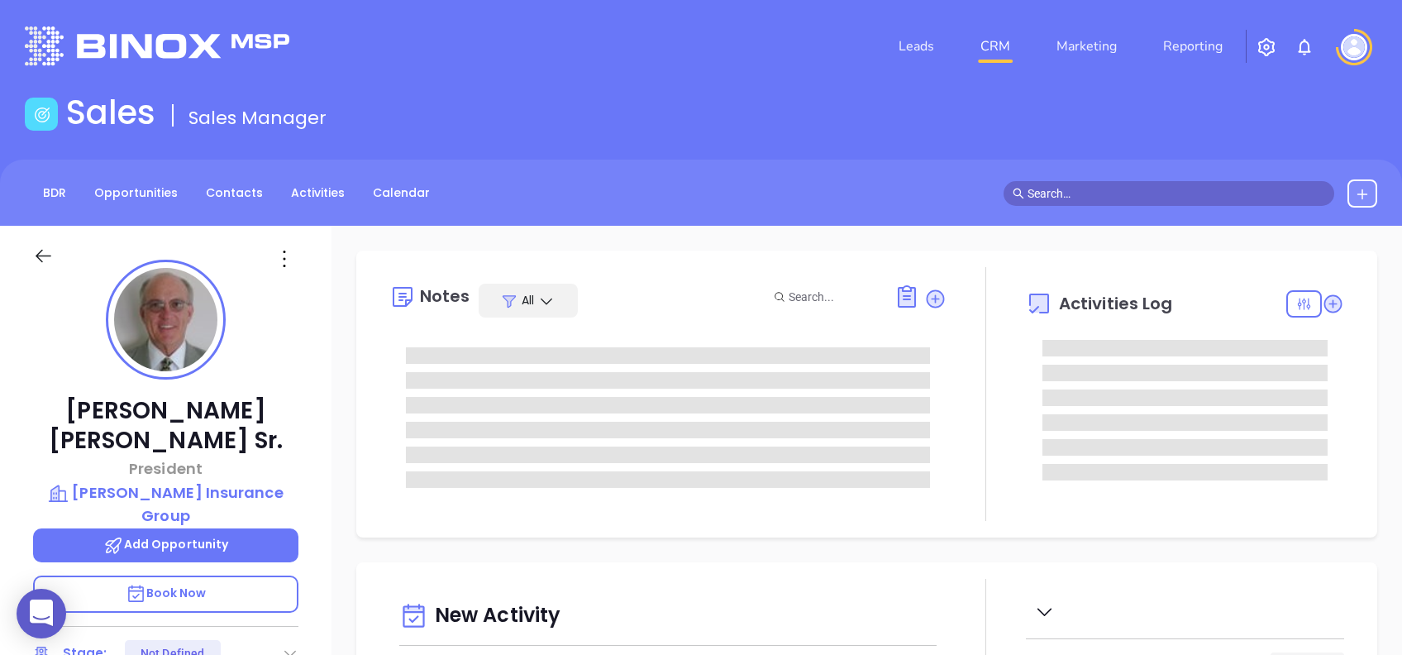
type input "[DATE]"
type input "[PERSON_NAME]"
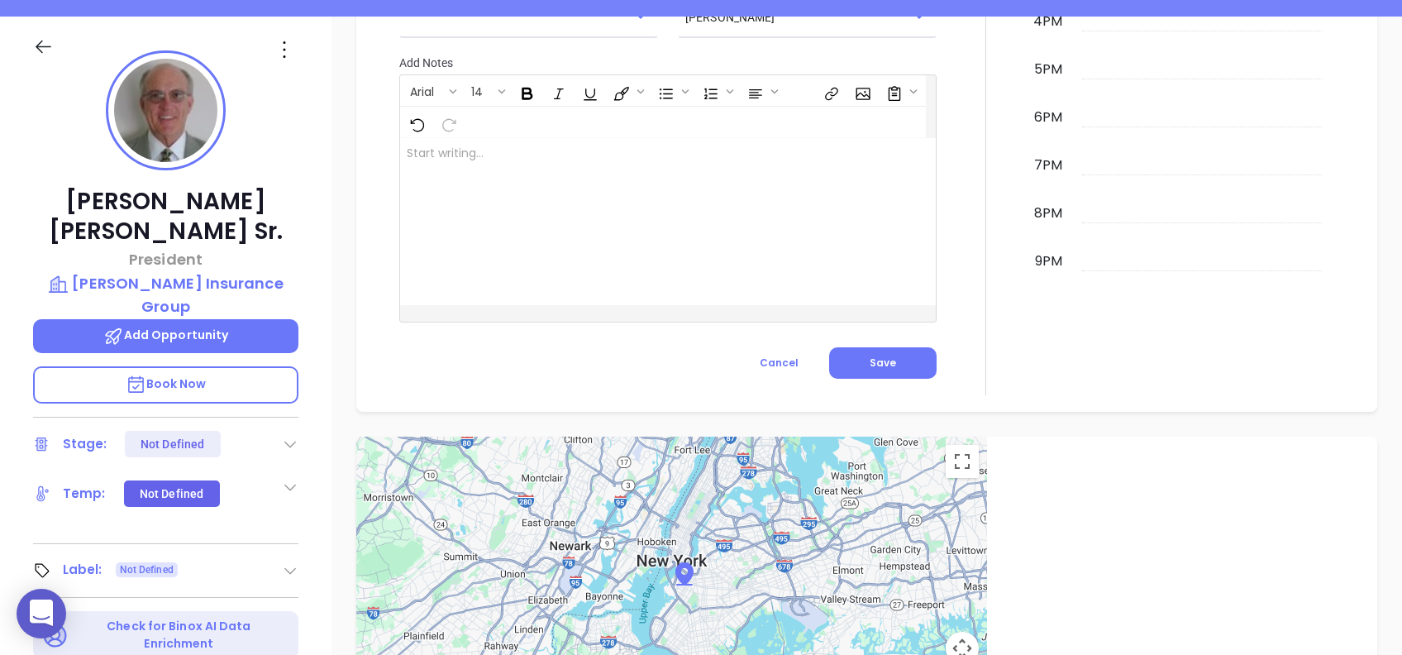
scroll to position [177, 0]
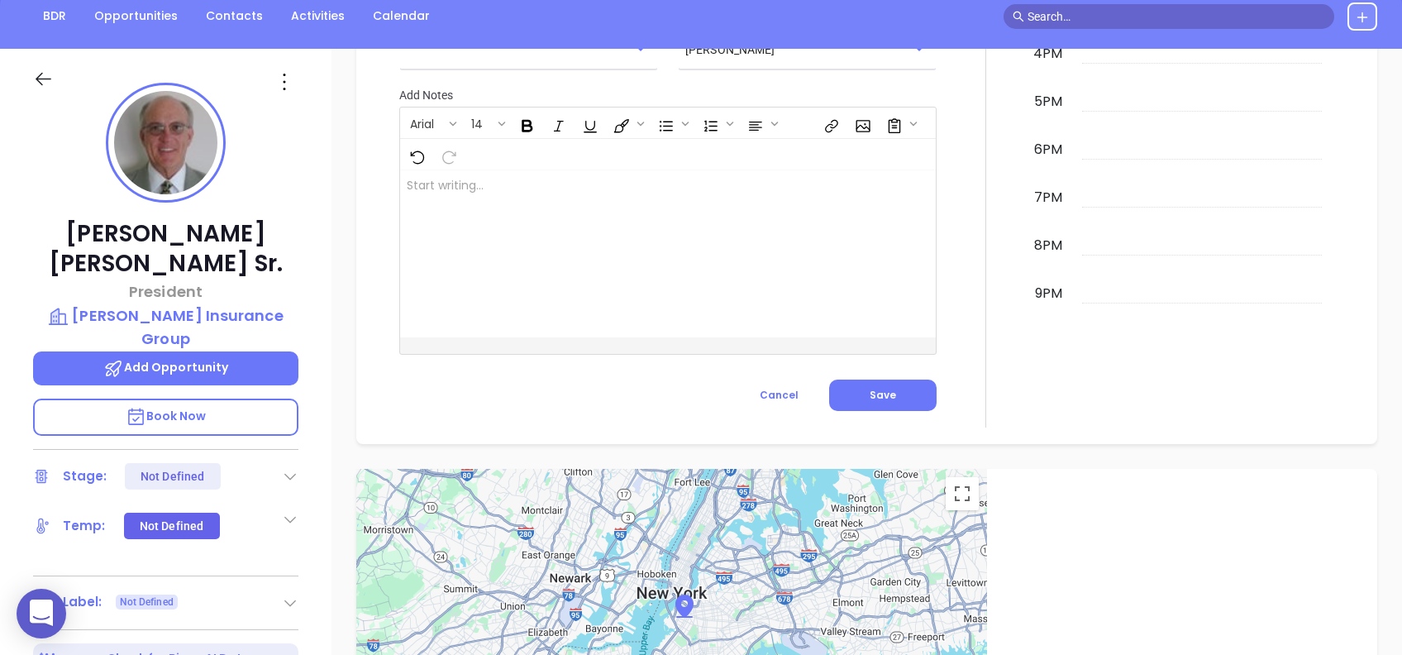
click at [284, 83] on icon at bounding box center [284, 82] width 26 height 26
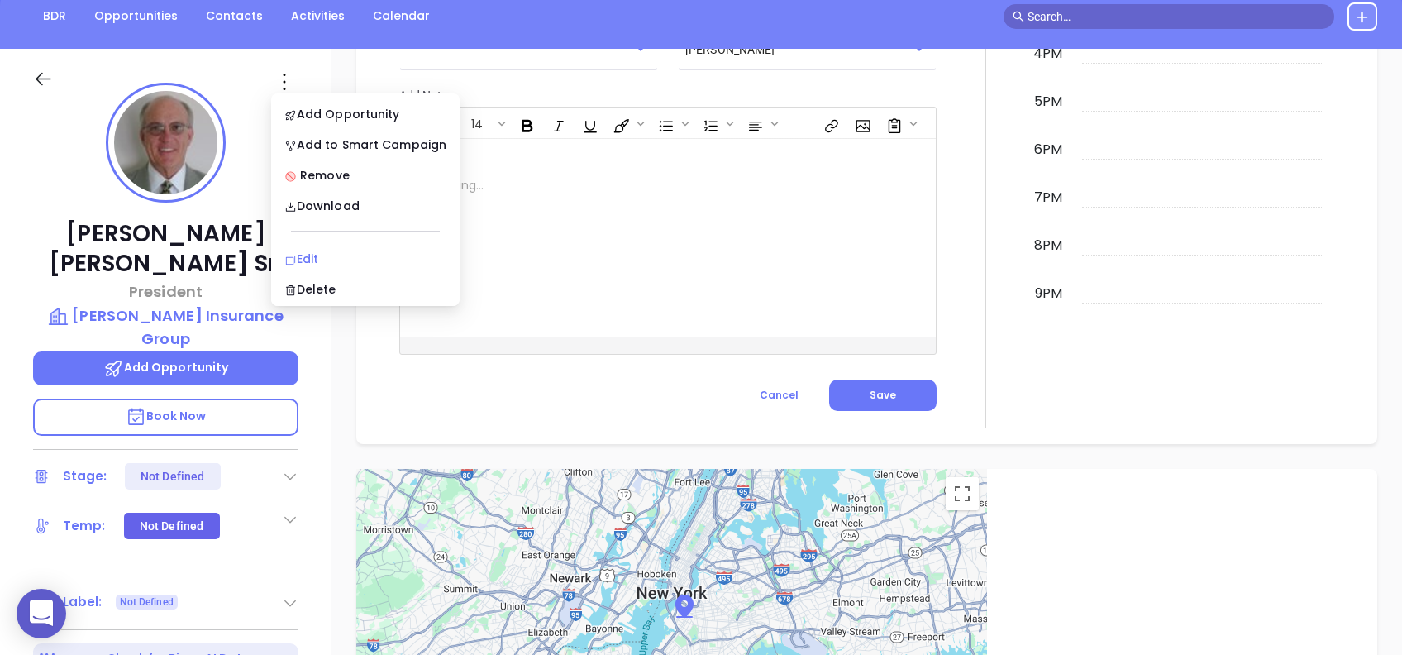
click at [365, 256] on div "Edit" at bounding box center [365, 259] width 162 height 18
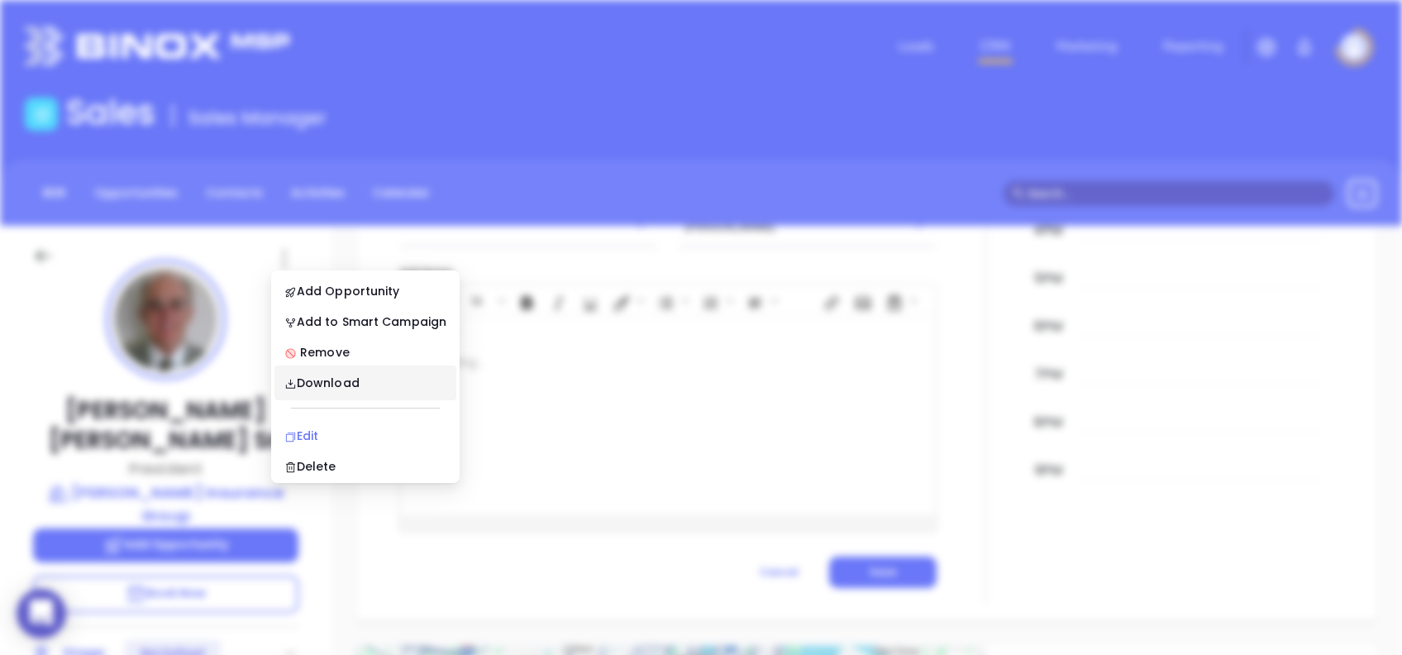
scroll to position [0, 0]
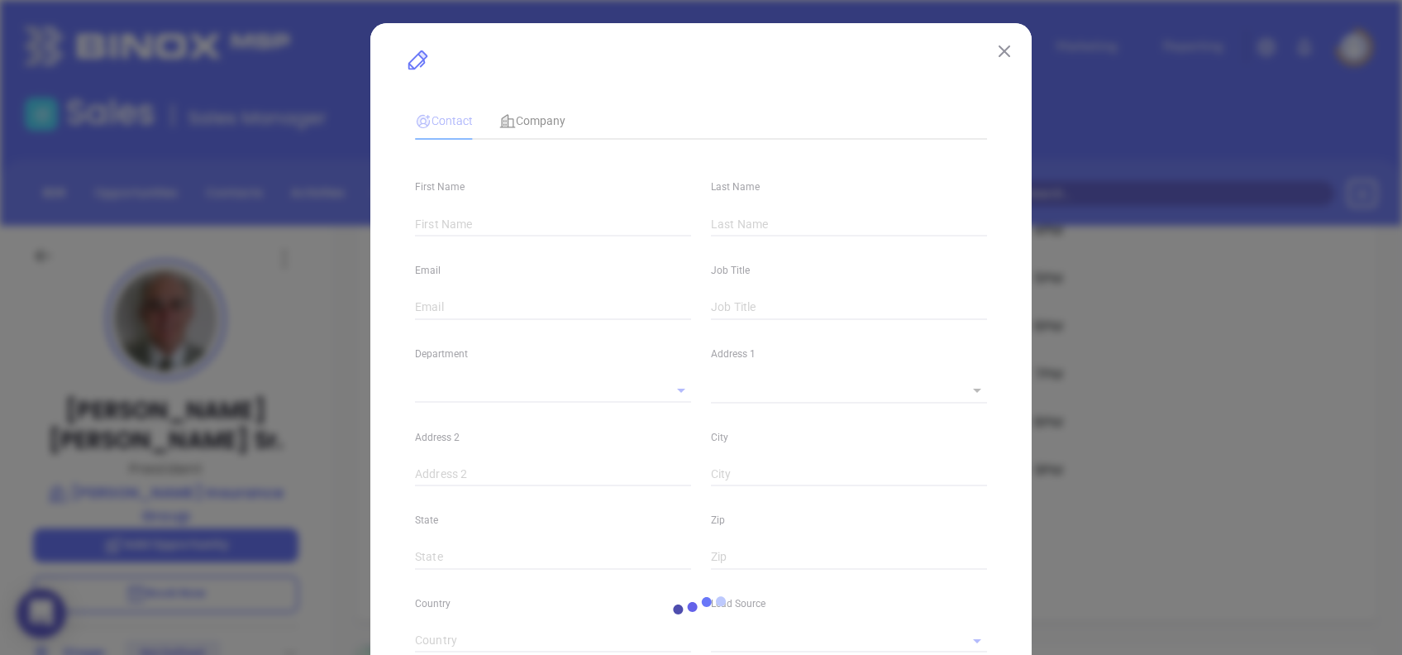
type input "[PERSON_NAME]"
type input "[PERSON_NAME] Sr."
type input "[PERSON_NAME][EMAIL_ADDRESS][DOMAIN_NAME]"
type input "President"
type textarea "[STREET_ADDRESS]"
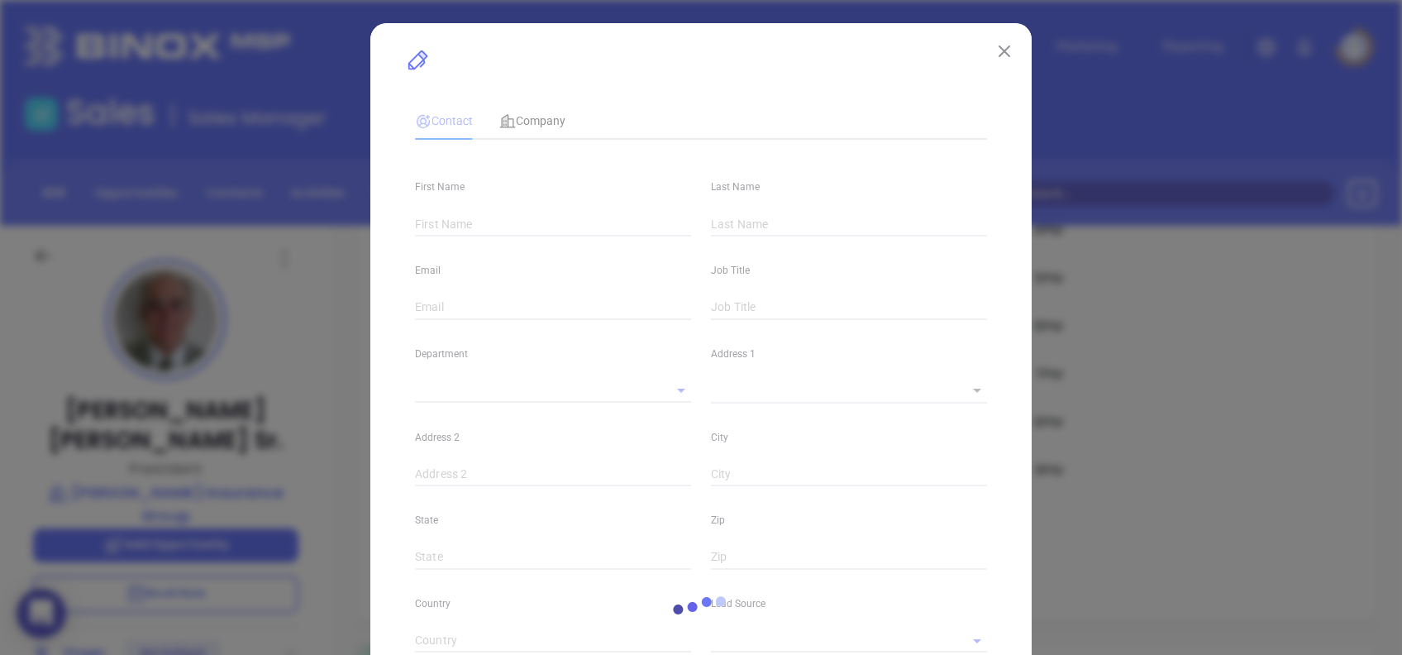
type input "1"
type input "Suite A"
type input "[GEOGRAPHIC_DATA]"
type input "28078"
type input "United States"
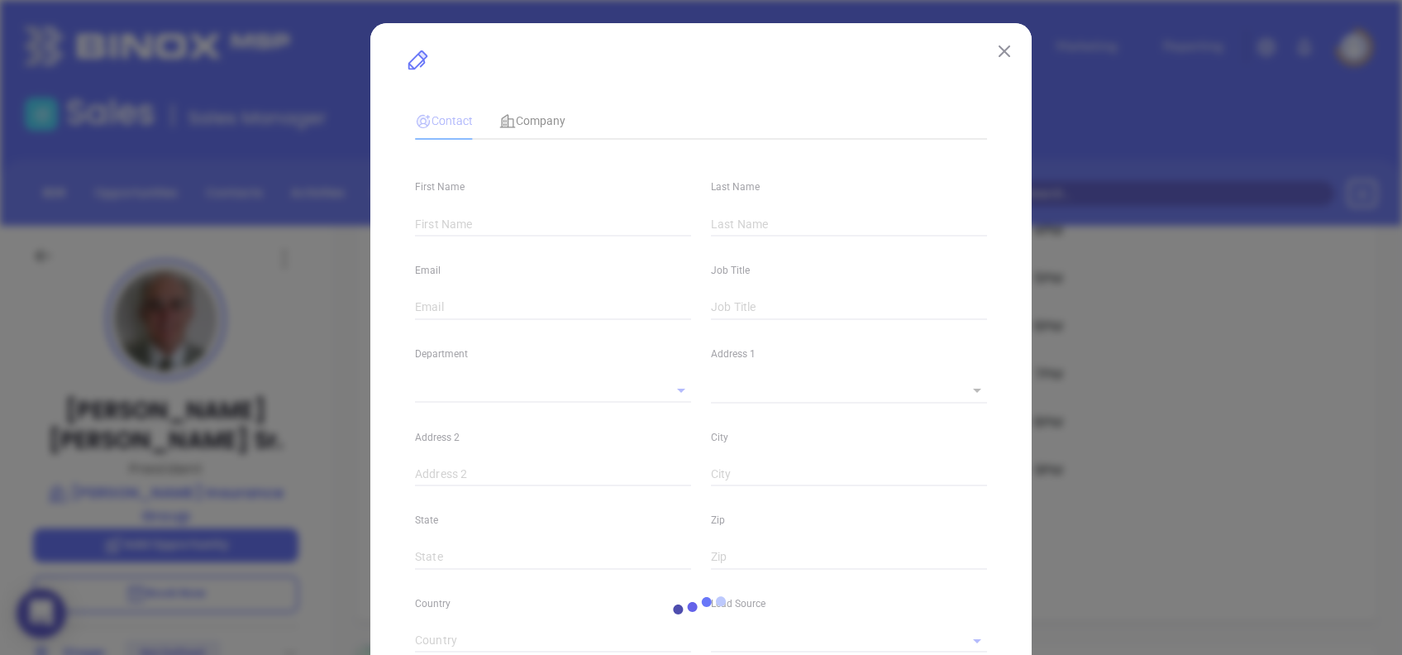
type input "www.linkedin.com/in/george-d-fogle-sr-69a88536"
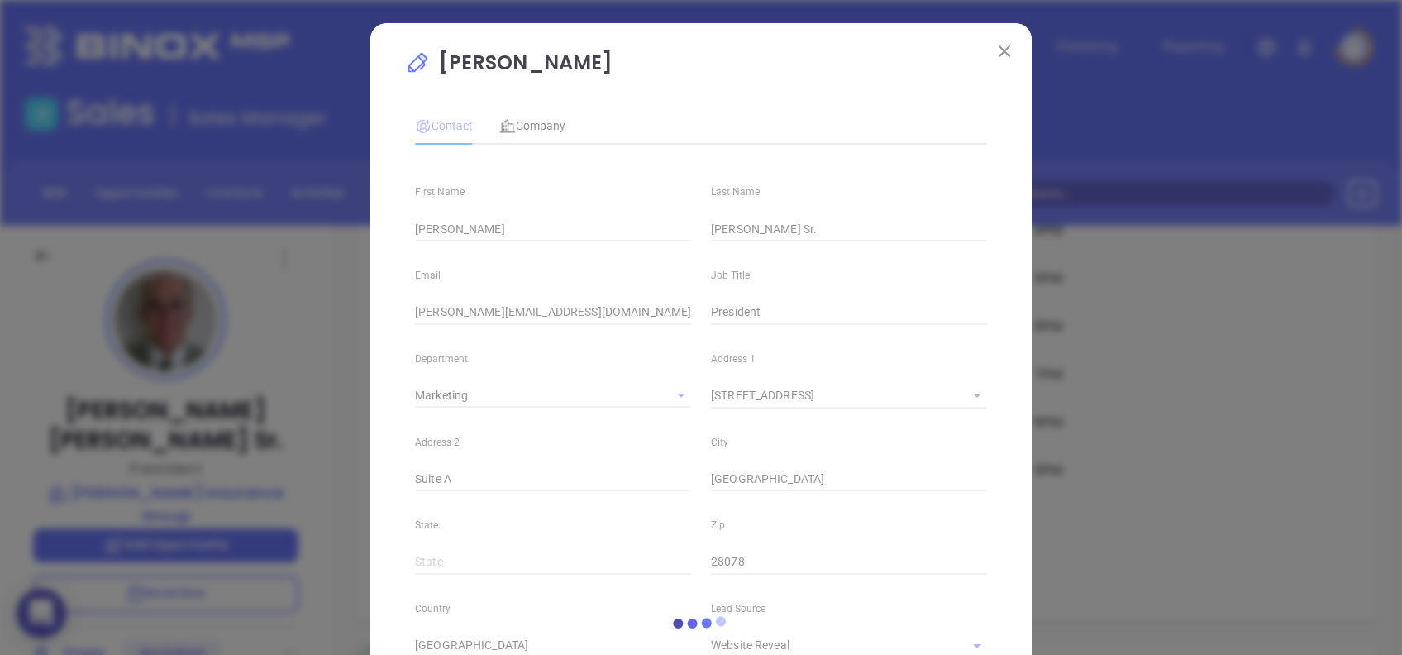
type input "Marketing"
type input "Website Reveal"
type input "1"
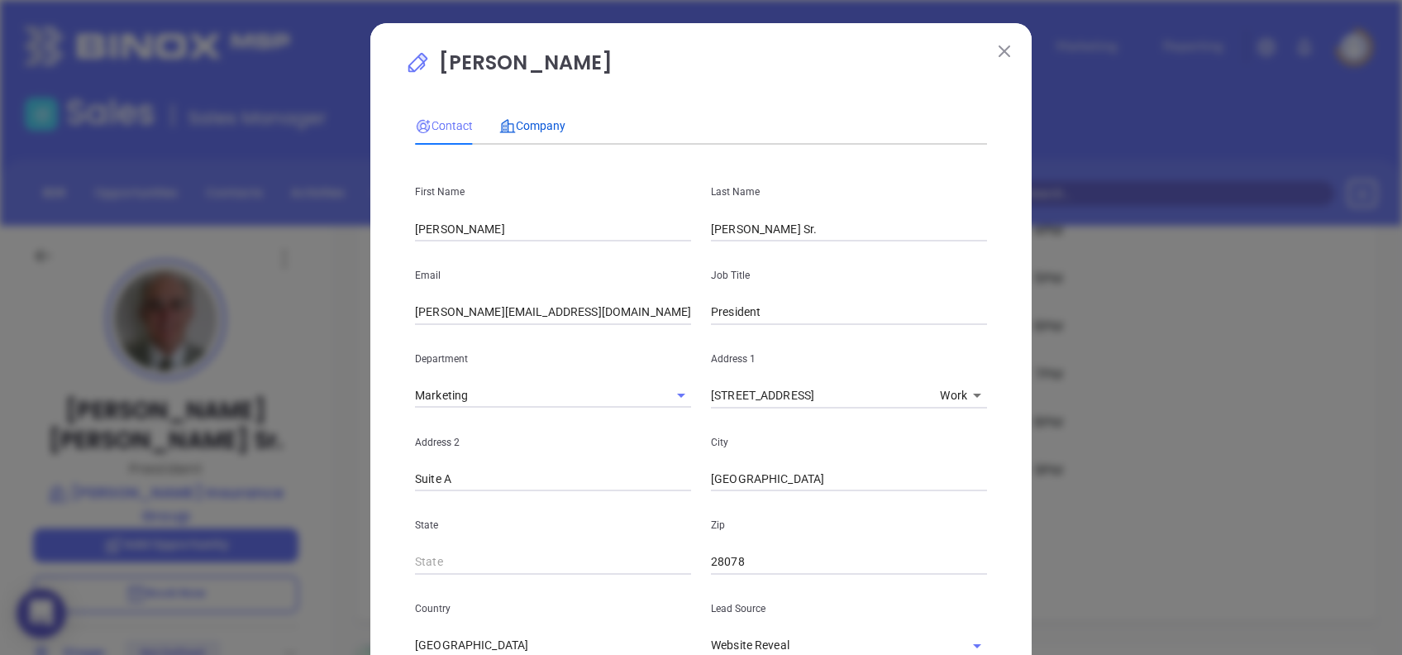
click at [538, 127] on span "Company" at bounding box center [532, 125] width 66 height 13
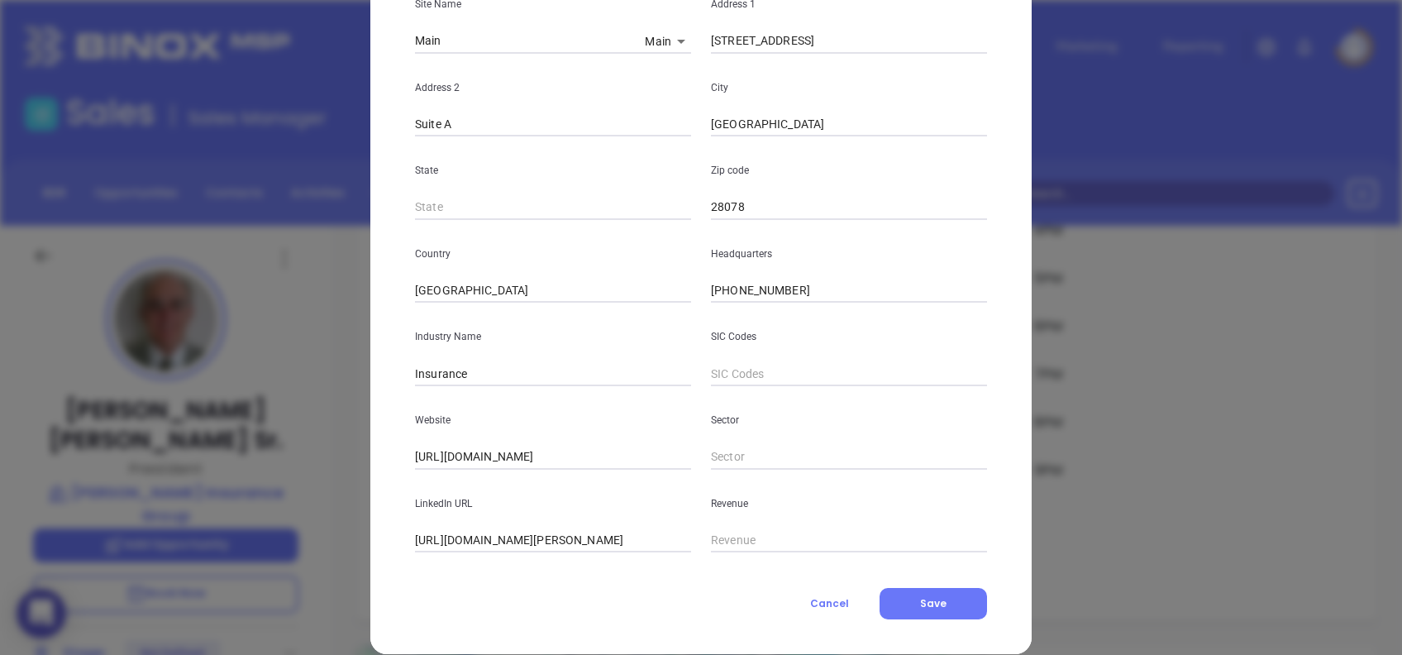
scroll to position [294, 0]
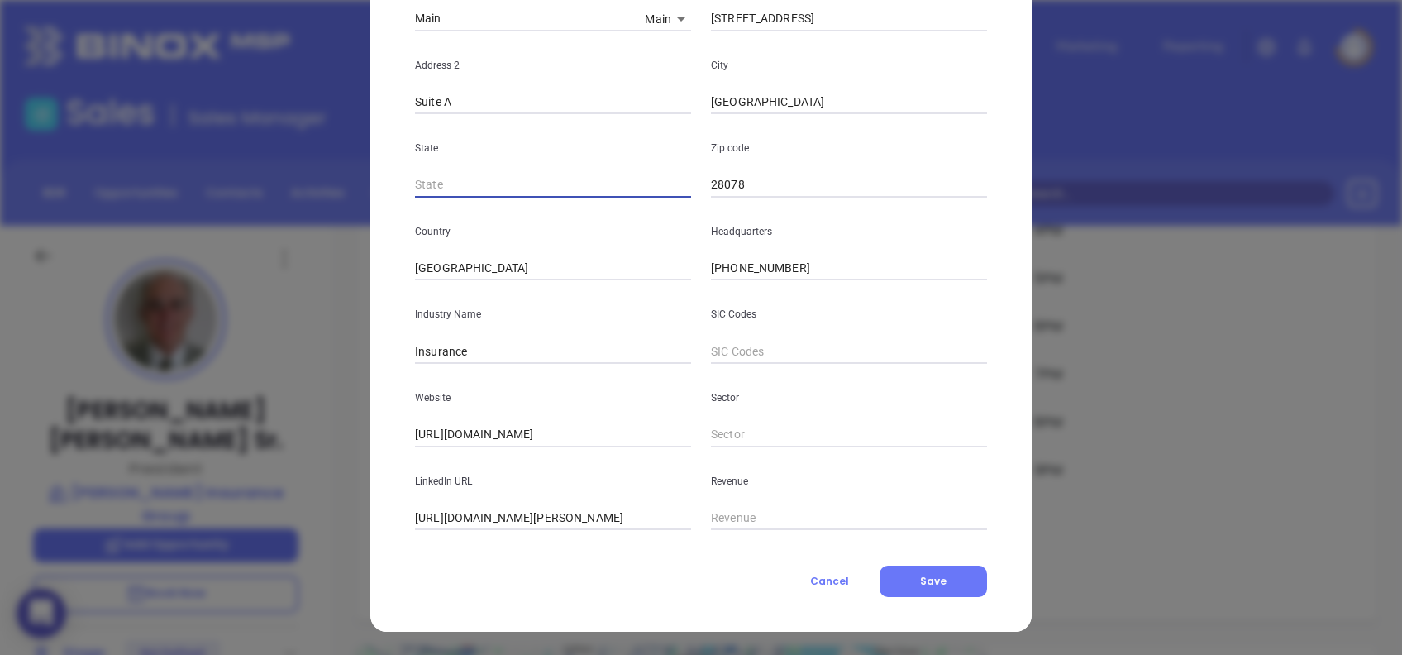
click at [481, 179] on input "text" at bounding box center [553, 185] width 276 height 25
type input "NC"
click at [992, 327] on div "George D. Fogle Sr. Contact Company First Name George D. Last Name Fogle Sr. Em…" at bounding box center [701, 181] width 662 height 902
click at [956, 579] on button "Save" at bounding box center [934, 581] width 108 height 31
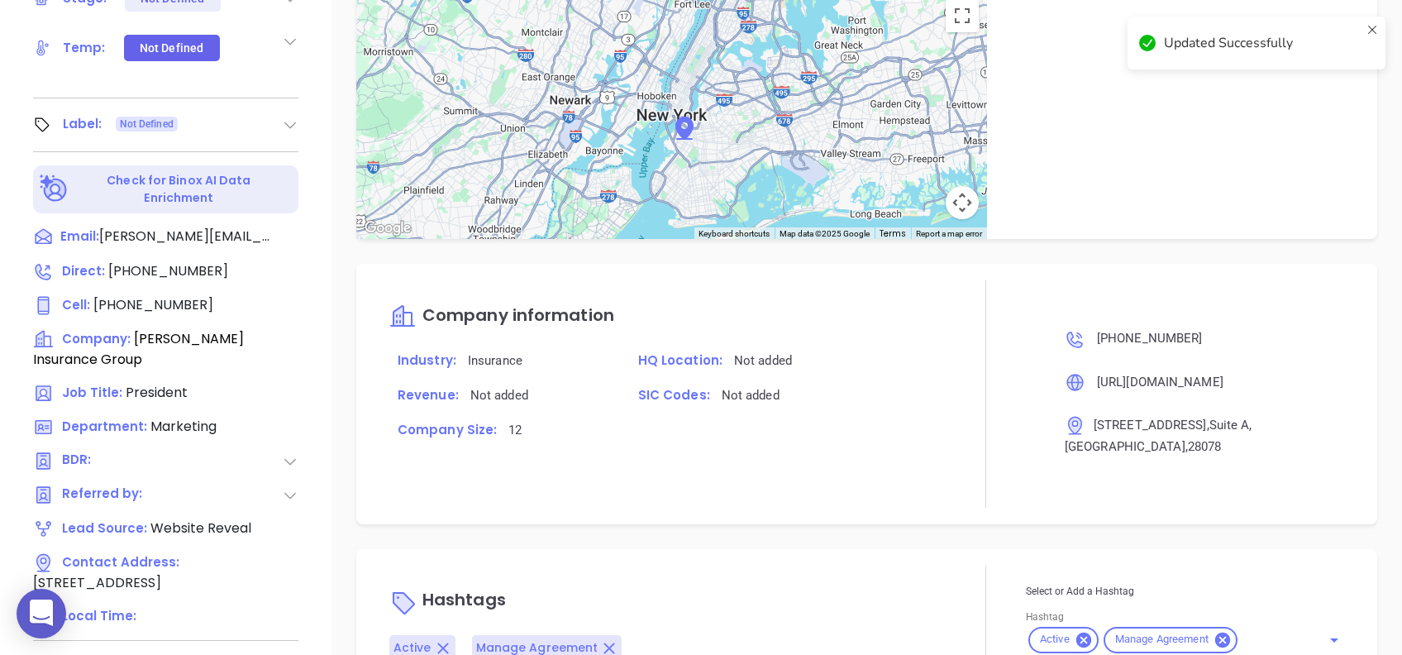
scroll to position [728, 0]
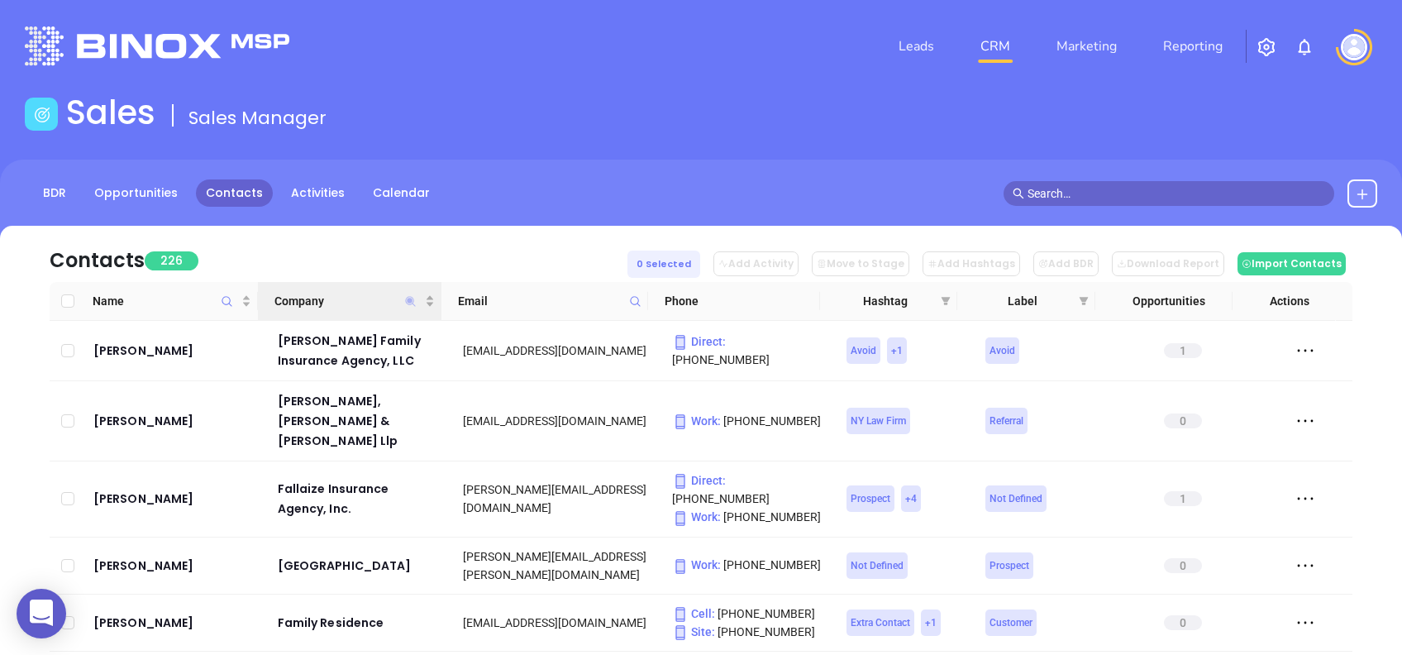
click at [406, 300] on icon "Company" at bounding box center [411, 301] width 10 height 10
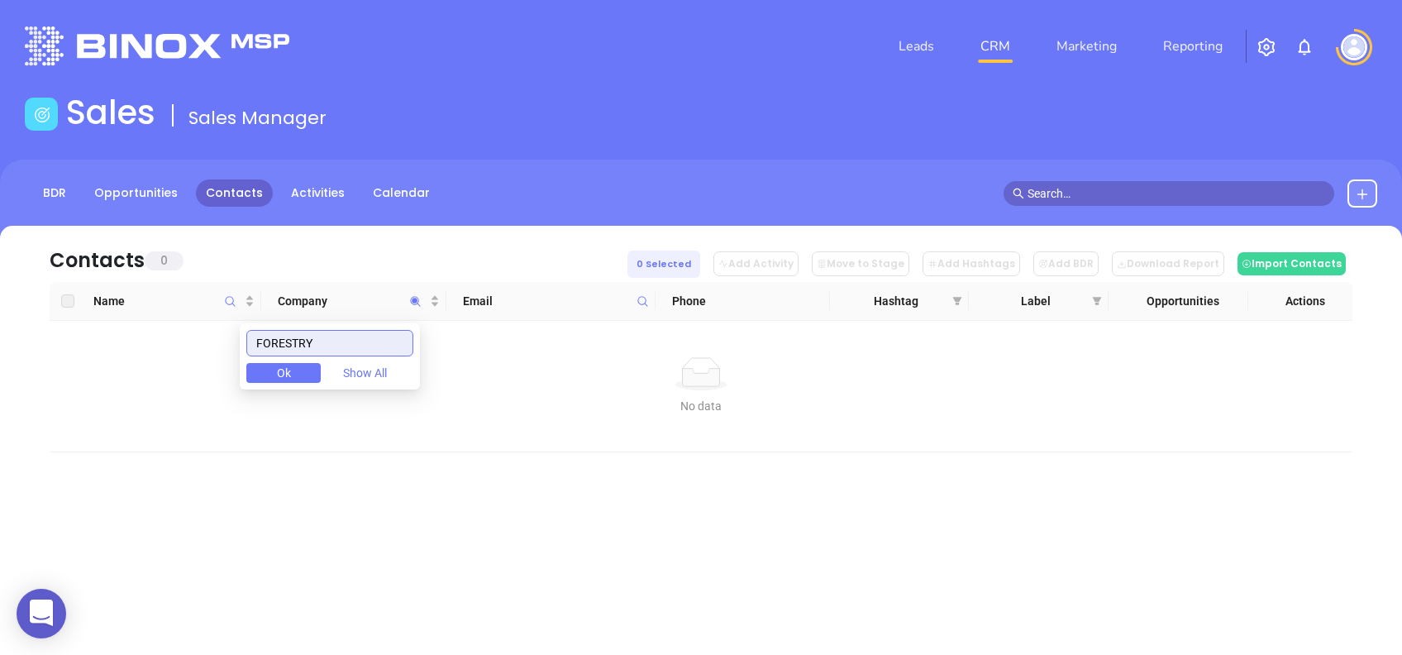
type input "FORESTRY"
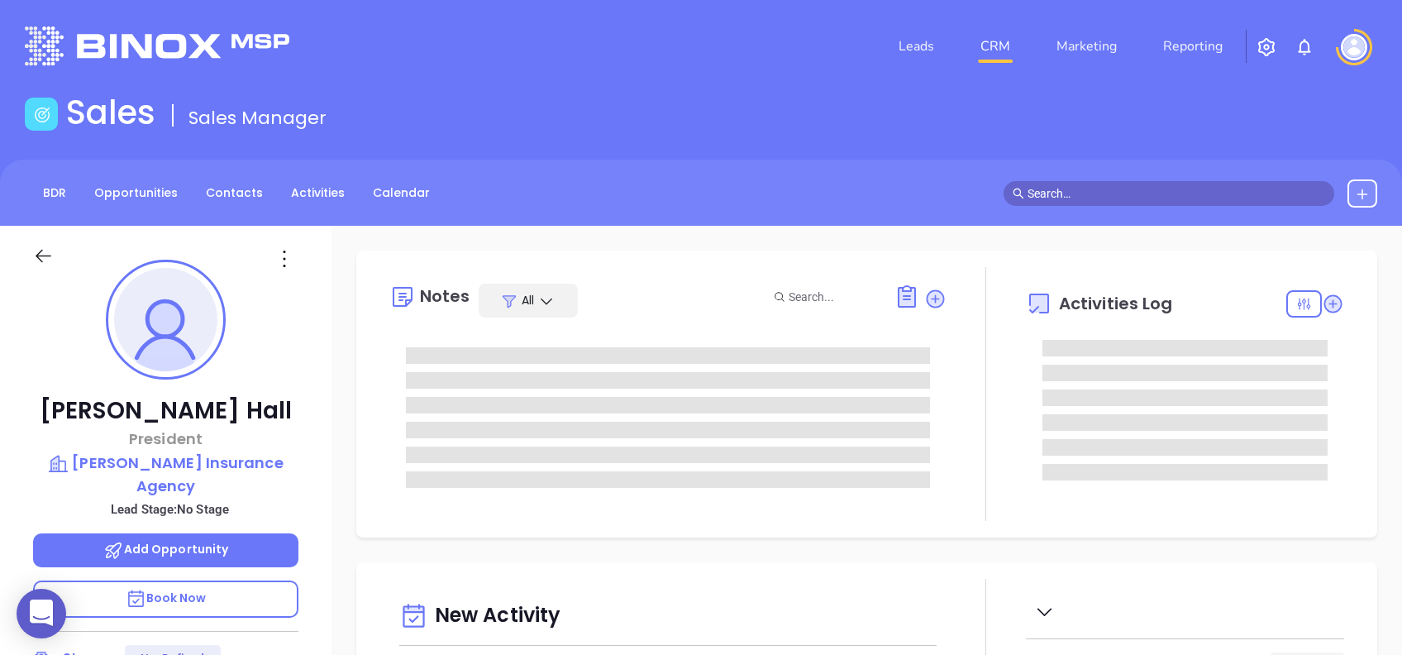
scroll to position [385, 0]
type input "[PERSON_NAME]"
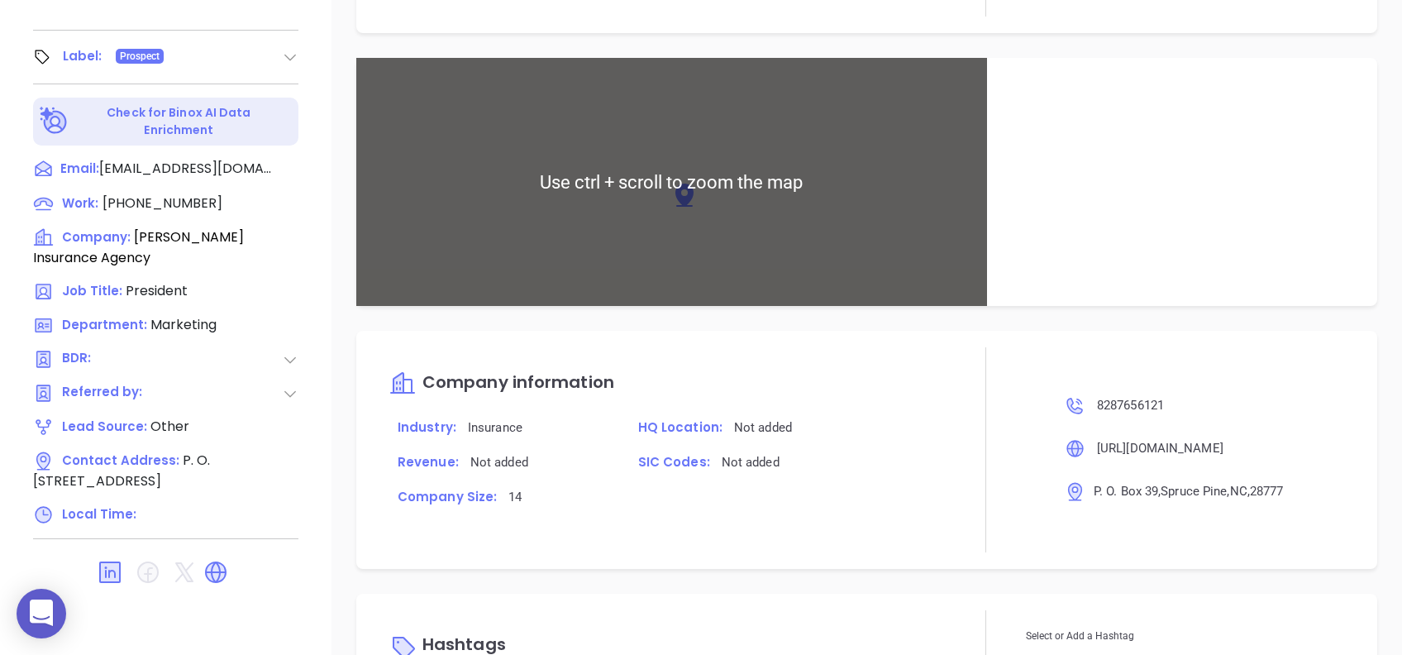
scroll to position [772, 0]
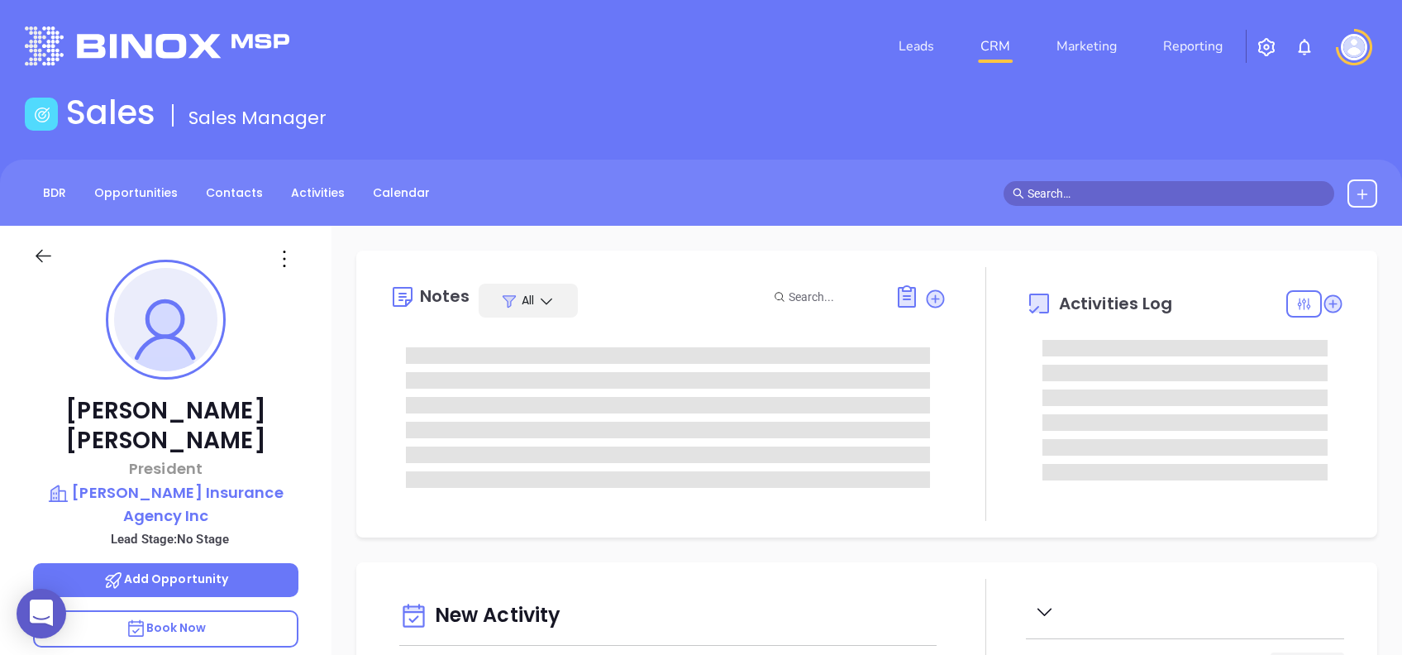
type input "[DATE]"
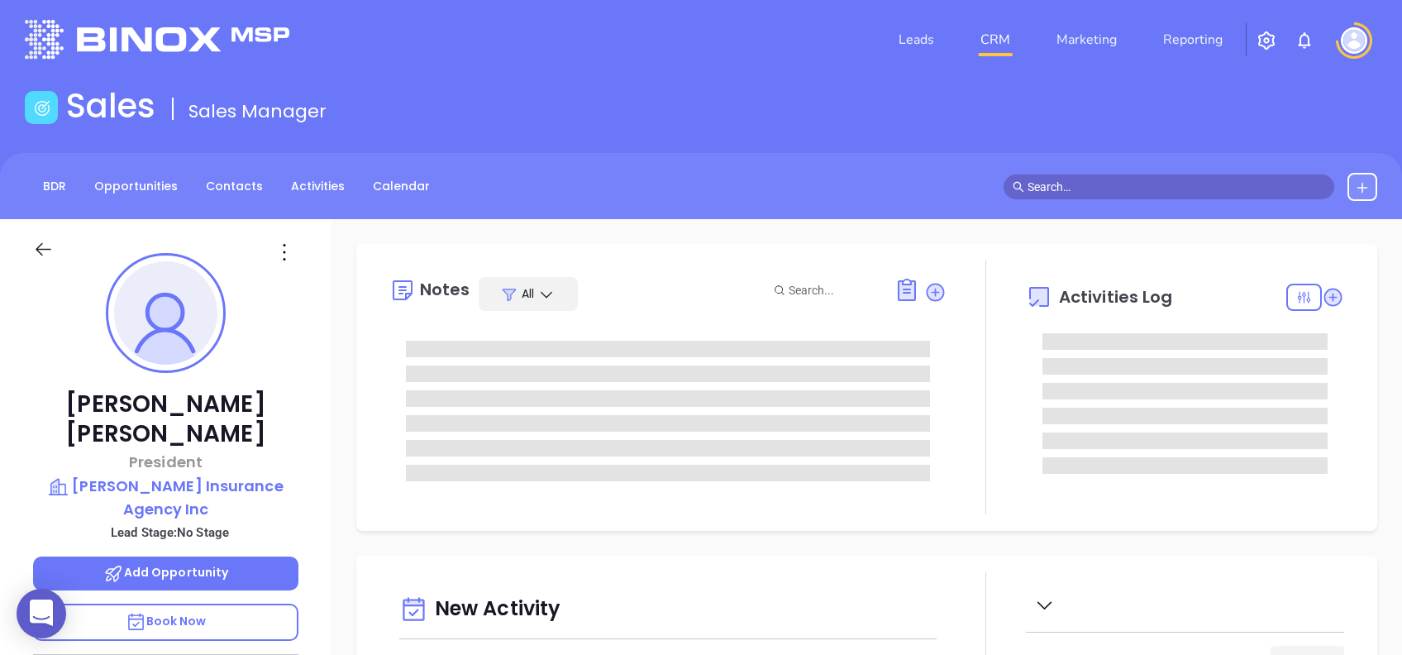
type input "[PERSON_NAME]"
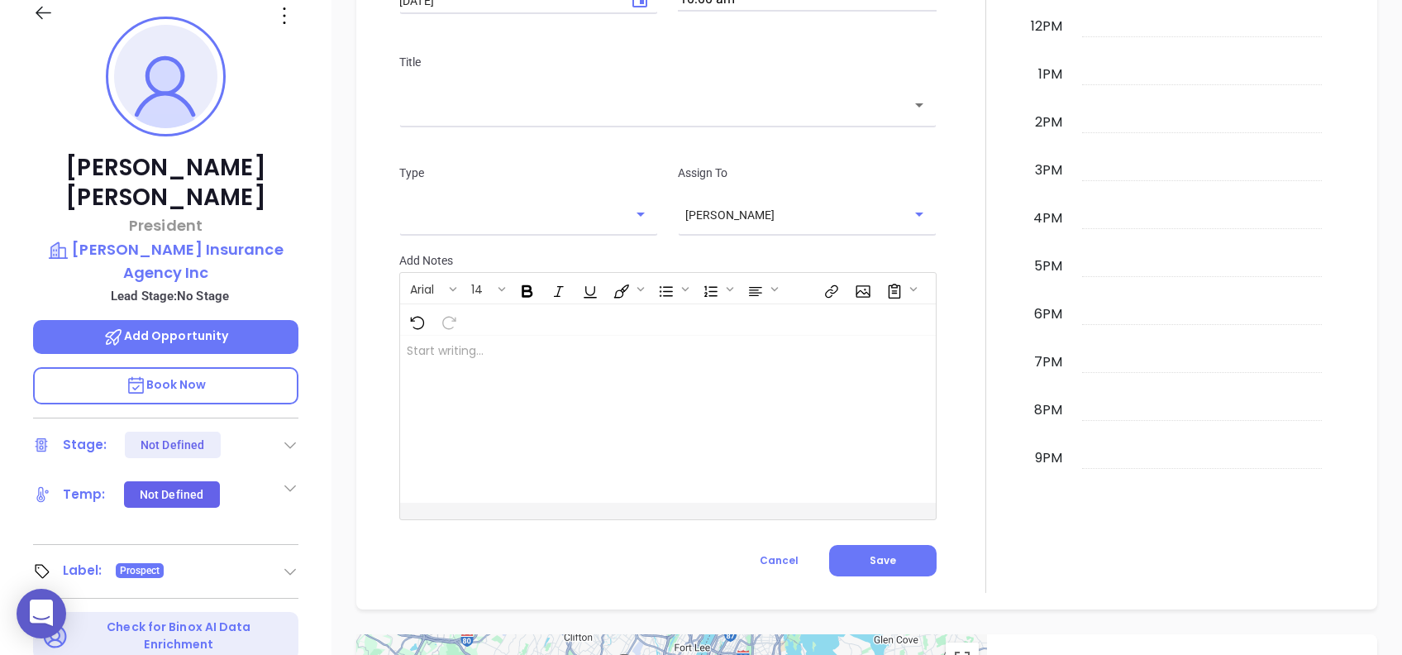
scroll to position [177, 0]
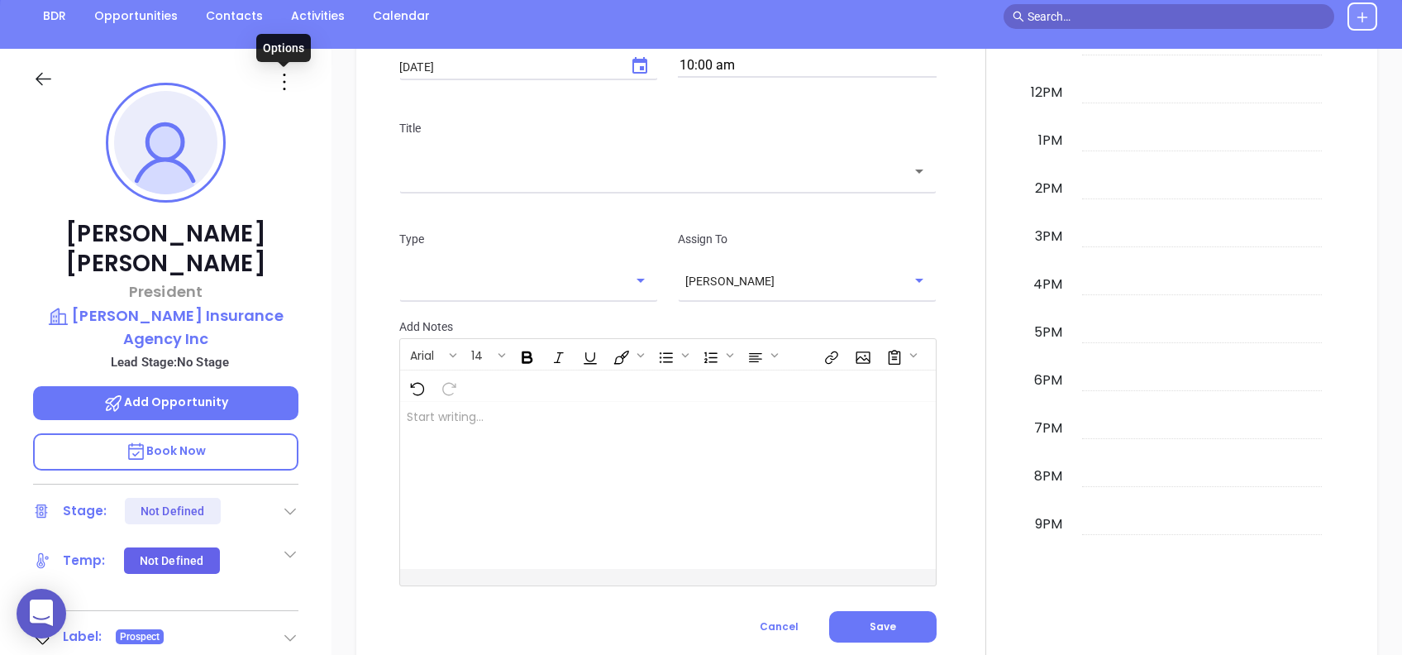
click at [289, 84] on icon at bounding box center [284, 82] width 26 height 26
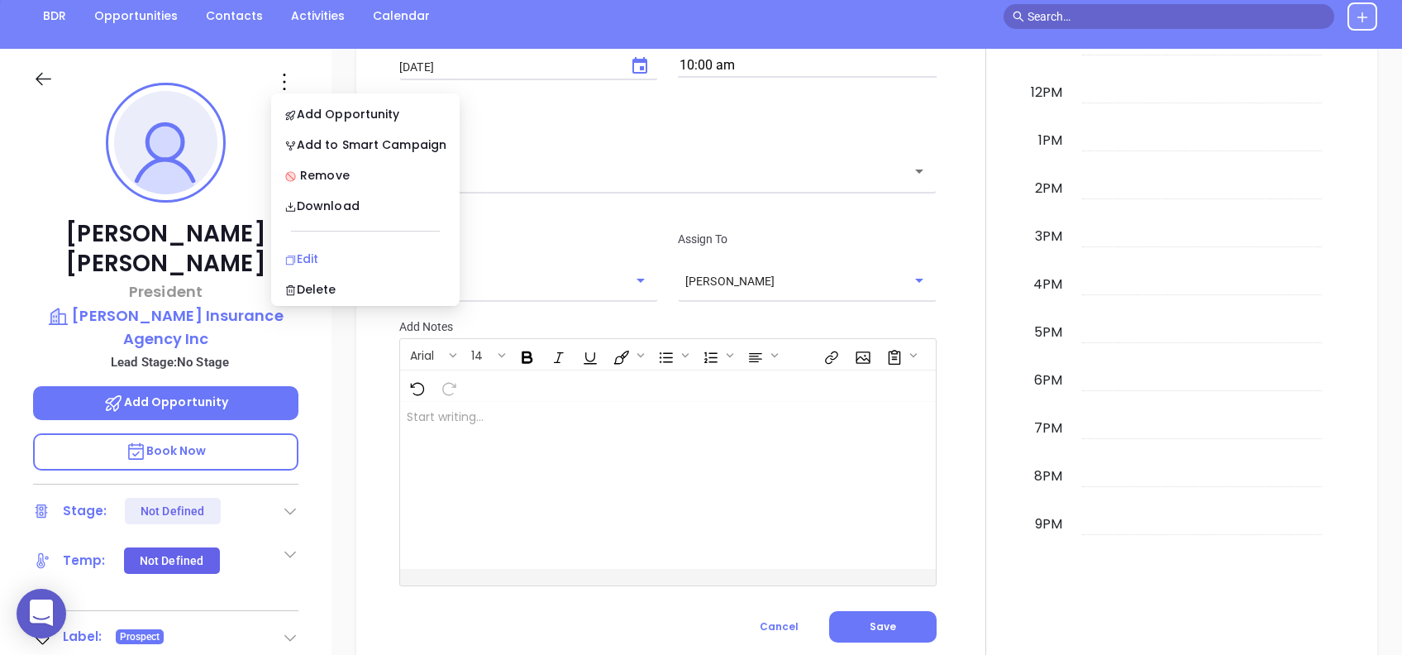
click at [337, 258] on div "Edit" at bounding box center [365, 259] width 162 height 18
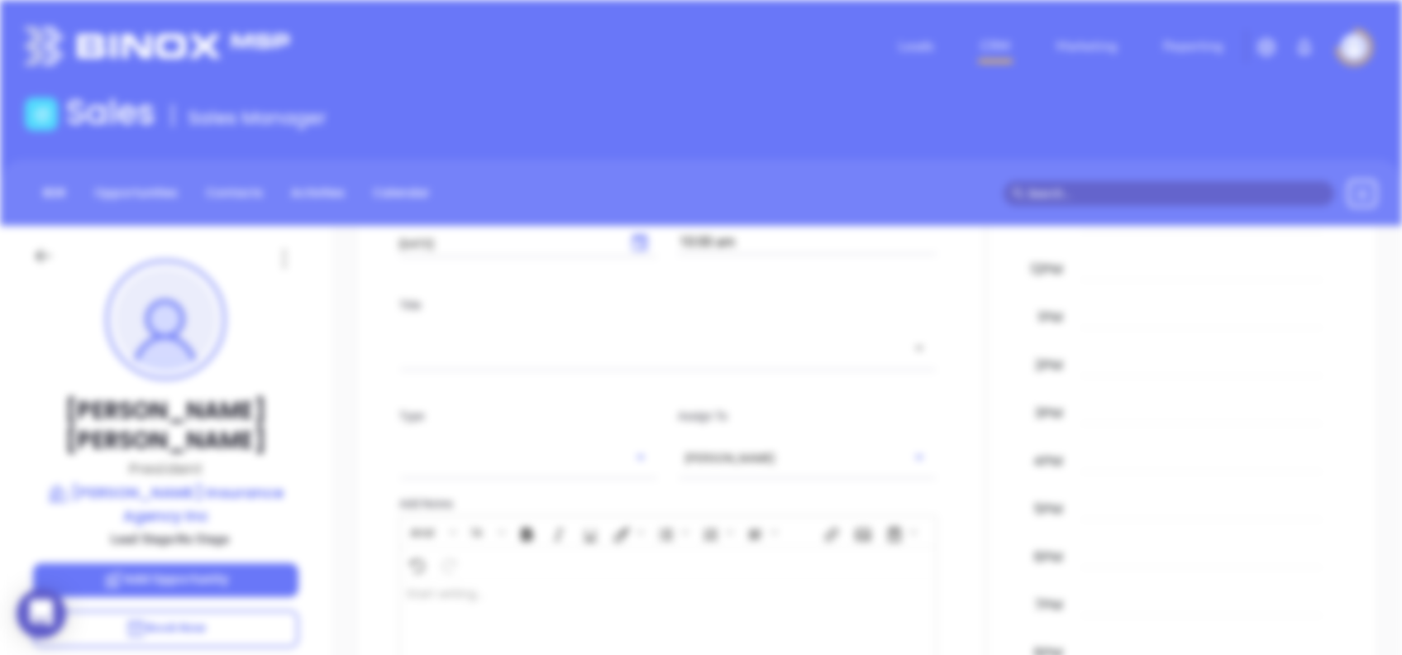
scroll to position [0, 0]
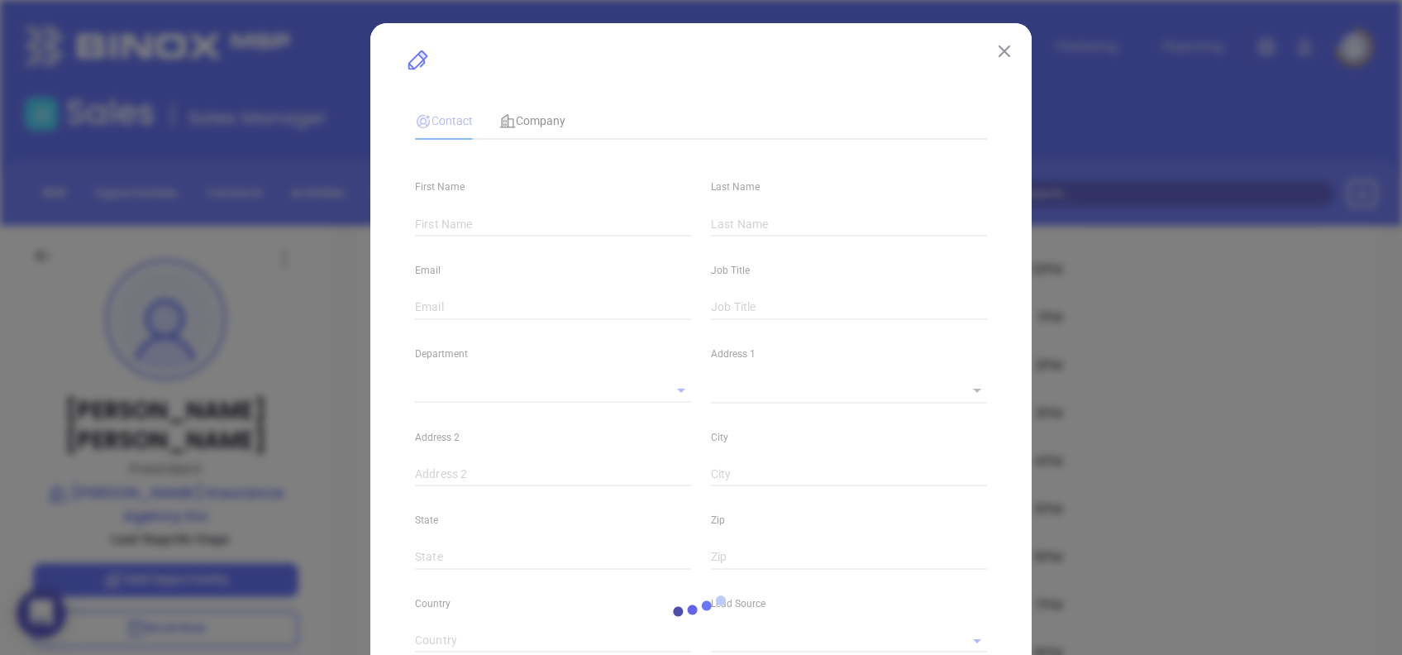
type input "Krista"
type input "Harris"
type input "krista@fostergrace.com"
type input "President"
type input "1"
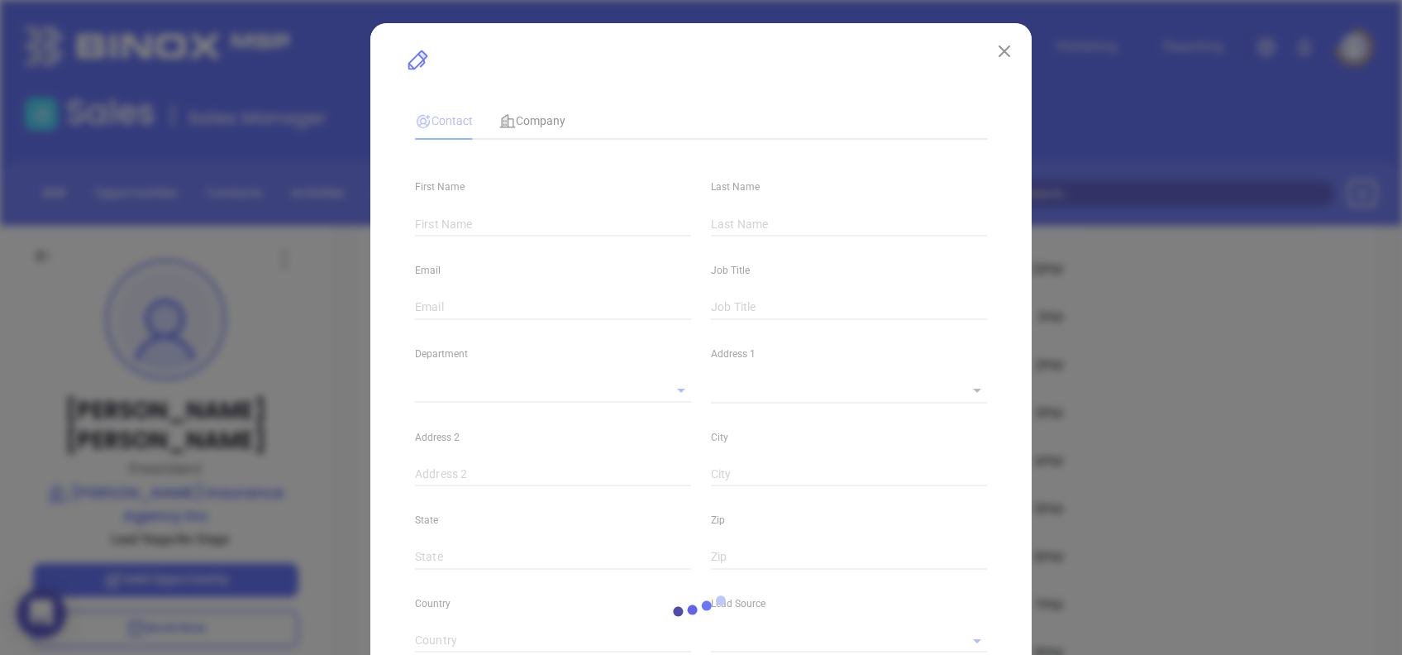
type input "www.linkedin.com/in/krista-harris-507ba346"
type input "Marketing"
type input "Other"
type input "undefined undefined"
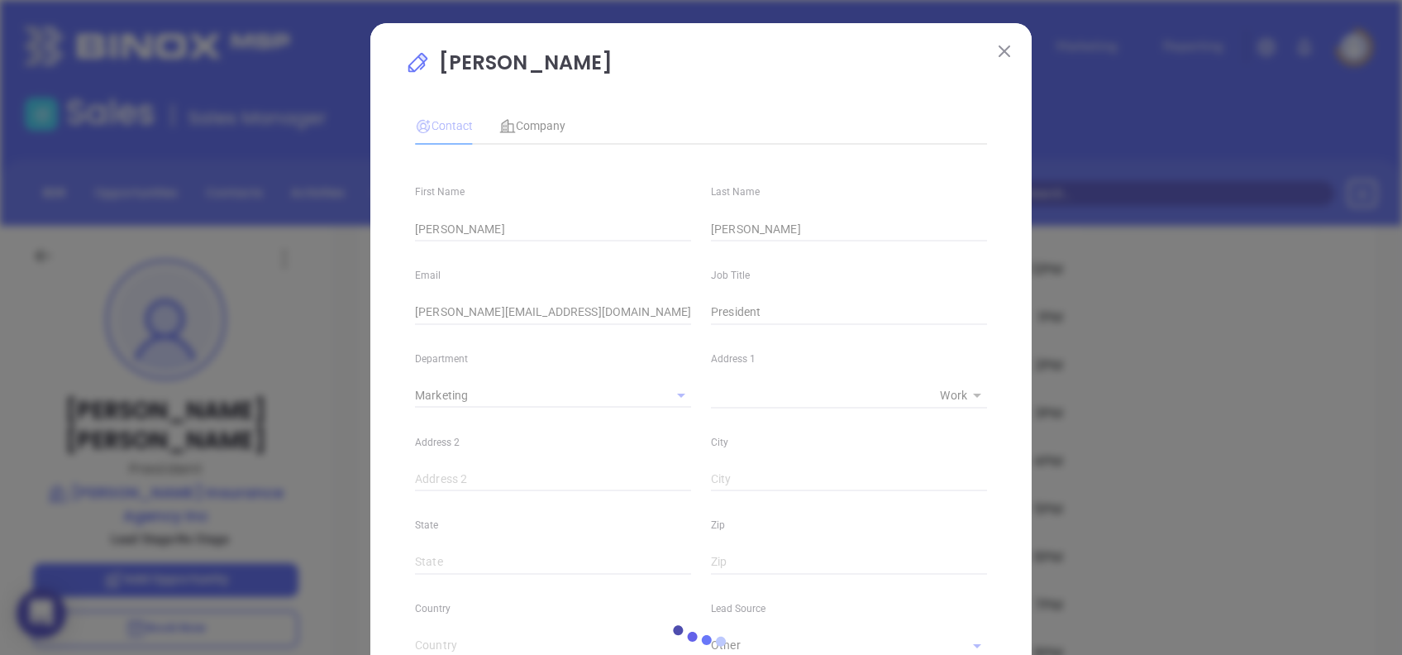
type input "[PHONE_NUMBER]"
type input "1"
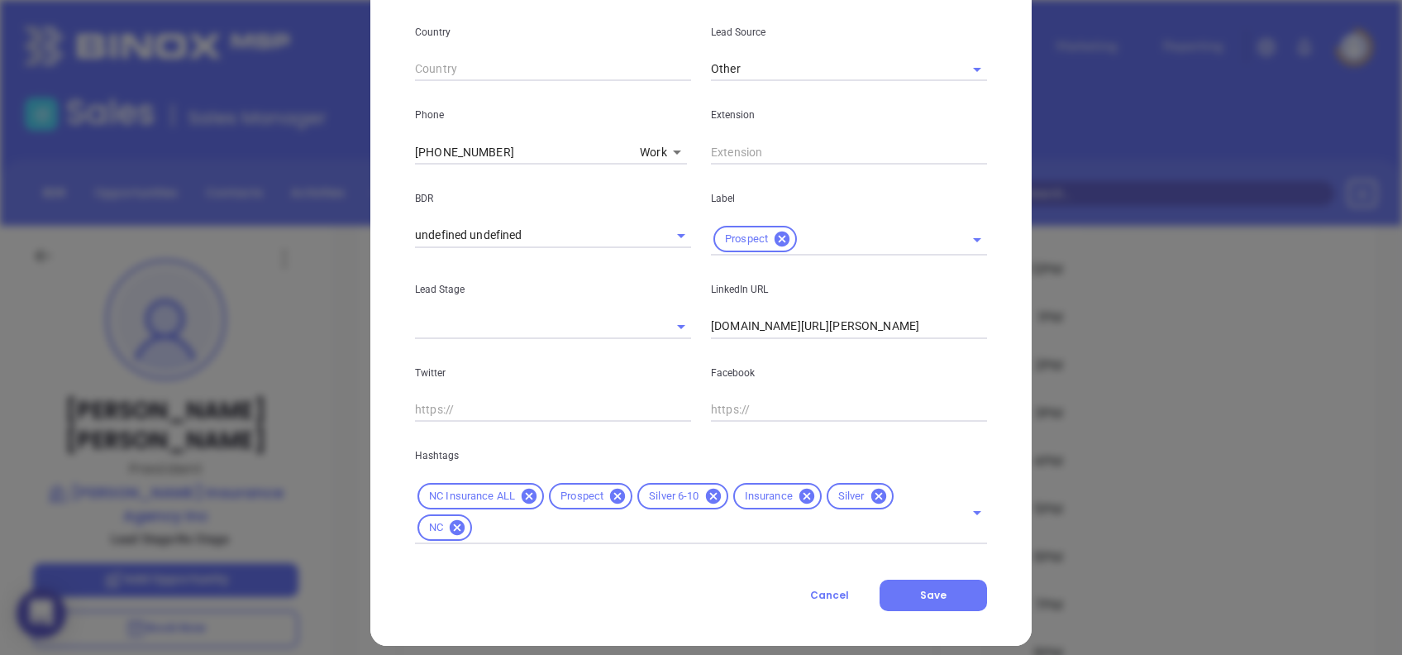
scroll to position [590, 0]
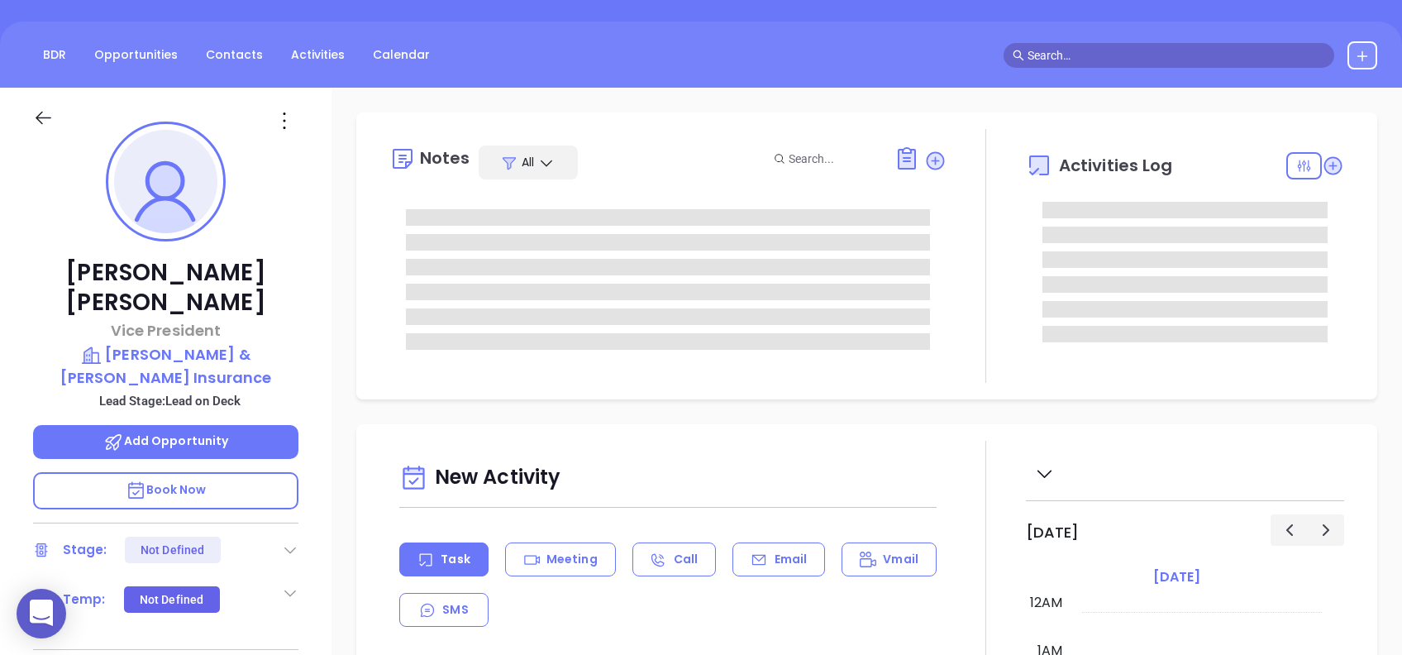
type input "[DATE]"
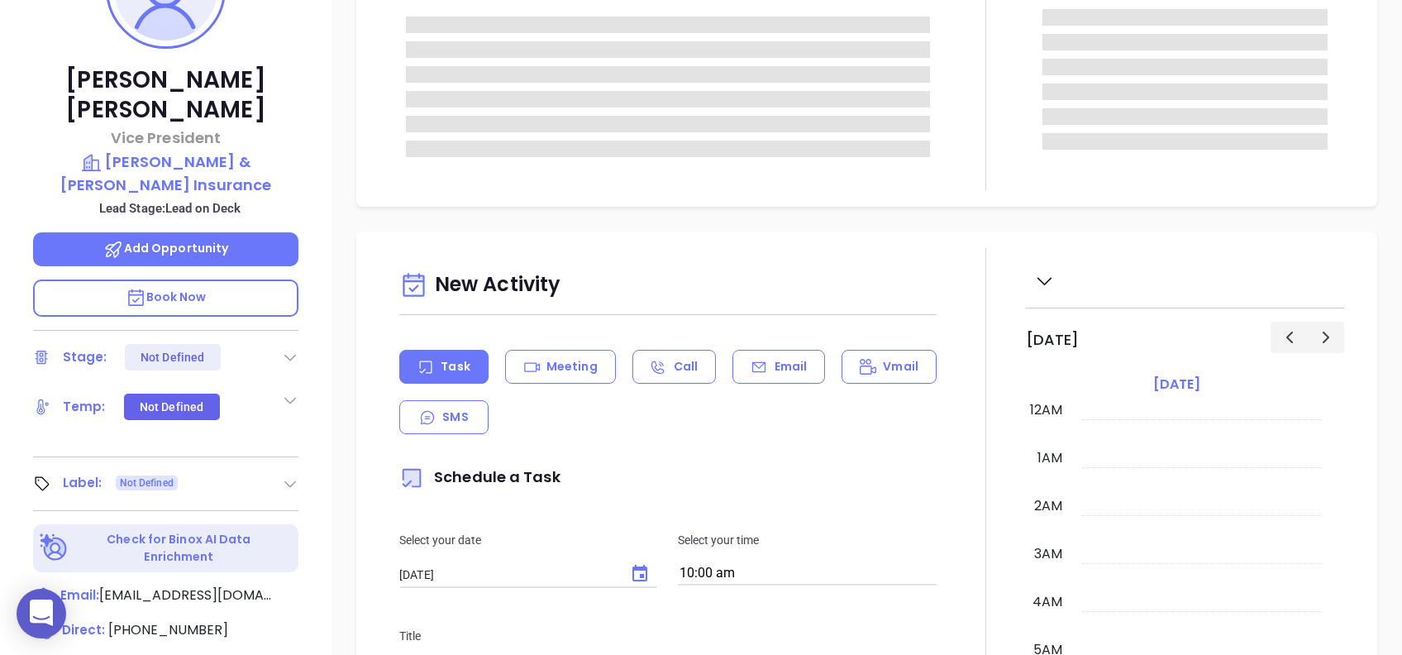
scroll to position [432, 0]
type input "[PERSON_NAME]"
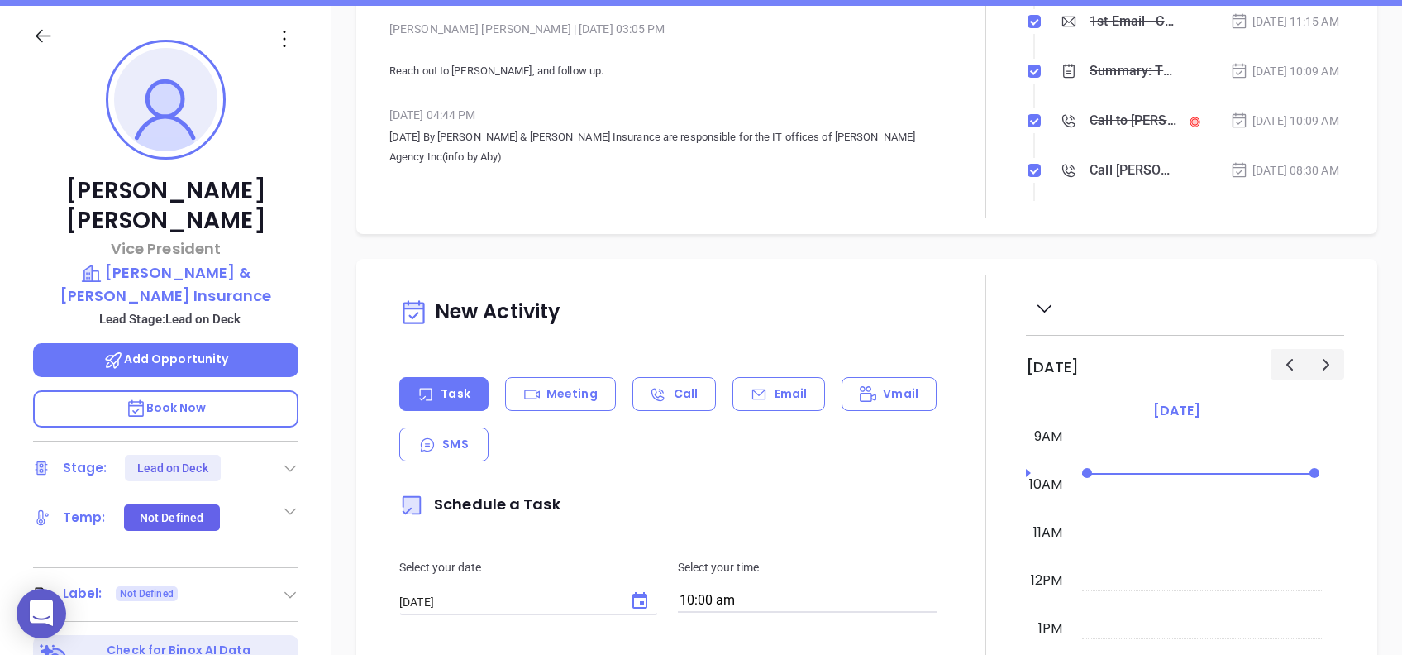
scroll to position [110, 0]
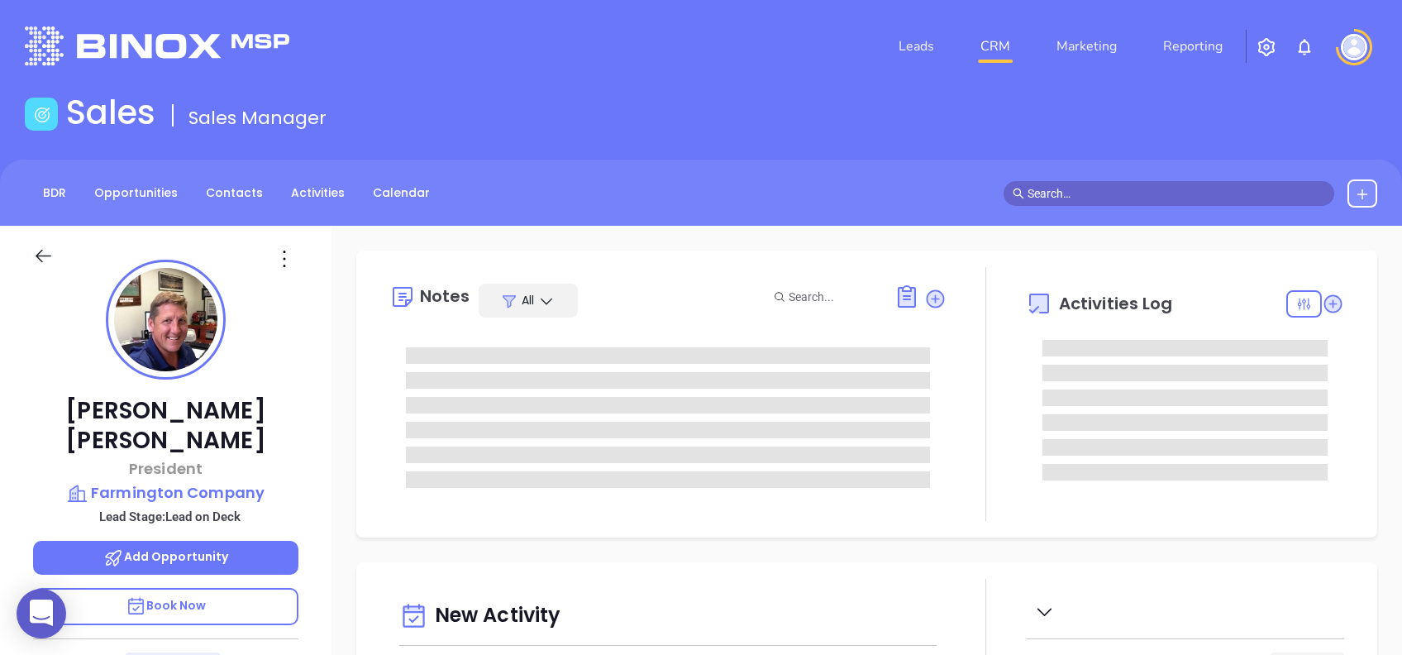
type input "[DATE]"
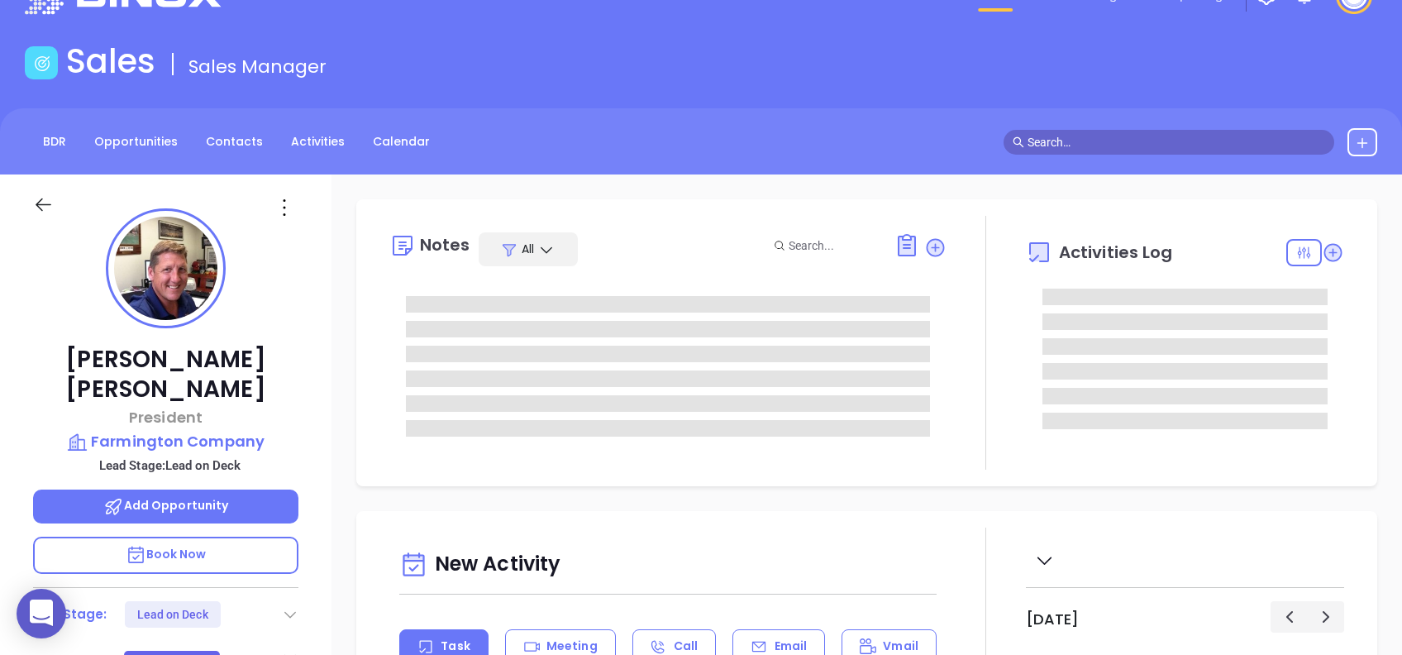
scroll to position [220, 0]
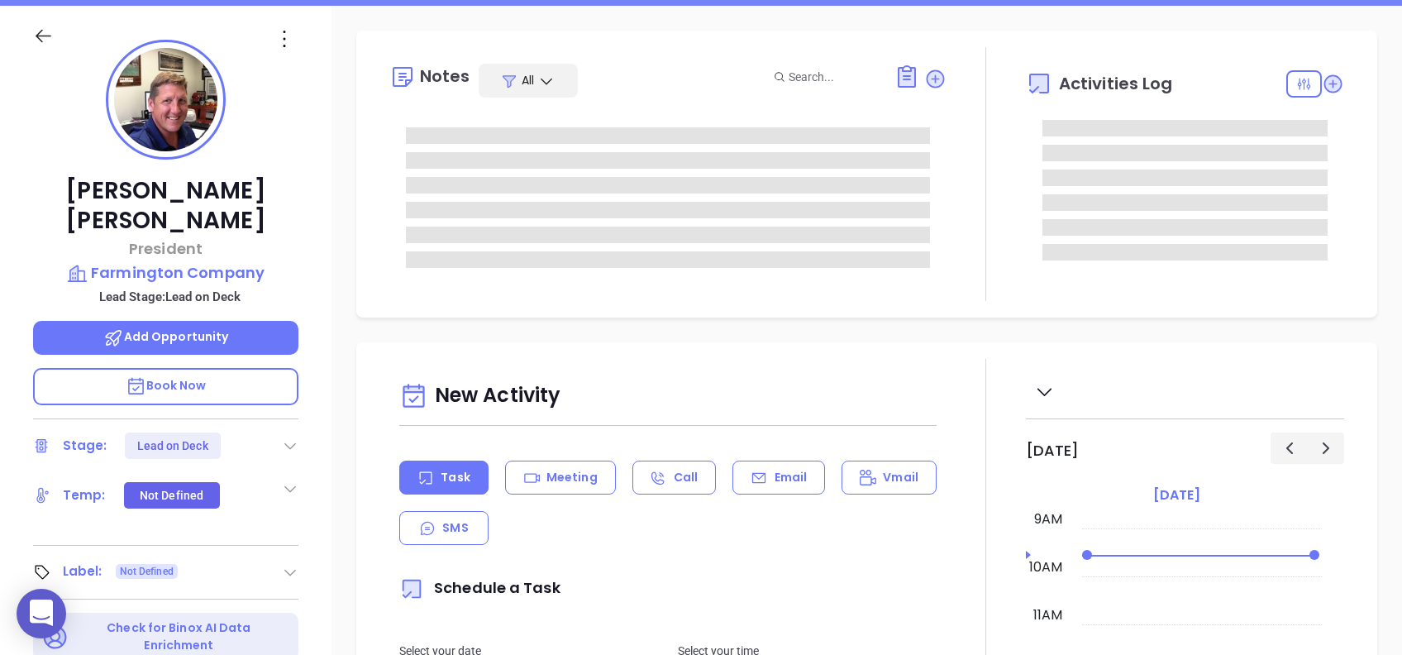
type input "[PERSON_NAME]"
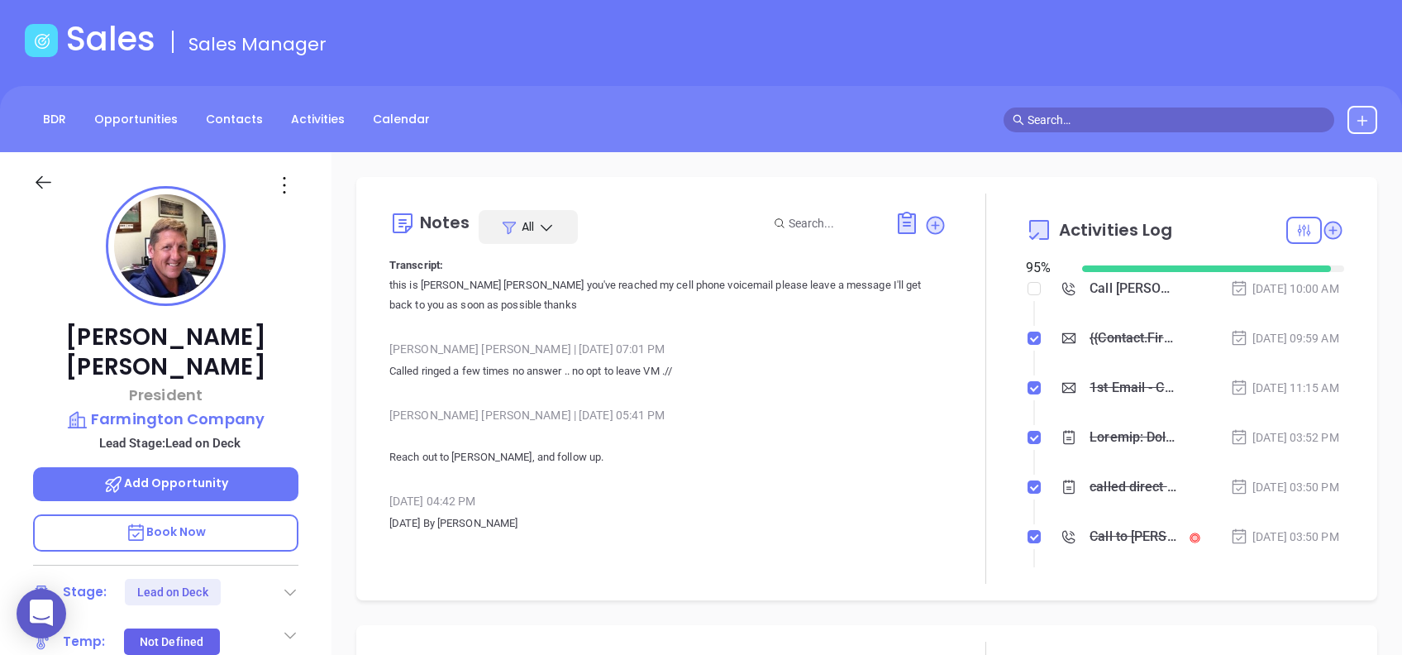
scroll to position [66, 0]
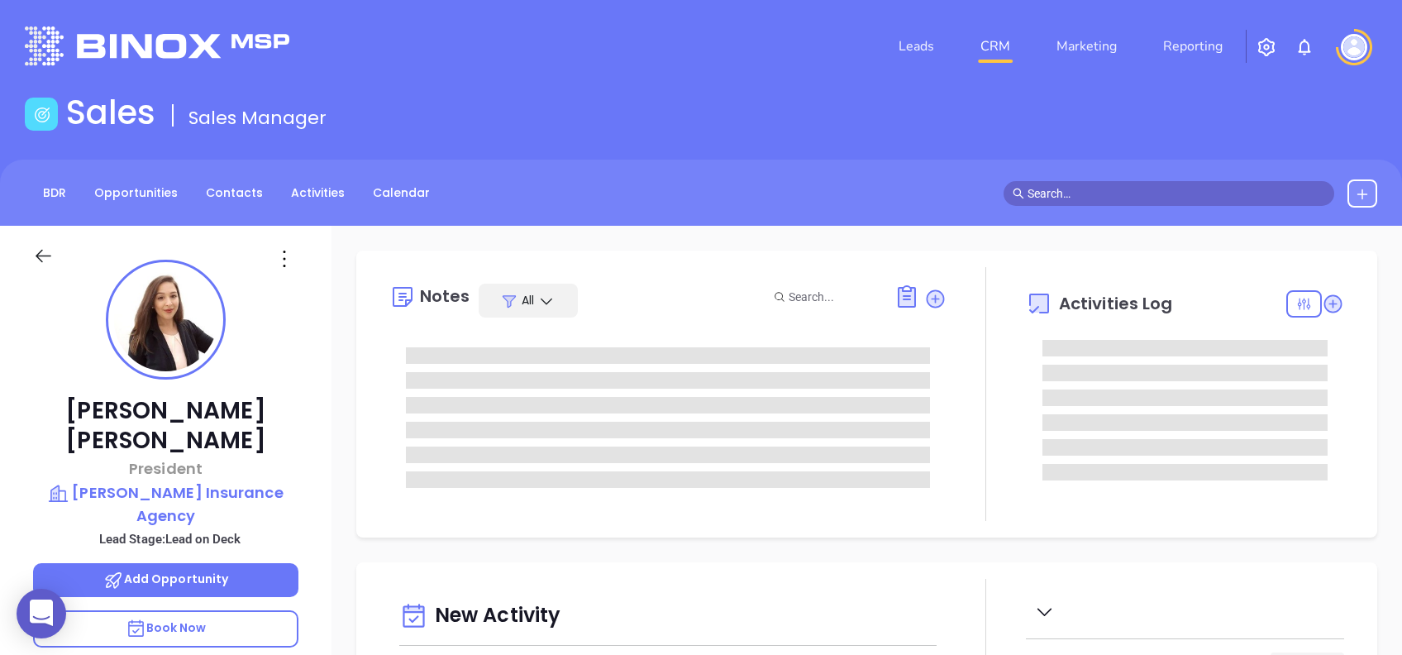
type input "[PERSON_NAME]"
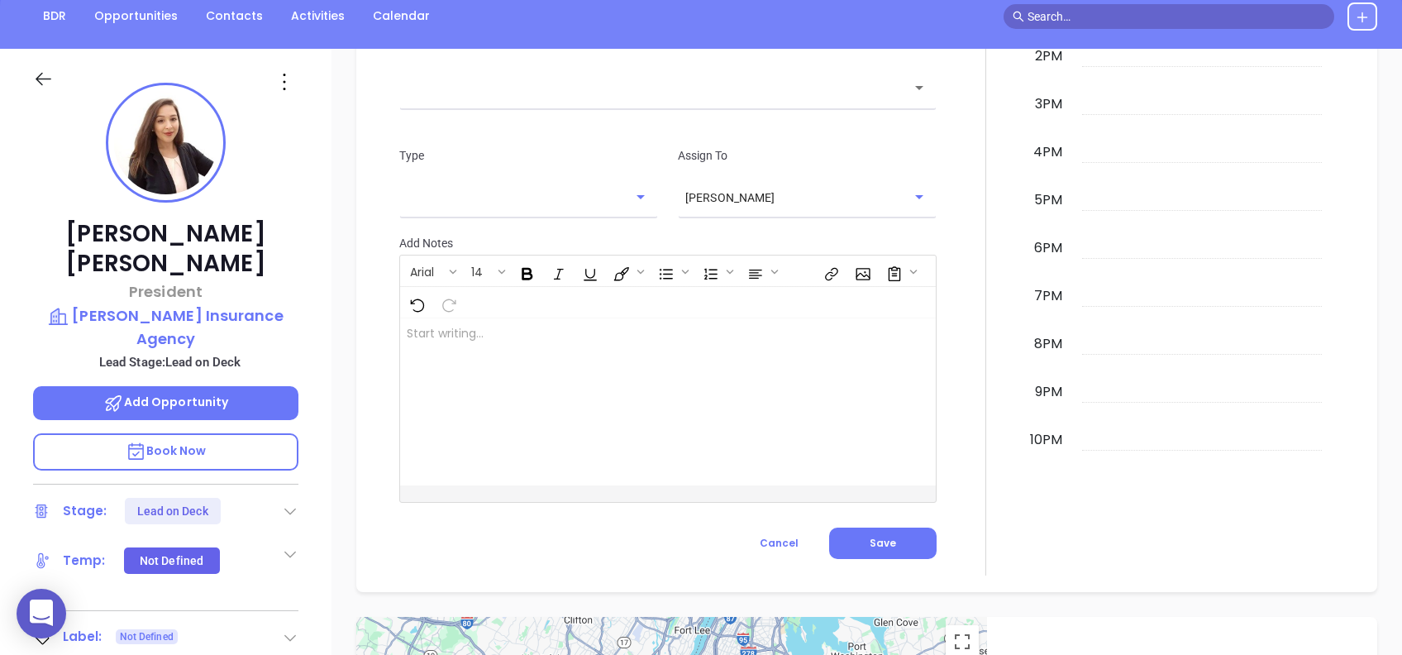
scroll to position [220, 0]
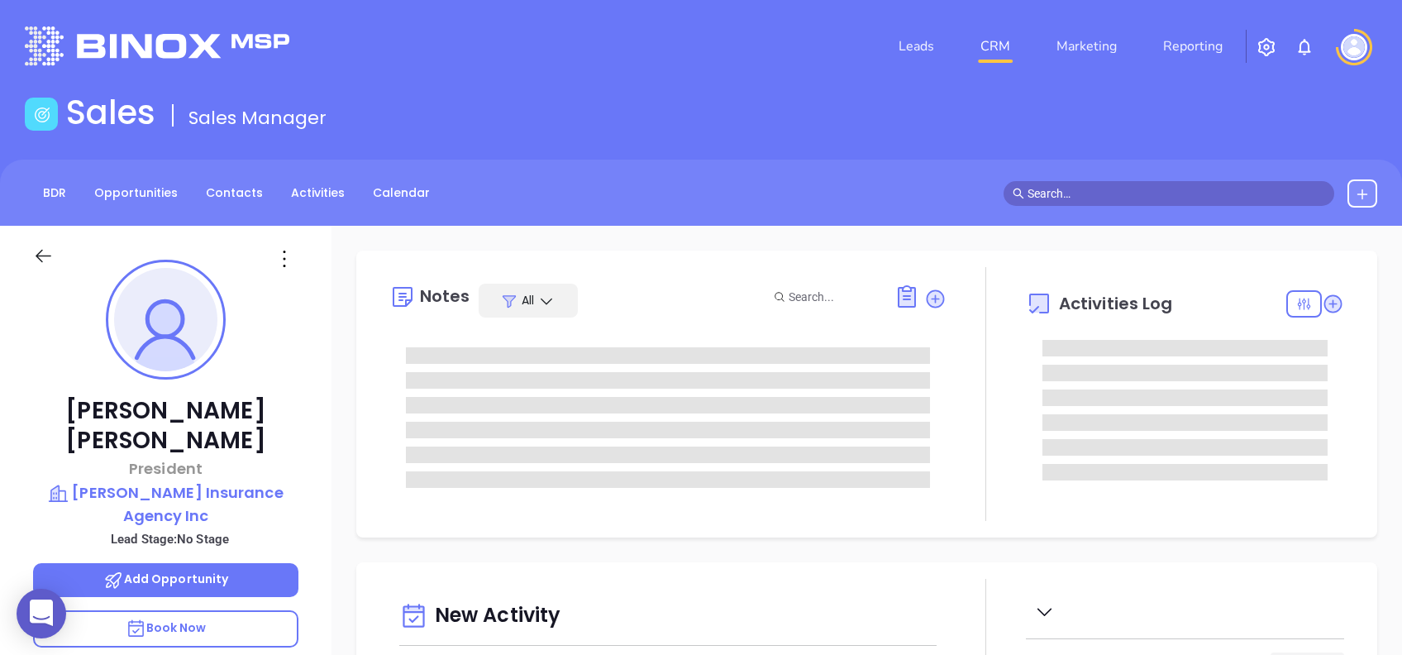
type input "[PERSON_NAME]"
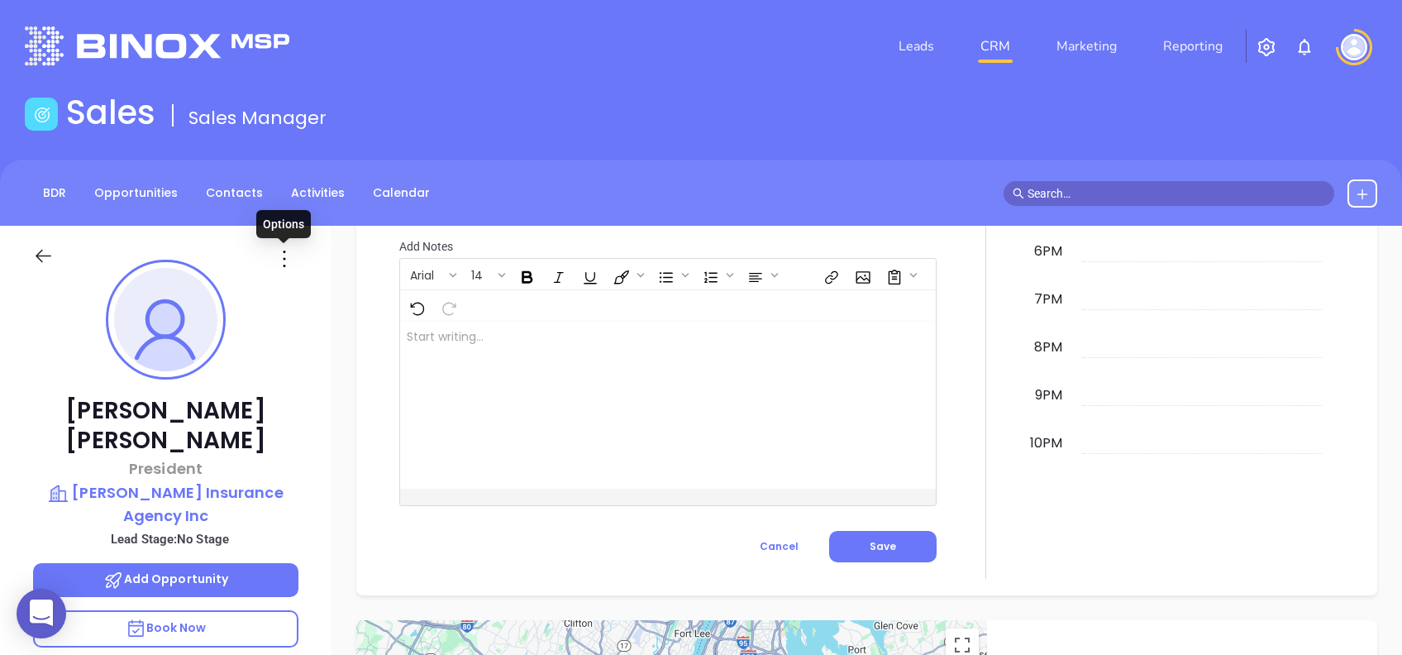
click at [282, 264] on icon at bounding box center [284, 259] width 26 height 26
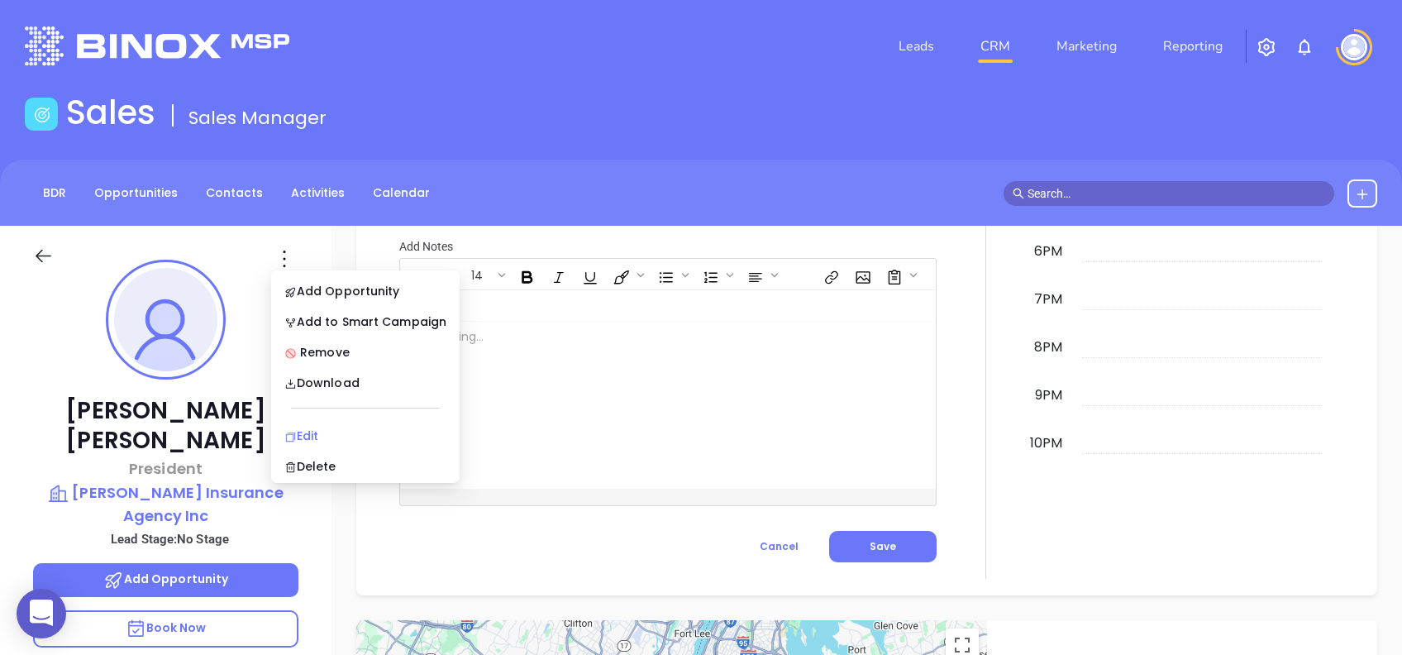
click at [338, 423] on li "Edit" at bounding box center [366, 435] width 182 height 35
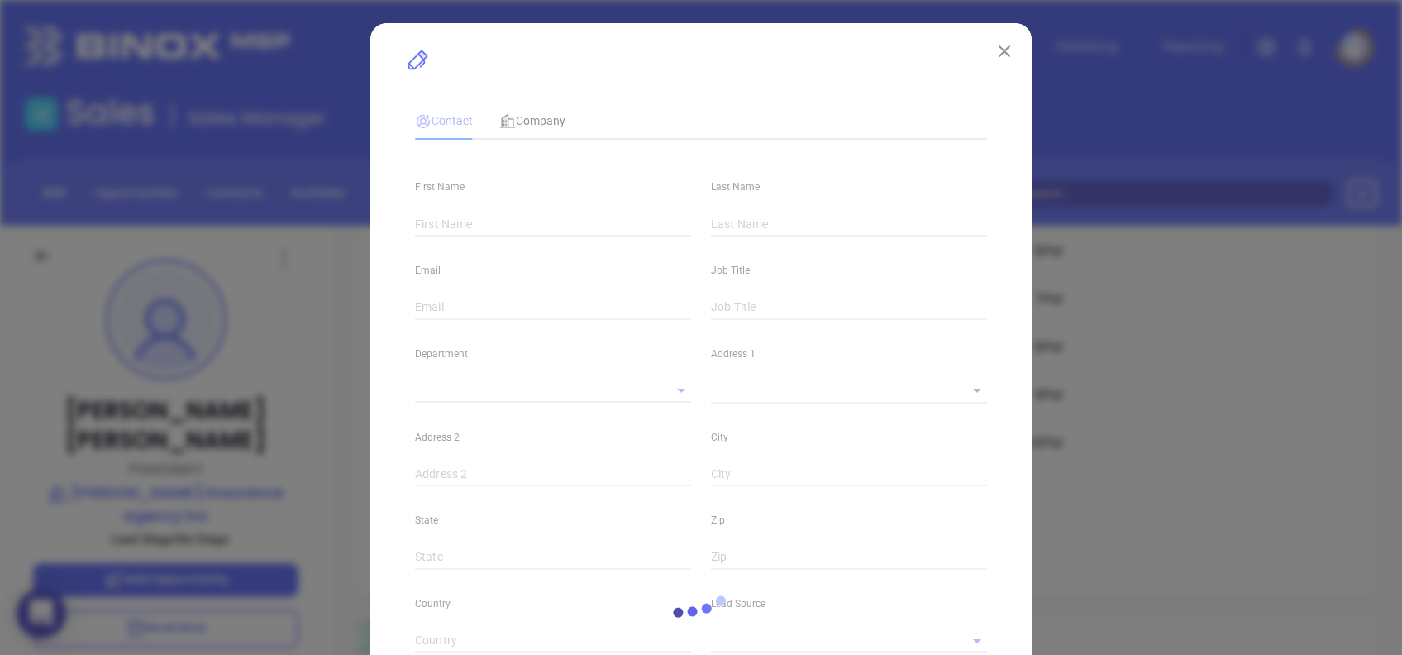
type input "Krista"
type input "Harris"
type input "krista@fostergrace.com"
type input "President"
type input "1"
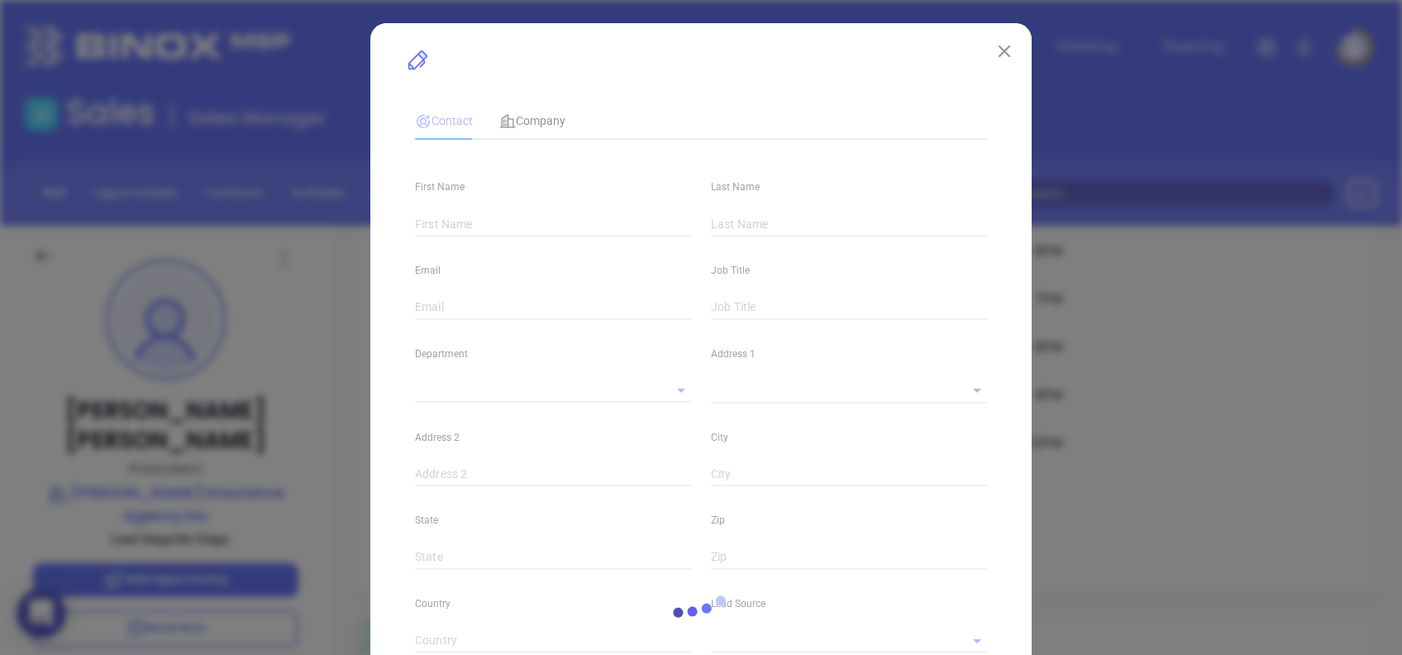
type input "www.linkedin.com/in/krista-harris-507ba346"
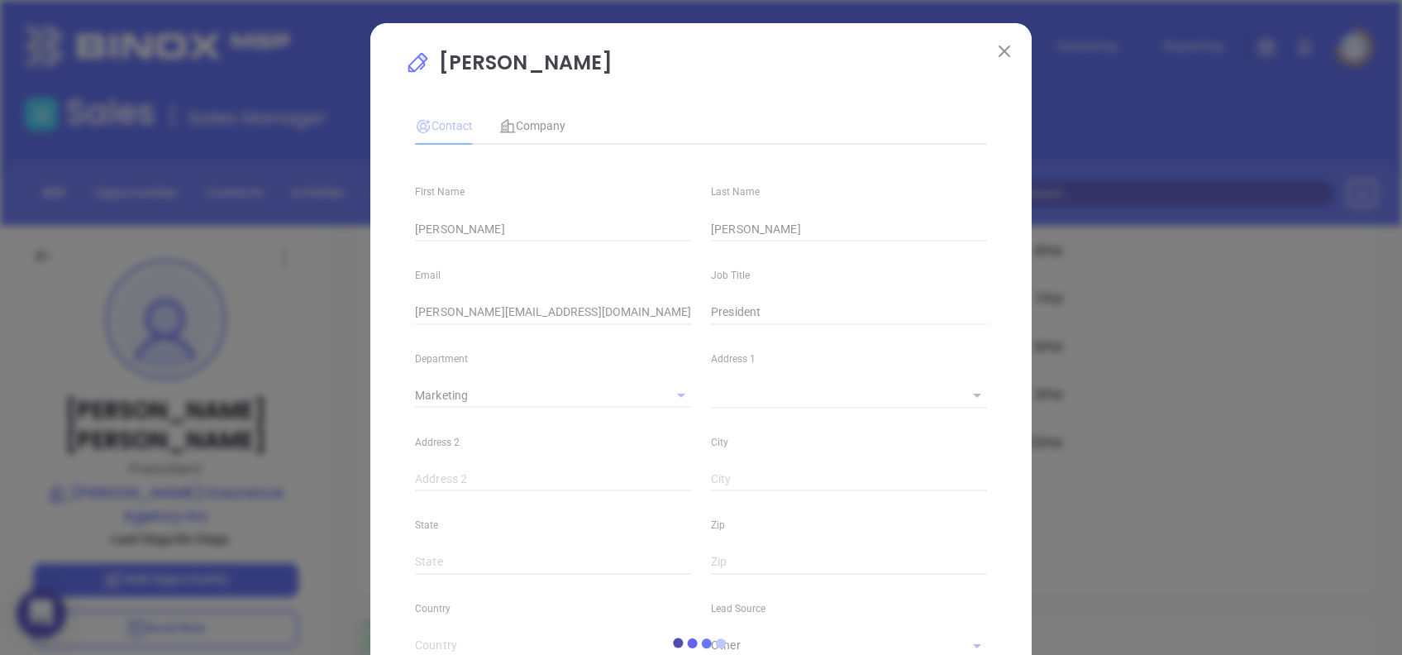
type input "Marketing"
type input "Other"
type input "undefined undefined"
type input "(704) 289-6437"
type input "1"
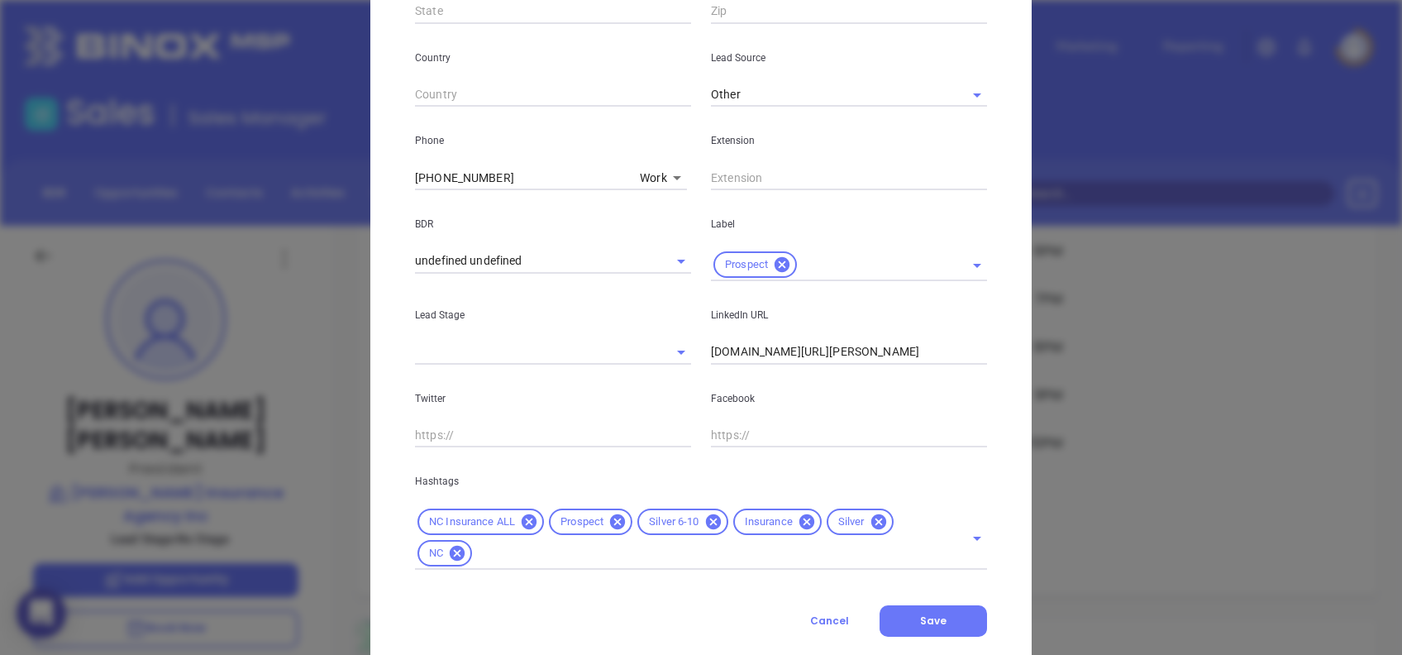
scroll to position [590, 0]
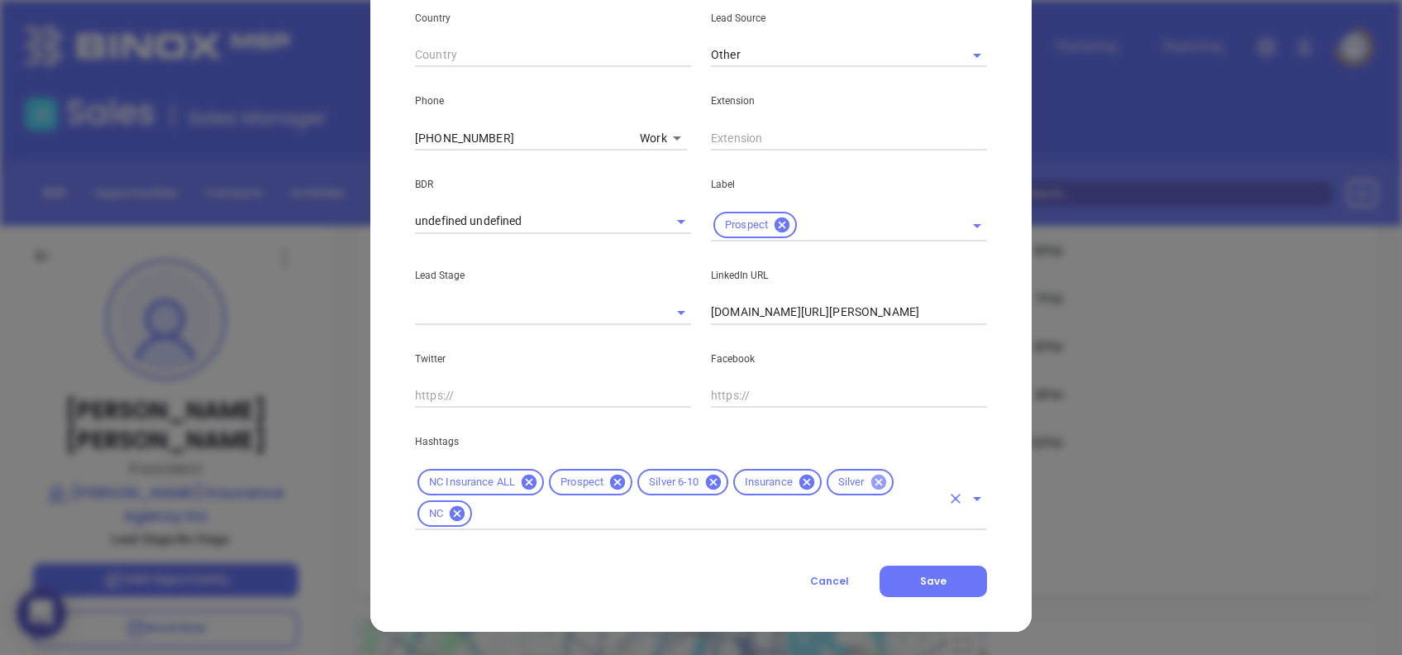
click at [879, 485] on icon at bounding box center [879, 482] width 18 height 18
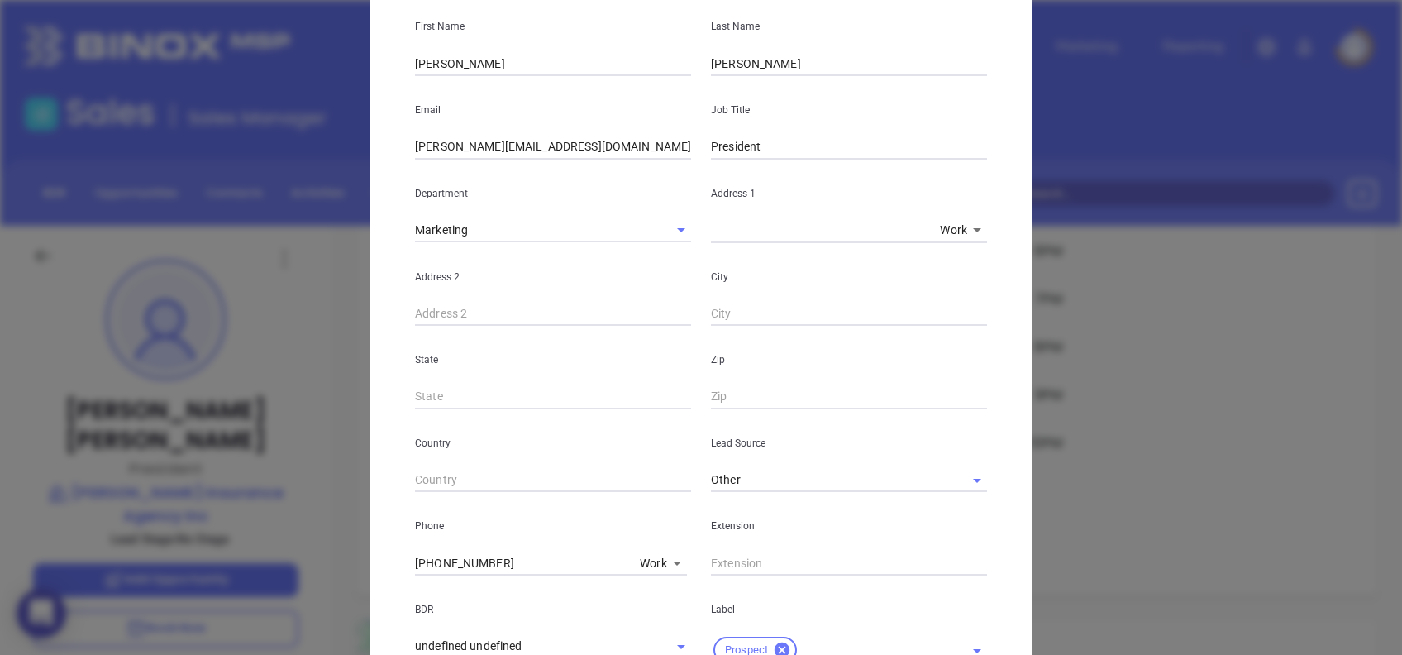
scroll to position [7, 0]
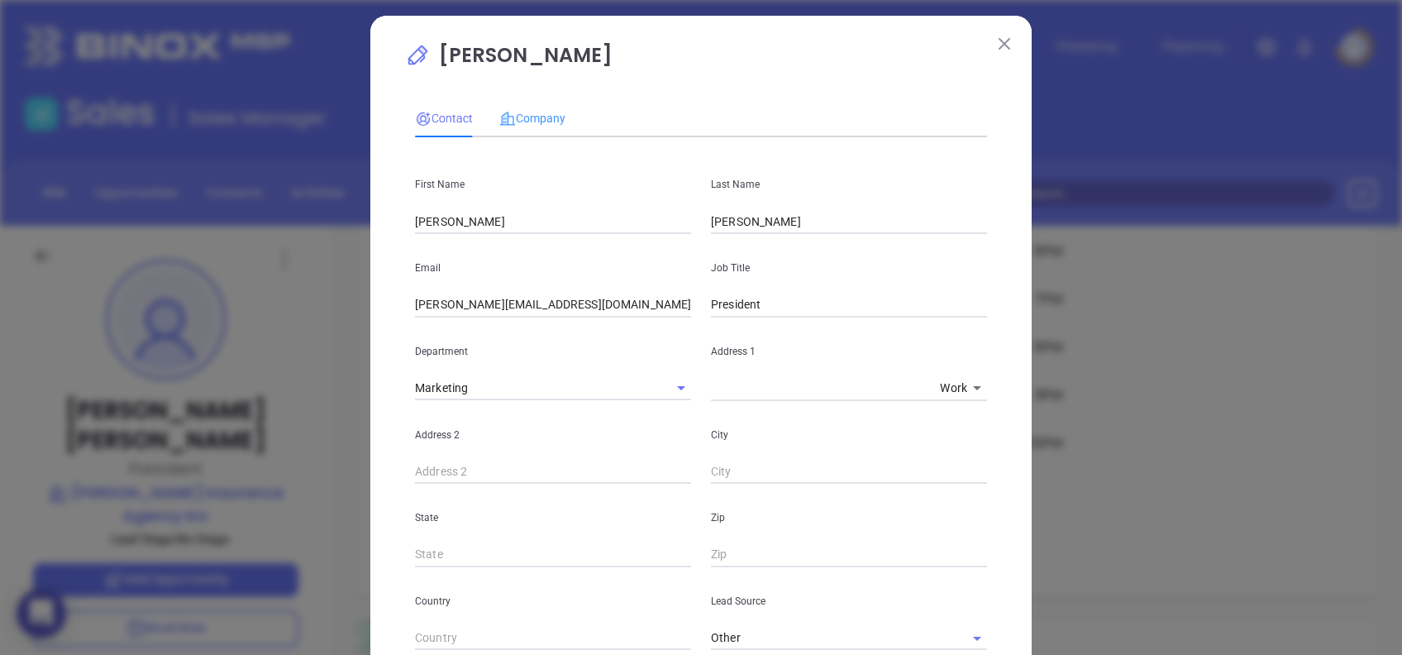
click at [550, 105] on div "Company" at bounding box center [532, 118] width 66 height 38
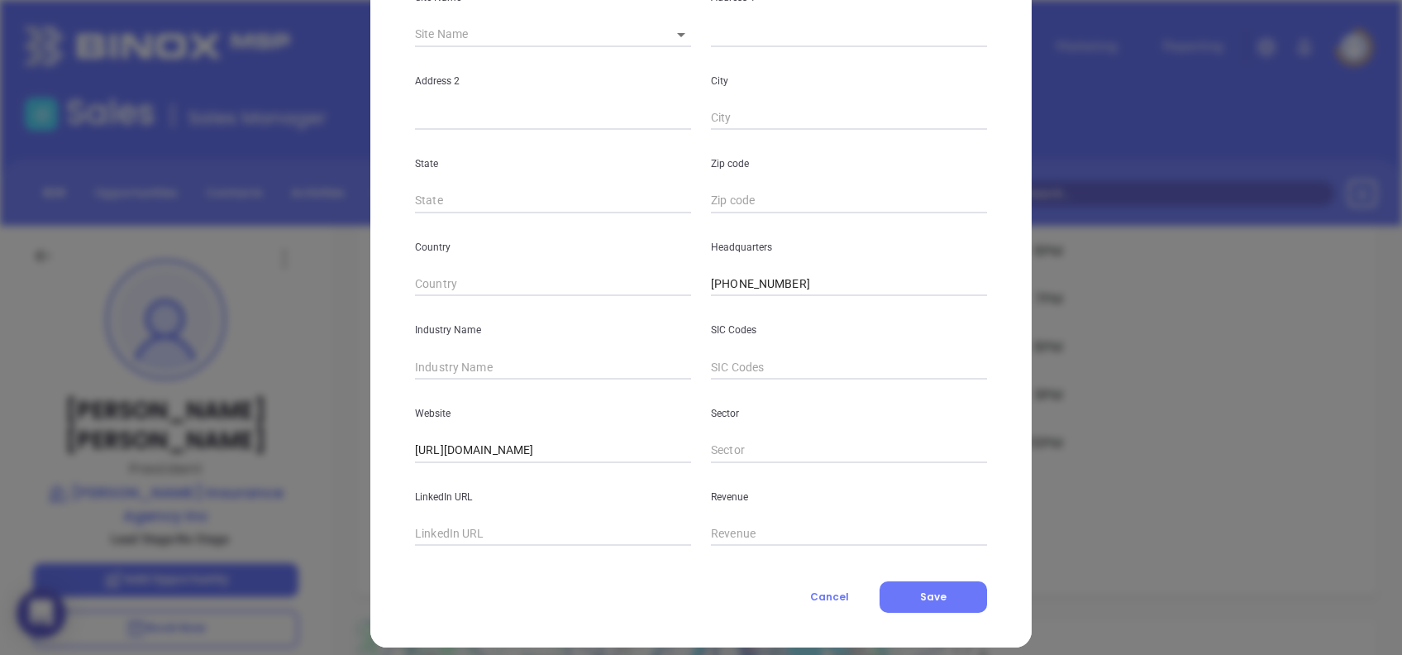
scroll to position [294, 0]
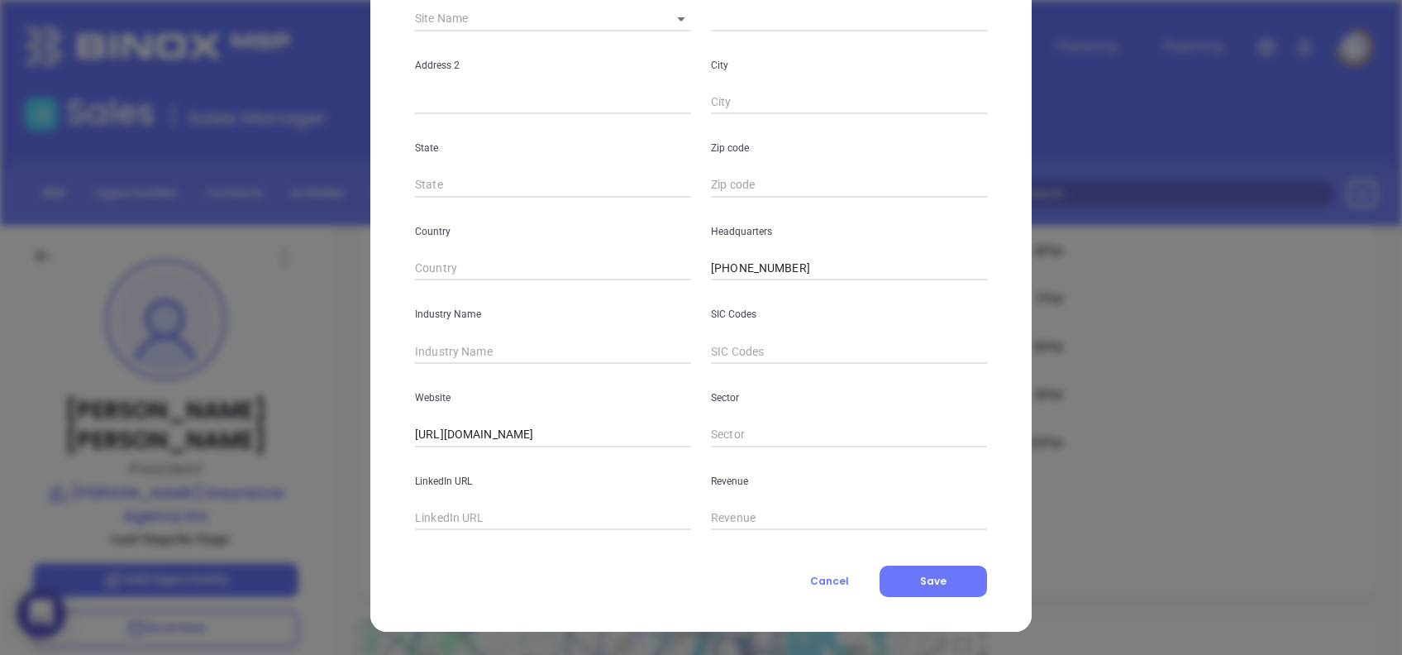
click at [425, 349] on input "text" at bounding box center [553, 351] width 276 height 25
type input "Insurance"
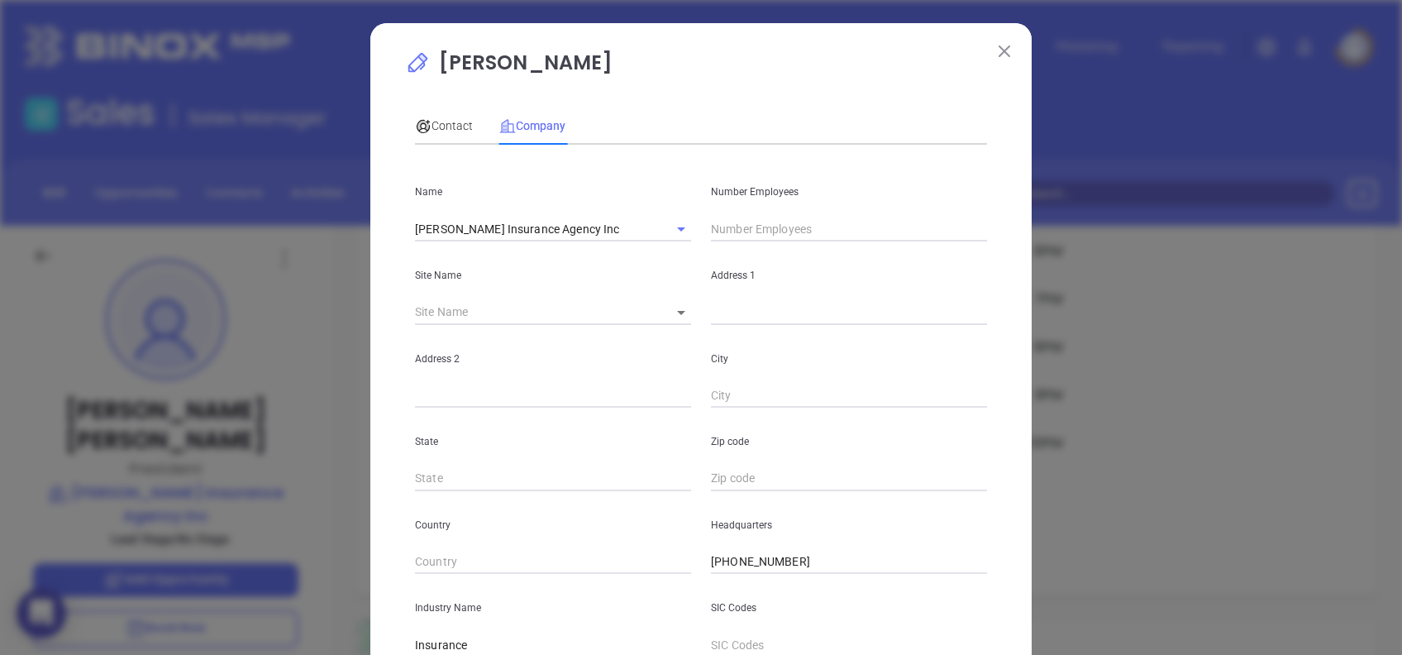
click at [754, 235] on input "text" at bounding box center [849, 229] width 276 height 25
click at [442, 139] on div "Contact" at bounding box center [444, 126] width 58 height 38
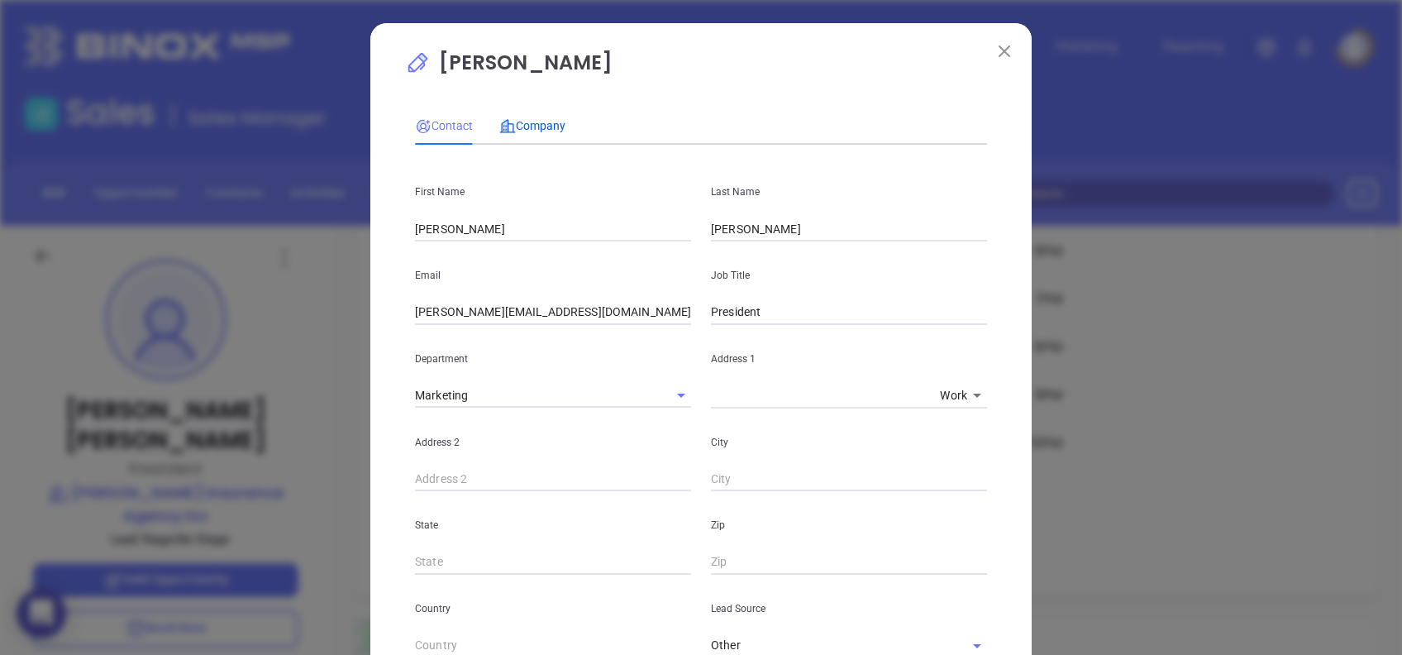
click at [517, 127] on span "Company" at bounding box center [532, 125] width 66 height 13
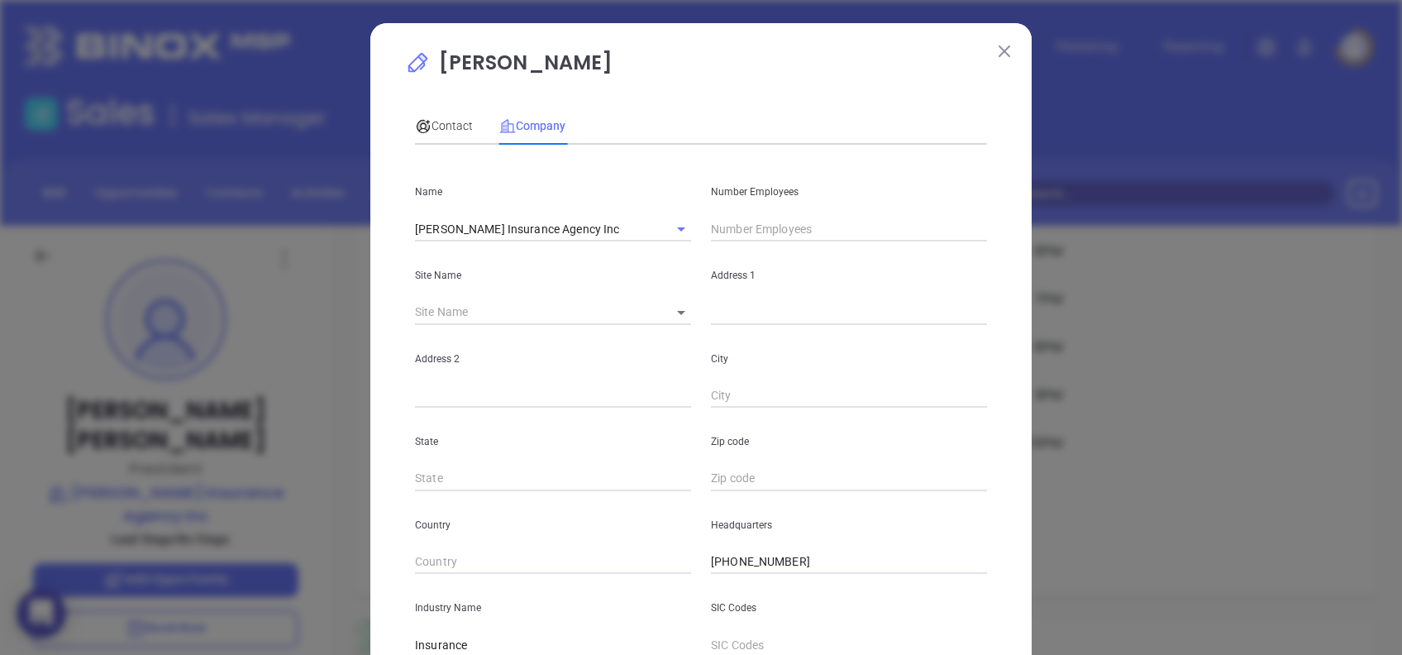
click at [755, 235] on input "text" at bounding box center [849, 229] width 276 height 25
type input "9"
click at [721, 112] on div "Contact Company" at bounding box center [701, 126] width 572 height 38
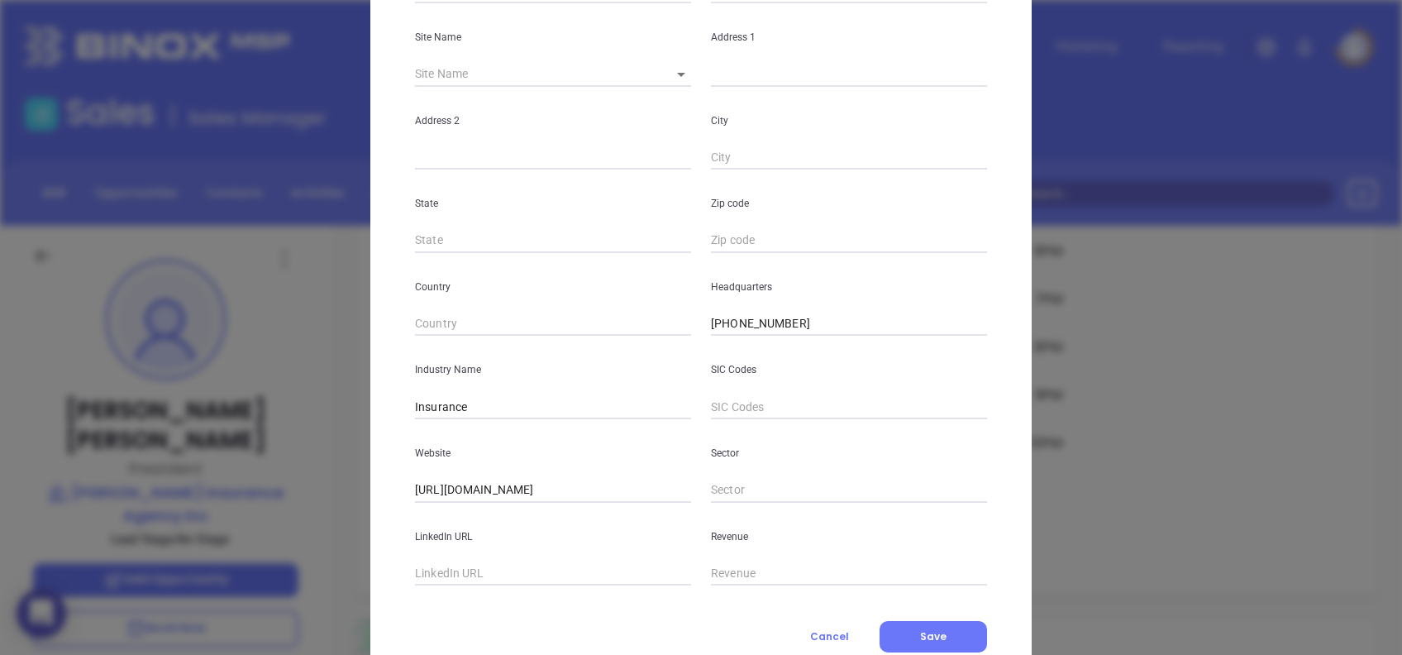
scroll to position [294, 0]
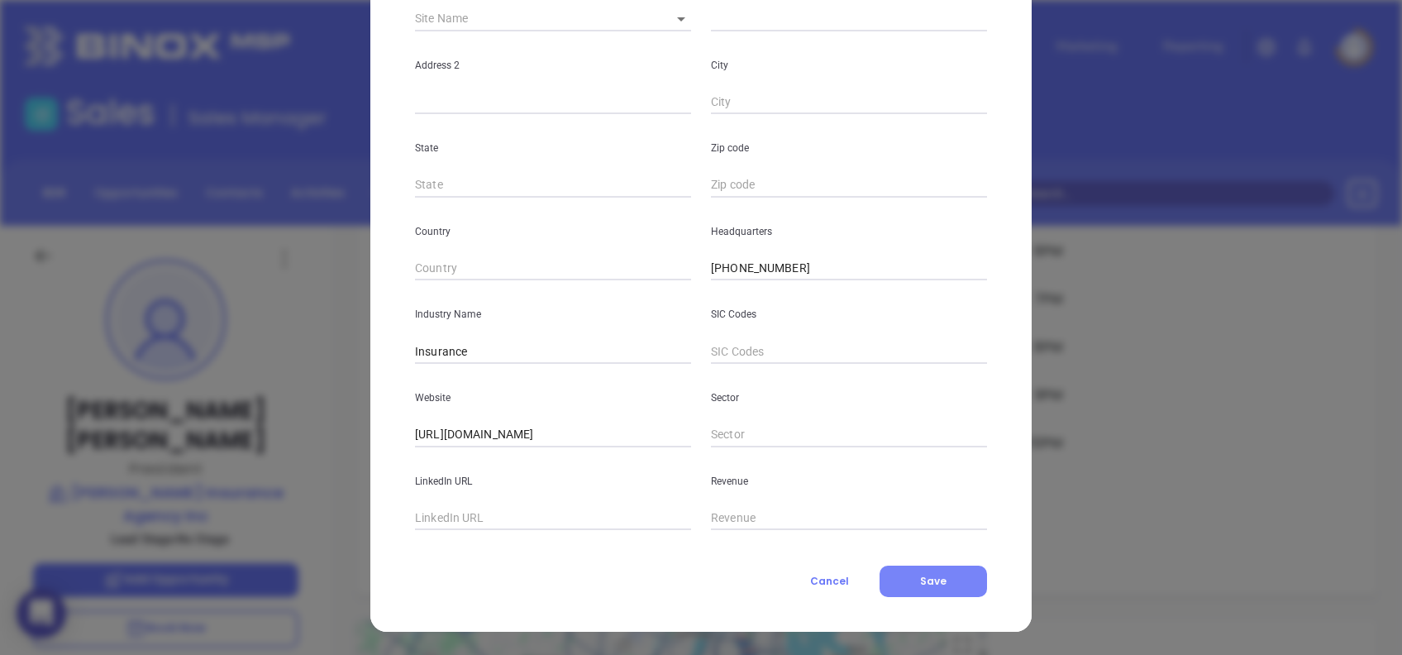
click at [934, 595] on button "Save" at bounding box center [934, 581] width 108 height 31
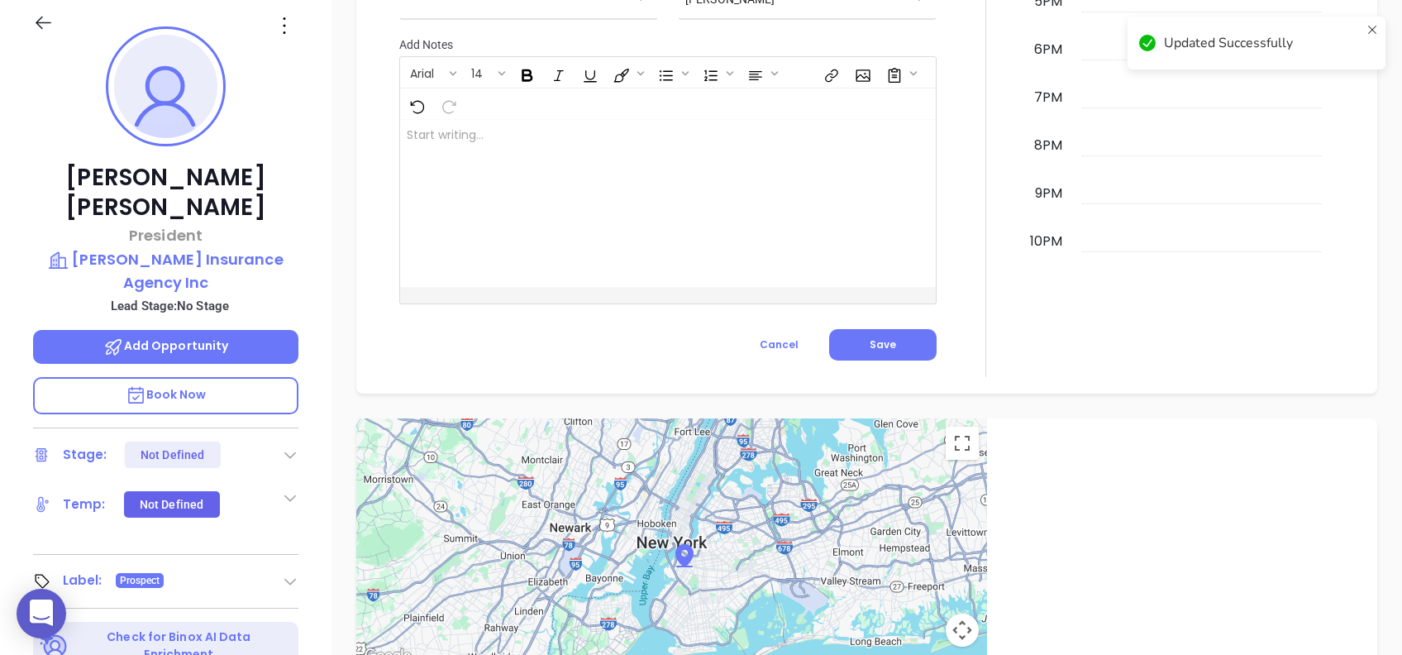
scroll to position [728, 0]
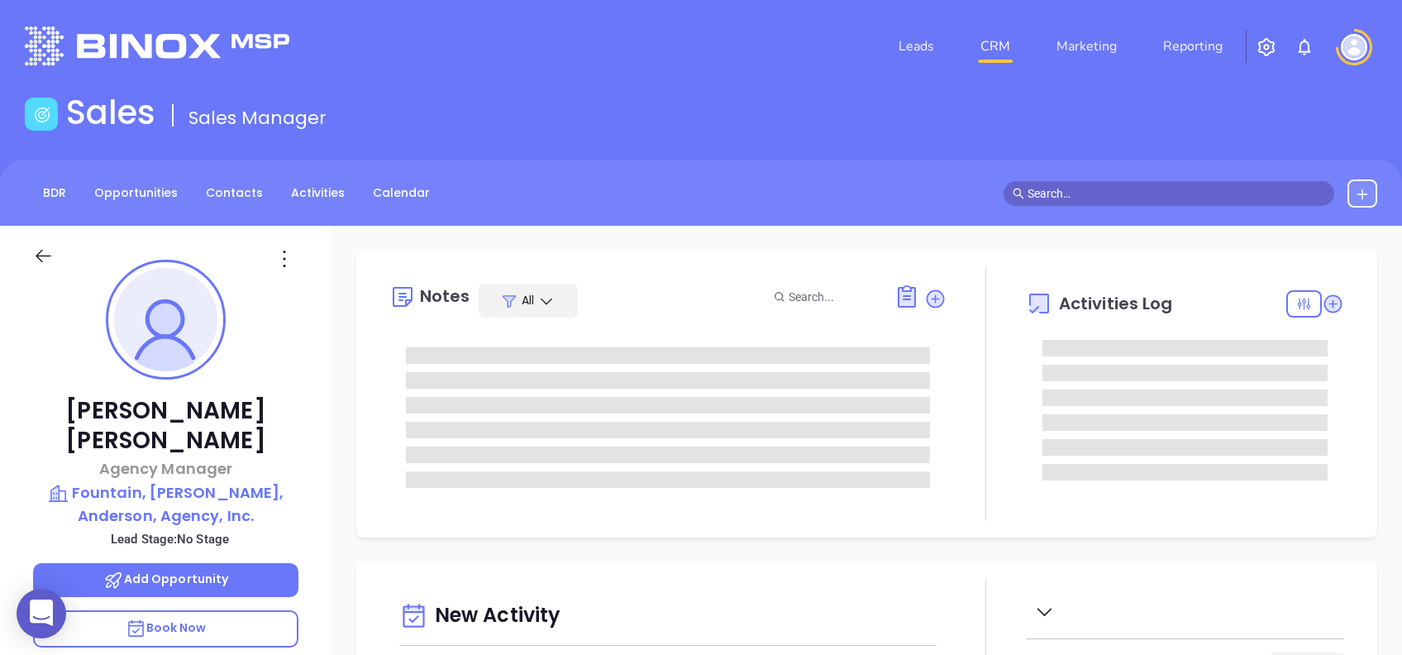
type input "[DATE]"
type input "[PERSON_NAME]"
type input "[DATE]"
type input "[PERSON_NAME]"
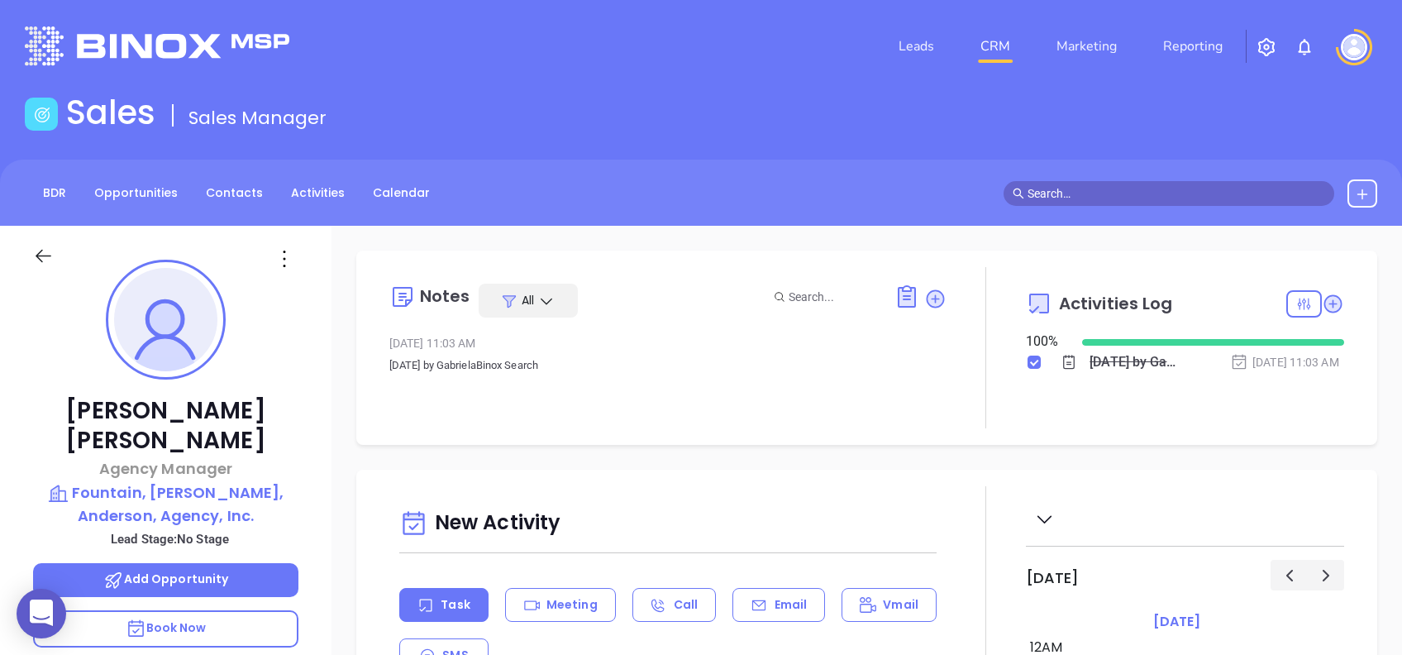
scroll to position [433, 0]
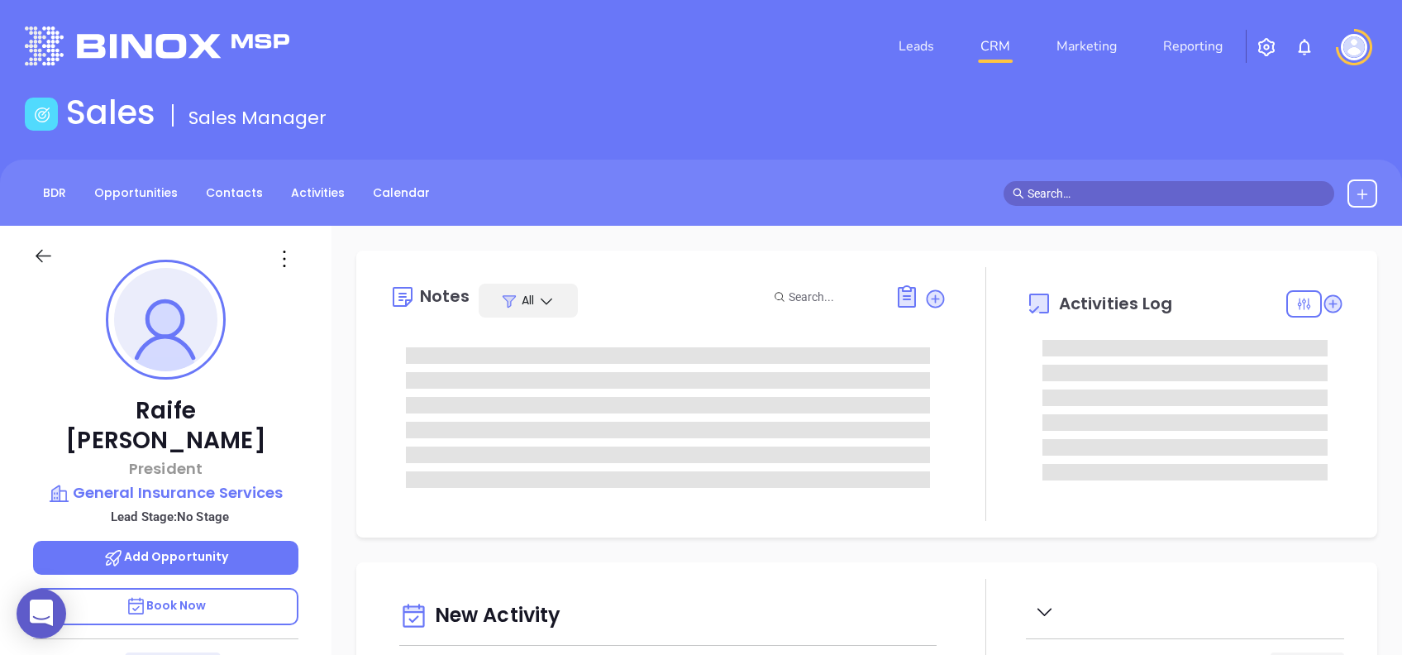
type input "[DATE]"
type input "[PERSON_NAME]"
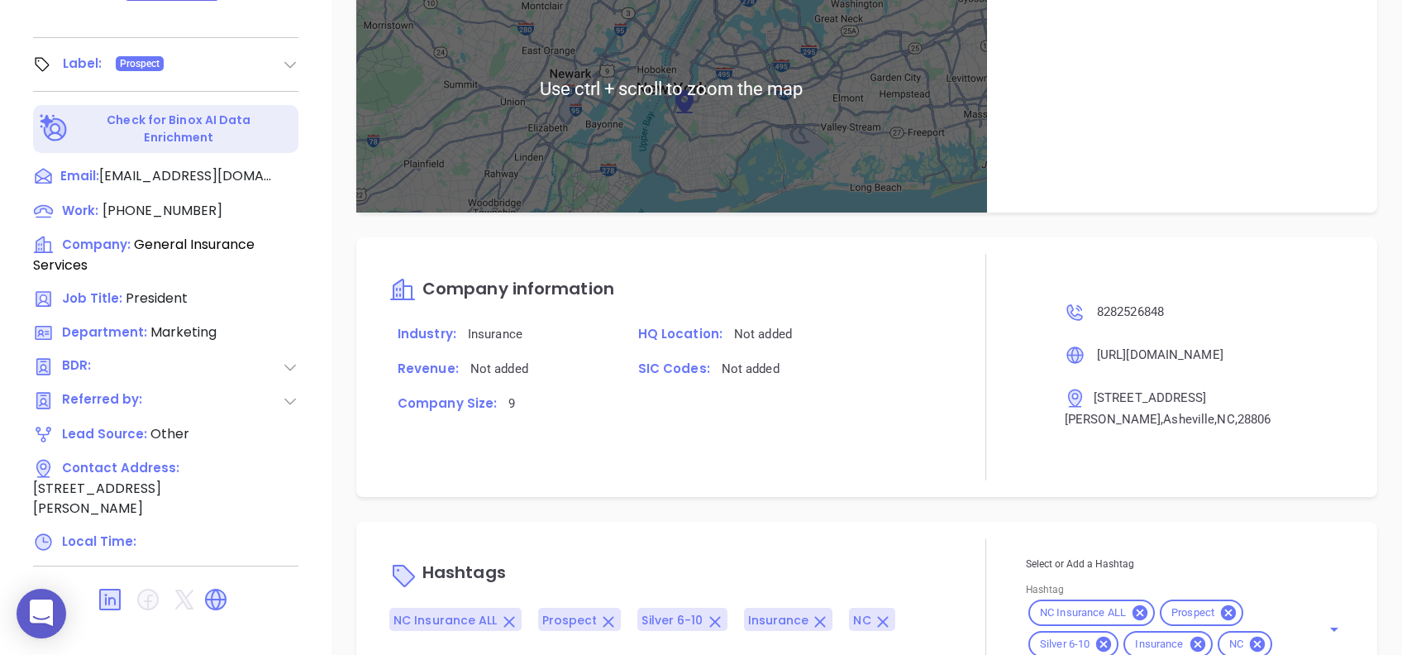
scroll to position [795, 0]
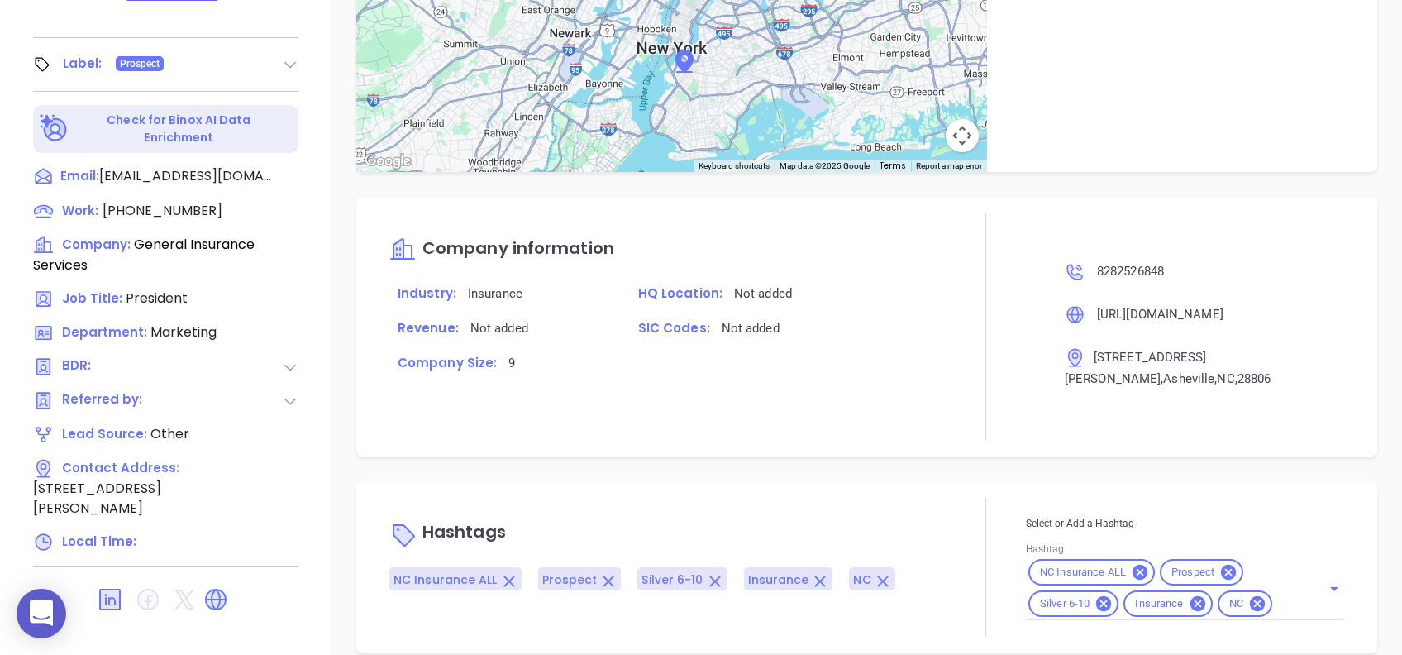
click at [654, 452] on div "Notes All May 23, 2024 02:46 PM Wed 23rd November 2022 by GabrielaBinox Search …" at bounding box center [867, 77] width 1071 height 1158
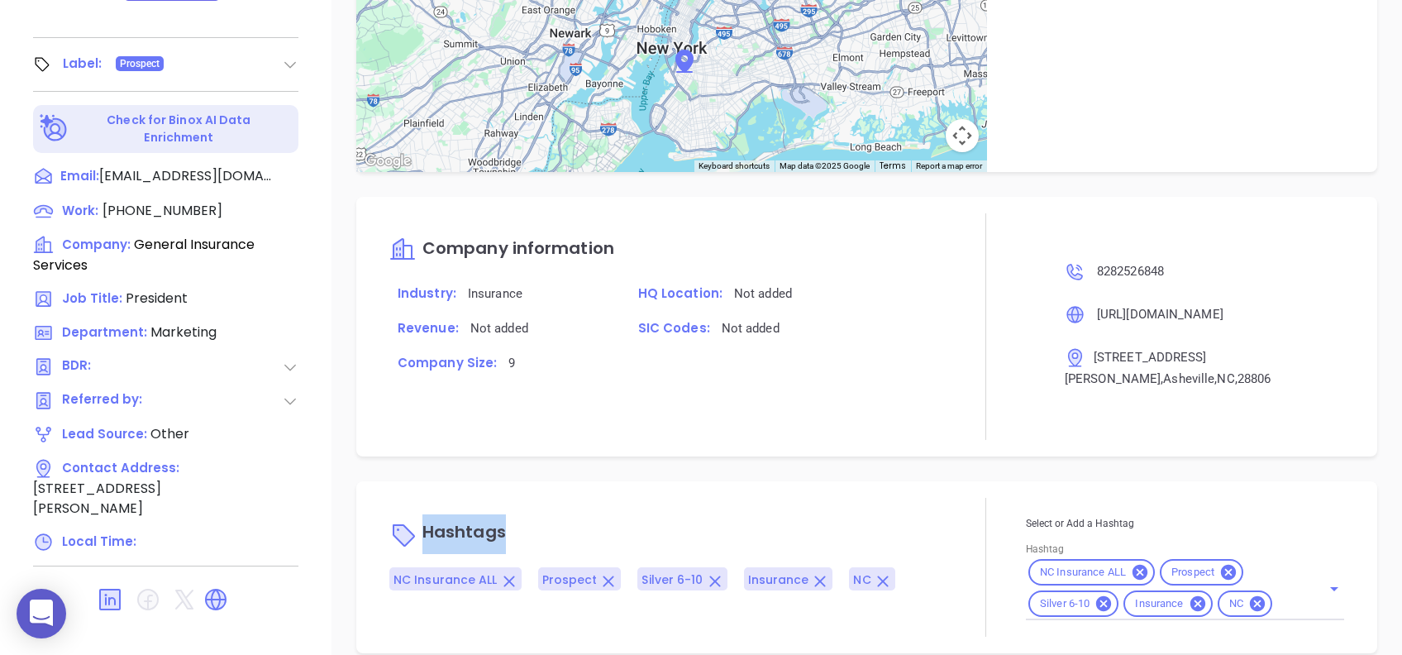
click at [654, 452] on div "Notes All May 23, 2024 02:46 PM Wed 23rd November 2022 by GabrielaBinox Search …" at bounding box center [867, 77] width 1071 height 1158
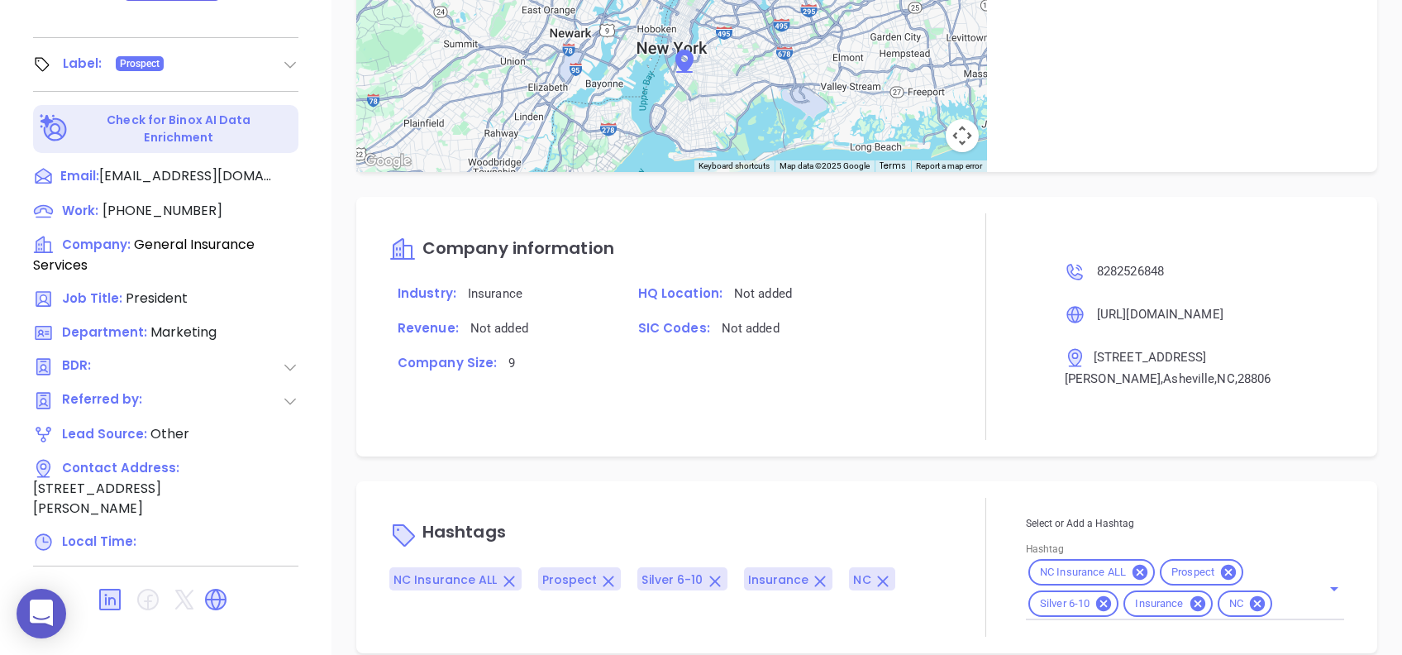
click at [602, 431] on div "Company information Industry: Insurance HQ Location: Not added Revenue: Not add…" at bounding box center [866, 327] width 1021 height 260
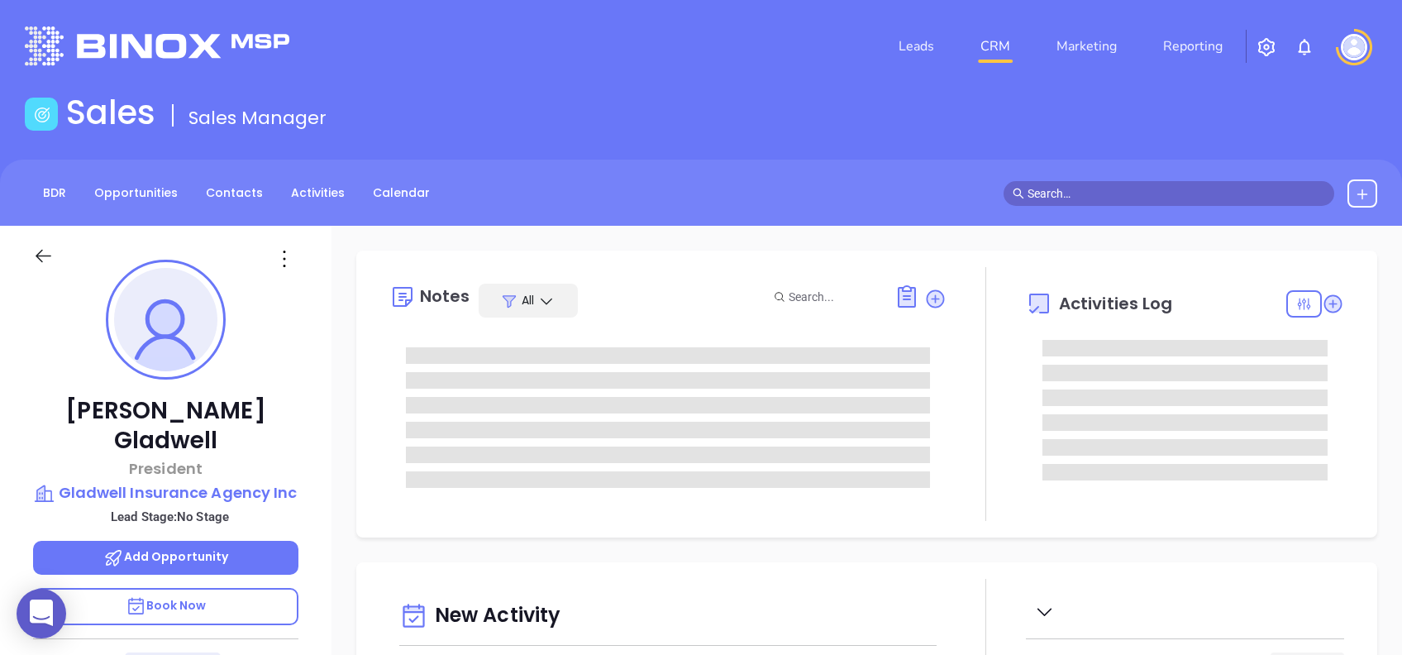
type input "[DATE]"
type input "[PERSON_NAME]"
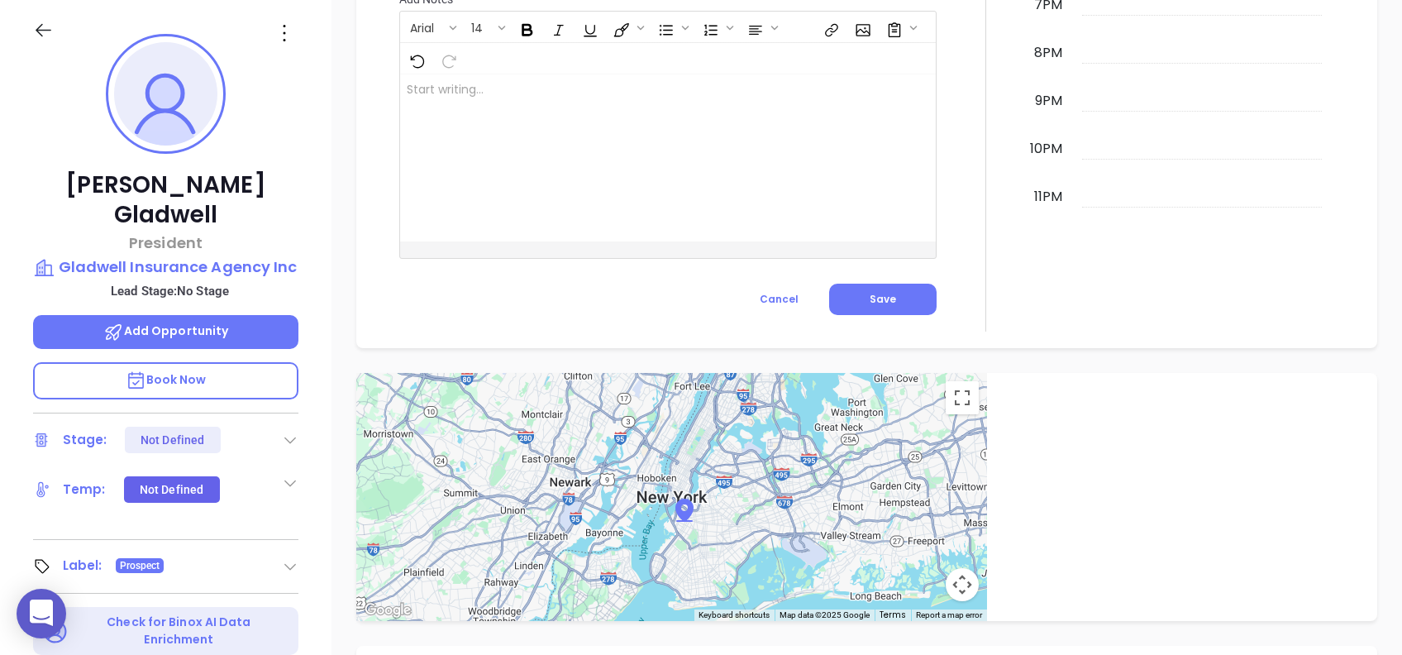
scroll to position [177, 0]
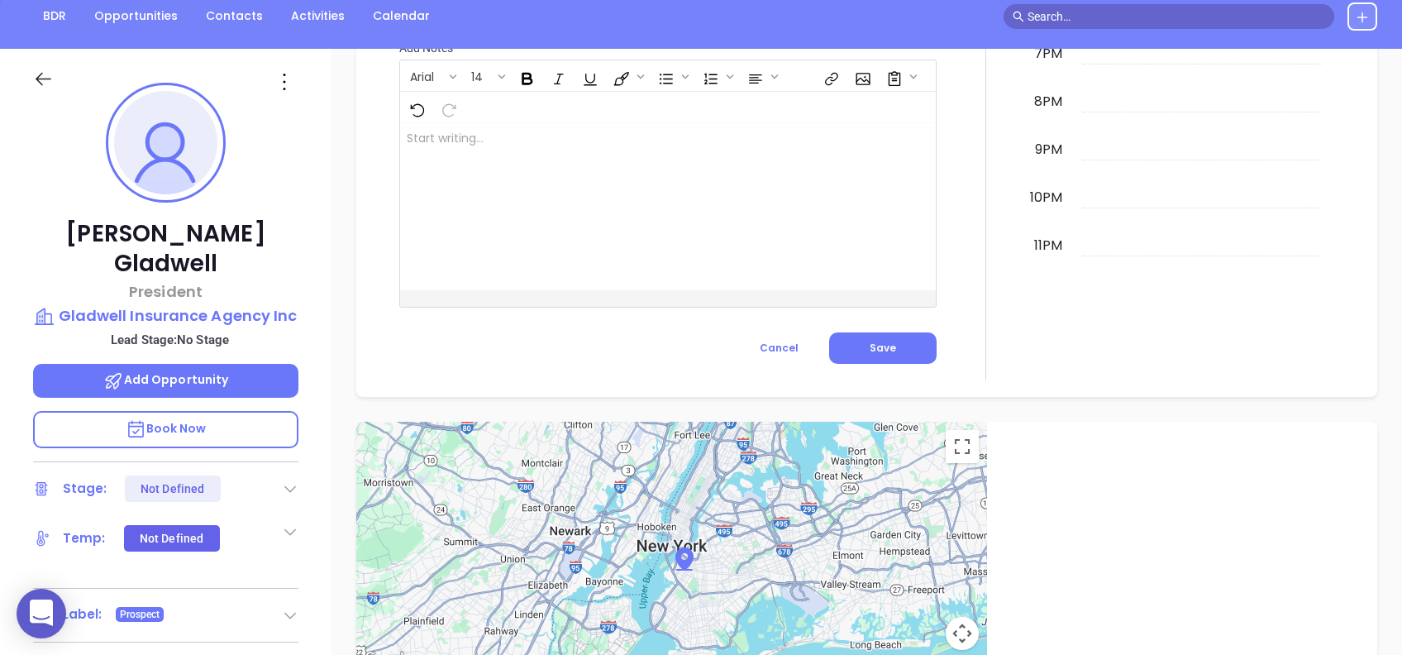
click at [275, 84] on icon at bounding box center [284, 82] width 26 height 26
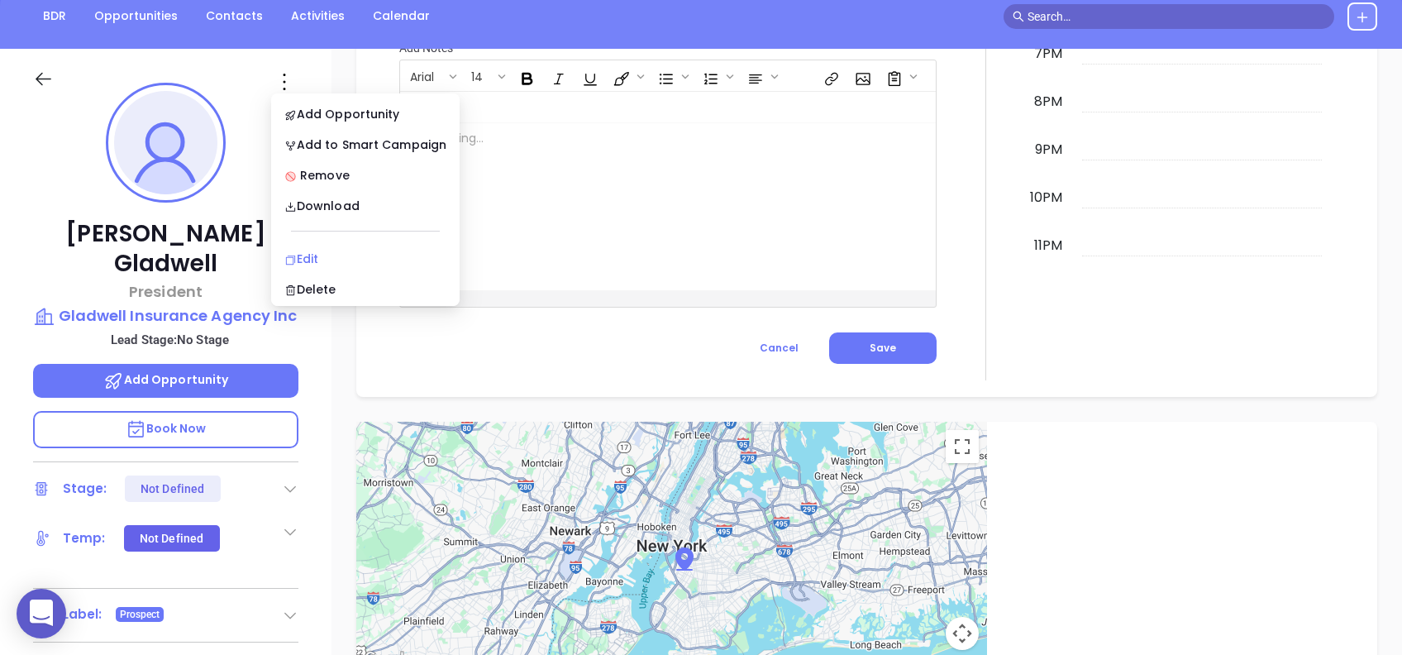
click at [381, 251] on div "Edit" at bounding box center [365, 259] width 162 height 18
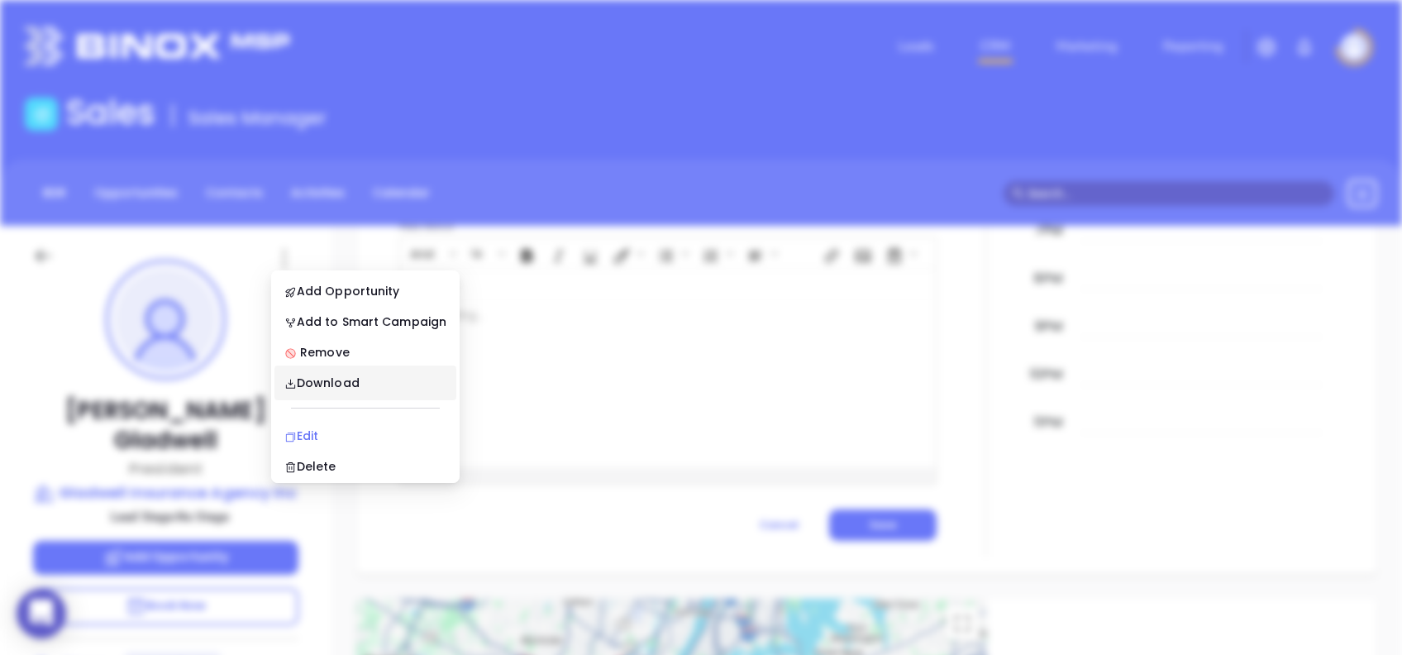
scroll to position [0, 0]
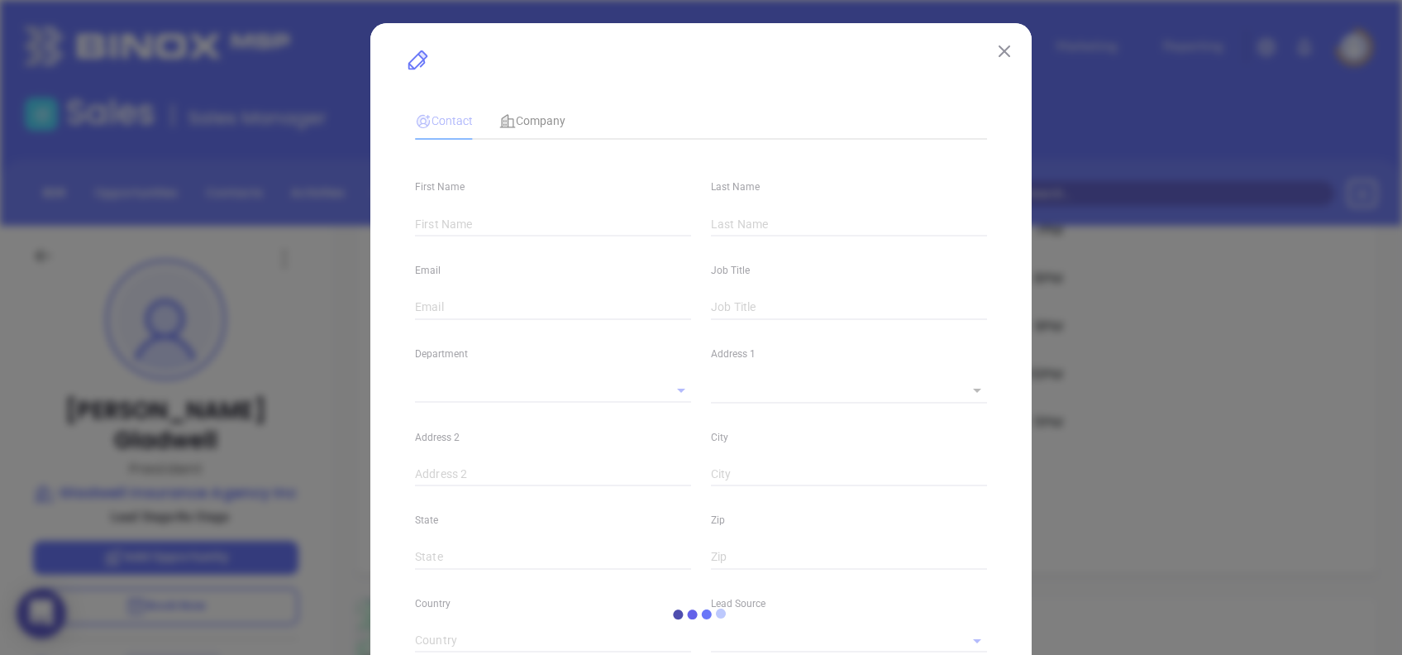
type input "Chuck"
type input "Gladwell"
type input "chuck@gladwellinsurance.com"
type input "President"
type input "1"
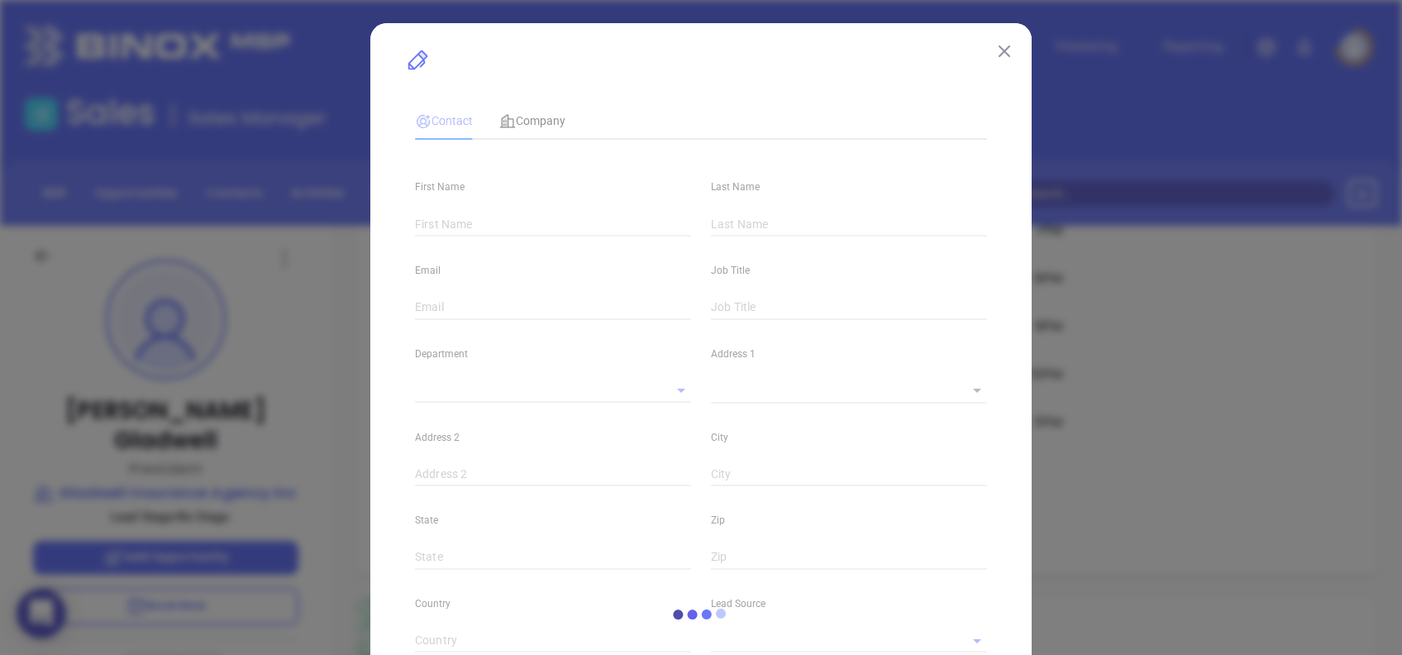
type input "www.linkedin.com/in/chuck-gladwell-2a5b0336"
type input "Marketing"
type input "Other"
type input "undefined undefined"
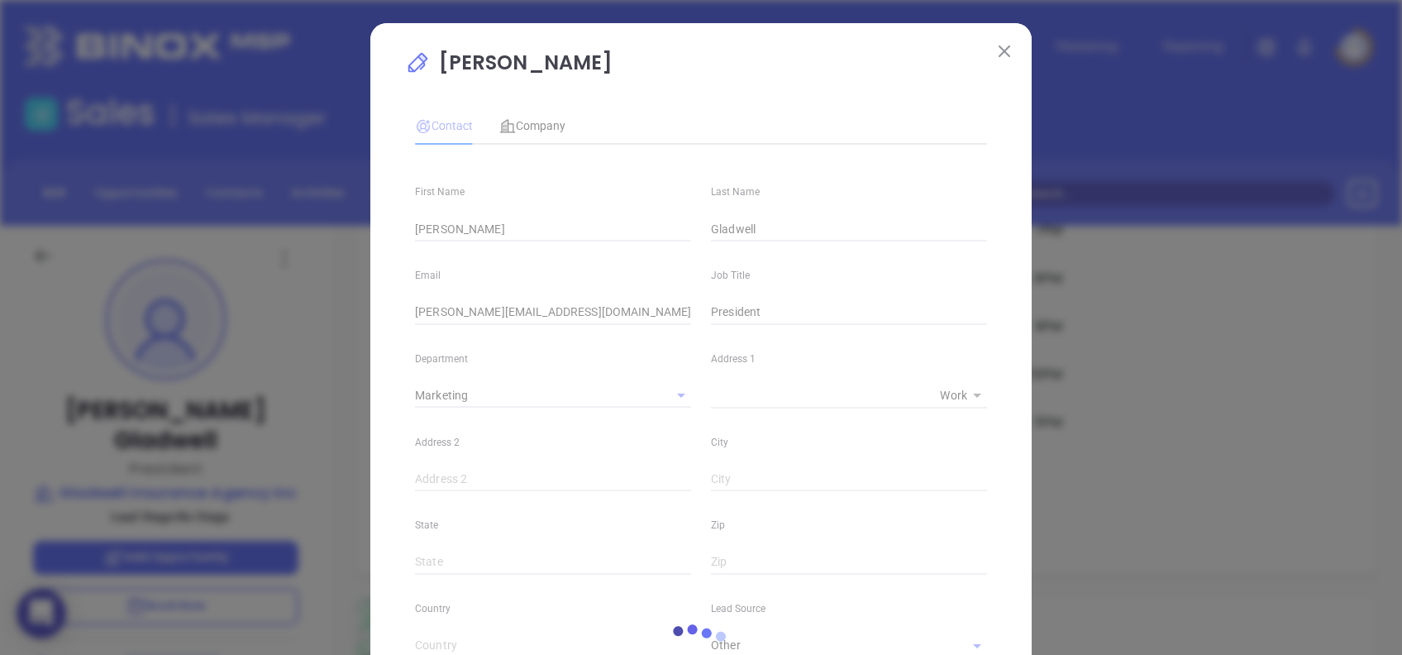
type input "(336) 299-5185"
type input "1"
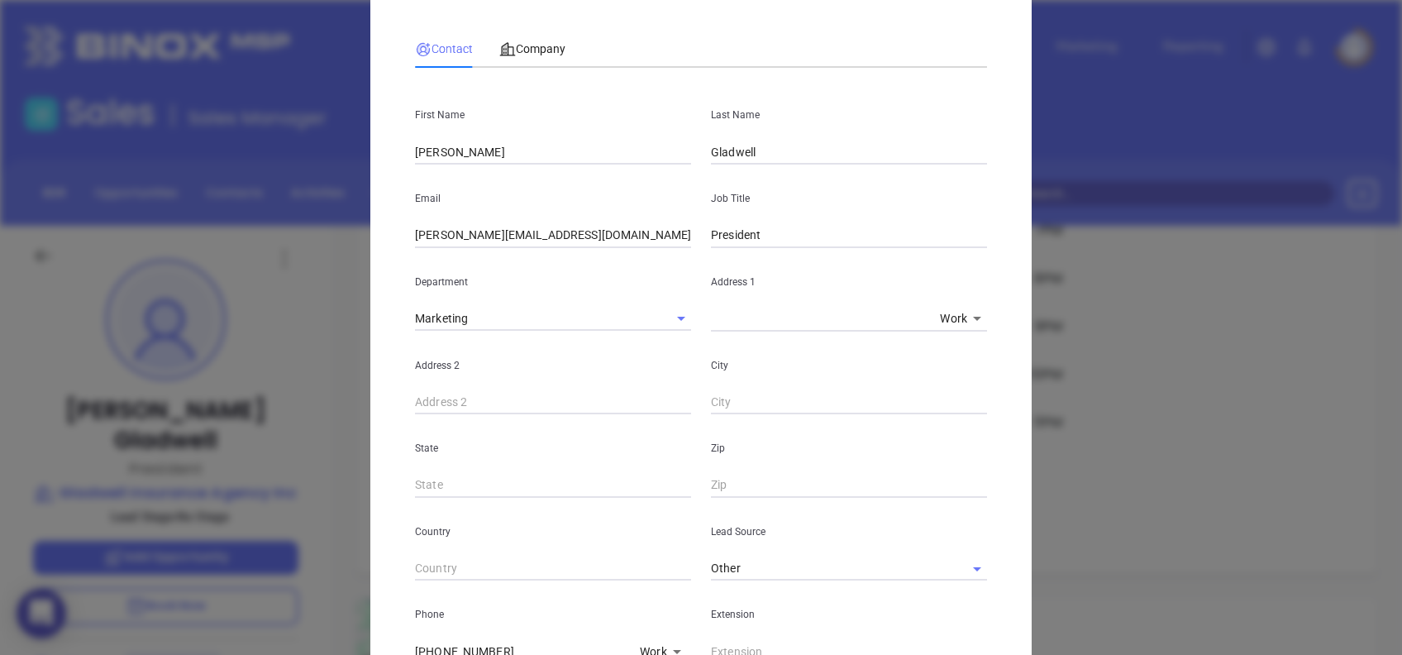
scroll to position [590, 0]
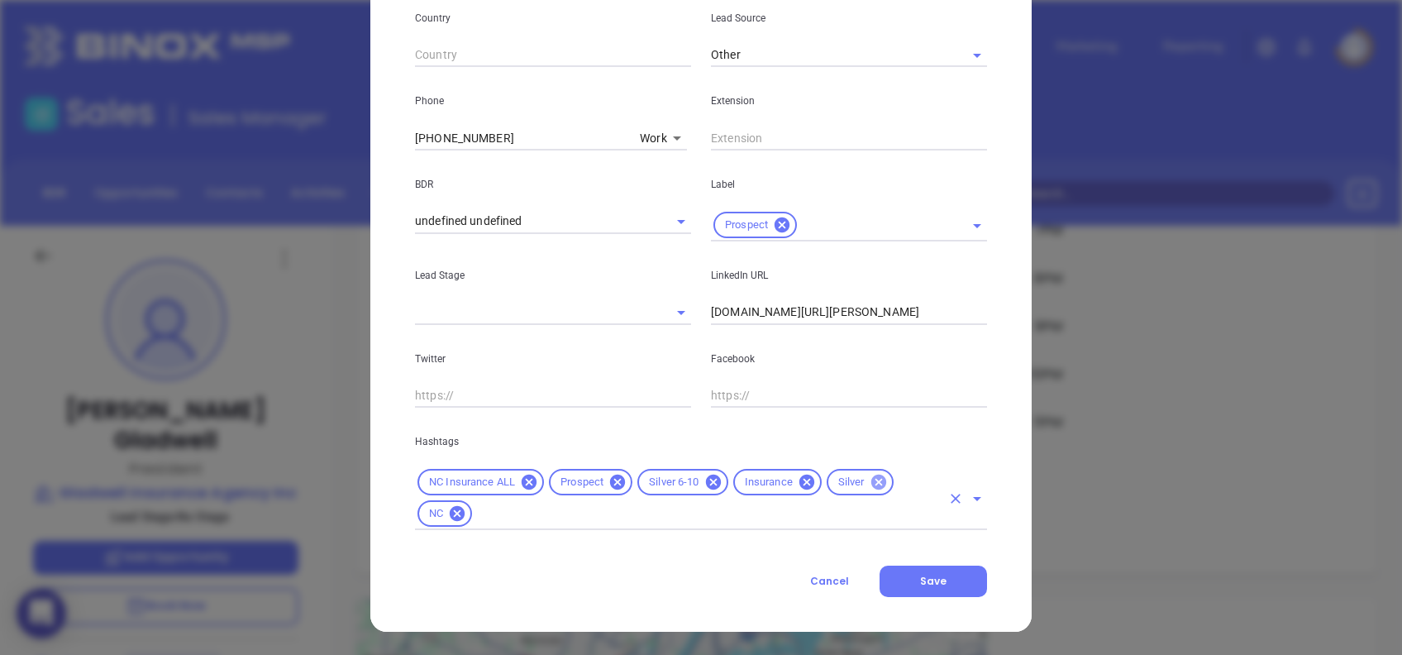
click at [873, 490] on icon at bounding box center [878, 482] width 15 height 15
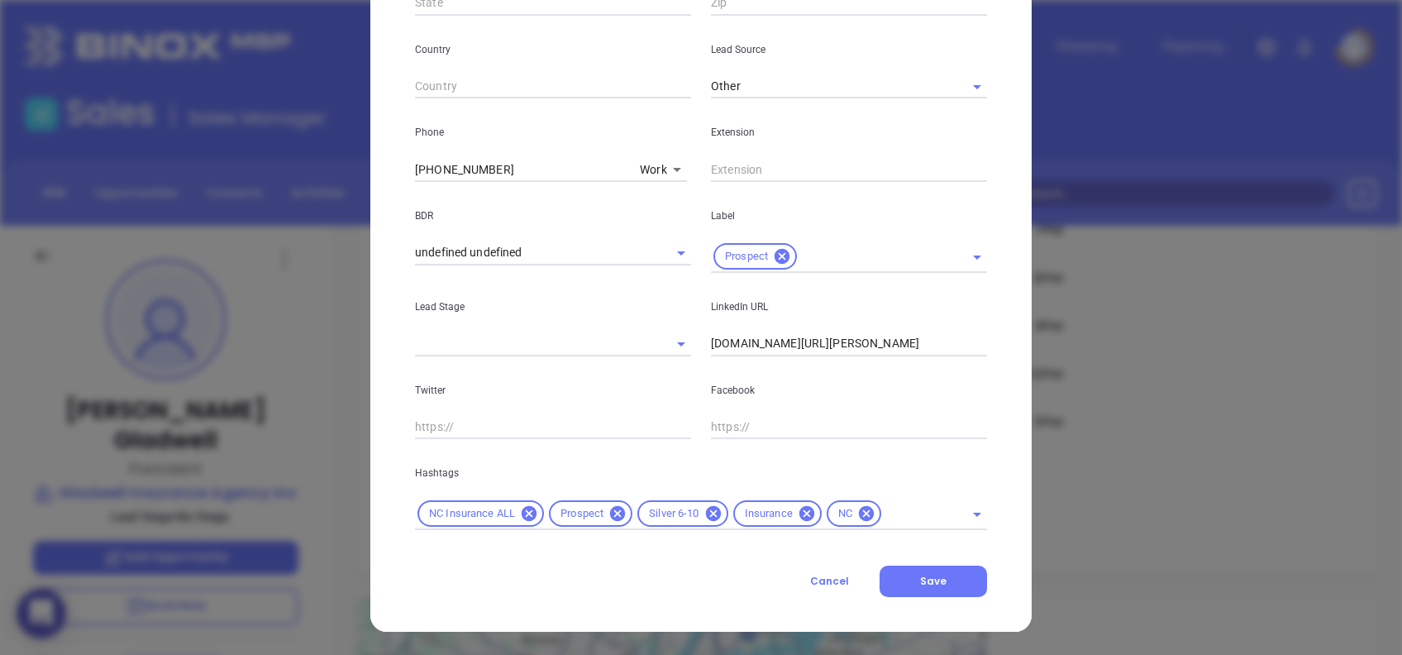
scroll to position [0, 0]
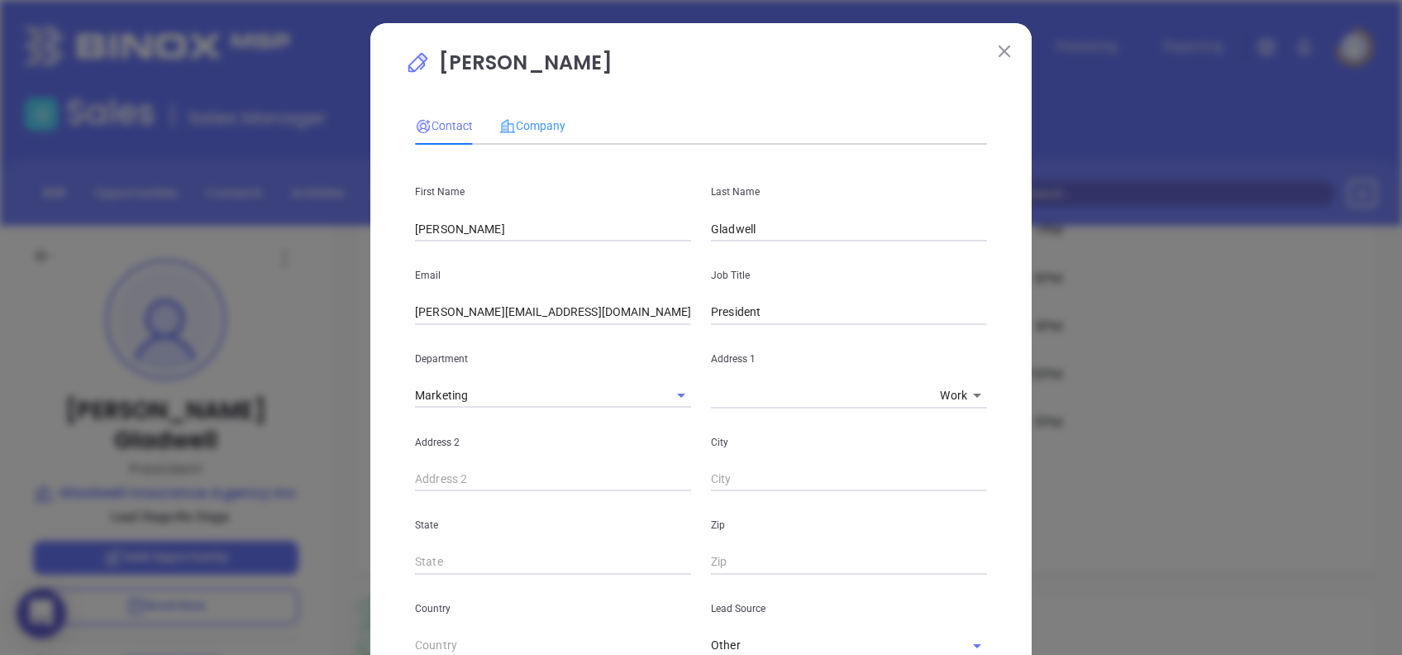
click at [528, 114] on div "Company" at bounding box center [532, 126] width 66 height 38
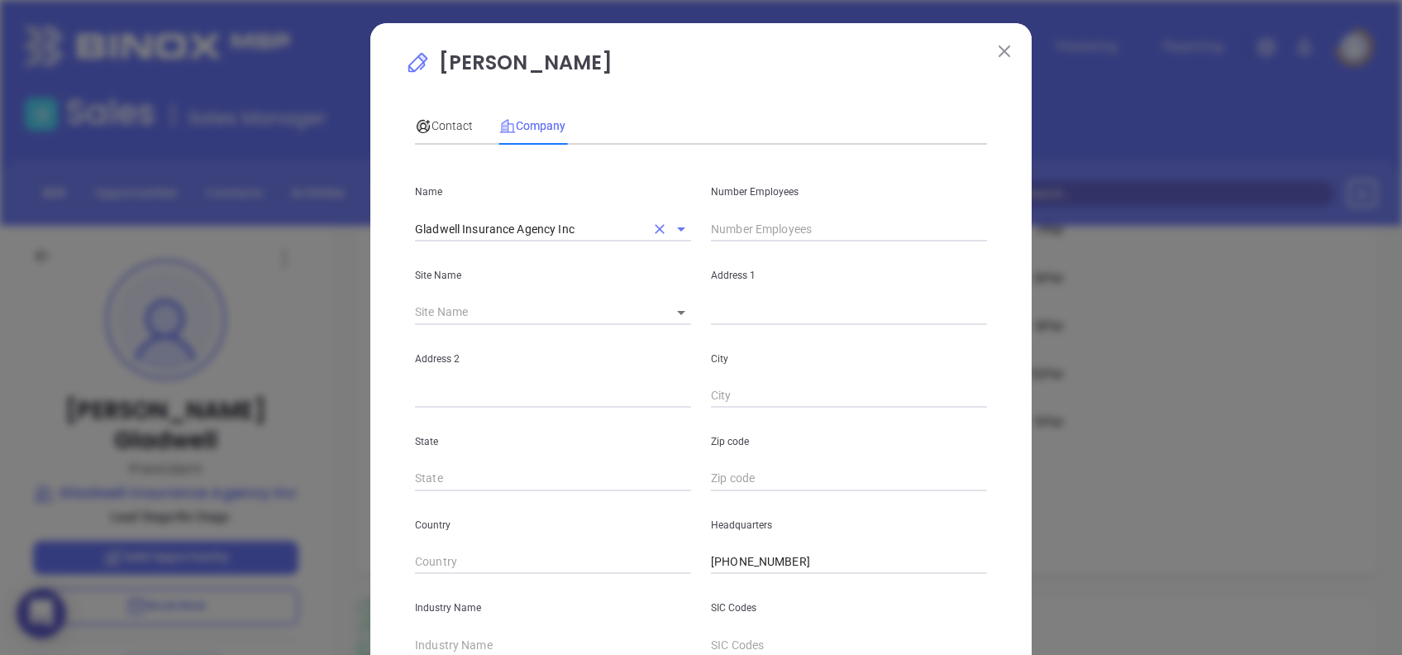
click at [585, 232] on input "Gladwell Insurance Agency Inc" at bounding box center [530, 229] width 230 height 24
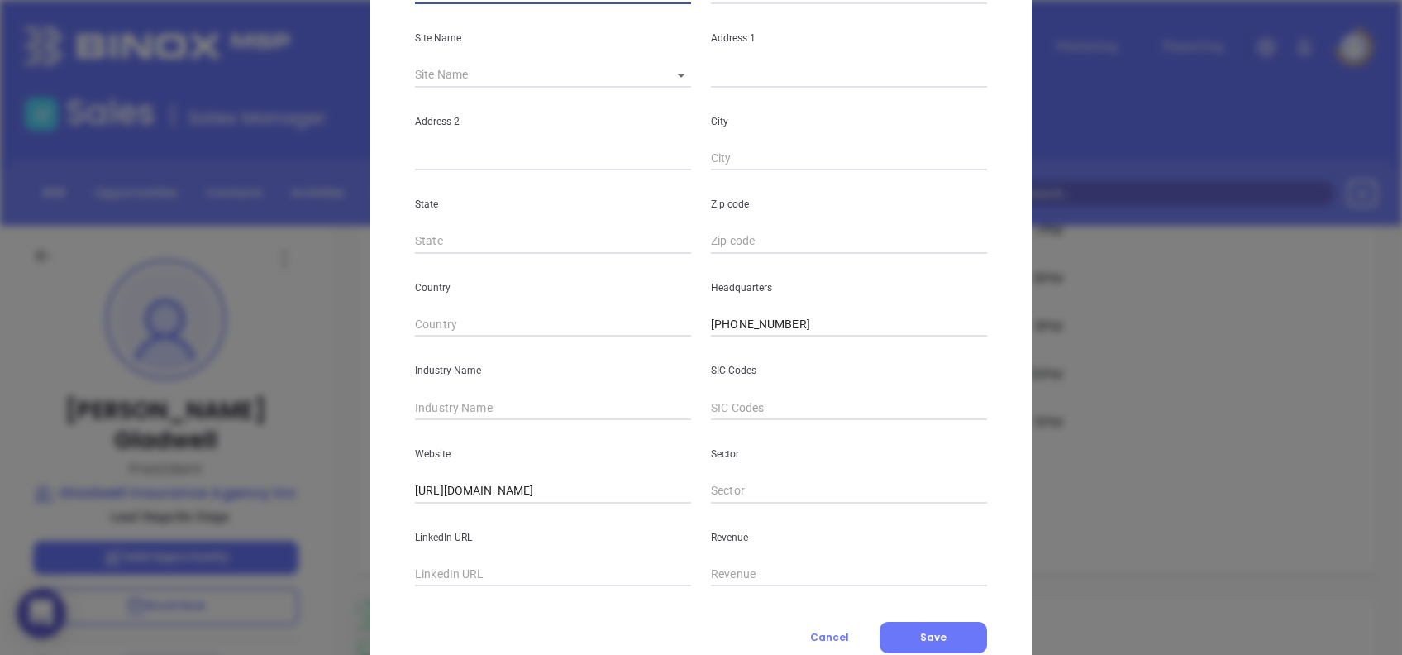
scroll to position [294, 0]
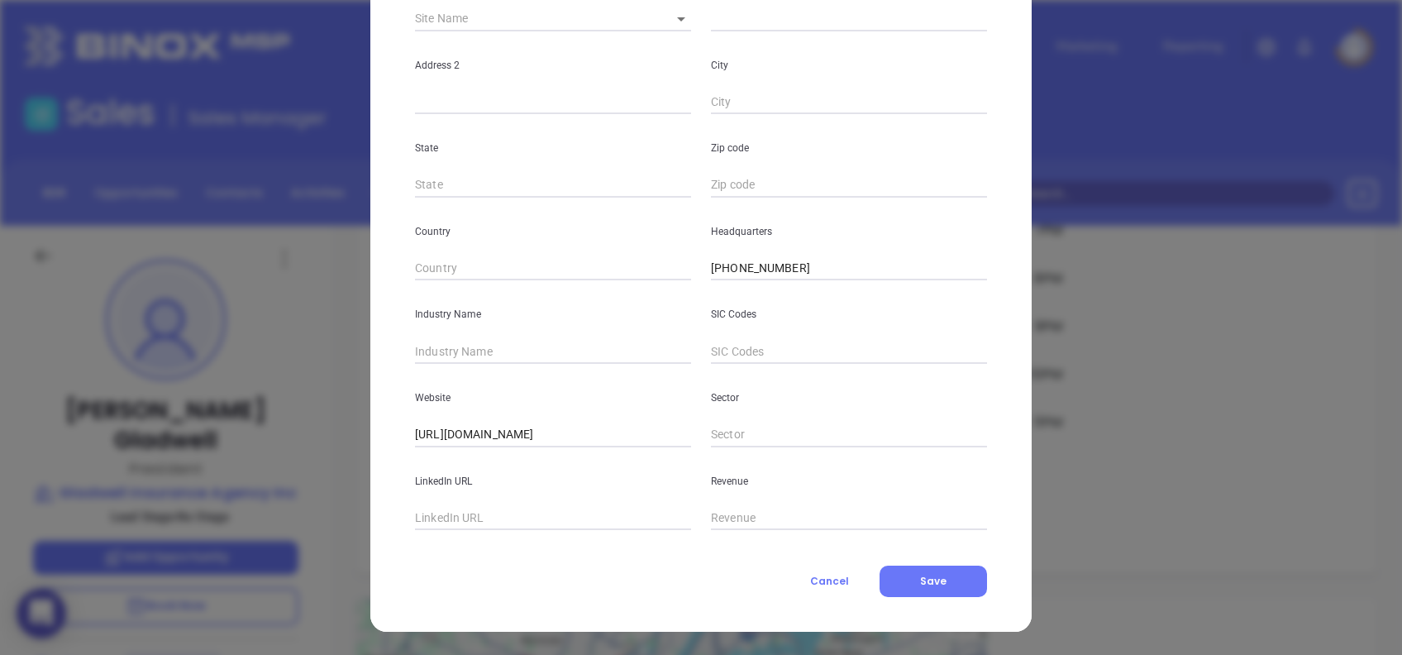
click at [547, 495] on div "LinkedIn URL" at bounding box center [553, 489] width 296 height 84
click at [532, 514] on input "text" at bounding box center [553, 518] width 276 height 25
paste input "www.linkedin.com/company/gladwell-insurance-agency-inc/"
type input "www.linkedin.com/company/gladwell-insurance-agency-inc/"
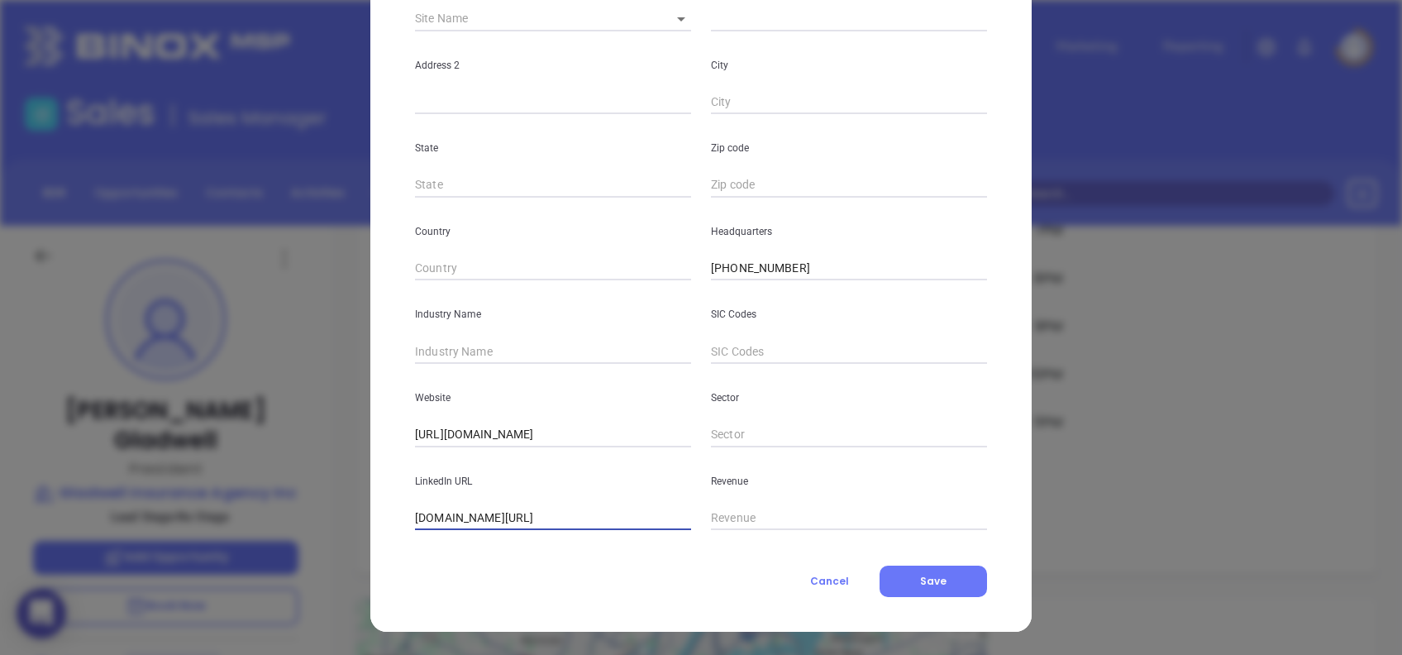
scroll to position [0, 0]
click at [502, 360] on input "text" at bounding box center [553, 351] width 276 height 25
type input "Insurance"
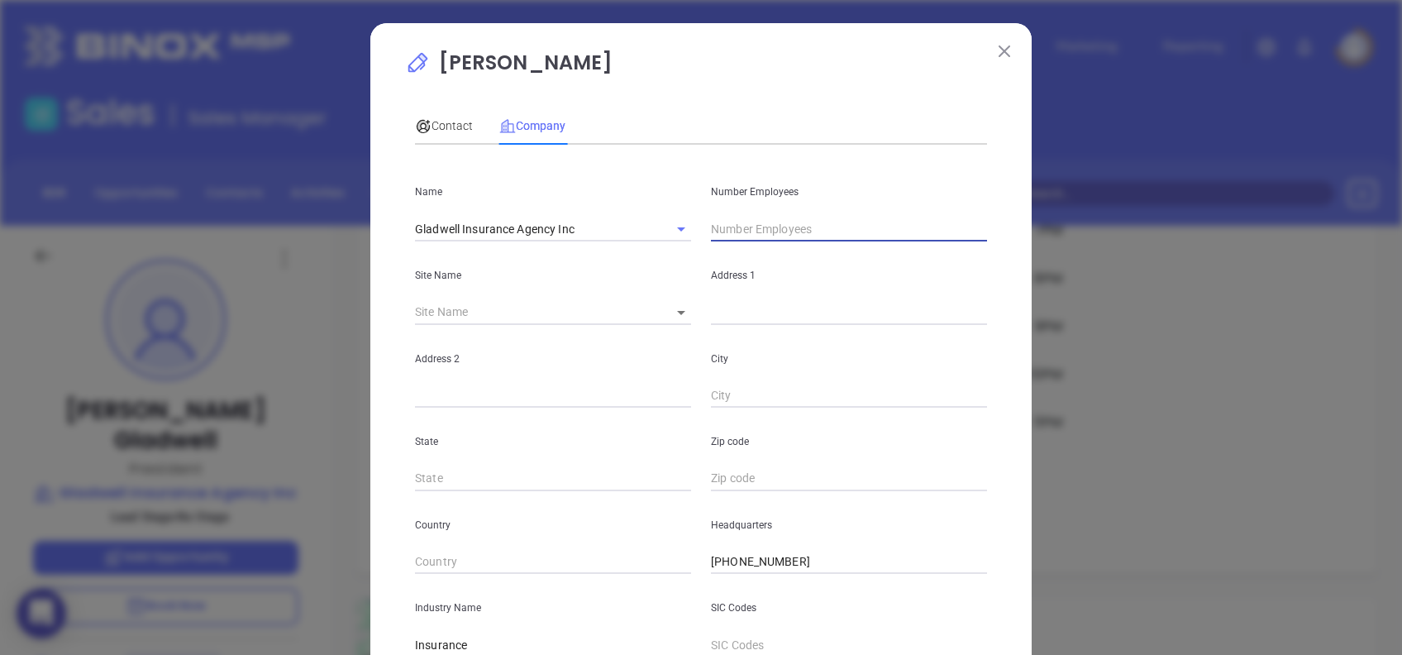
click at [774, 223] on input "text" at bounding box center [849, 229] width 276 height 25
type input "5"
click at [740, 80] on p "Chuck Gladwell" at bounding box center [701, 67] width 592 height 38
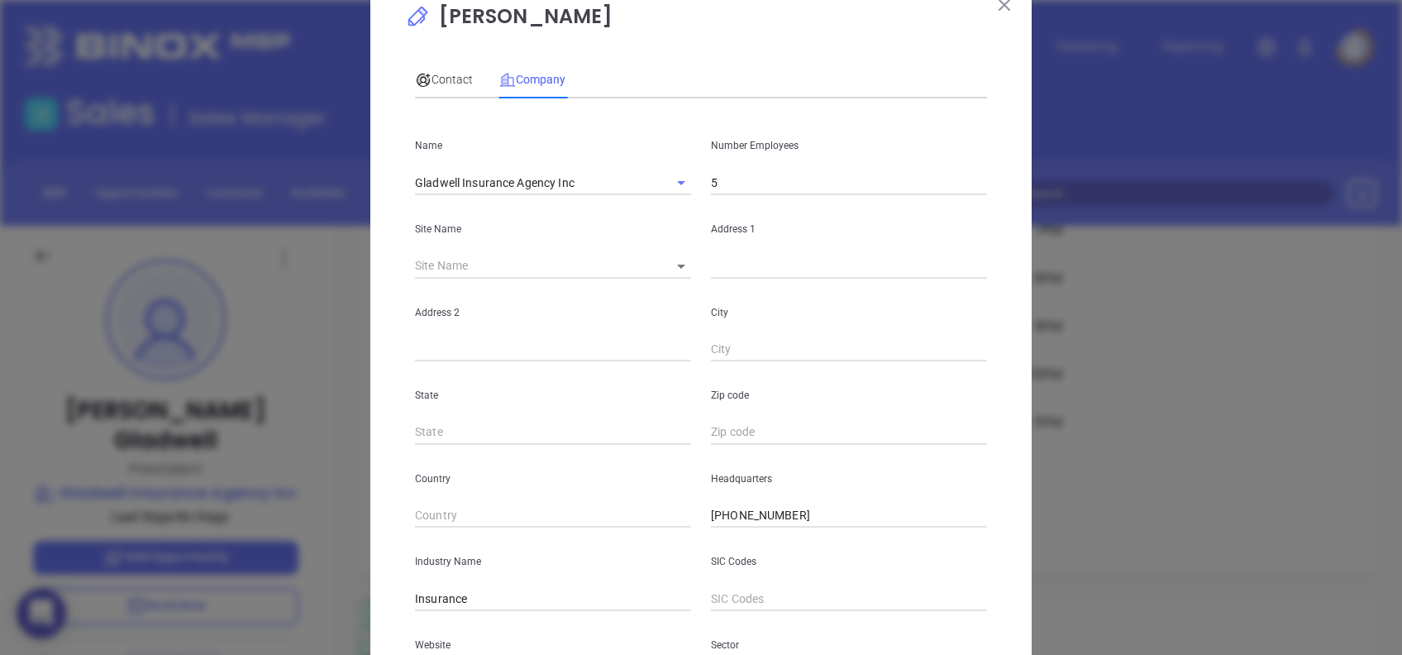
scroll to position [110, 0]
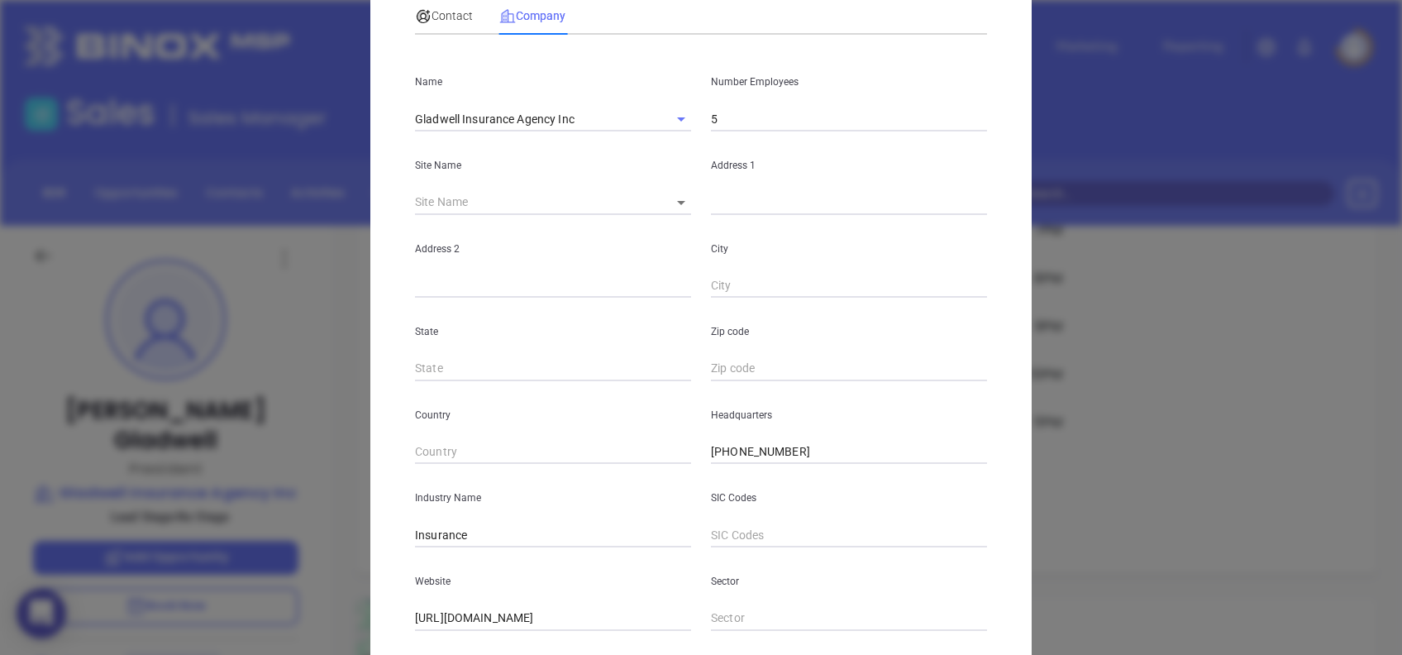
click at [675, 190] on div "​" at bounding box center [553, 202] width 276 height 25
click at [677, 201] on icon at bounding box center [681, 203] width 8 height 4
click at [677, 203] on icon at bounding box center [681, 203] width 8 height 4
click at [848, 271] on div "City" at bounding box center [849, 257] width 296 height 84
click at [950, 333] on p "Zip code" at bounding box center [849, 332] width 276 height 18
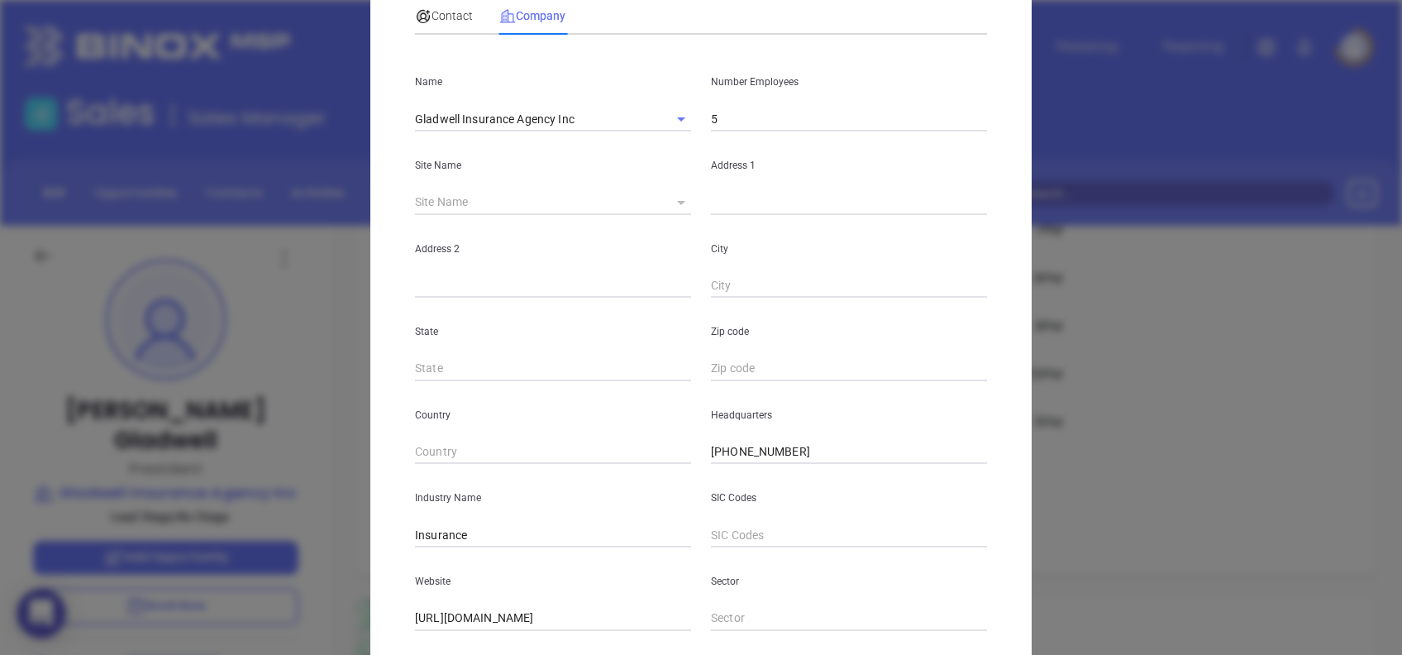
click at [677, 201] on icon at bounding box center [681, 203] width 8 height 4
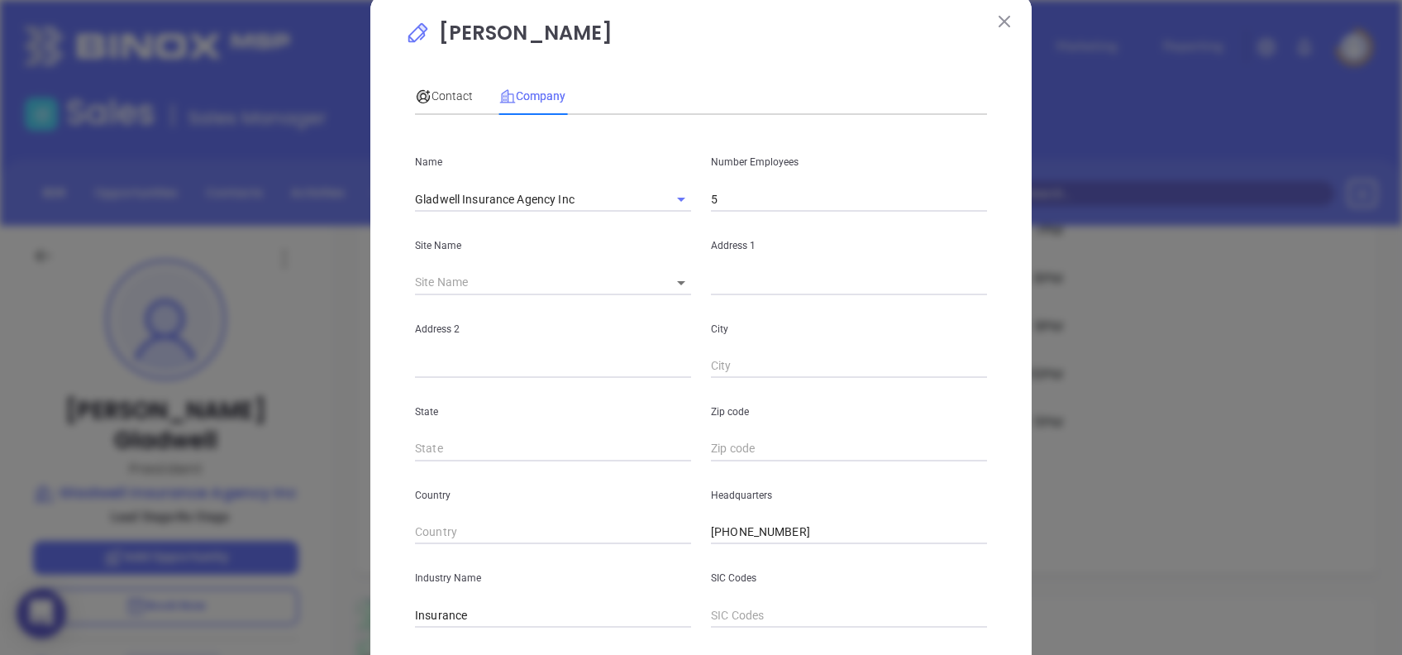
scroll to position [0, 0]
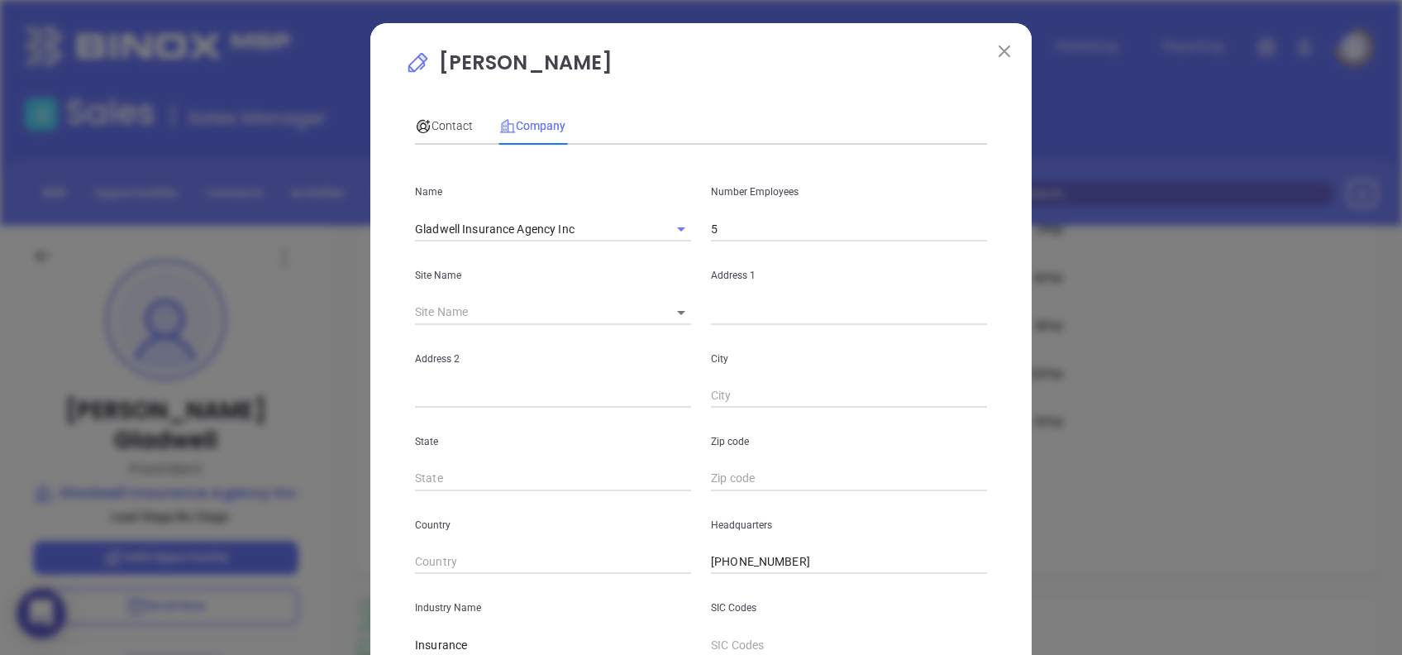
click at [725, 105] on div "Contact Company First Name Chuck Last Name Gladwell Email chuck@gladwellinsuran…" at bounding box center [701, 460] width 572 height 725
click at [679, 310] on body "0 Leads CRM Marketing Reporting Financial Leads Leads Sales Sales Manager BDR O…" at bounding box center [701, 327] width 1402 height 655
click at [681, 310] on li "Greensboro" at bounding box center [727, 314] width 154 height 30
type input "Greensboro"
type input "99198"
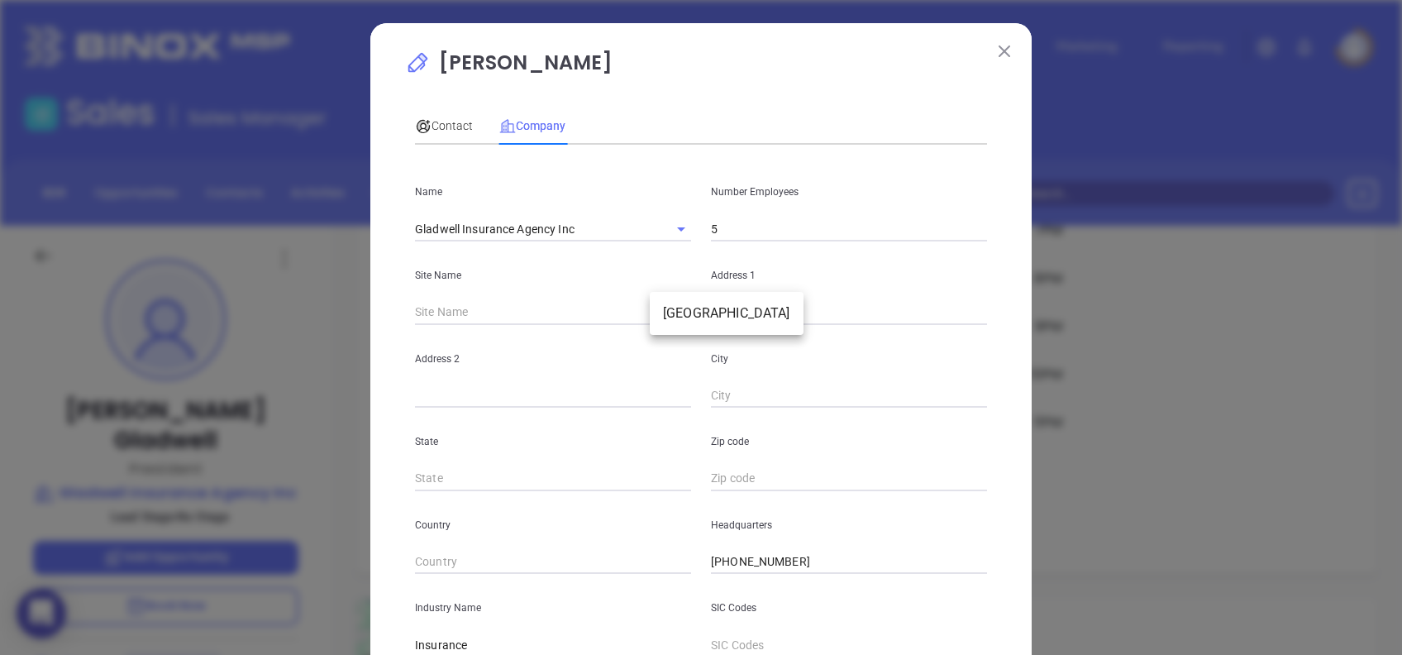
type input "5709 West Friendly Avenue"
type input "Greensboro"
type input "NC"
type input "27410"
click at [448, 131] on span "Contact" at bounding box center [444, 125] width 58 height 13
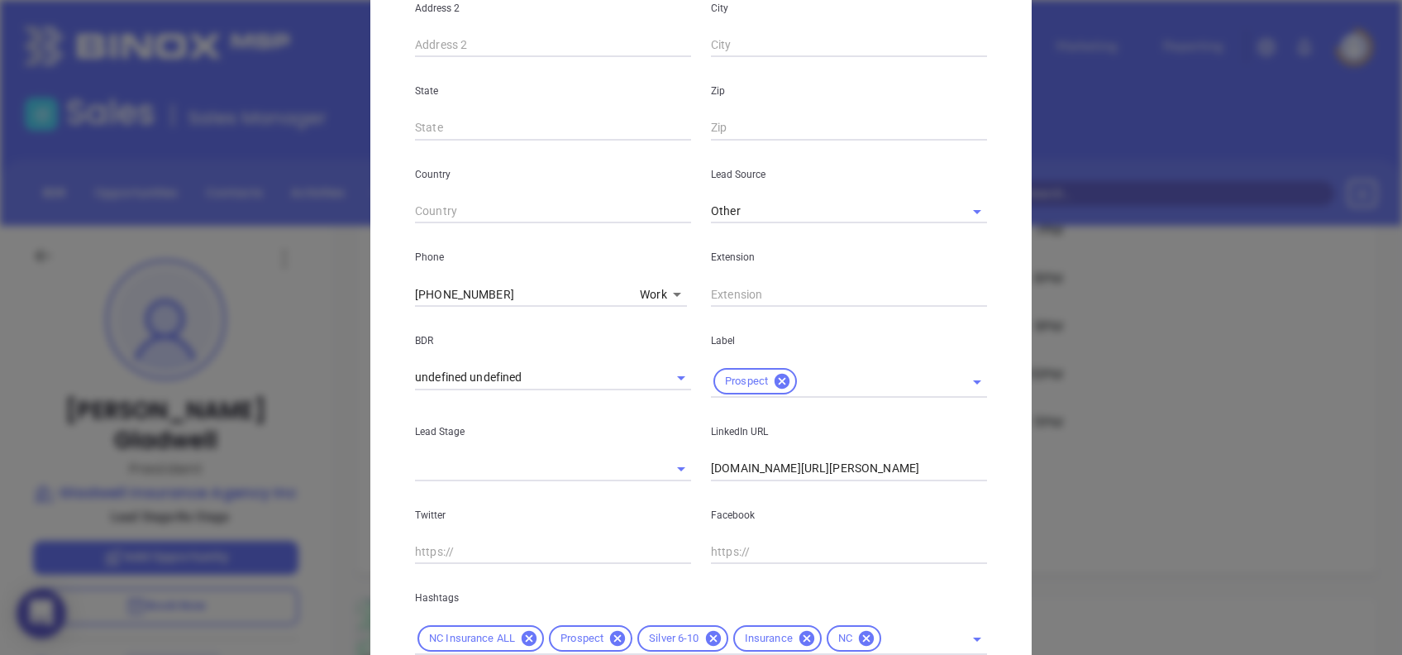
scroll to position [559, 0]
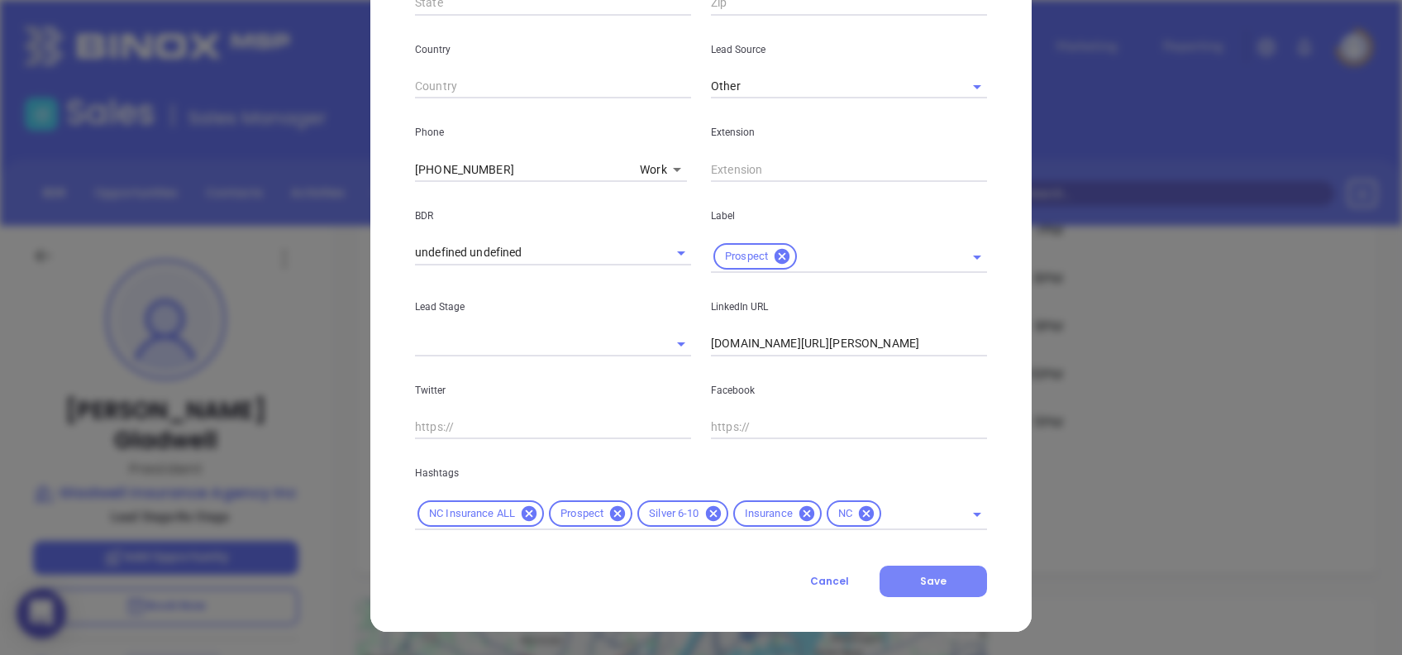
click at [939, 576] on button "Save" at bounding box center [934, 581] width 108 height 31
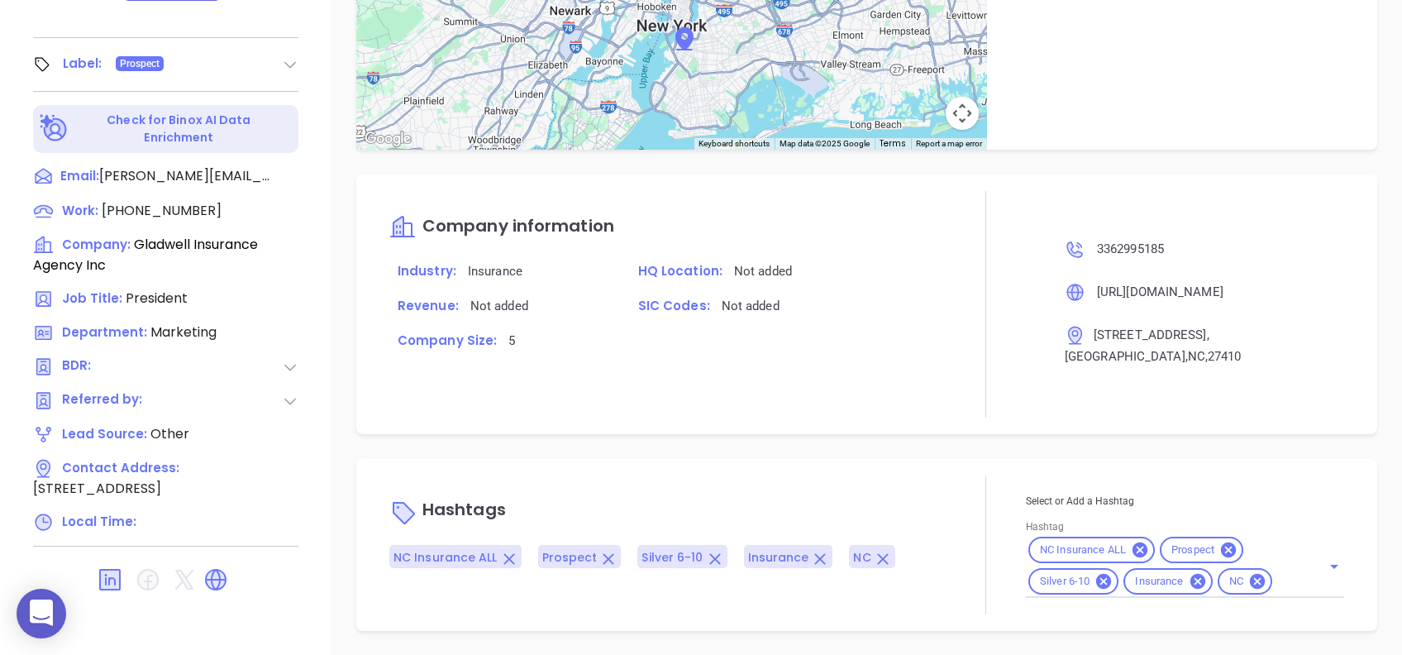
scroll to position [816, 0]
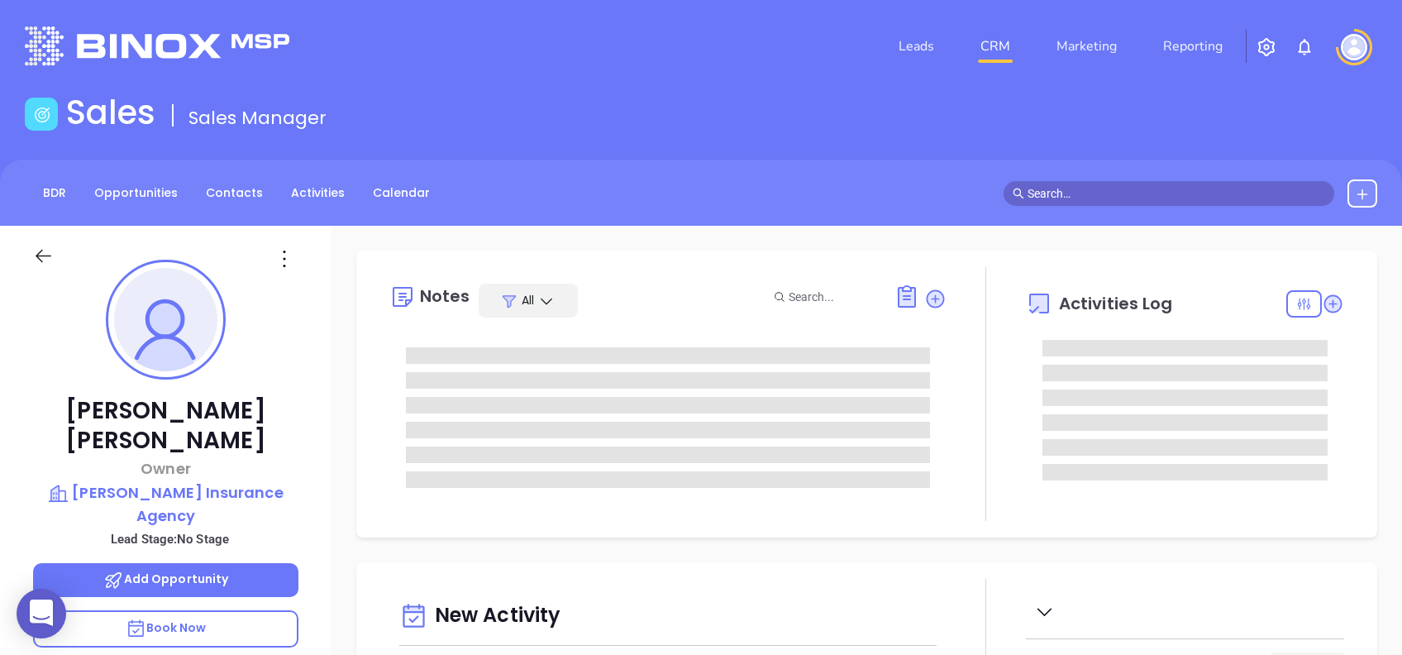
type input "10:00 am"
type input "[DATE]"
type input "[PERSON_NAME]"
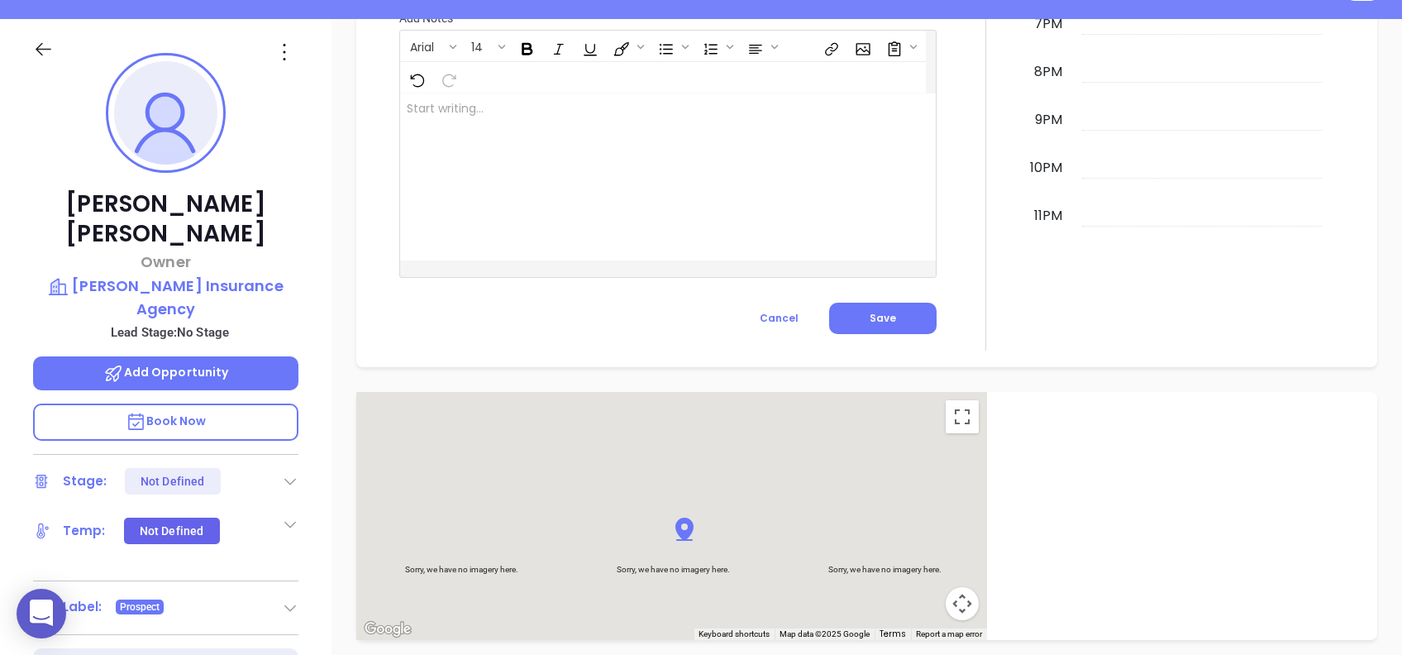
scroll to position [66, 0]
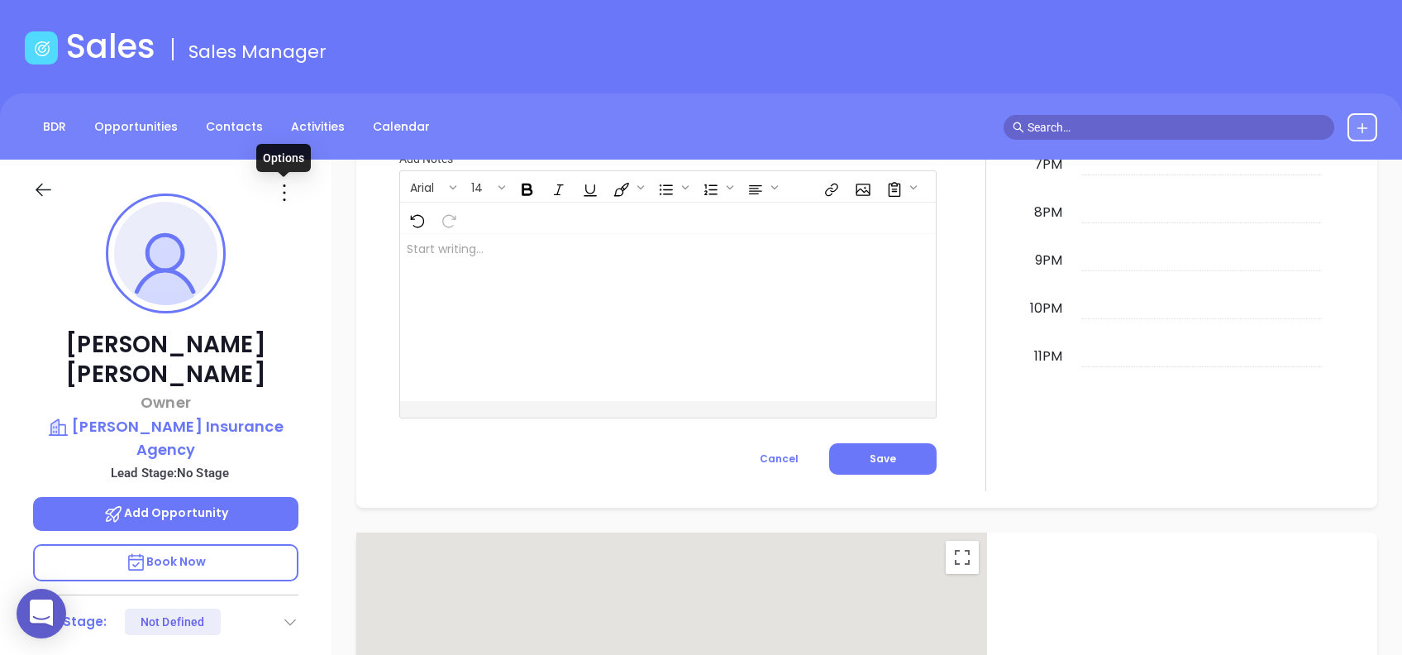
click at [282, 192] on icon at bounding box center [284, 192] width 26 height 26
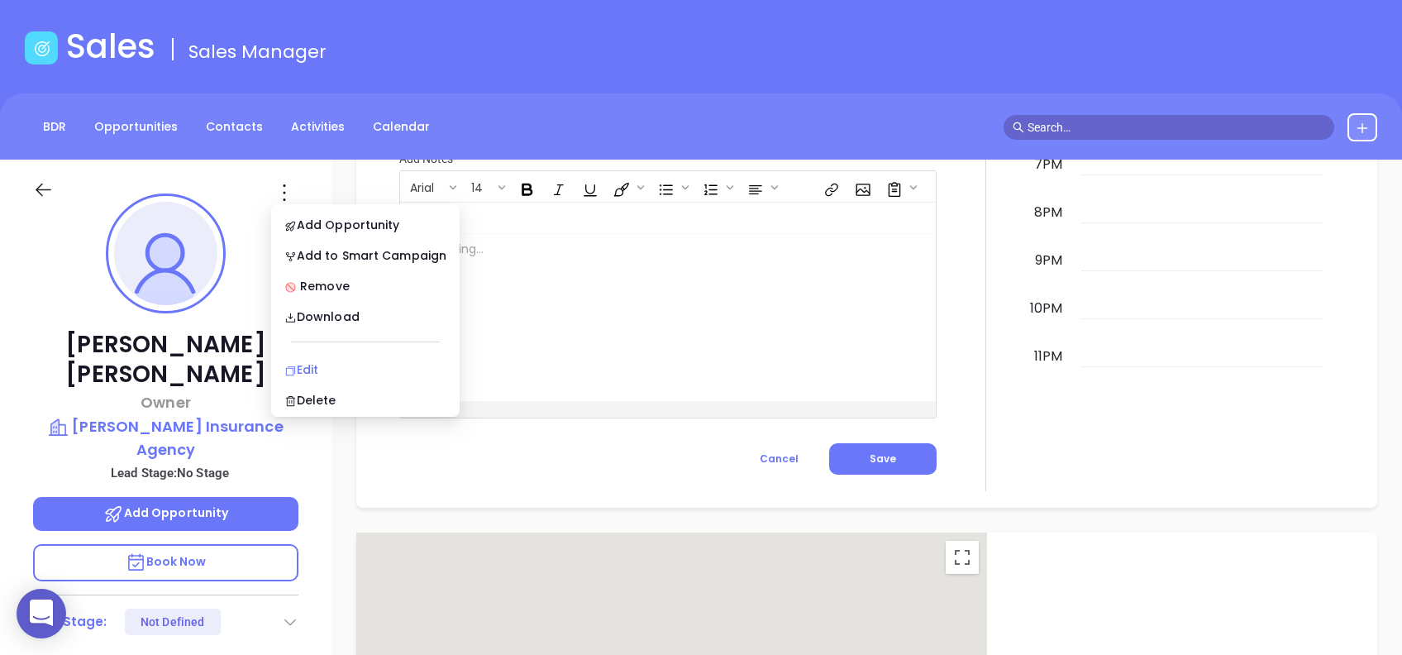
click at [385, 372] on div "Edit" at bounding box center [365, 370] width 162 height 18
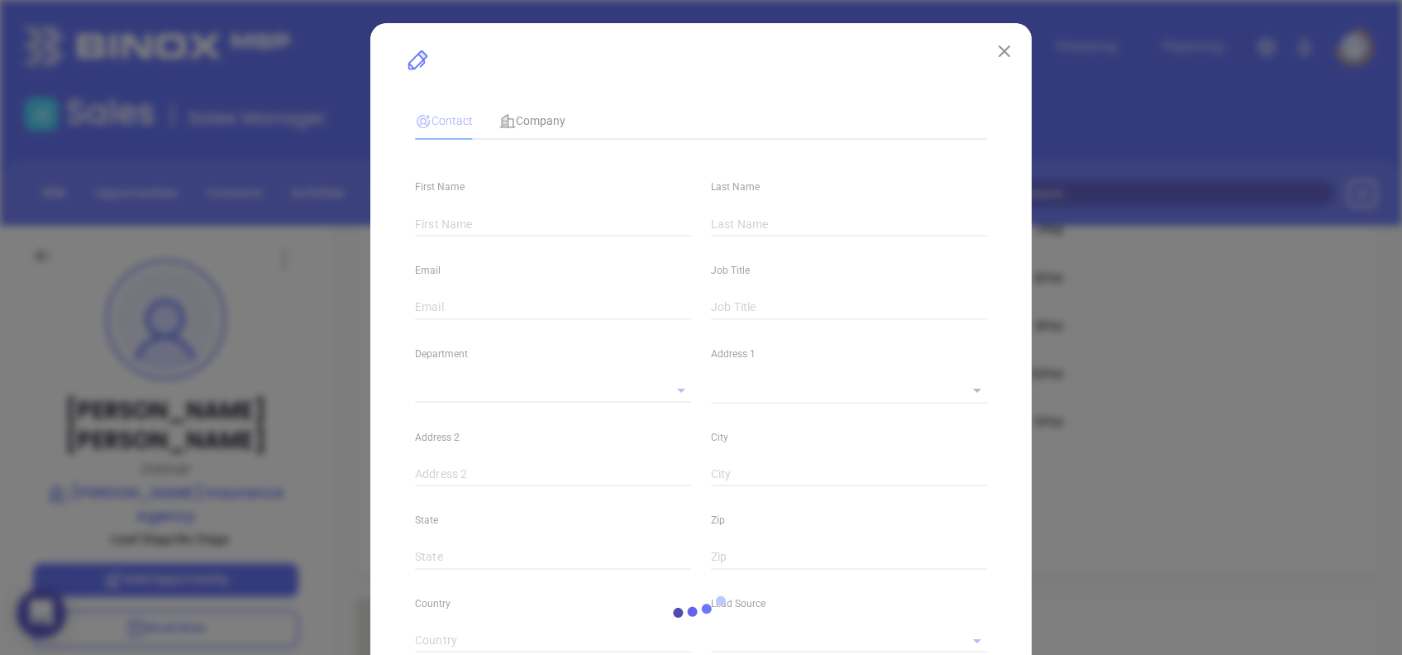
type input "[PERSON_NAME]"
type input "[PERSON_NAME][EMAIL_ADDRESS][DOMAIN_NAME]"
type input "Owner"
type input "1"
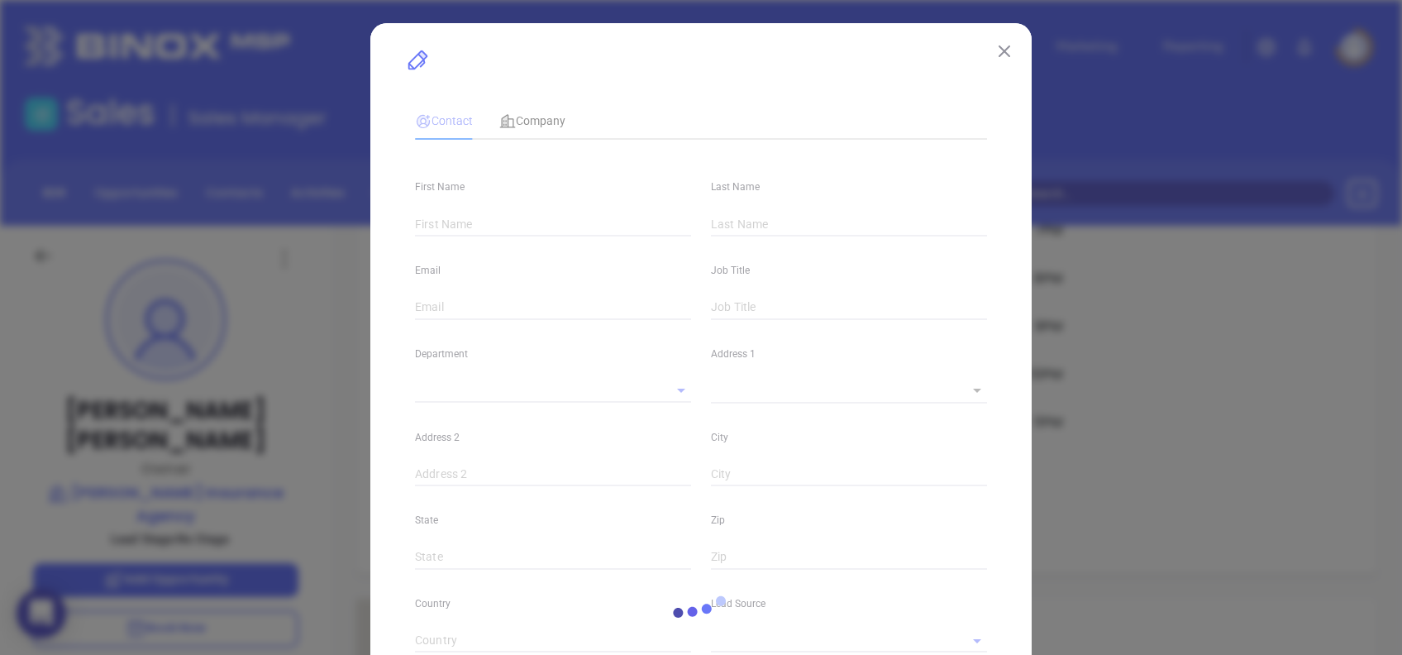
type input "[DOMAIN_NAME][URL][PERSON_NAME]"
type input "Marketing"
type input "Other"
type input "undefined undefined"
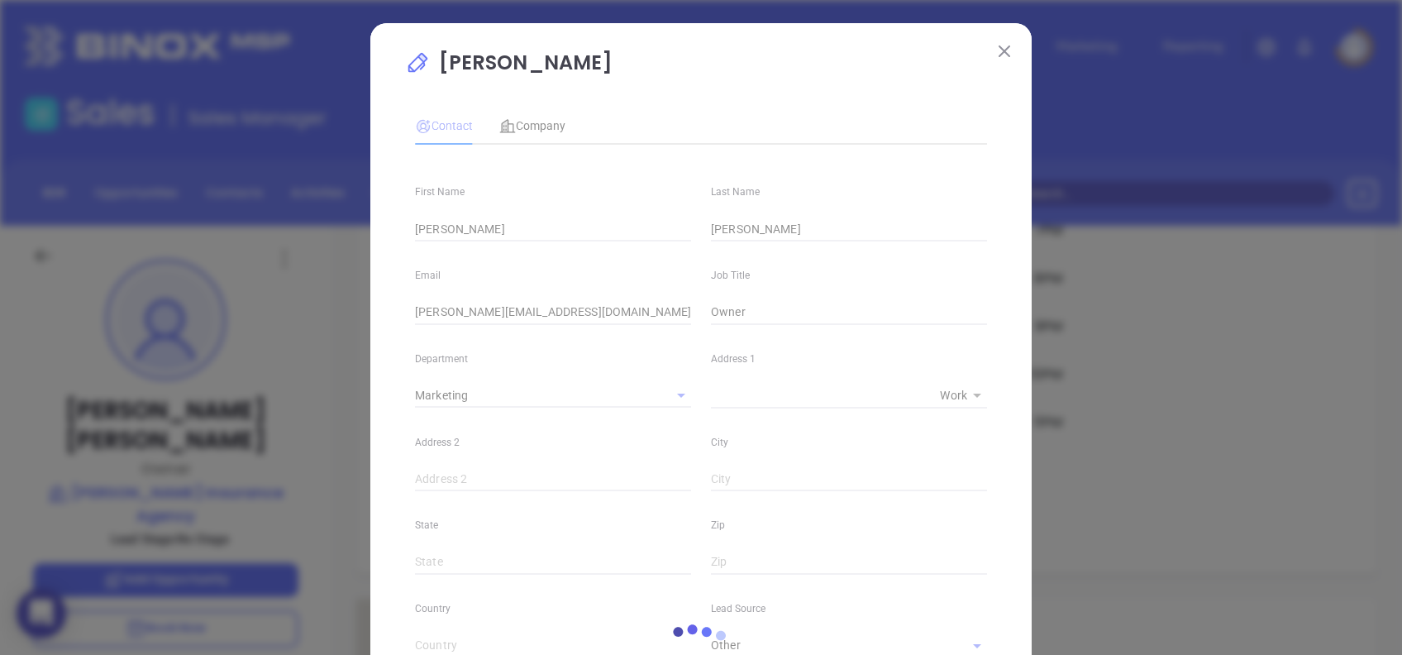
type input "[PHONE_NUMBER]"
type input "1"
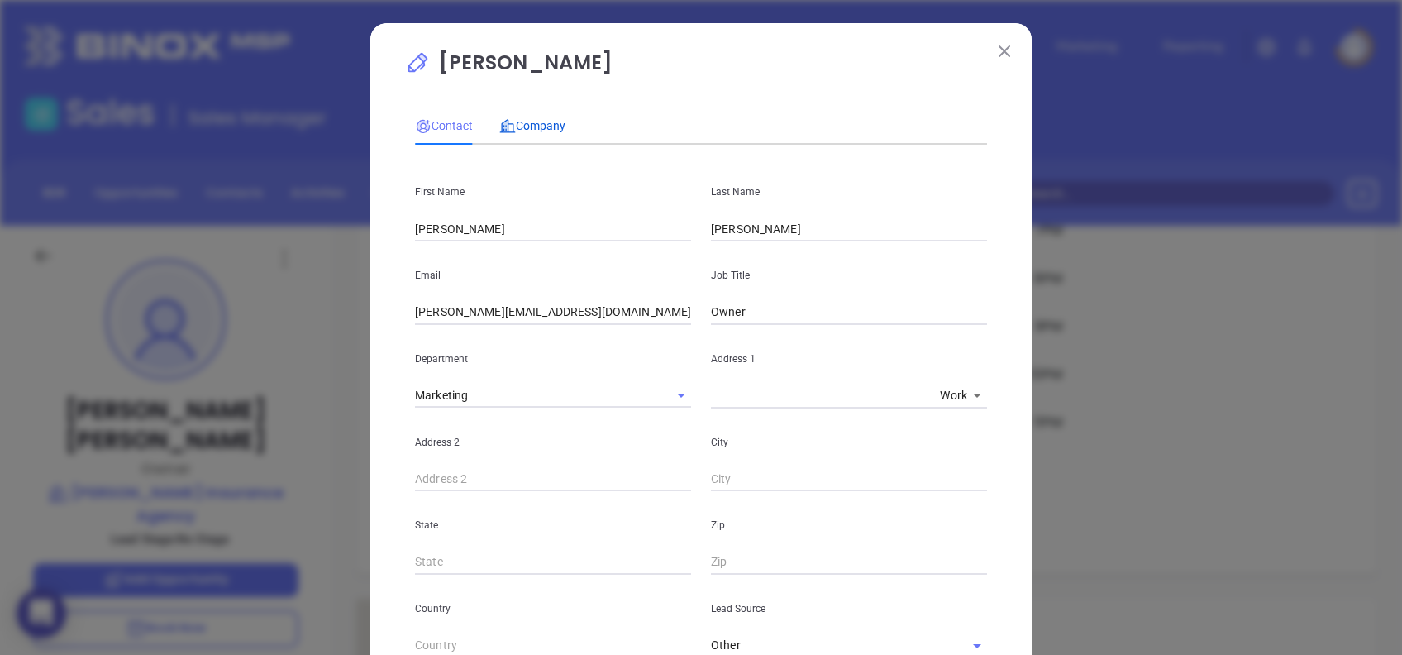
click at [512, 134] on div "Company" at bounding box center [532, 126] width 66 height 18
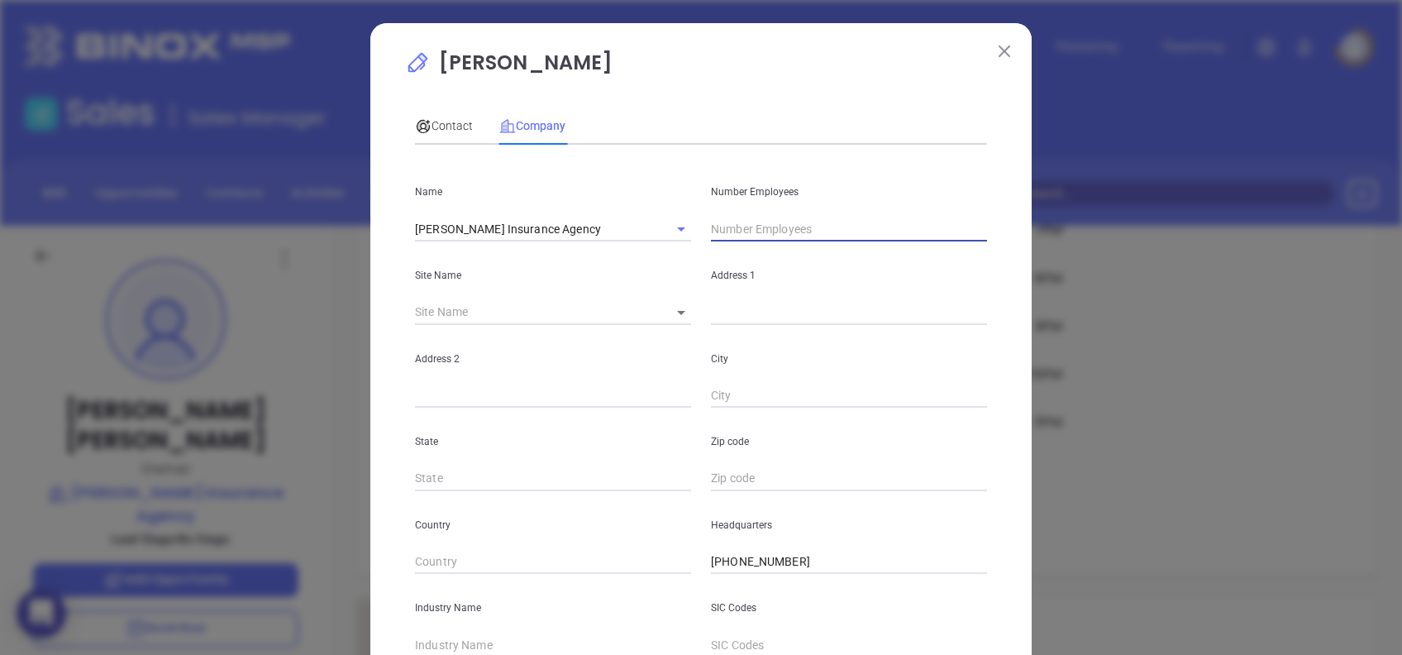
click at [733, 226] on input "text" at bounding box center [849, 229] width 276 height 25
type input "9"
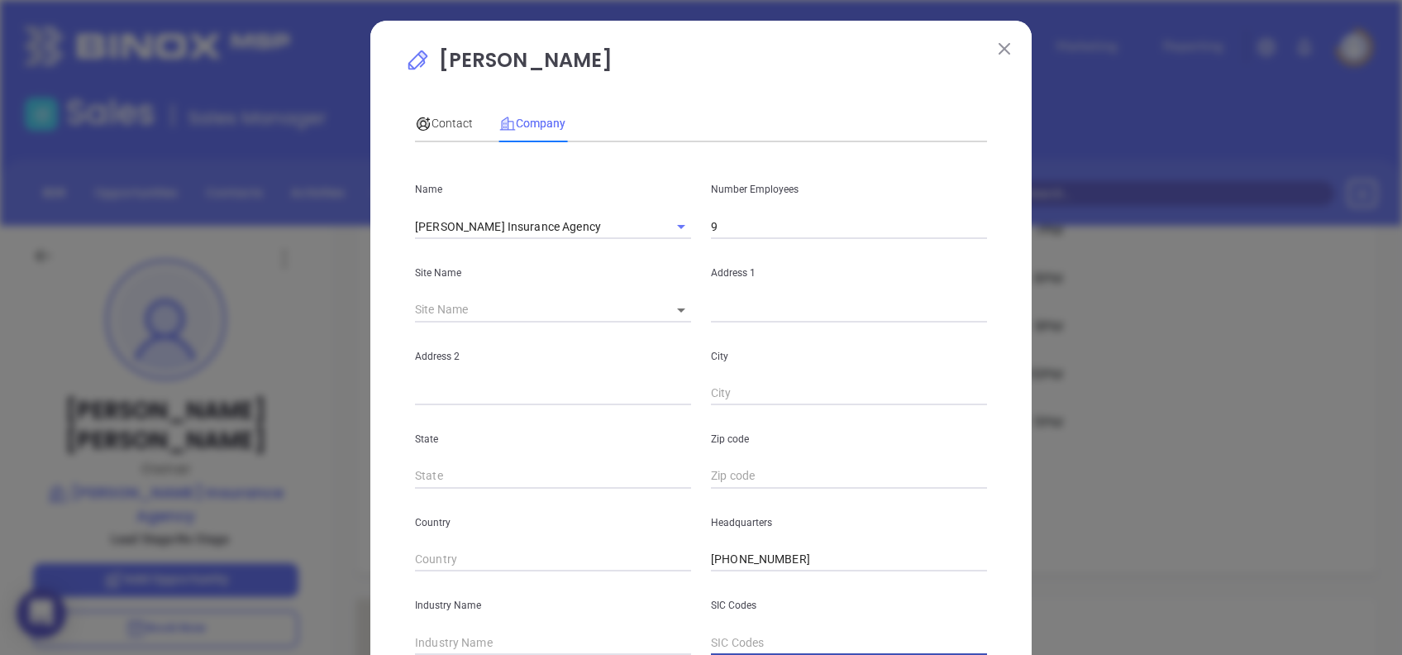
scroll to position [294, 0]
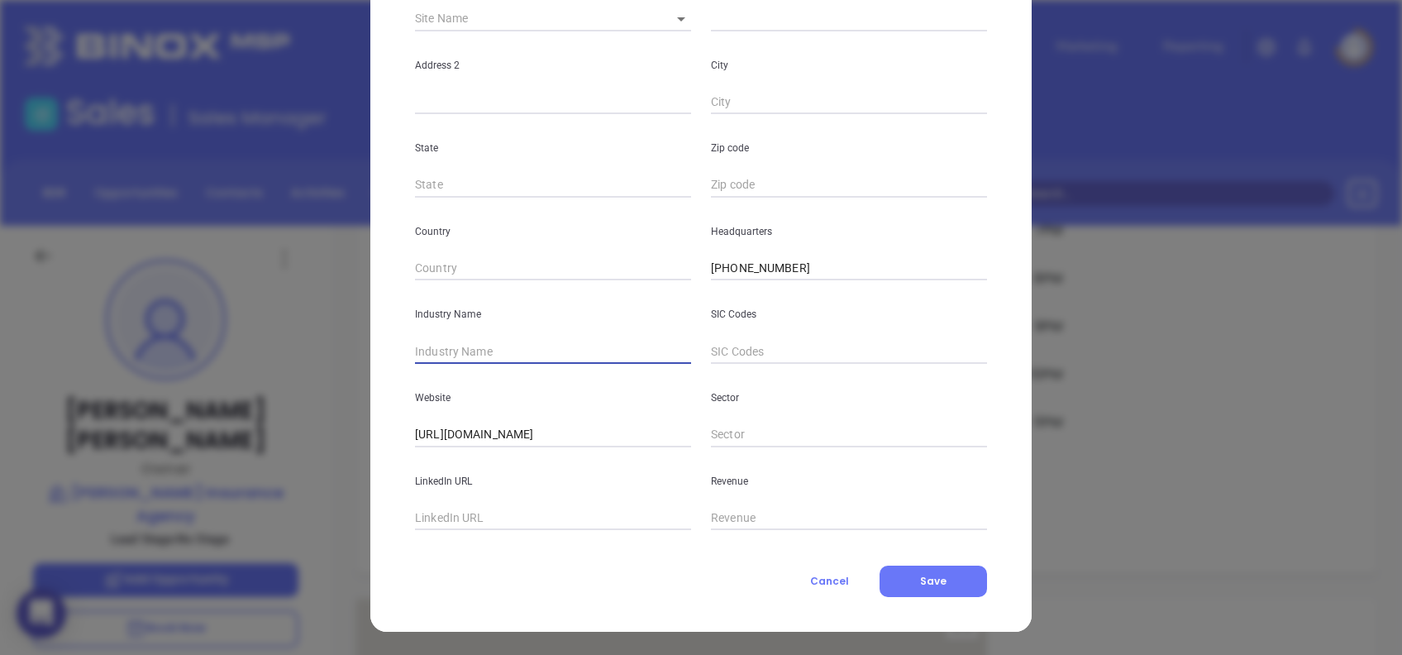
click at [470, 342] on input "text" at bounding box center [553, 351] width 276 height 25
type input "Insurance"
paste input "www.linkedin.com/company/glenn-lewis-insurance-agency-inc./"
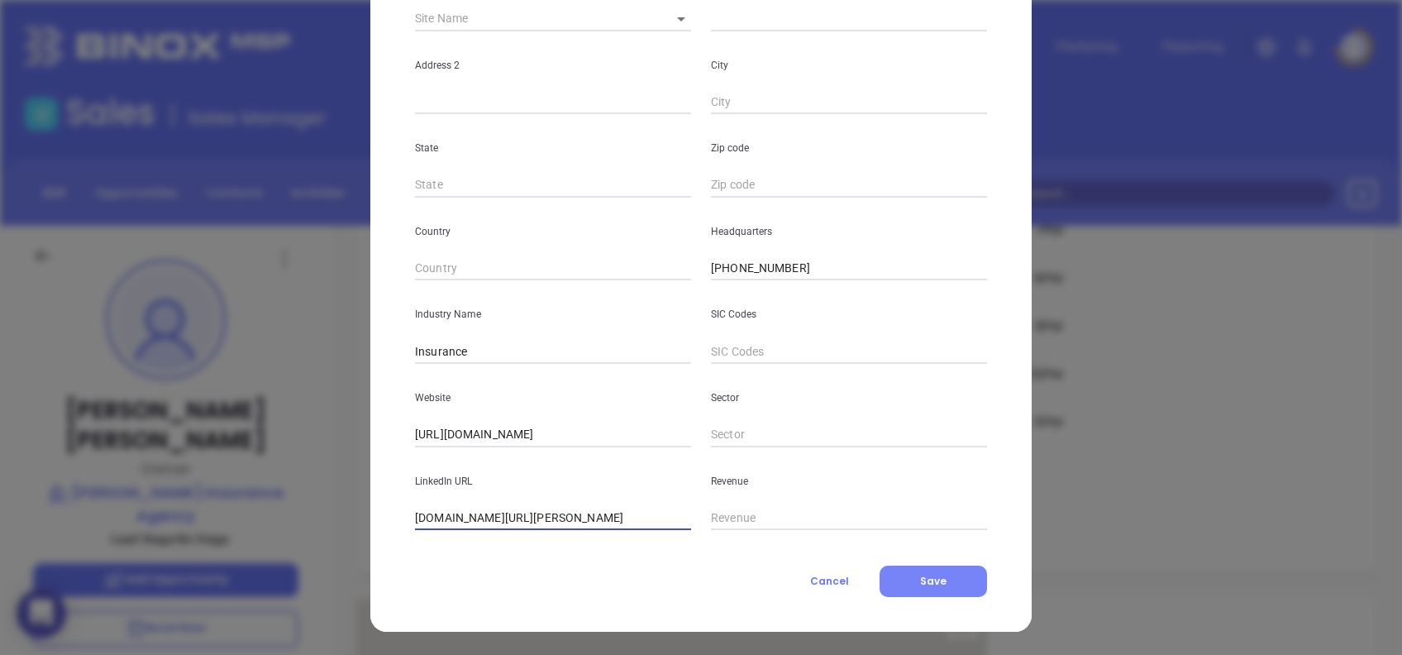
type input "www.linkedin.com/company/glenn-lewis-insurance-agency-inc./"
click at [934, 588] on button "Save" at bounding box center [934, 581] width 108 height 31
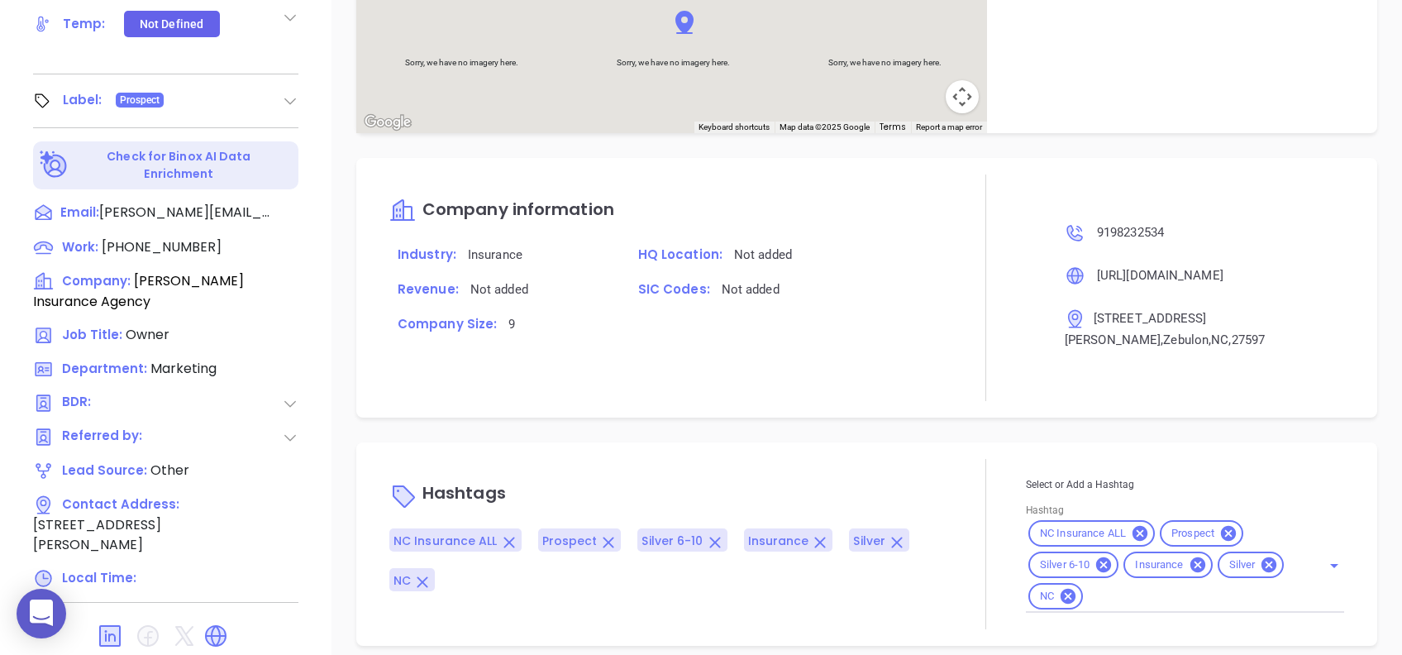
scroll to position [728, 0]
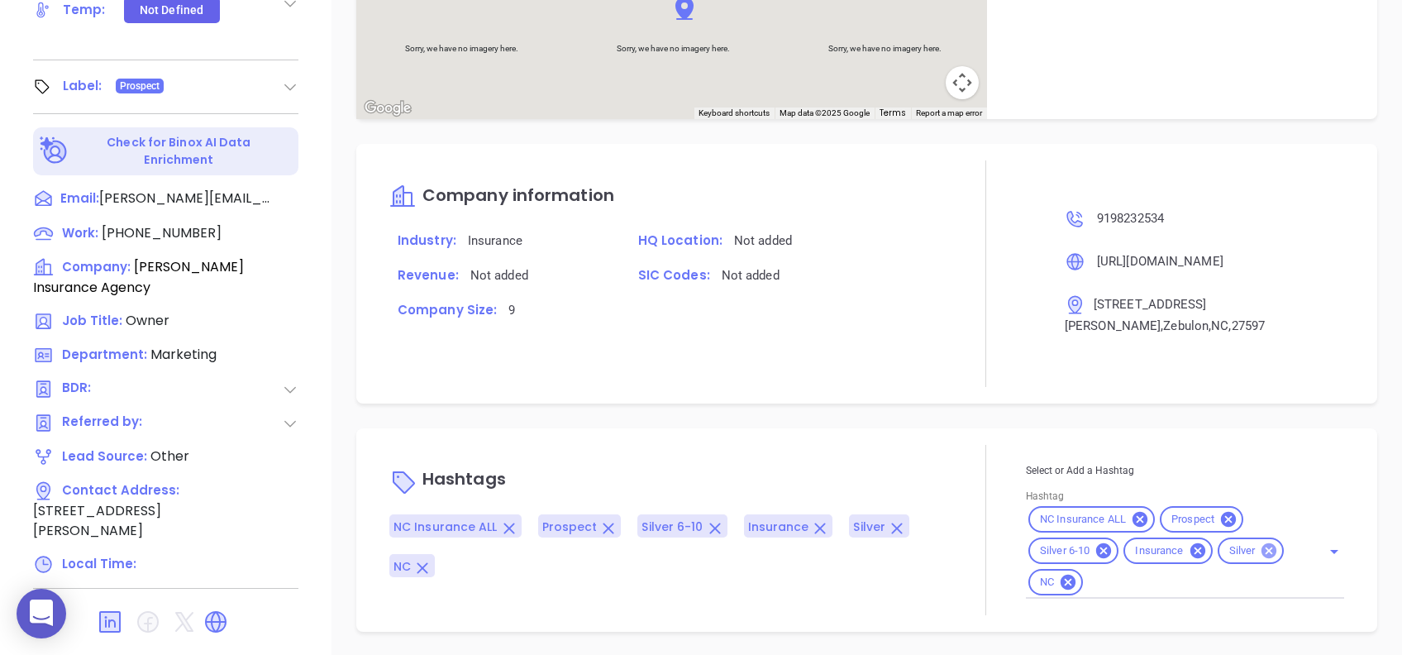
click at [1260, 552] on icon at bounding box center [1269, 551] width 18 height 18
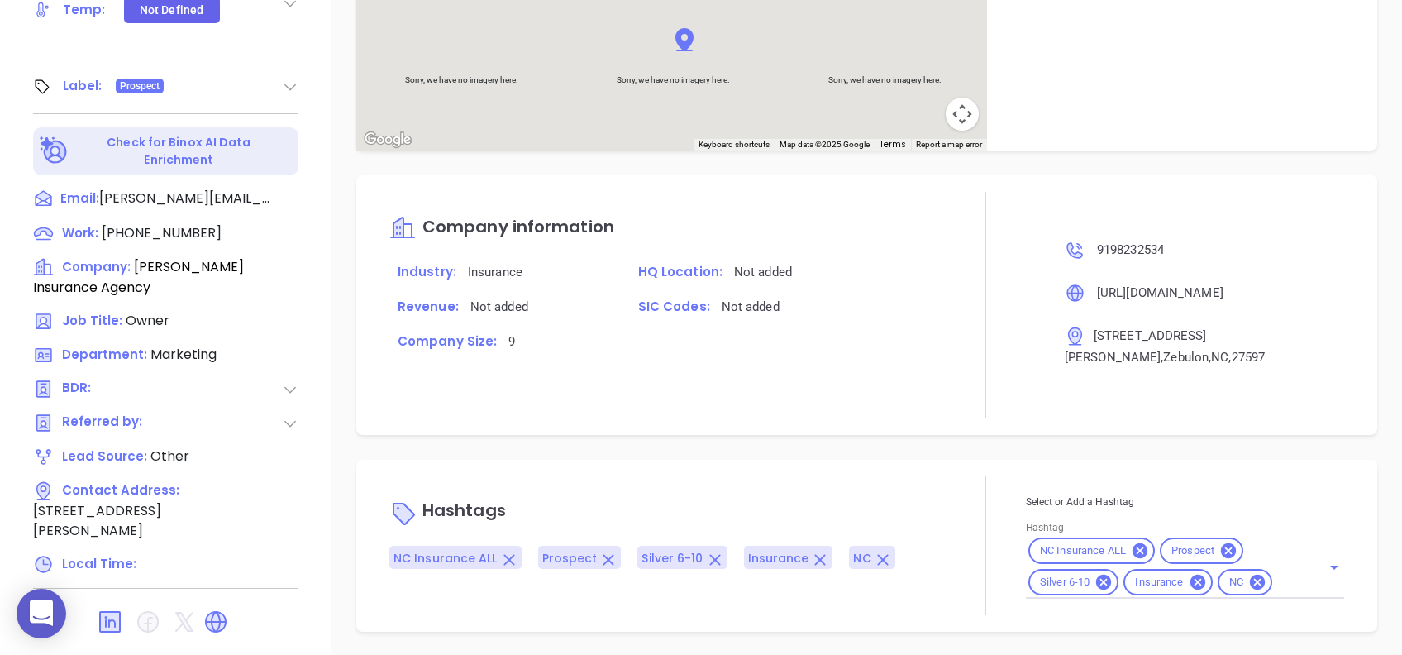
click at [946, 424] on div "Company information Industry: Insurance HQ Location: Not added Revenue: Not add…" at bounding box center [866, 305] width 1021 height 260
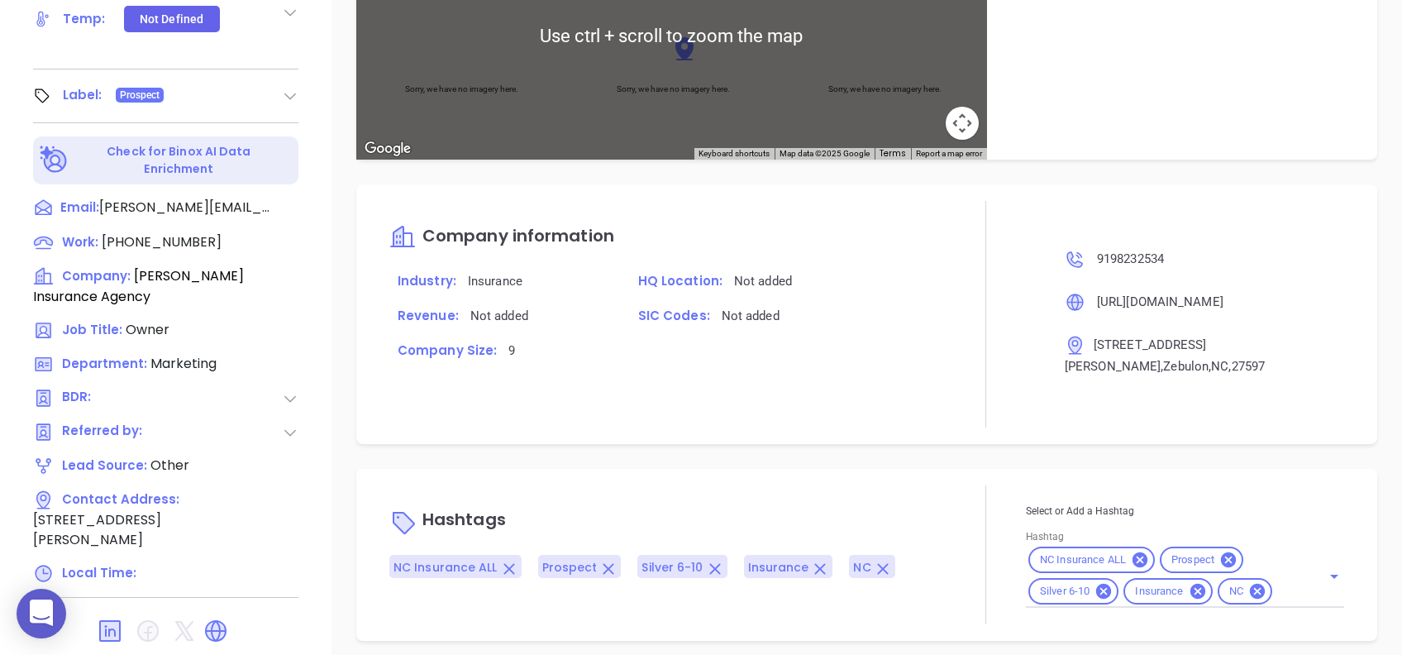
scroll to position [728, 0]
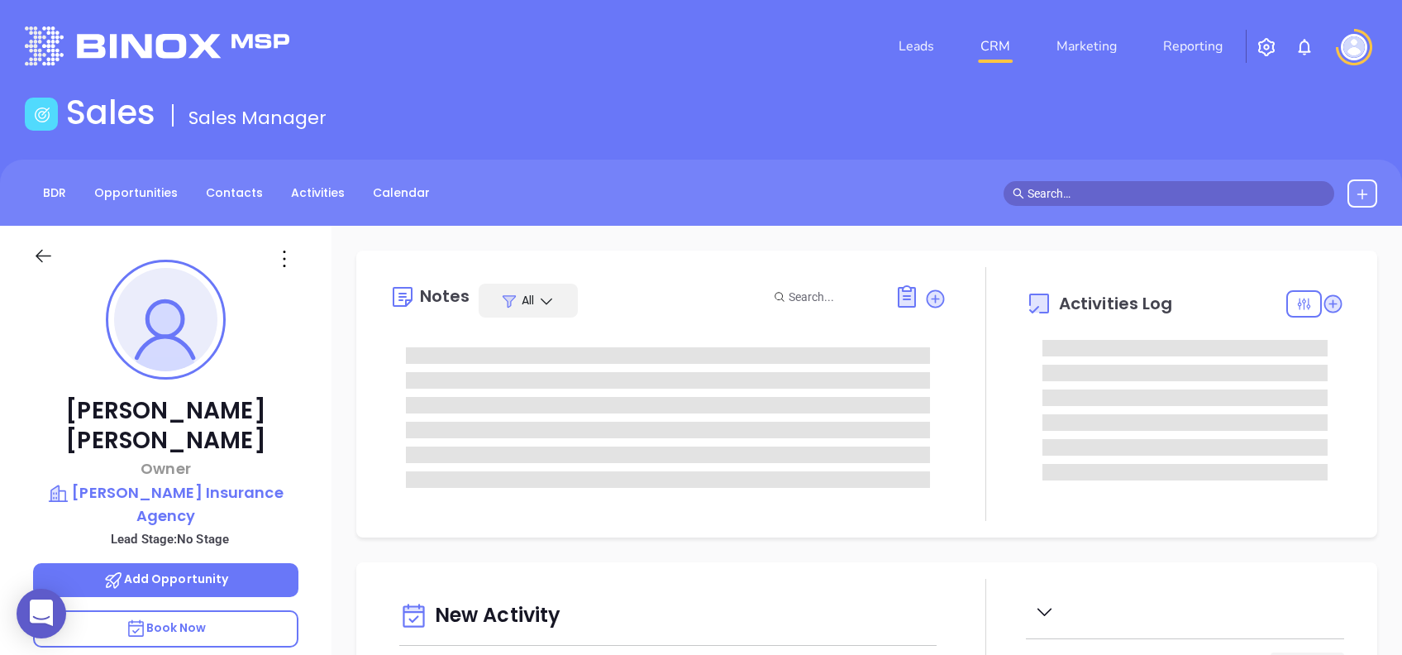
type input "[DATE]"
type input "[PERSON_NAME]"
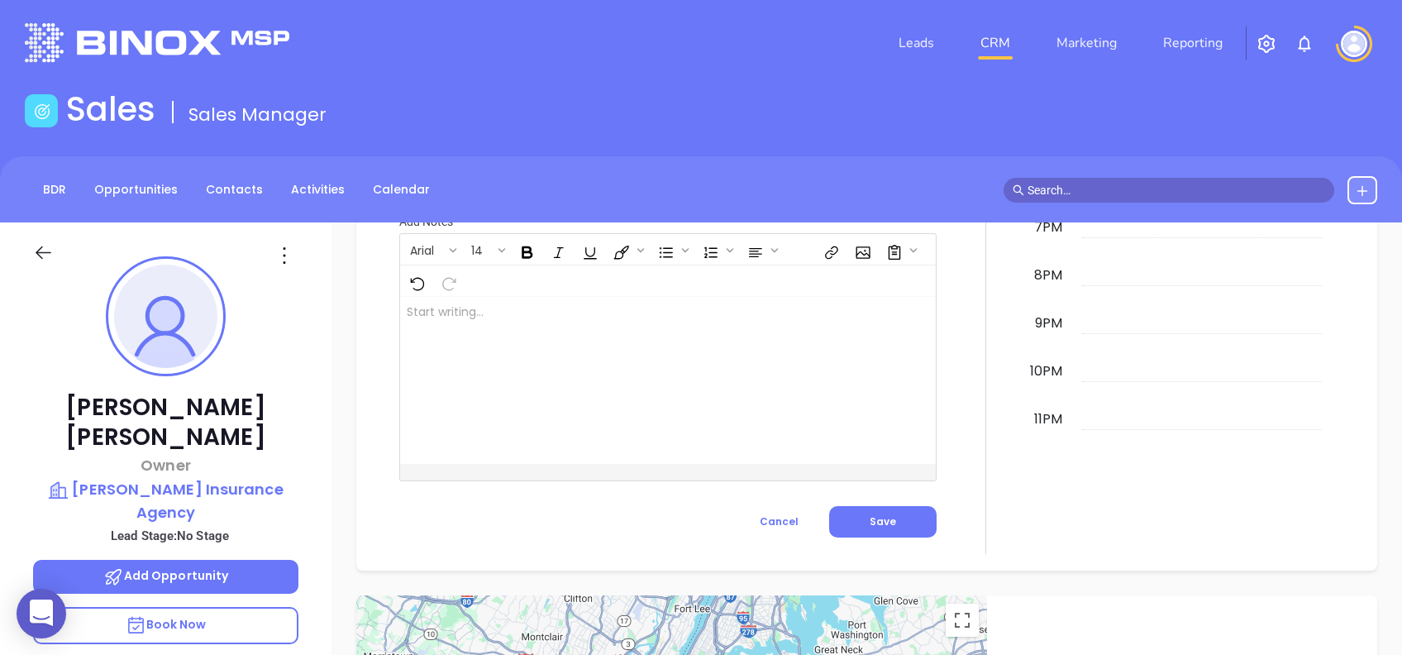
scroll to position [0, 0]
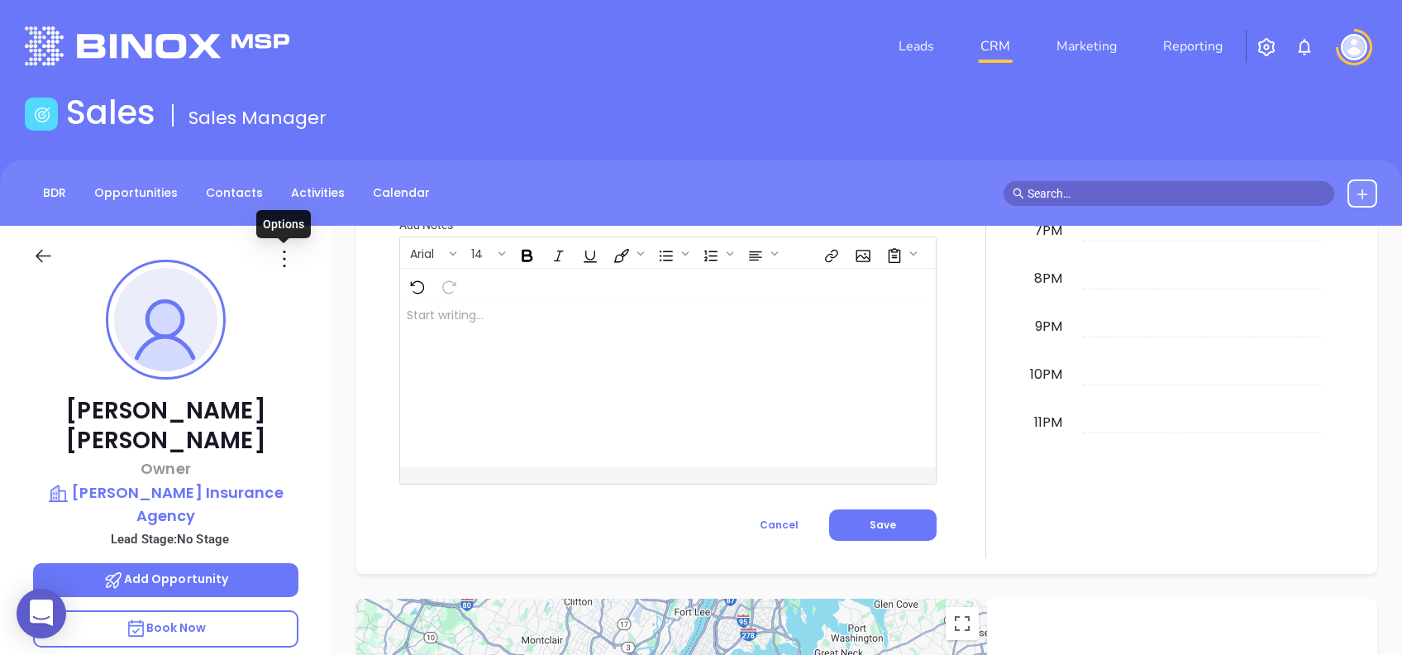
click at [296, 257] on icon at bounding box center [284, 259] width 26 height 26
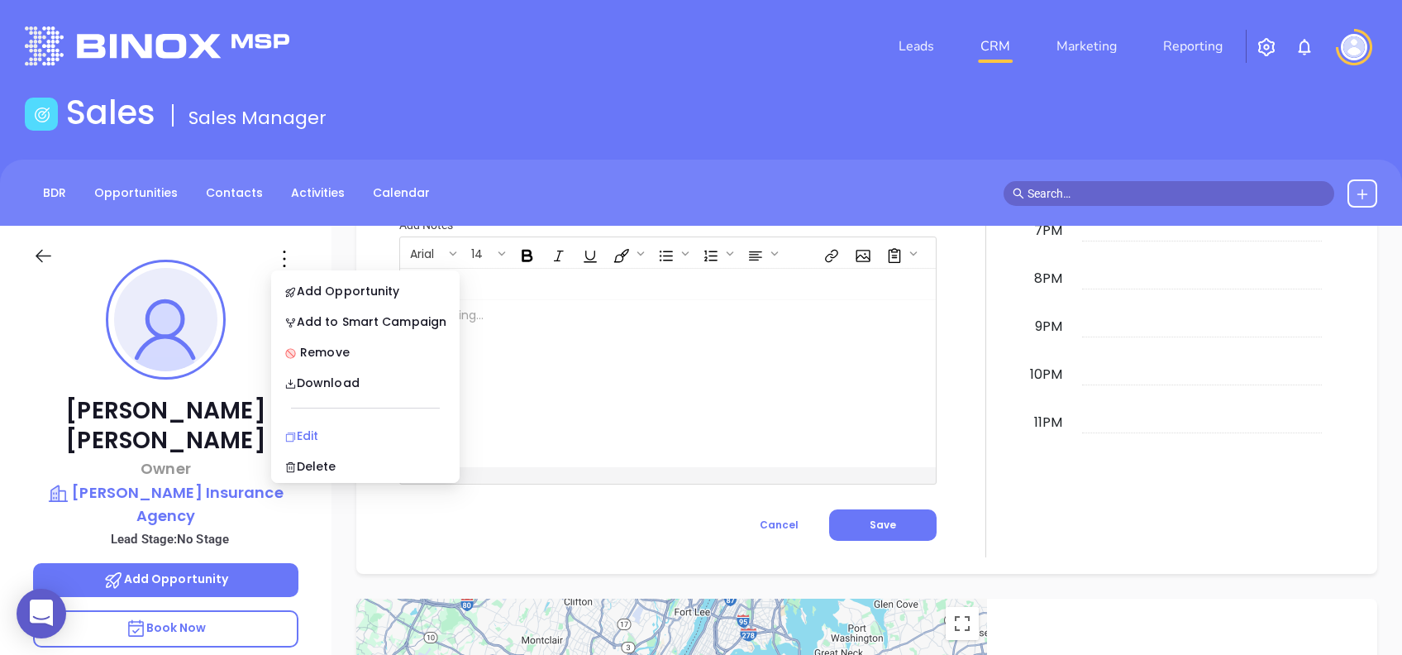
click at [341, 423] on li "Edit" at bounding box center [366, 435] width 182 height 35
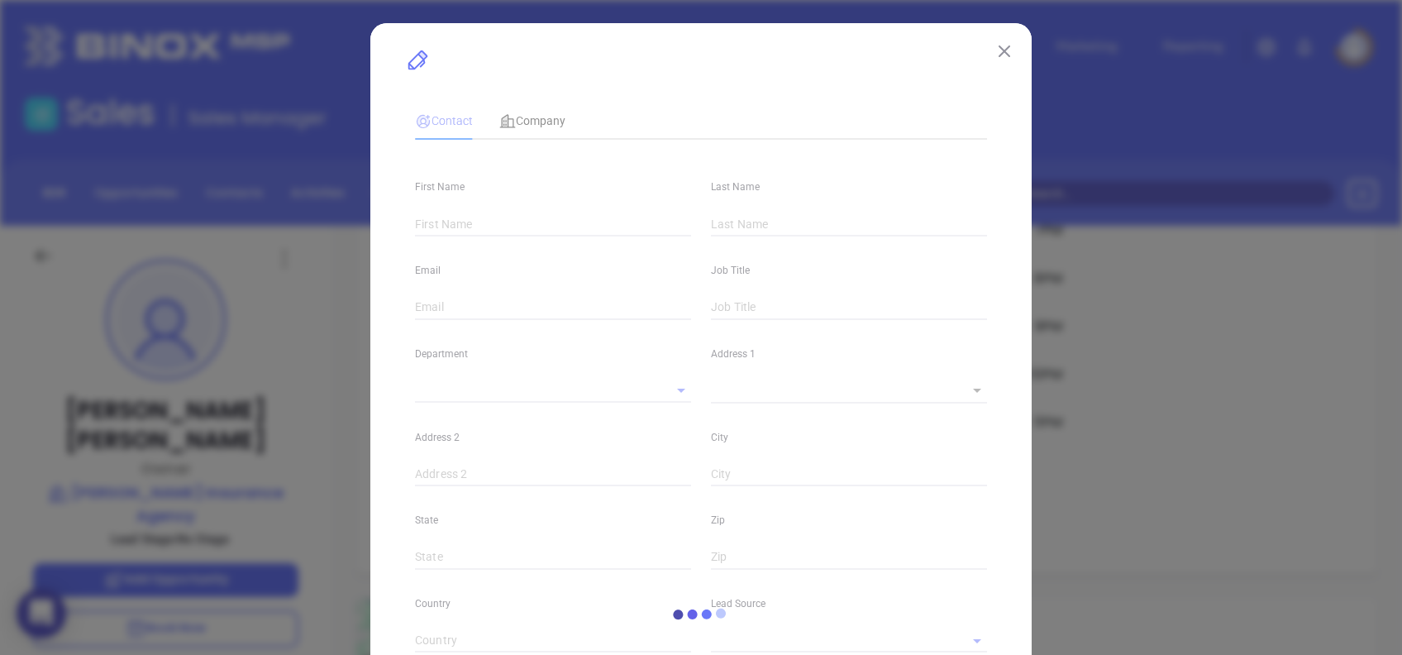
type input "Shirley"
type input "Ray"
type input "rays@godwinagency.com"
type input "Owner"
type input "1"
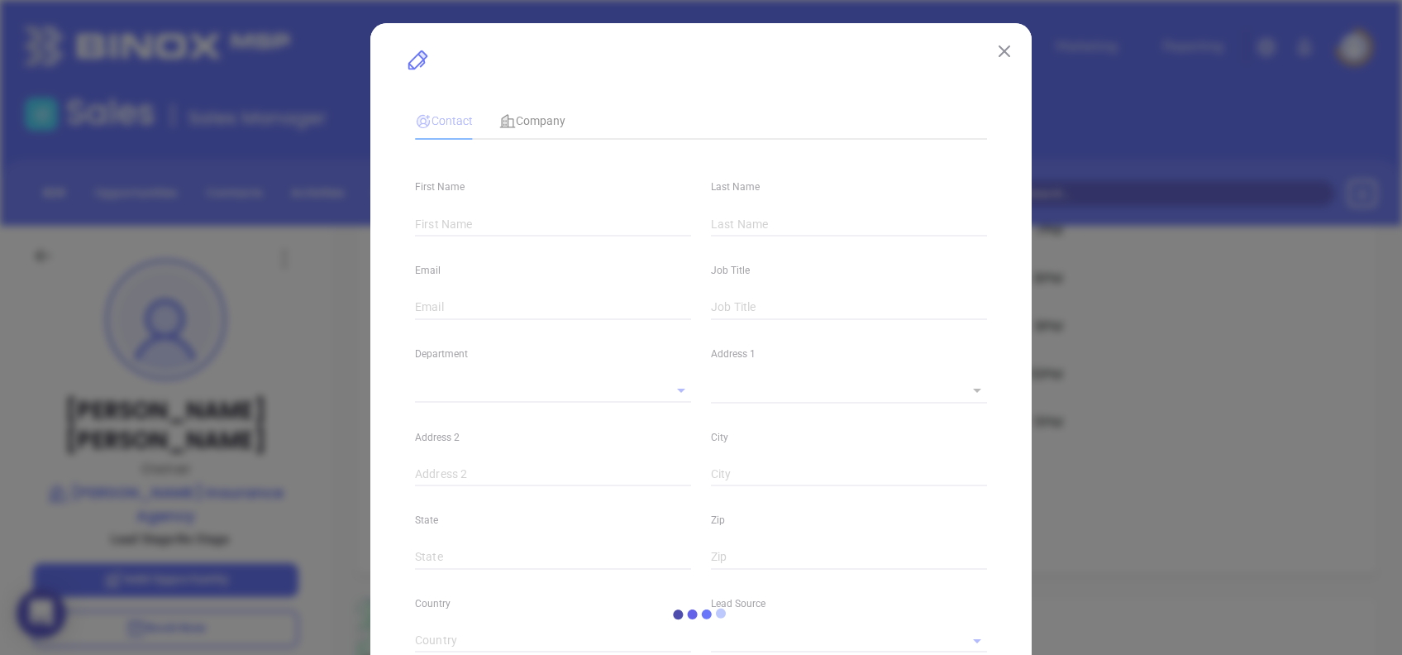
type input "www.linkedin.com/in/shirley-ray-07177221"
type input "Marketing"
type input "Other"
type input "undefined undefined"
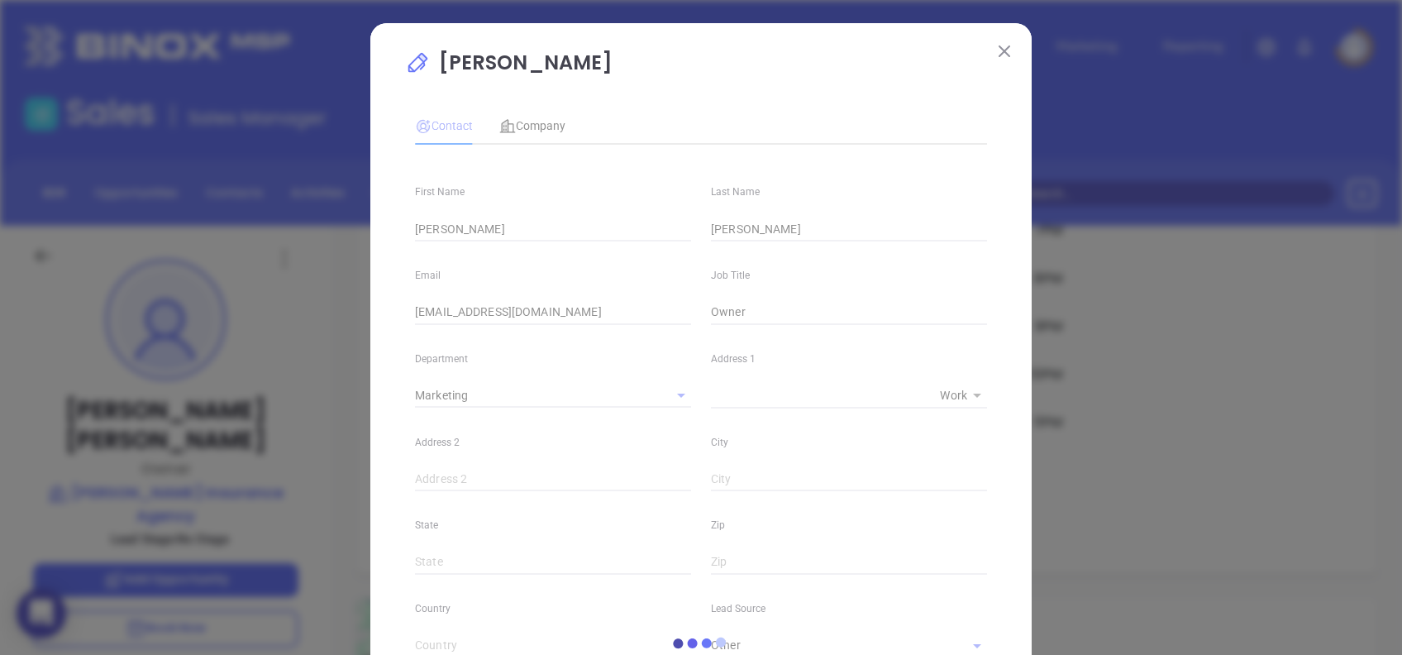
type input "(336) 379-8640"
type input "1"
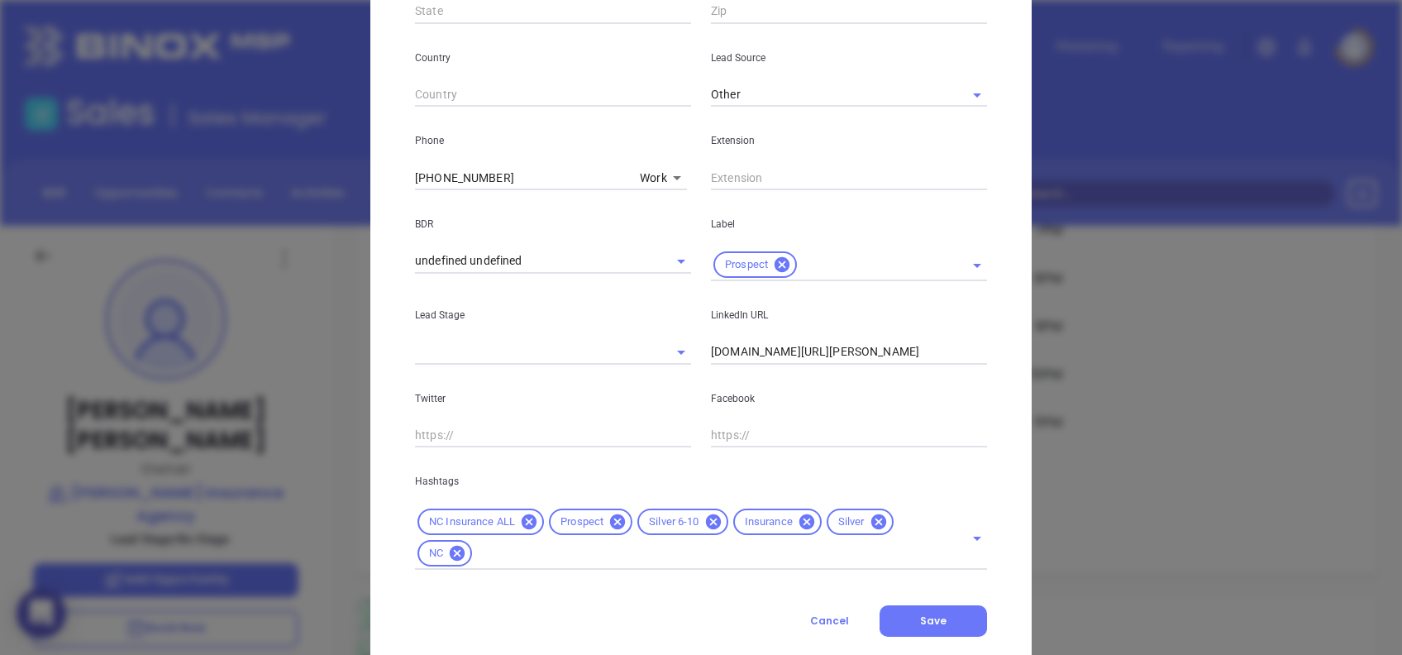
scroll to position [590, 0]
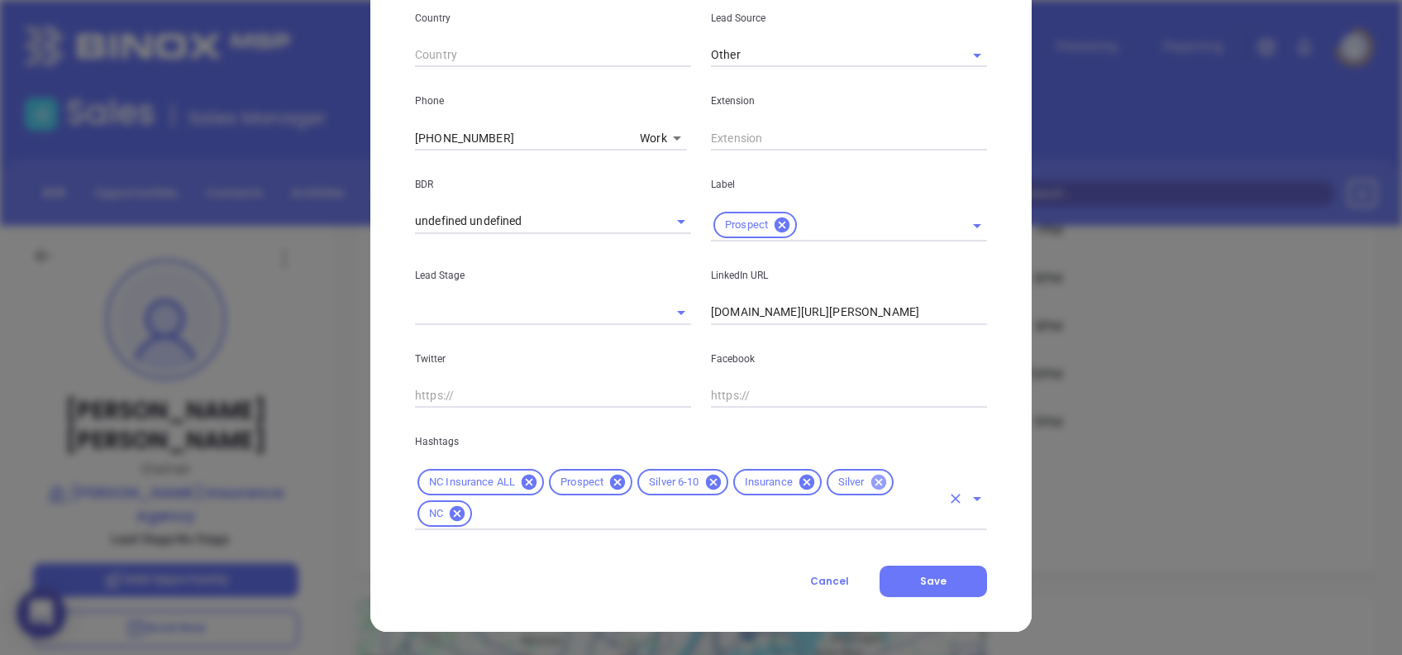
click at [870, 490] on icon at bounding box center [879, 482] width 18 height 18
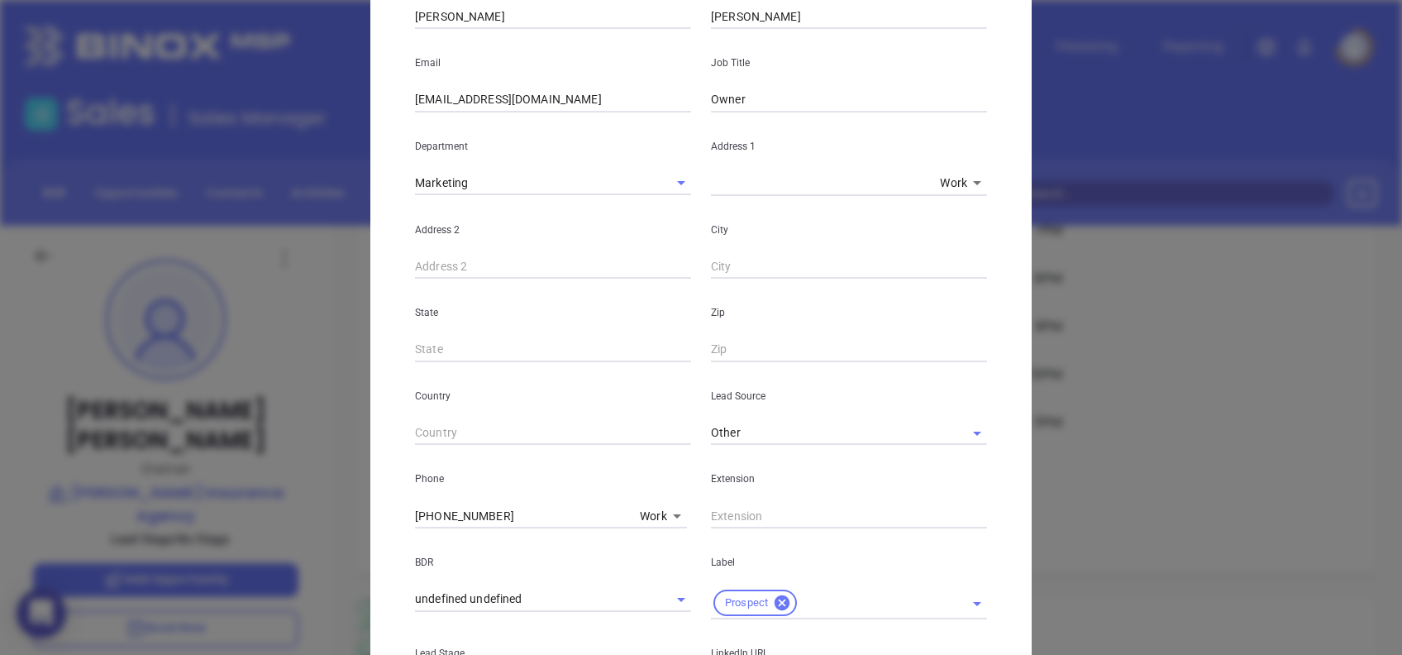
scroll to position [0, 0]
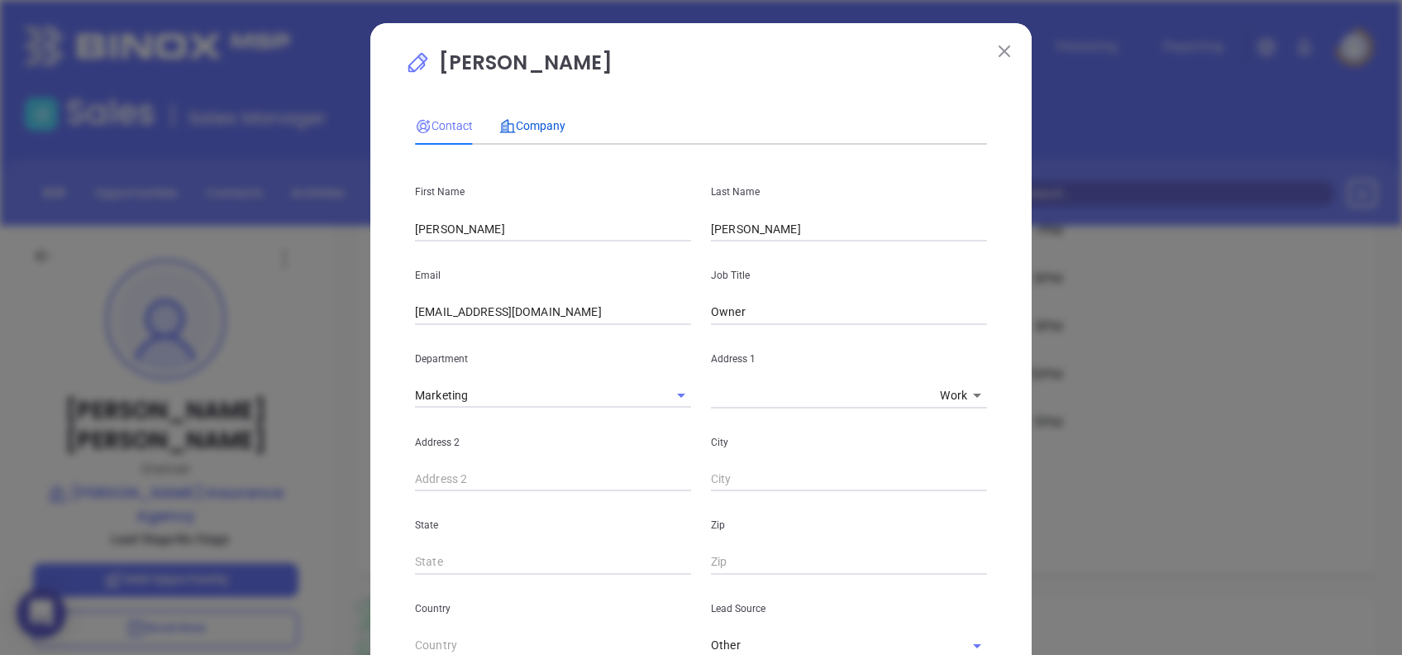
click at [533, 132] on span "Company" at bounding box center [532, 125] width 66 height 13
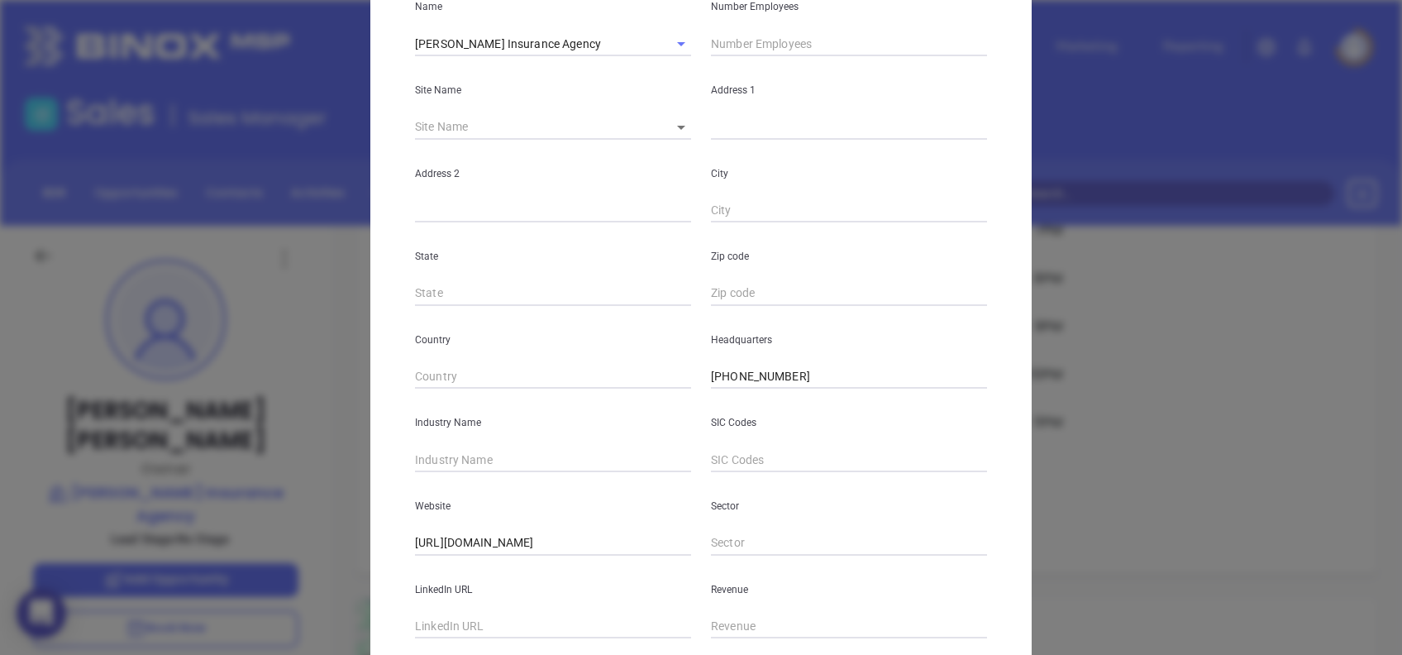
scroll to position [294, 0]
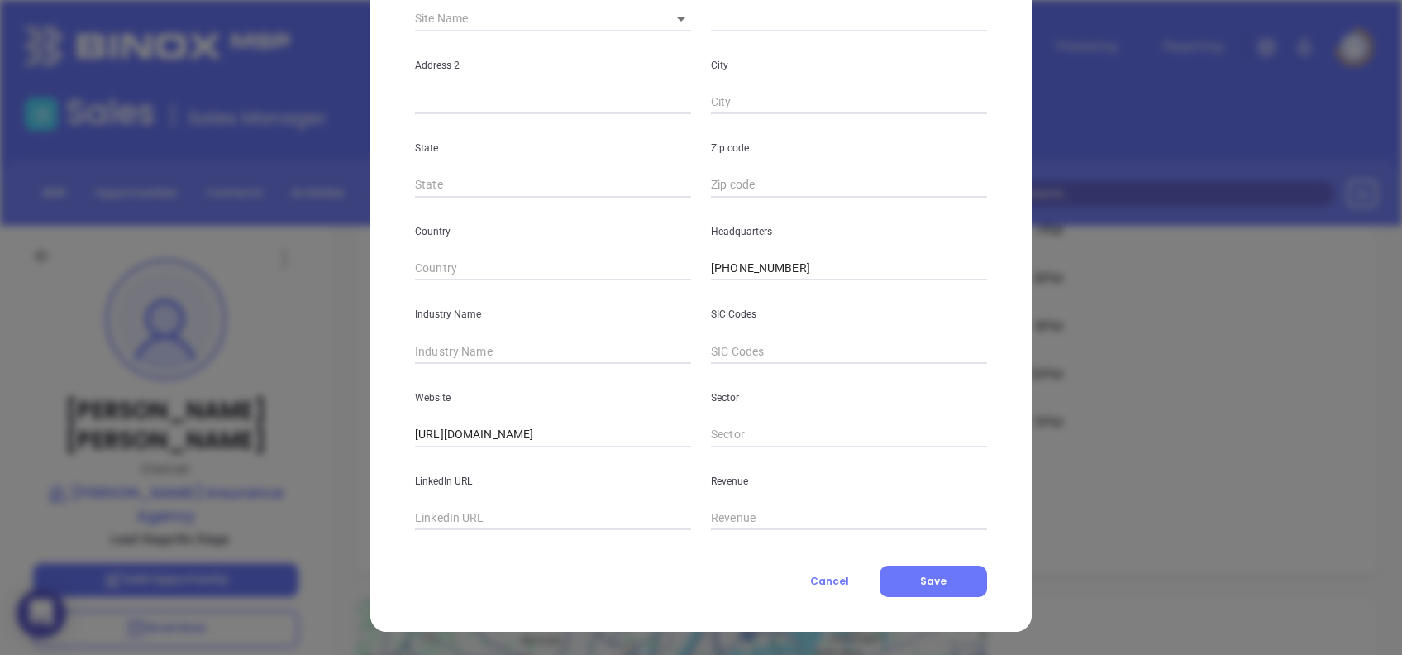
click at [523, 523] on input "text" at bounding box center [553, 518] width 276 height 25
paste input "www.linkedin.com/company/godwin-insurance-agency/"
type input "www.linkedin.com/company/godwin-insurance-agency/"
click at [485, 342] on input "text" at bounding box center [553, 351] width 276 height 25
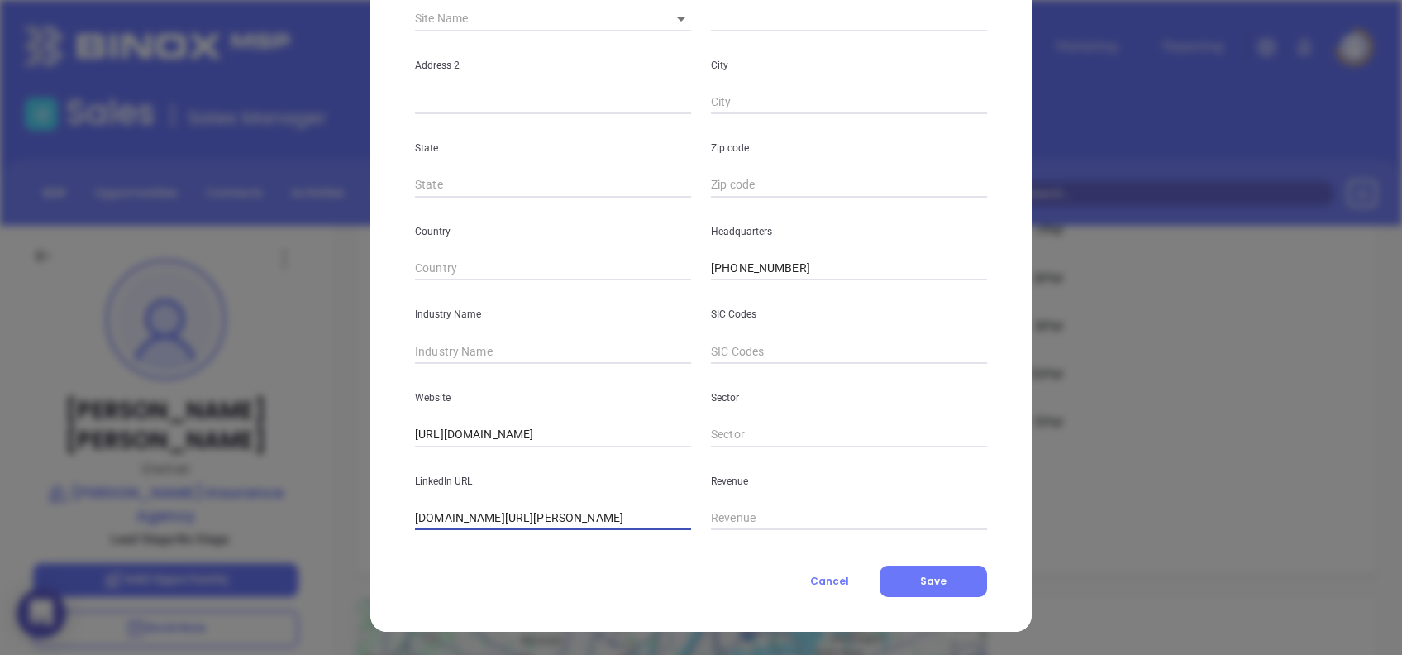
scroll to position [0, 0]
type input "Insurance"
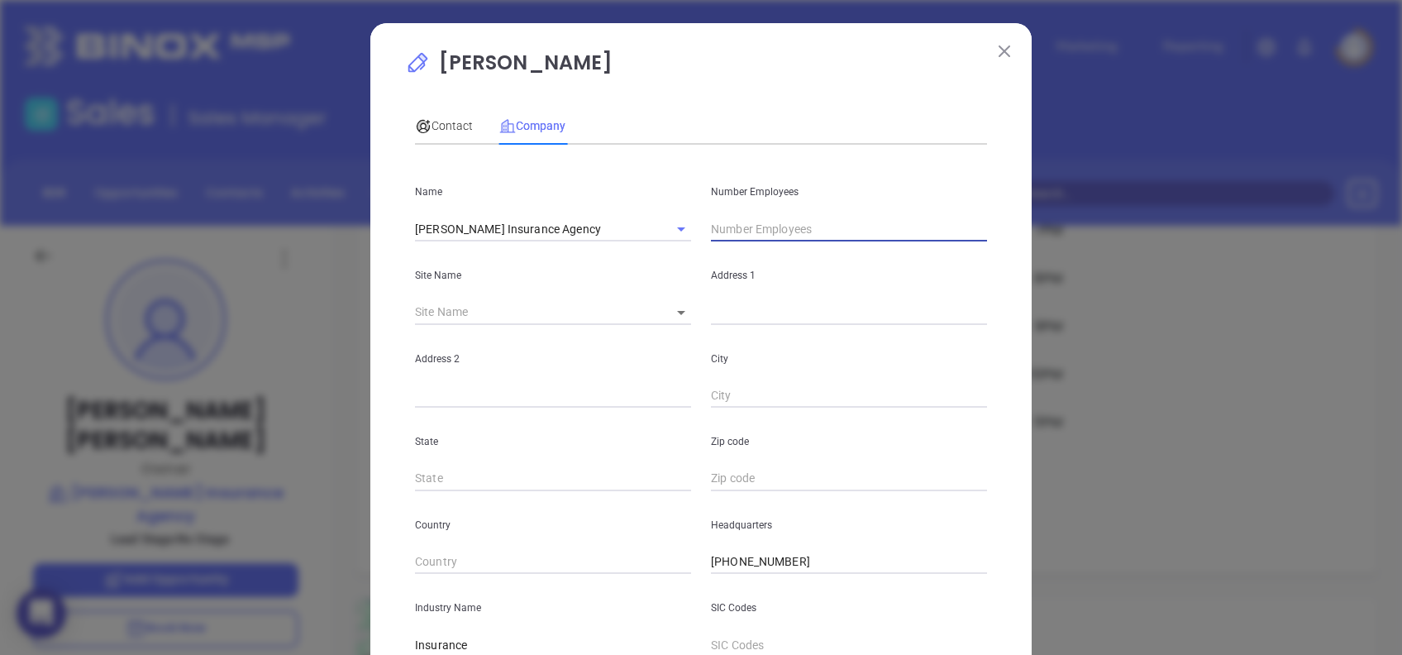
click at [818, 223] on input "text" at bounding box center [849, 229] width 276 height 25
type input "6"
click at [800, 98] on div "Contact Company First Name Shirley Last Name Ray Email rays@godwinagency.com Jo…" at bounding box center [701, 460] width 572 height 725
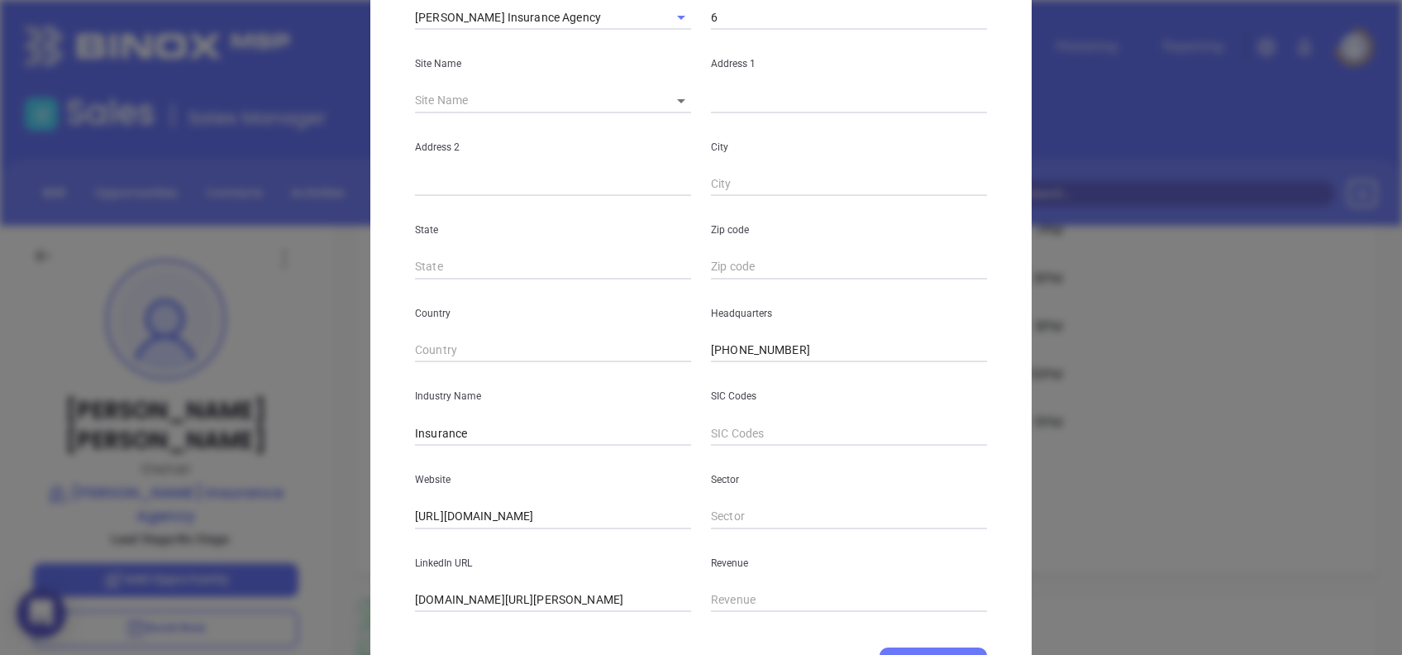
scroll to position [294, 0]
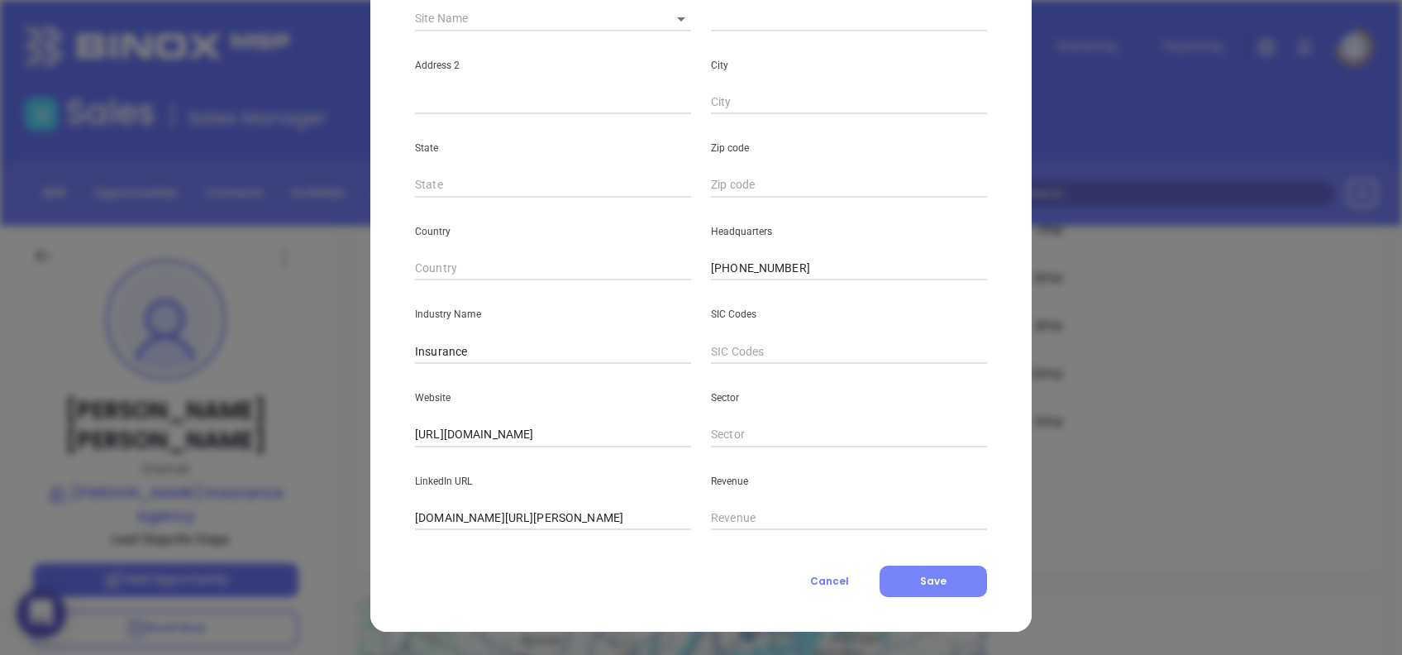
click at [929, 578] on span "Save" at bounding box center [933, 581] width 26 height 14
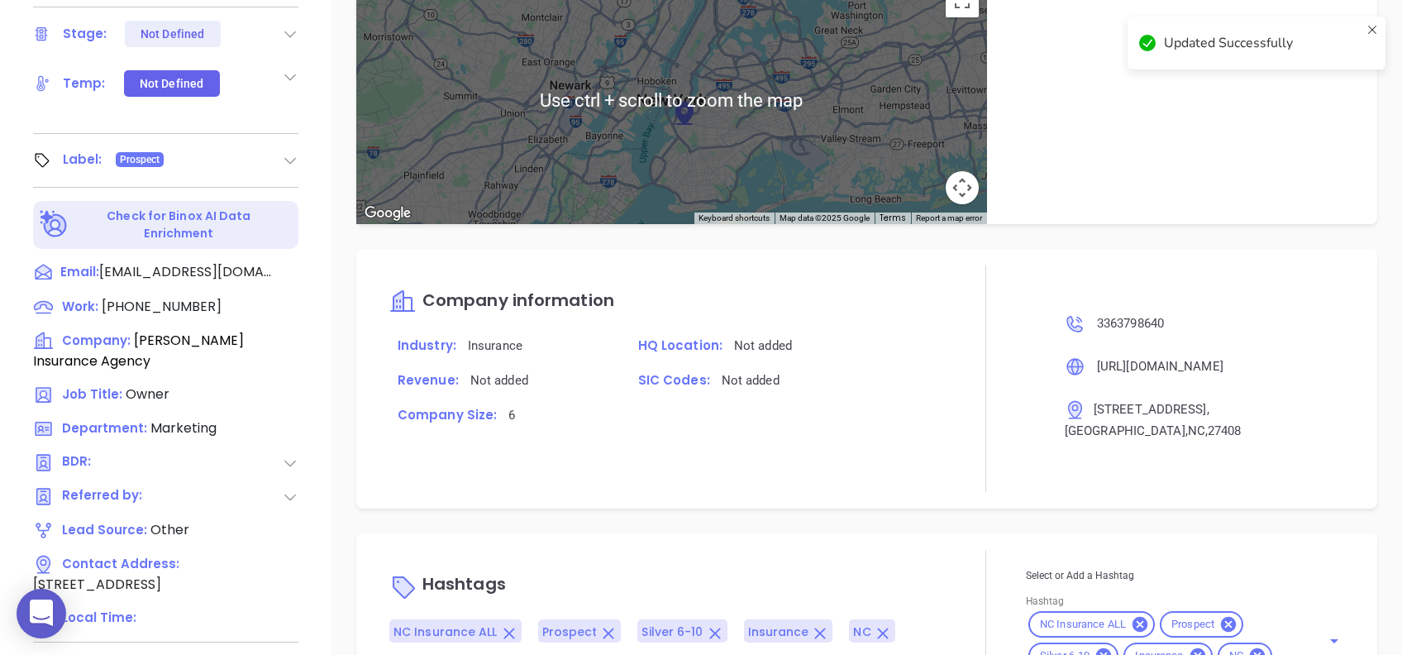
scroll to position [728, 0]
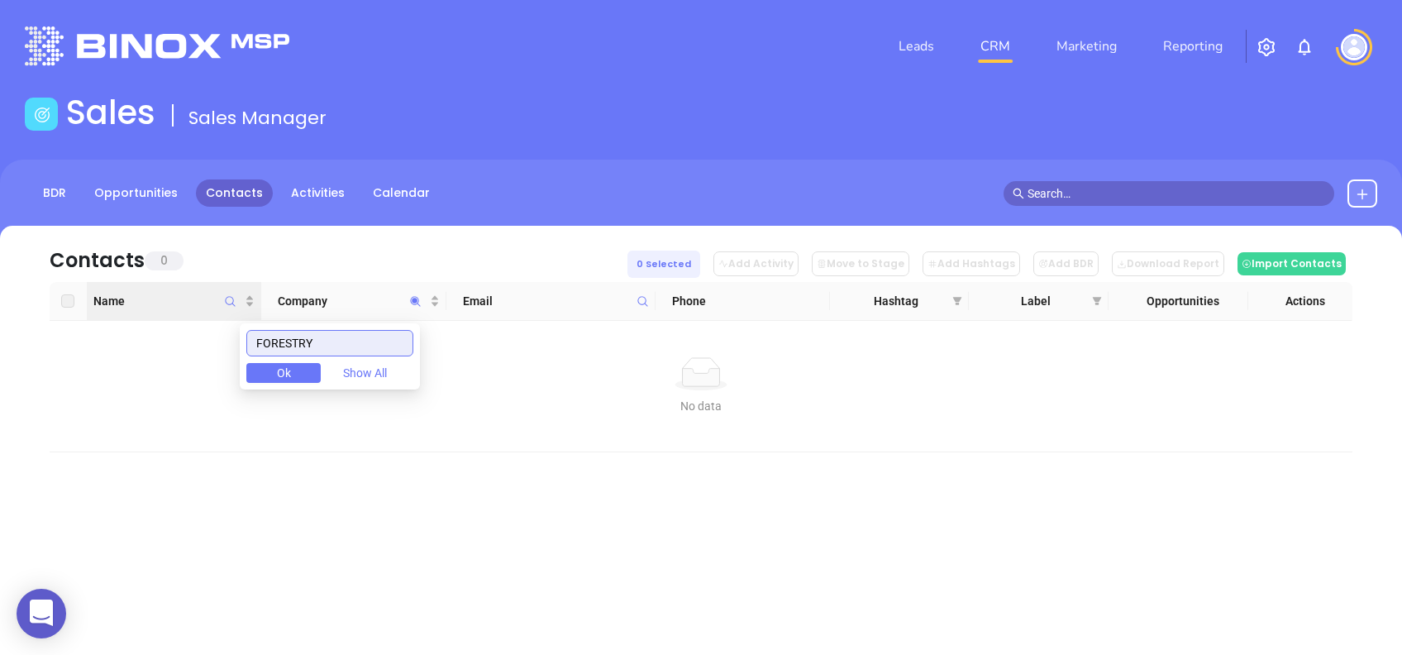
drag, startPoint x: 345, startPoint y: 350, endPoint x: 225, endPoint y: 316, distance: 124.6
click at [225, 316] on body "0 Leads CRM Marketing Reporting Financial Leads Leads Sales Sales Manager BDR O…" at bounding box center [701, 327] width 1402 height 655
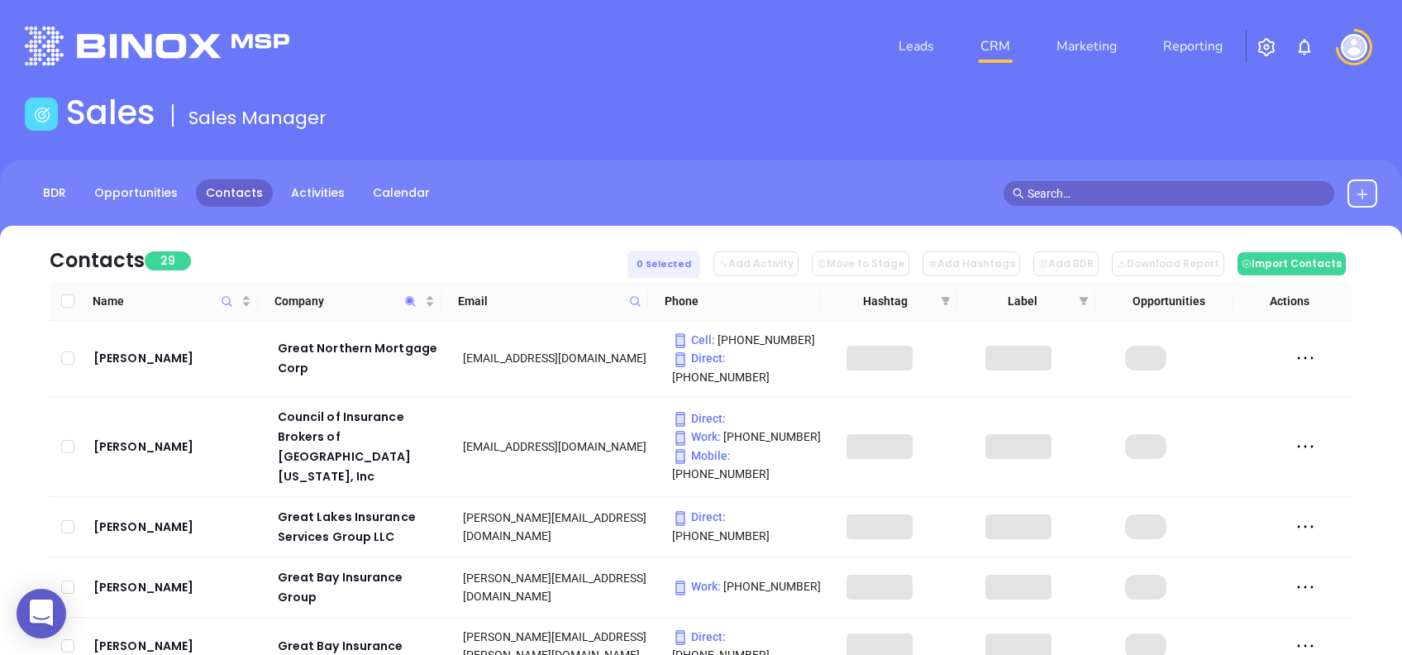
click at [324, 242] on div "Contacts 29 0 Selected Add Activity Move to Stage Add Hashtags Add BDR Download…" at bounding box center [701, 254] width 1303 height 56
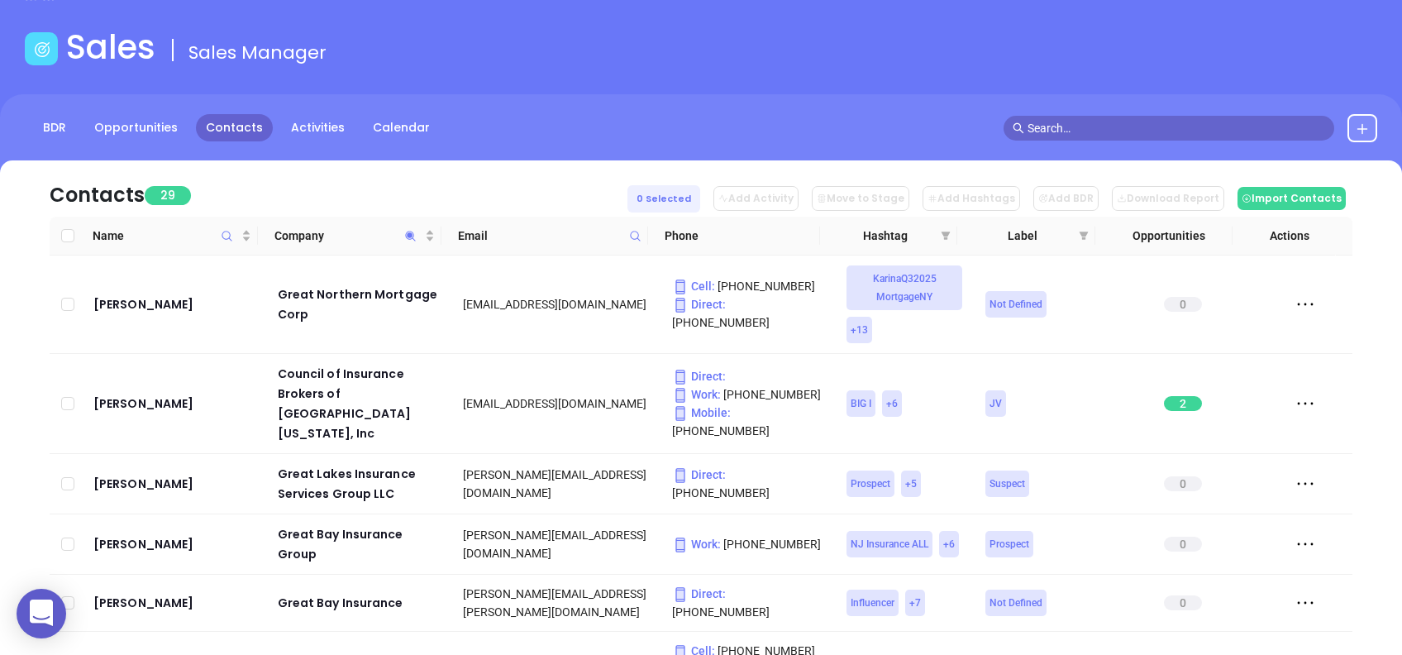
scroll to position [110, 0]
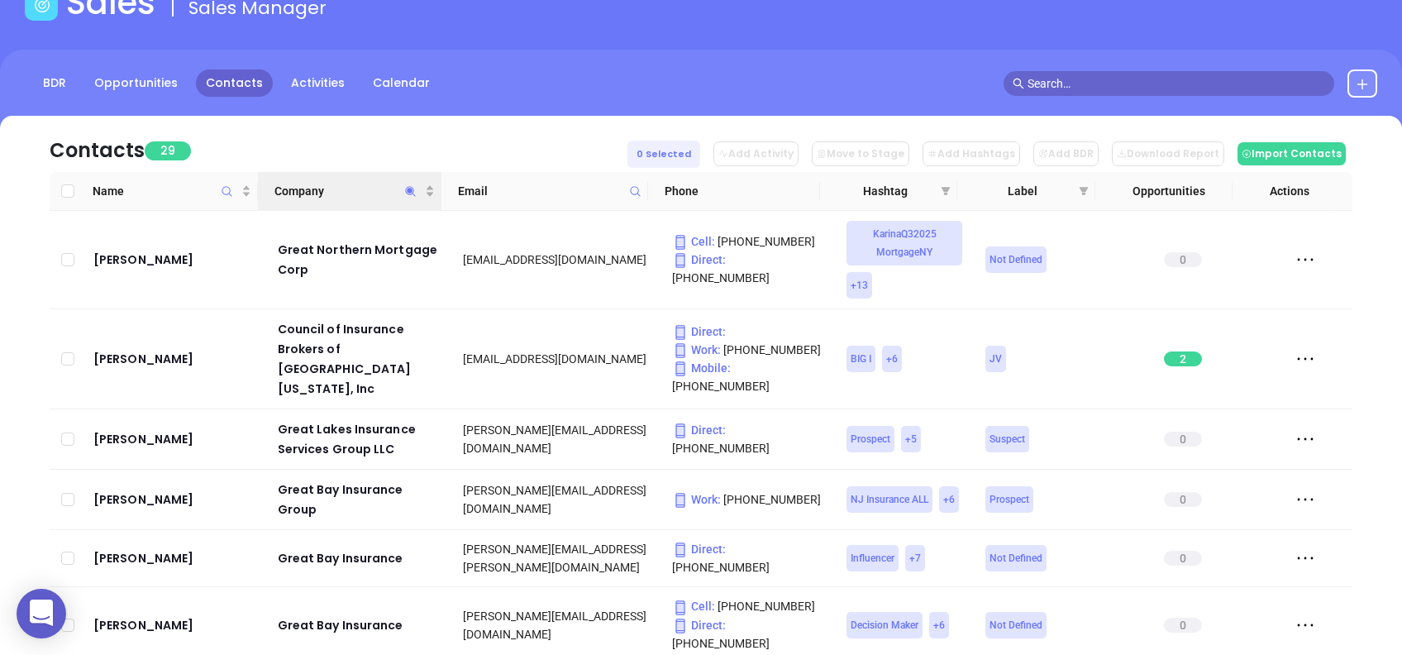
click at [341, 179] on th "Company" at bounding box center [350, 191] width 184 height 39
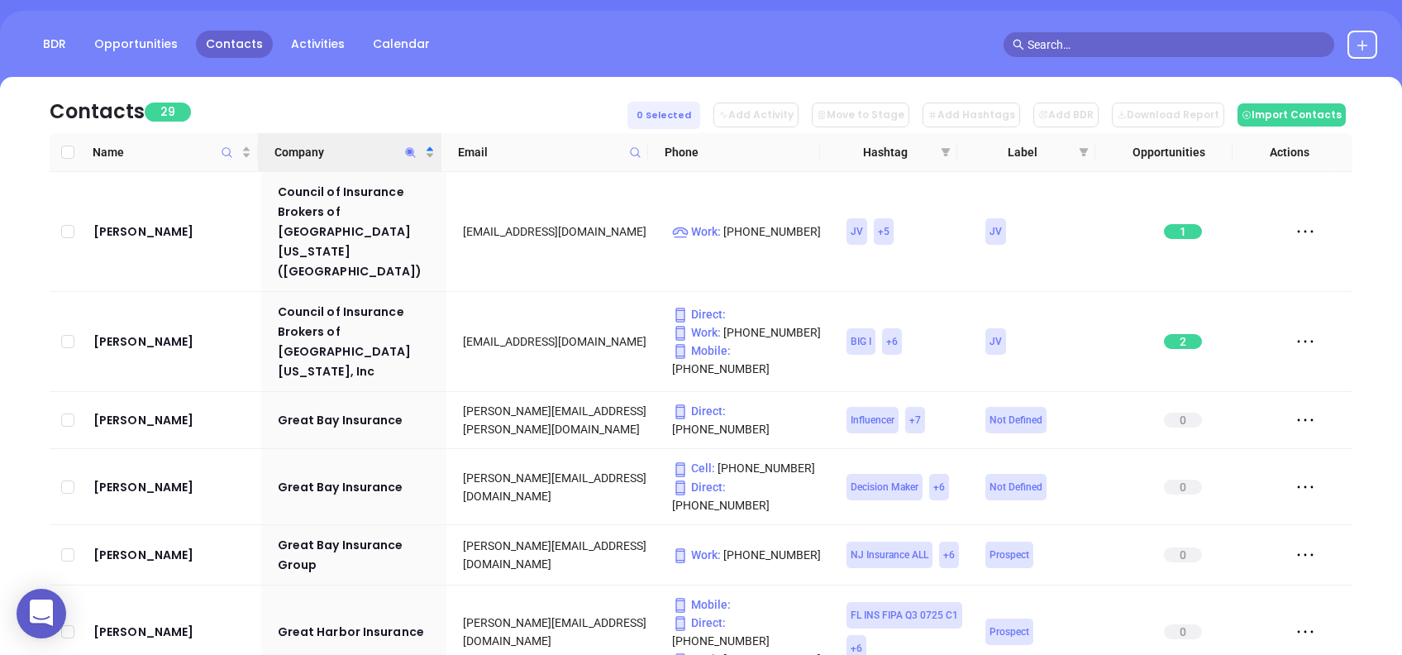
scroll to position [39, 0]
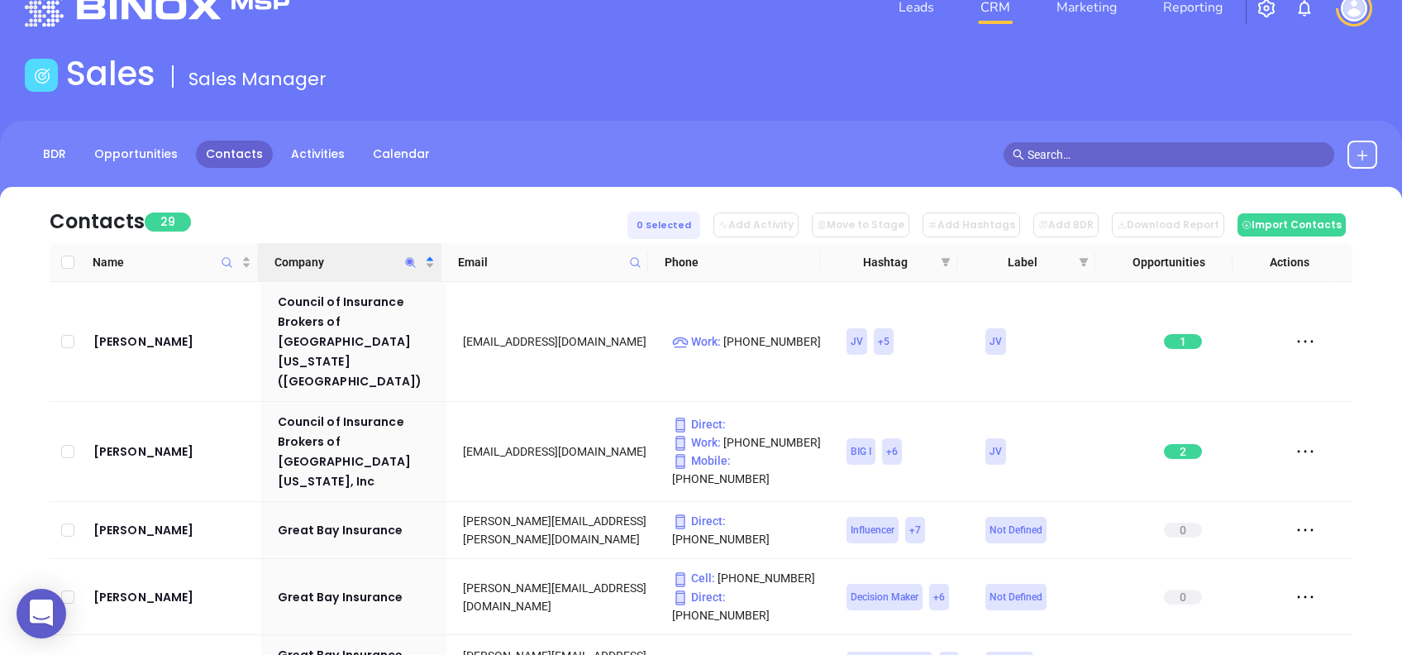
click at [412, 256] on icon "Company" at bounding box center [410, 262] width 12 height 12
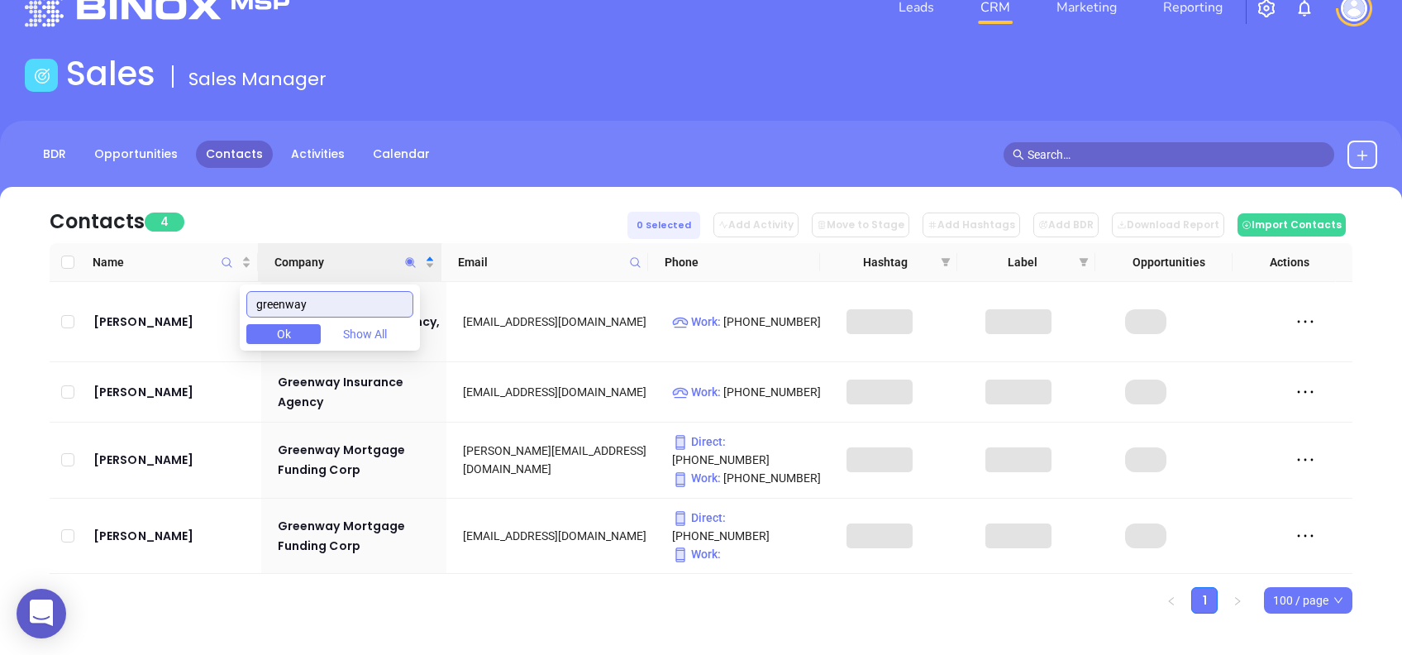
scroll to position [24, 0]
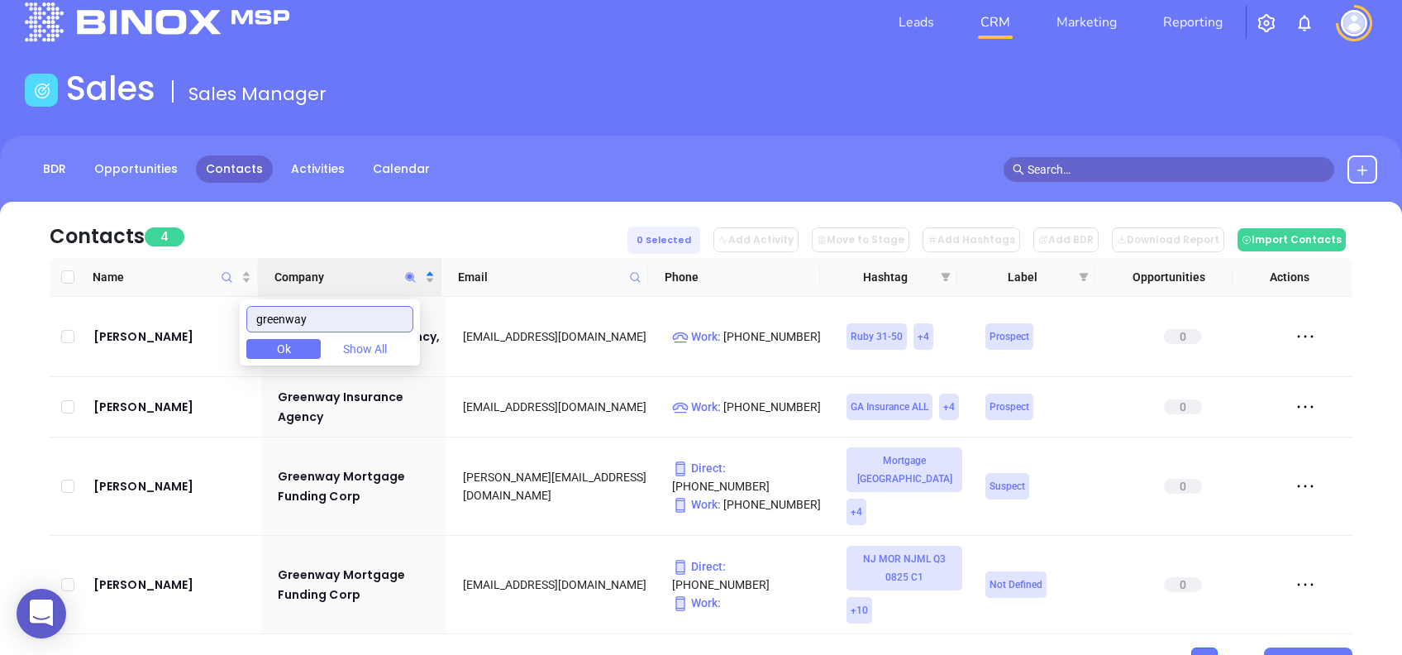
type input "greenway"
click at [412, 232] on div "Contacts 4 0 Selected Add Activity Move to Stage Add Hashtags Add BDR Download …" at bounding box center [701, 230] width 1303 height 56
